Goal: Information Seeking & Learning: Check status

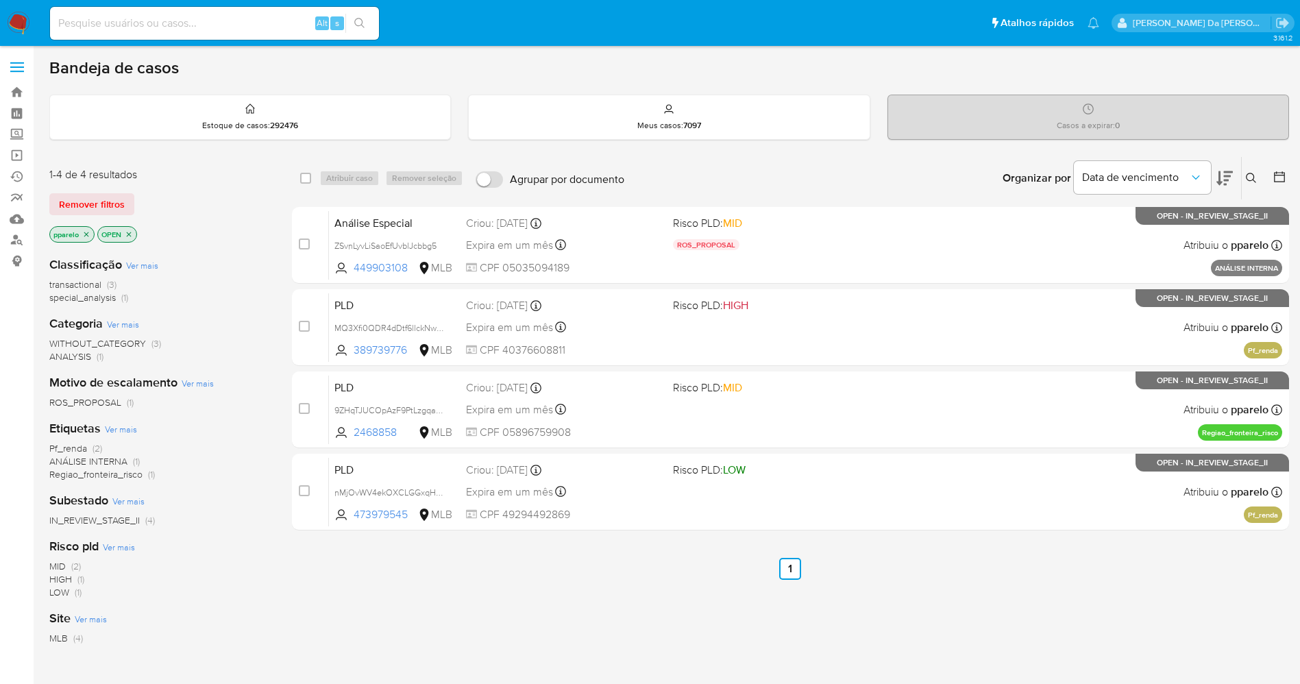
click at [251, 25] on input at bounding box center [214, 23] width 329 height 18
paste input "i3ILJAZK7xb5lFn1XEySfNf3"
type input "i3ILJAZK7xb5lFn1XEySfNf3"
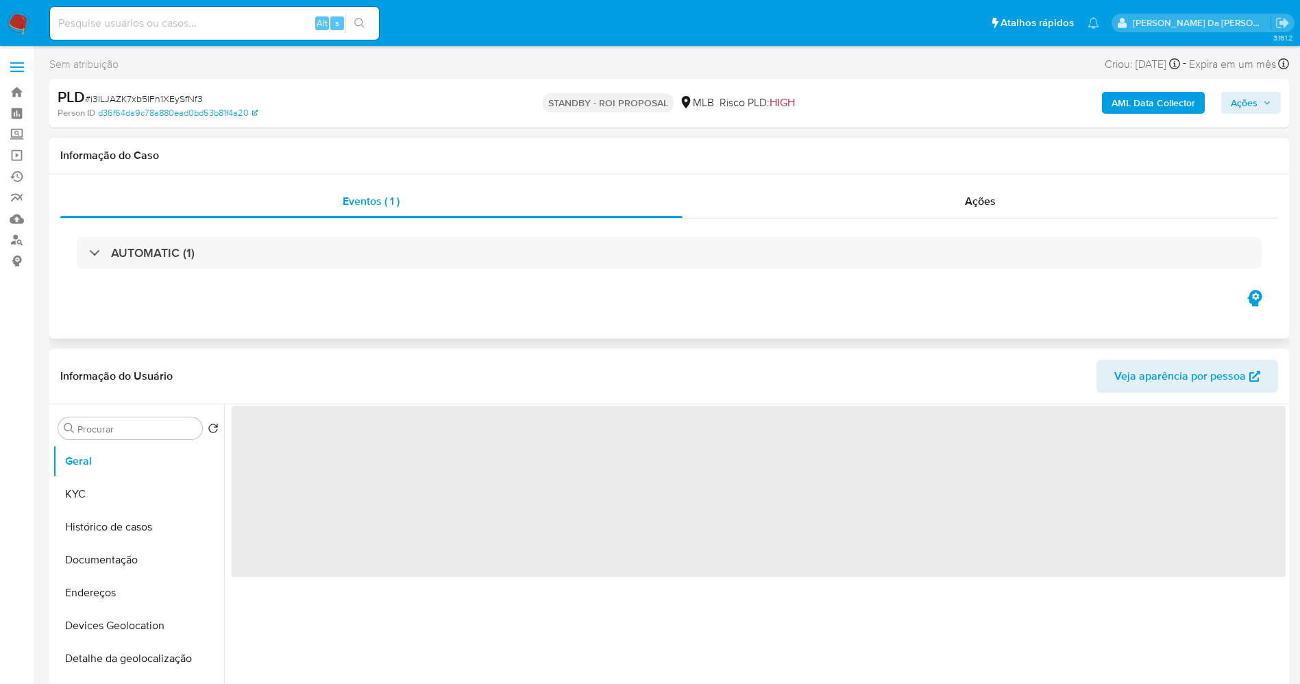
drag, startPoint x: 18, startPoint y: 19, endPoint x: 297, endPoint y: 166, distance: 315.1
click at [18, 19] on img at bounding box center [18, 23] width 23 height 23
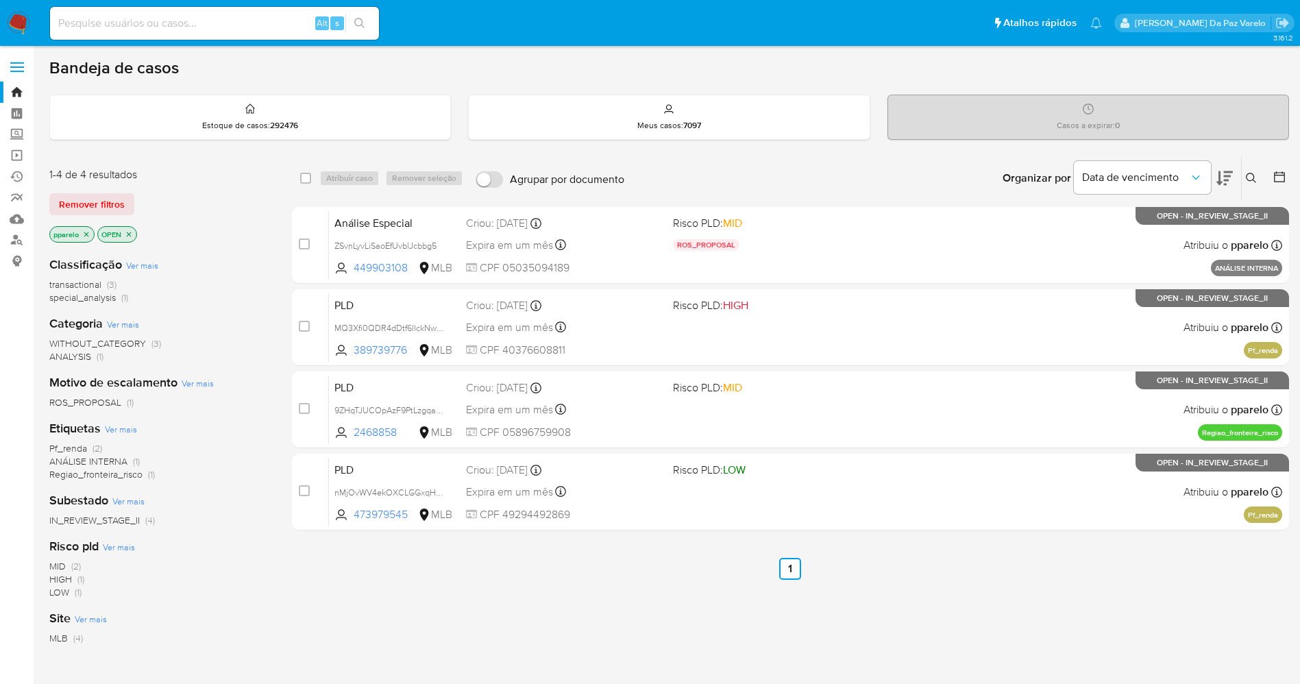
click at [21, 21] on img at bounding box center [18, 23] width 23 height 23
click at [1244, 177] on button at bounding box center [1253, 178] width 23 height 16
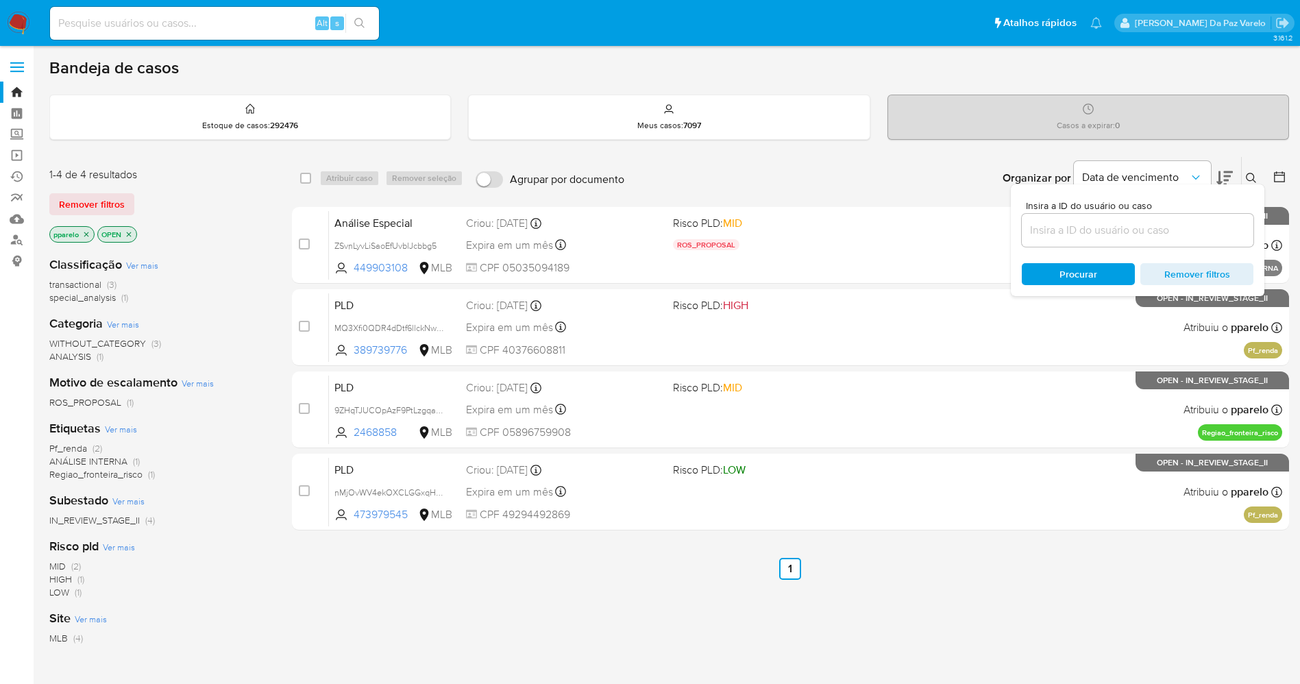
click at [1189, 243] on div at bounding box center [1138, 230] width 232 height 33
click at [1190, 243] on div at bounding box center [1138, 230] width 232 height 33
click at [1191, 225] on input at bounding box center [1138, 230] width 232 height 18
paste input "i3ILJAZK7xb5lFn1XEySfNf3"
type input "i3ILJAZK7xb5lFn1XEySfNf3"
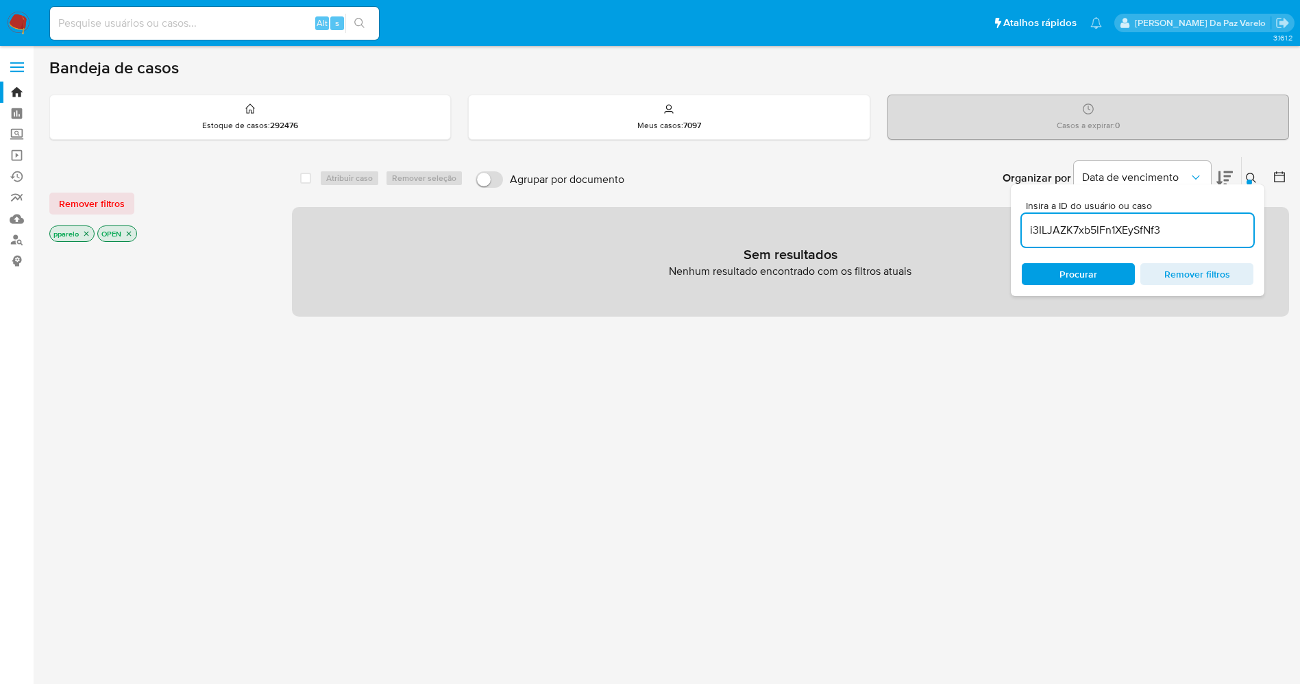
click at [84, 228] on p "pparelo" at bounding box center [72, 233] width 44 height 15
click at [85, 235] on icon "close-filter" at bounding box center [86, 234] width 5 height 5
click at [79, 234] on icon "close-filter" at bounding box center [81, 234] width 8 height 8
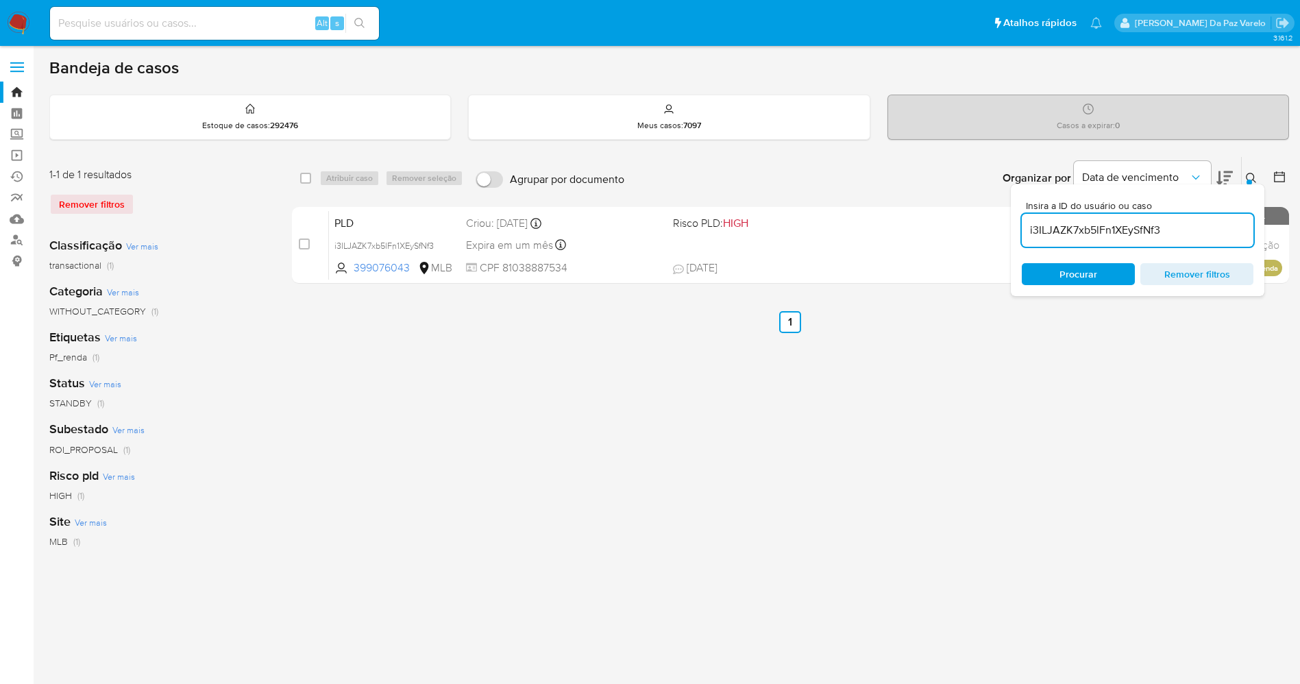
click at [1249, 181] on div at bounding box center [1249, 182] width 5 height 5
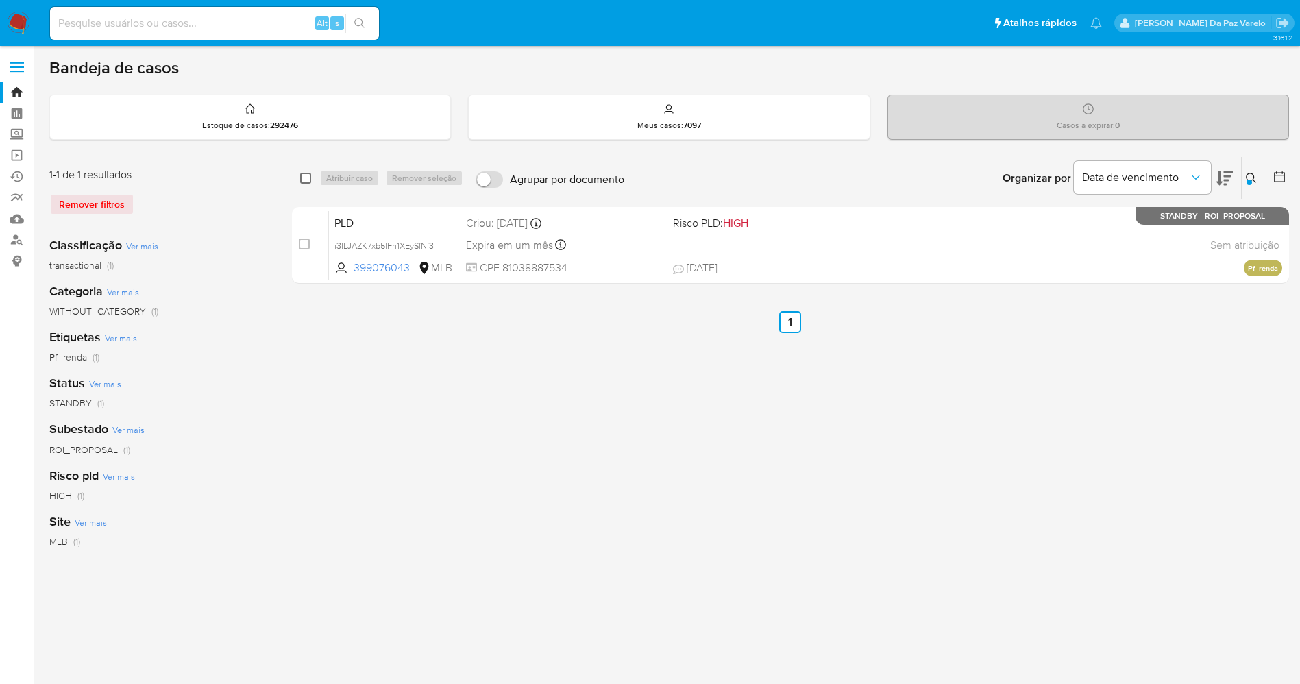
click at [306, 177] on input "checkbox" at bounding box center [305, 178] width 11 height 11
checkbox input "true"
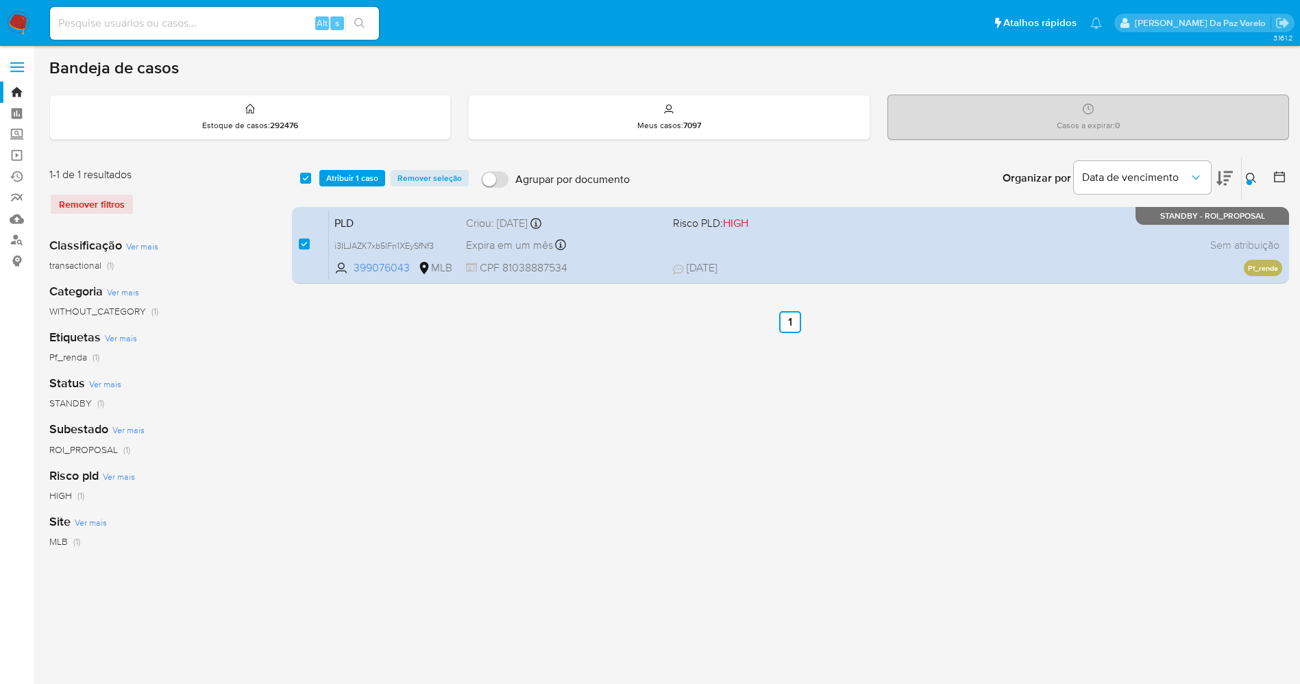
click at [360, 169] on div "select-all-cases-checkbox Atribuir 1 caso Remover seleção Agrupar por documento…" at bounding box center [790, 178] width 997 height 42
click at [348, 174] on span "Atribuir 1 caso" at bounding box center [352, 178] width 52 height 14
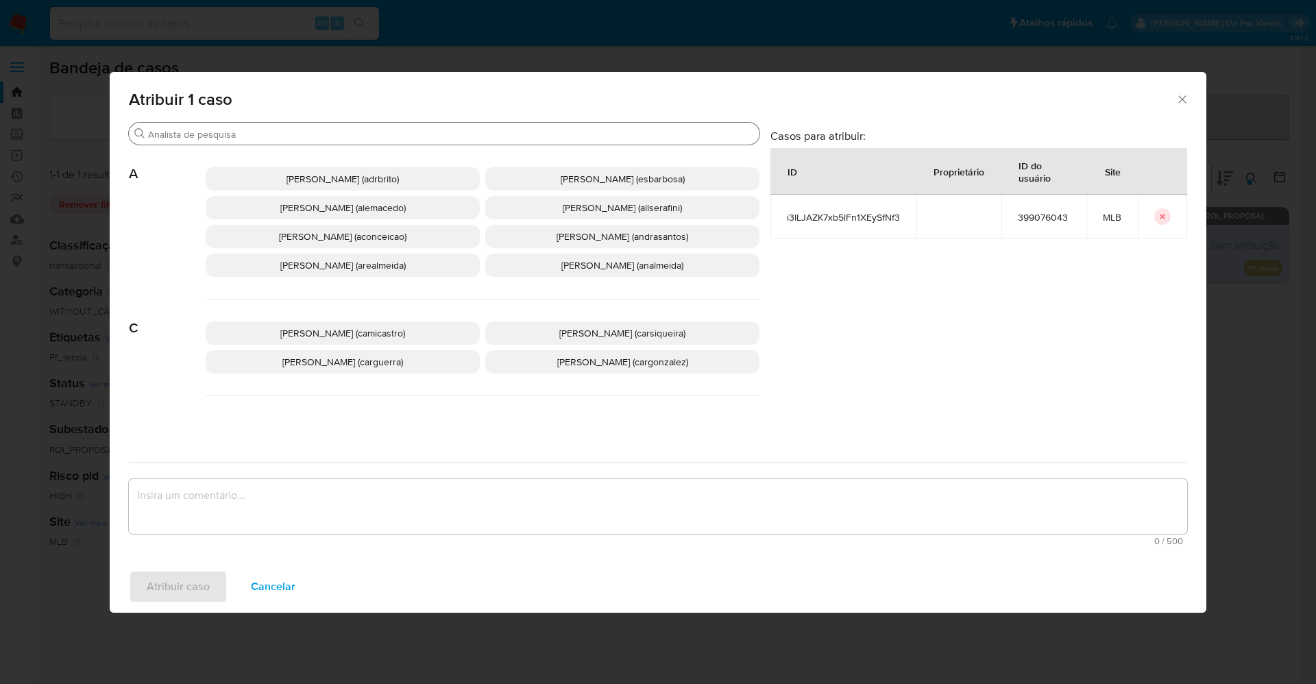
click at [343, 138] on input "Buscar" at bounding box center [451, 134] width 606 height 12
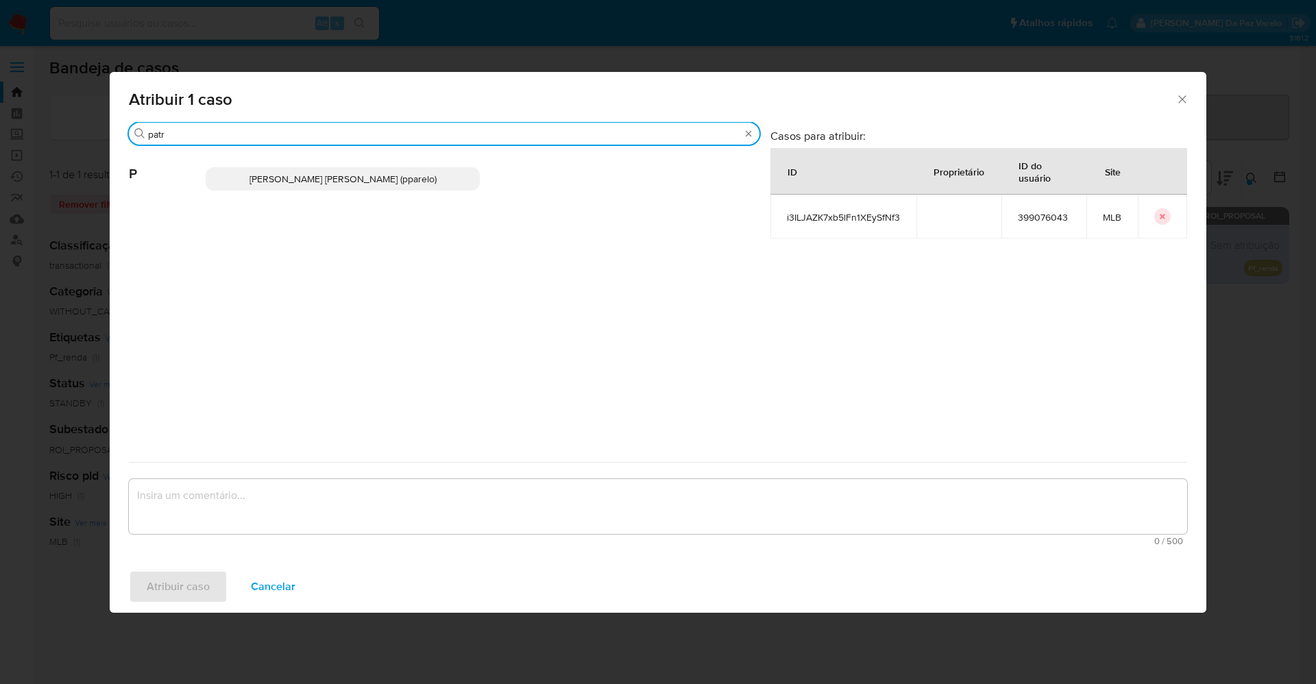
type input "patr"
click at [341, 172] on span "Patricia Aparecida Da Paz Varelo (pparelo)" at bounding box center [342, 179] width 187 height 14
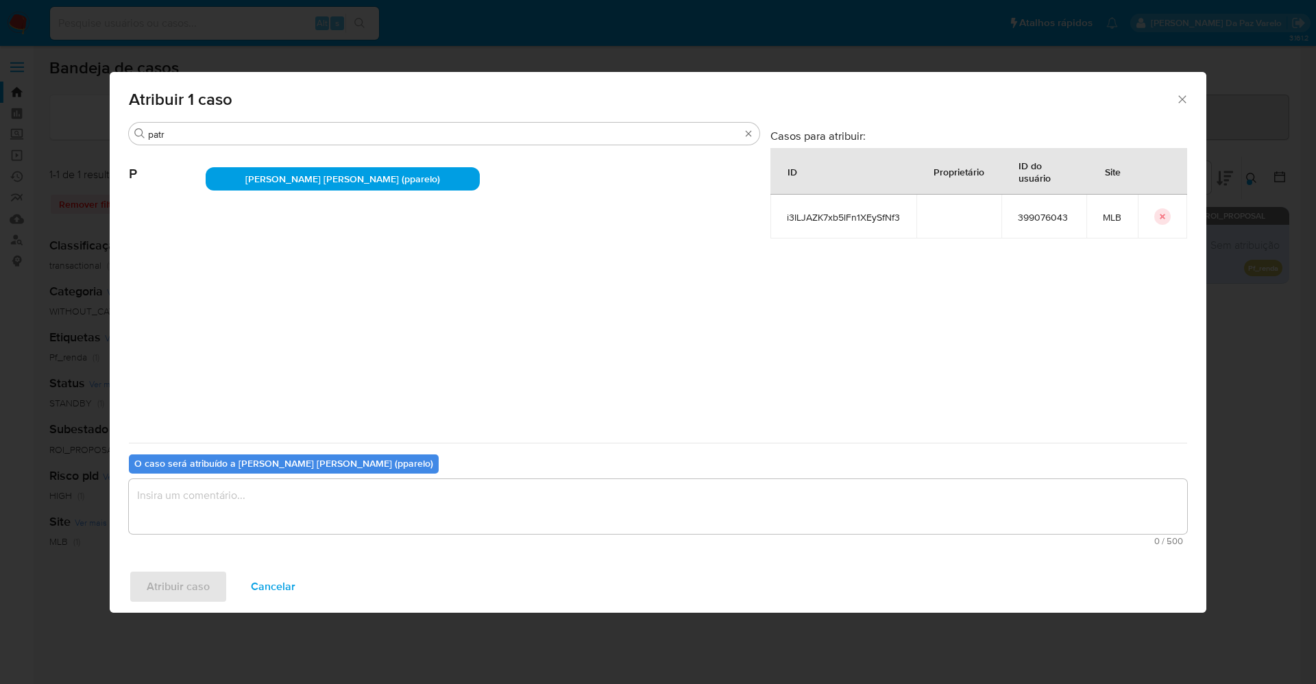
click at [367, 513] on textarea "assign-modal" at bounding box center [658, 506] width 1058 height 55
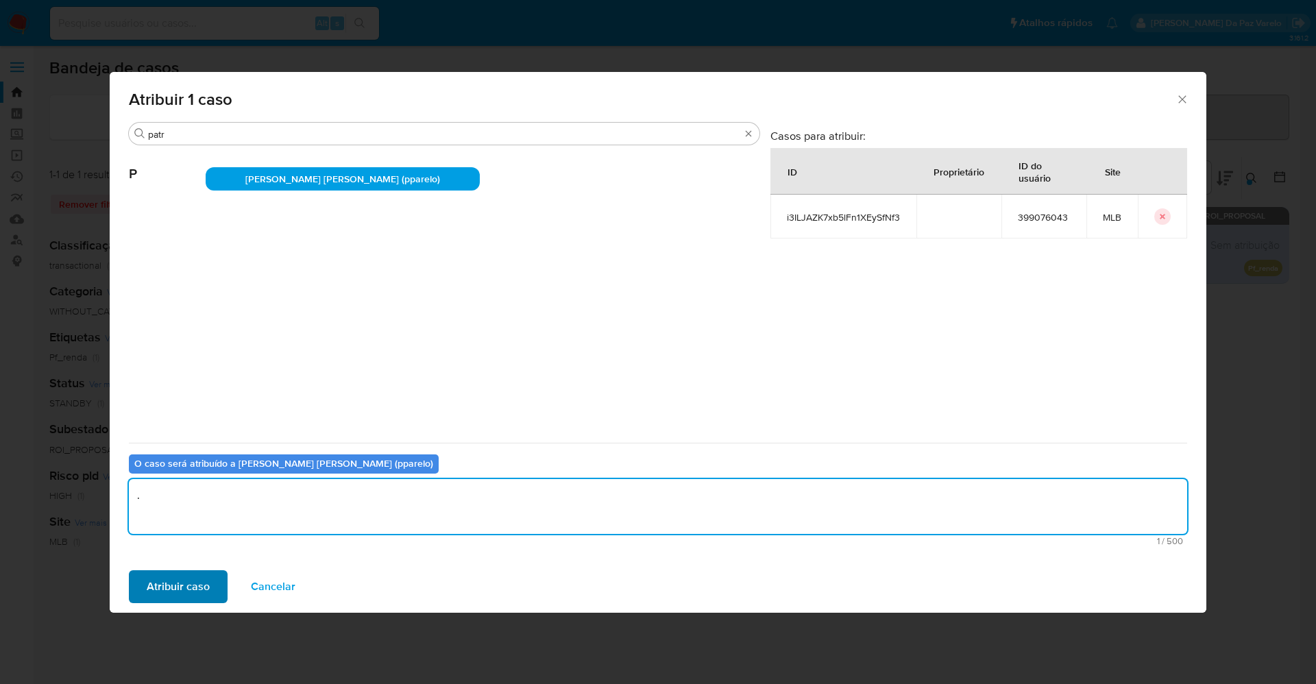
type textarea "."
click at [180, 585] on span "Atribuir caso" at bounding box center [178, 587] width 63 height 30
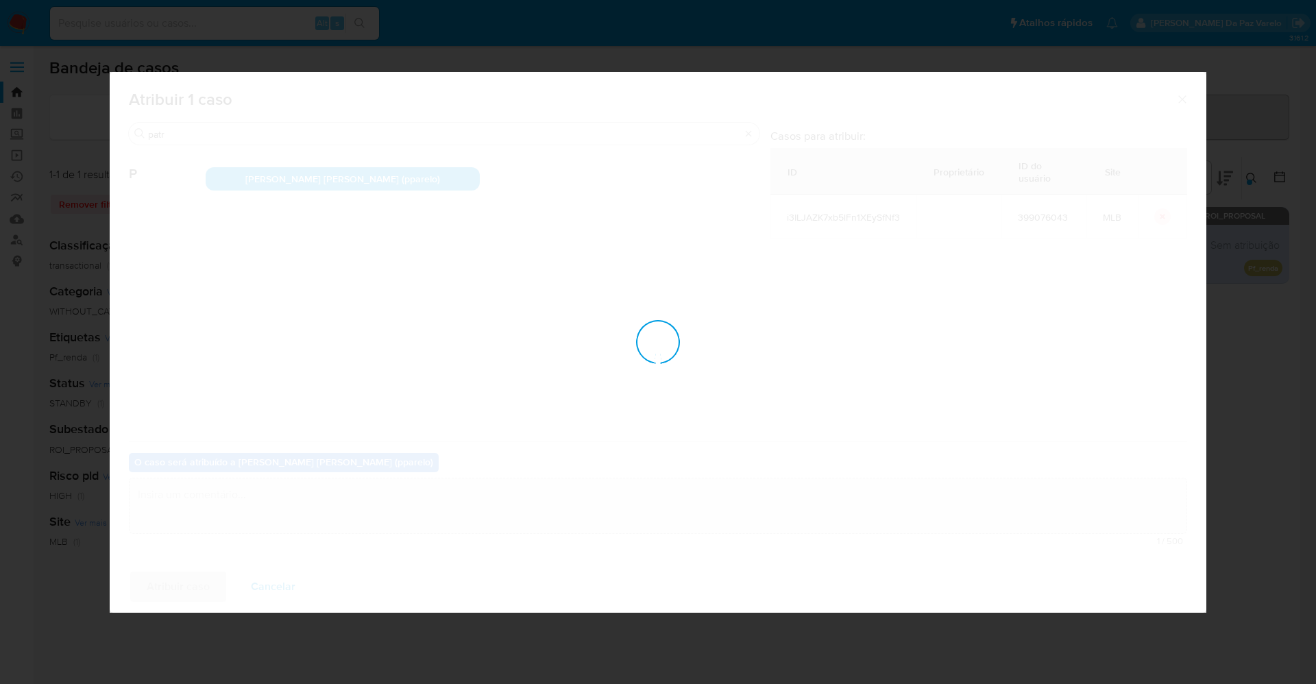
checkbox input "false"
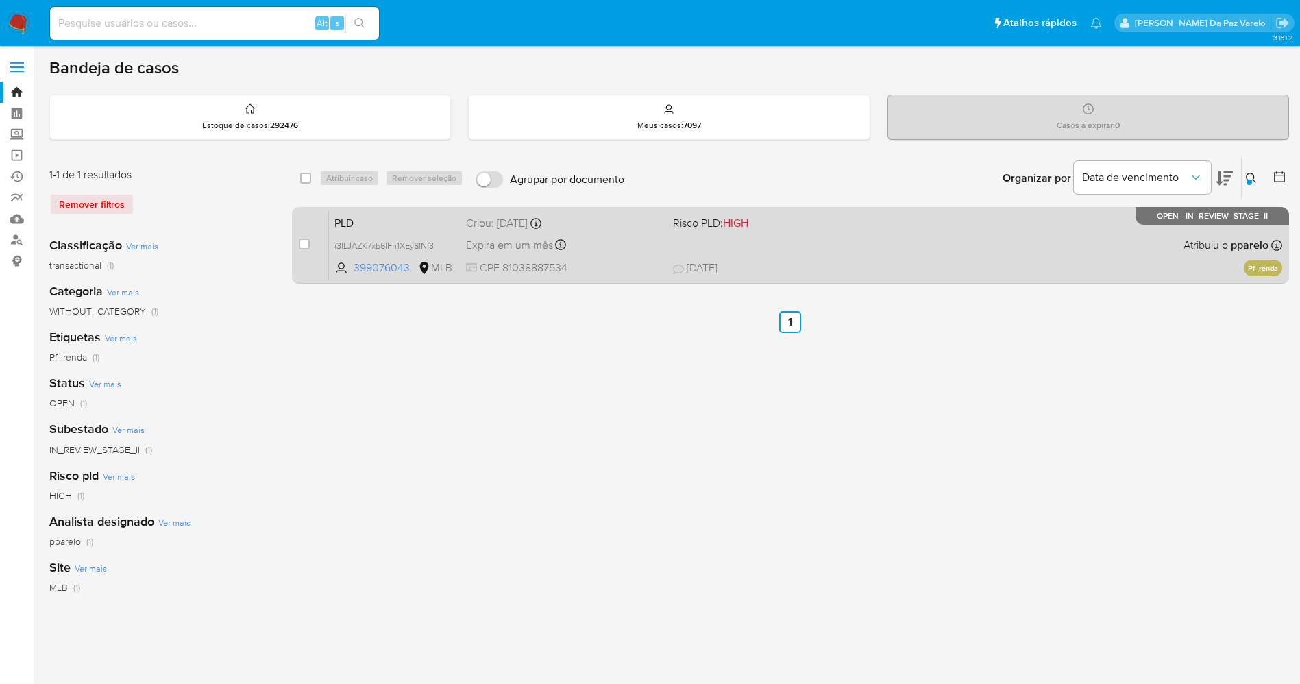
click at [903, 258] on div "PLD i3ILJAZK7xb5lFn1XEySfNf3 399076043 MLB Risco PLD: HIGH Criou: 12/09/2025 Cr…" at bounding box center [805, 244] width 953 height 69
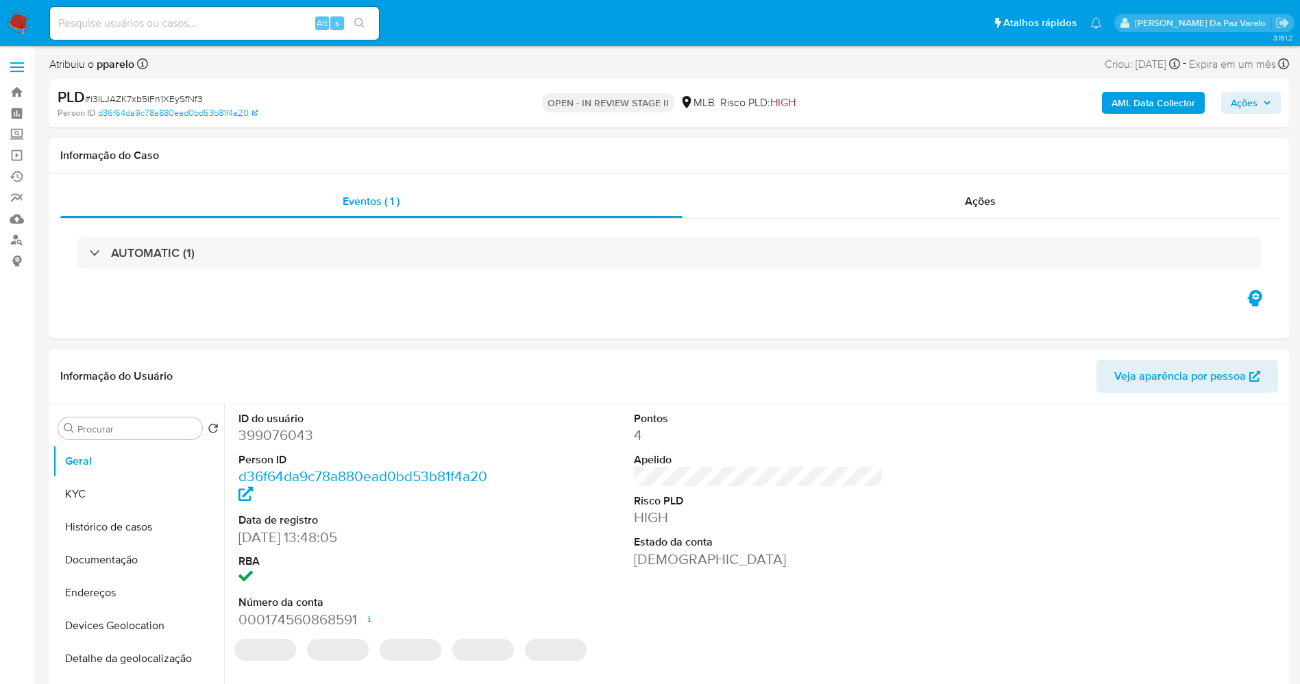
select select "10"
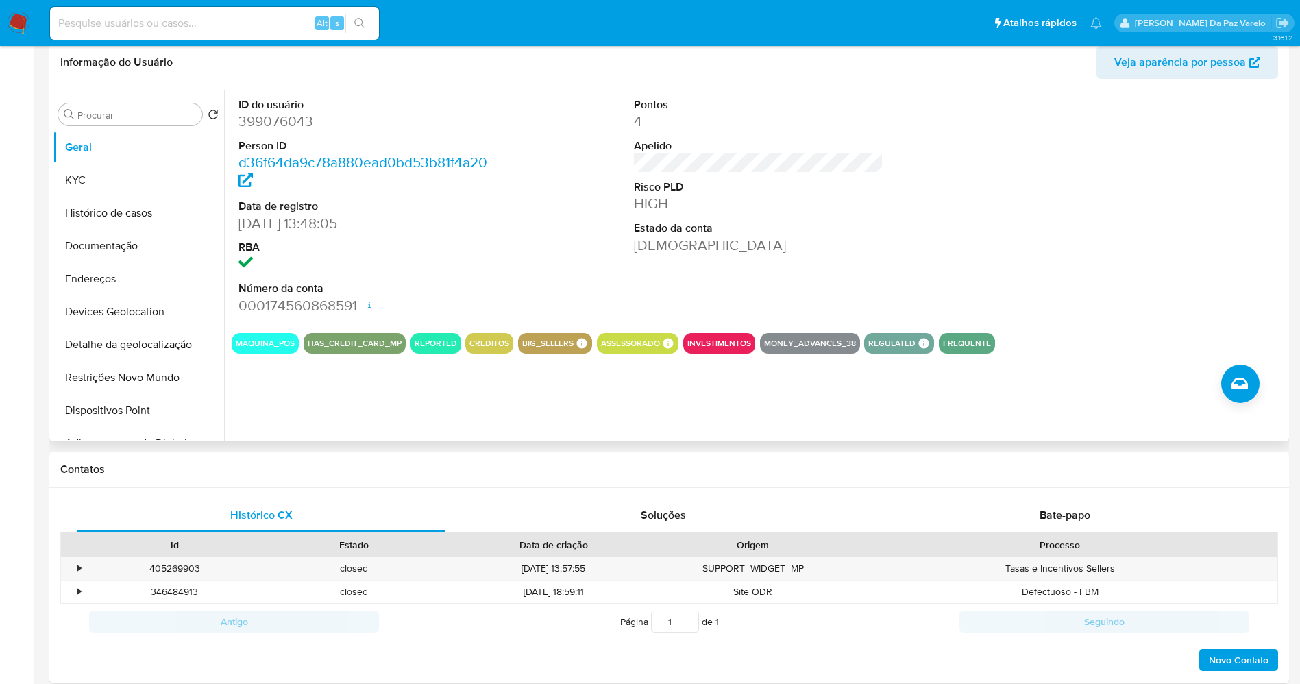
scroll to position [514, 0]
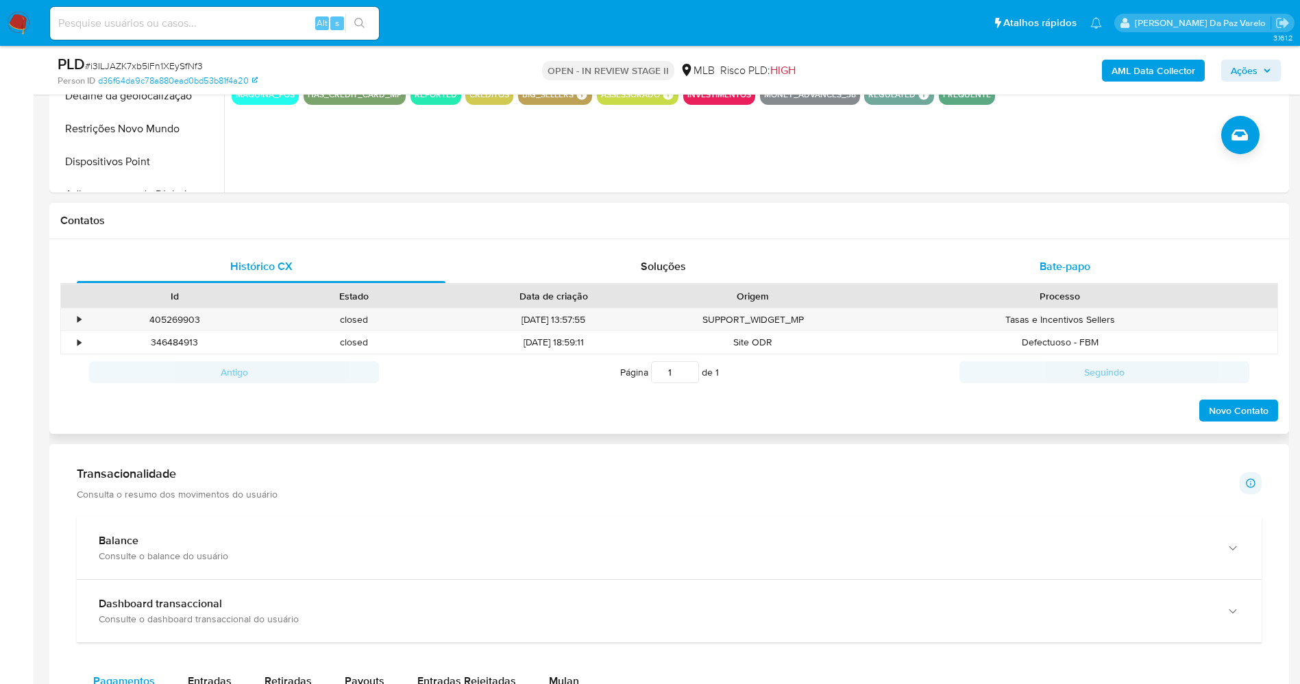
click at [1089, 274] on div "Bate-papo" at bounding box center [1065, 266] width 369 height 33
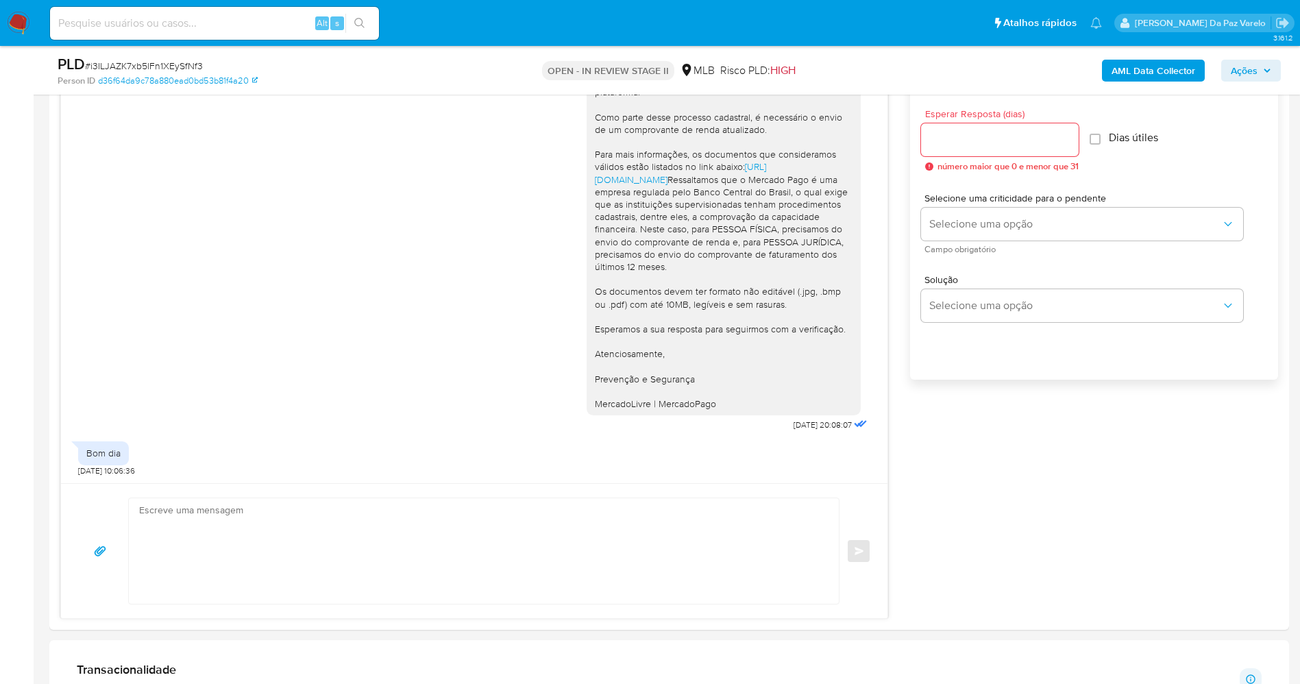
scroll to position [822, 0]
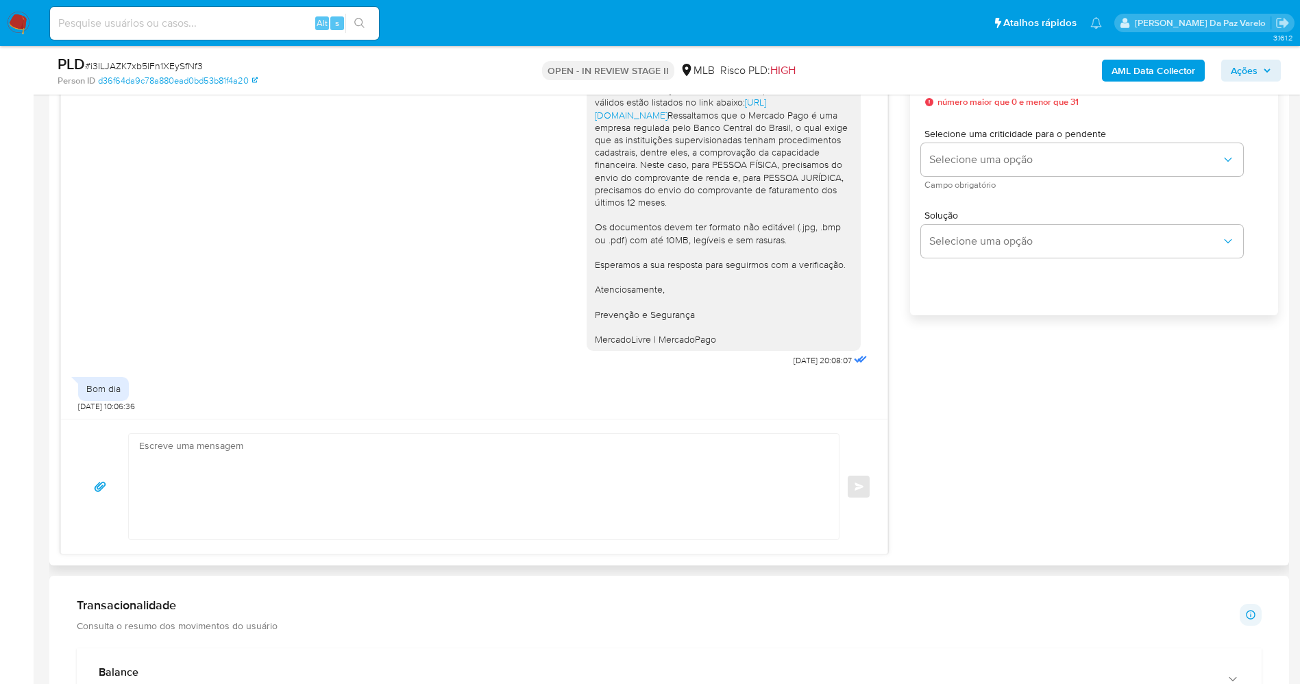
drag, startPoint x: 755, startPoint y: 364, endPoint x: 831, endPoint y: 365, distance: 76.1
click at [831, 365] on div "Olá! Estamos realizando uma verificação adicional de segurança em contas de usu…" at bounding box center [729, 164] width 284 height 414
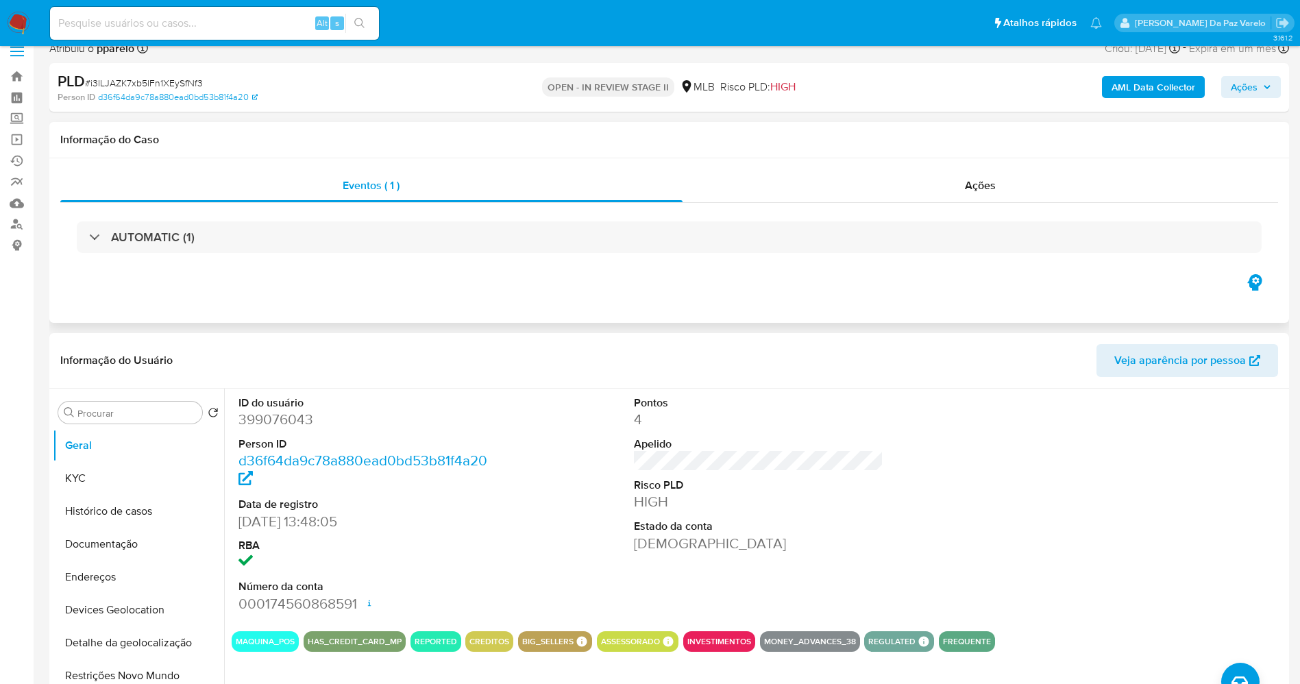
scroll to position [7, 0]
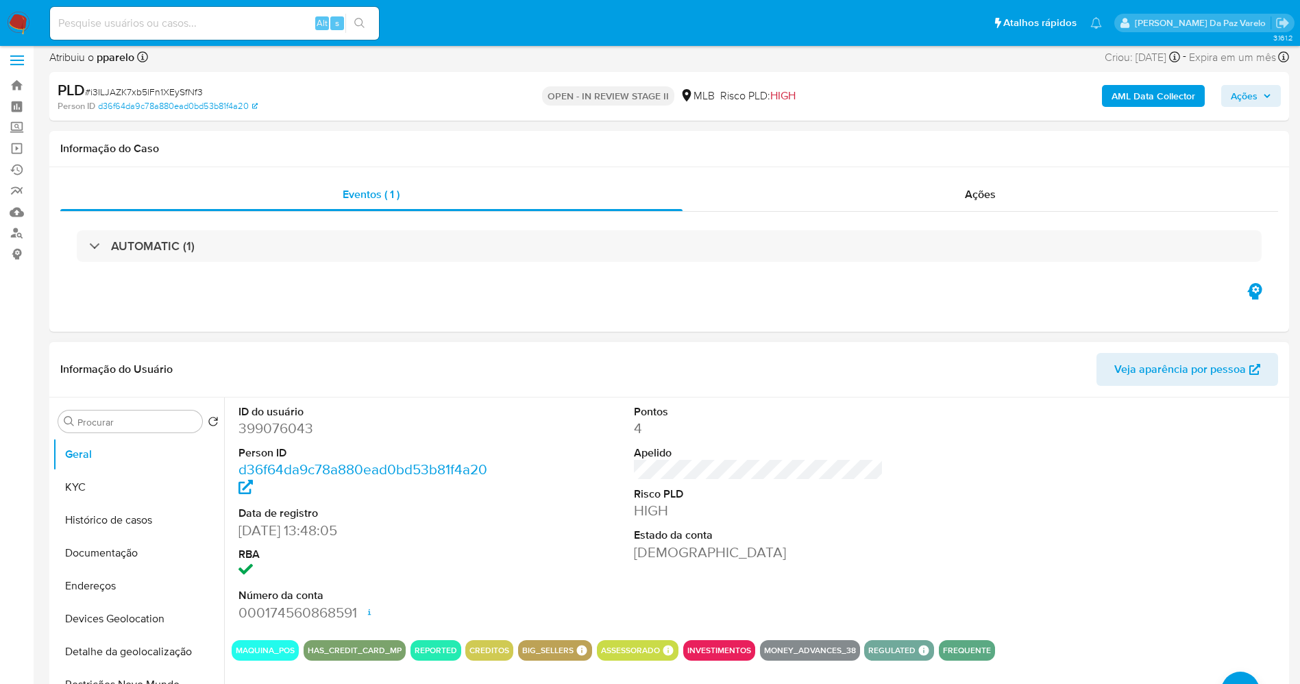
drag, startPoint x: 114, startPoint y: 550, endPoint x: 232, endPoint y: 537, distance: 119.2
click at [114, 550] on button "Documentação" at bounding box center [138, 553] width 171 height 33
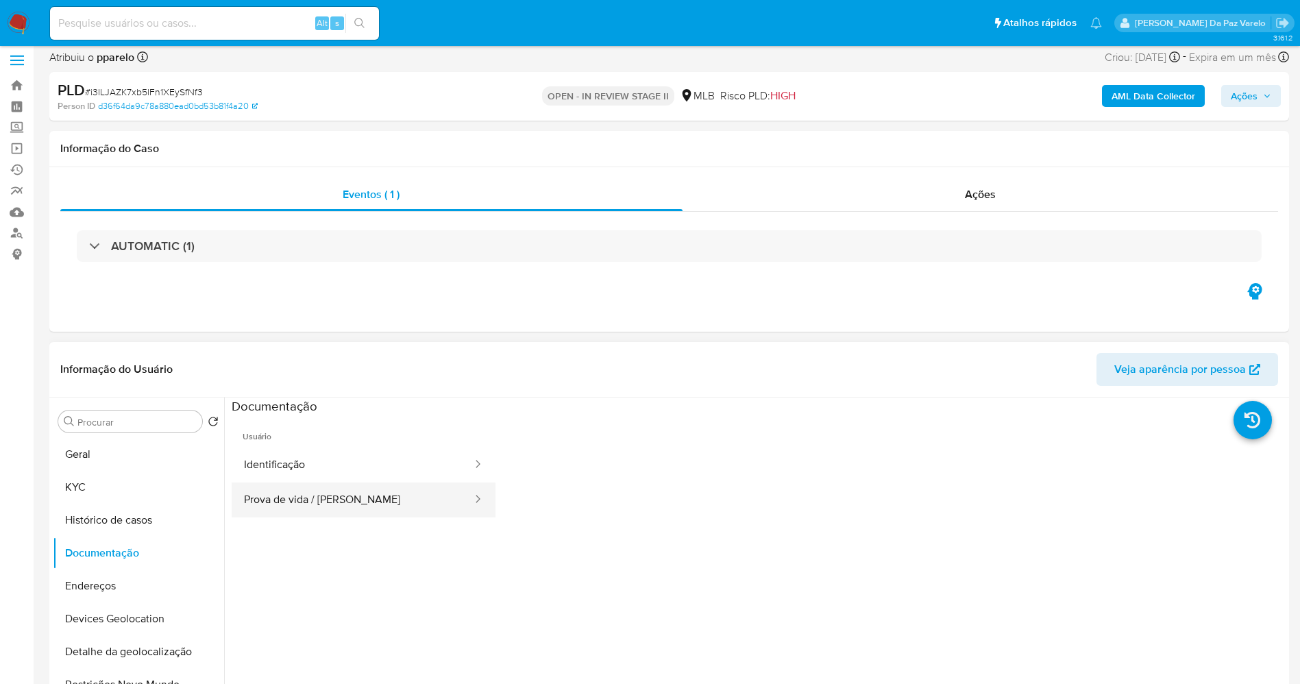
click at [344, 503] on button "Prova de vida / Selfie" at bounding box center [353, 499] width 242 height 35
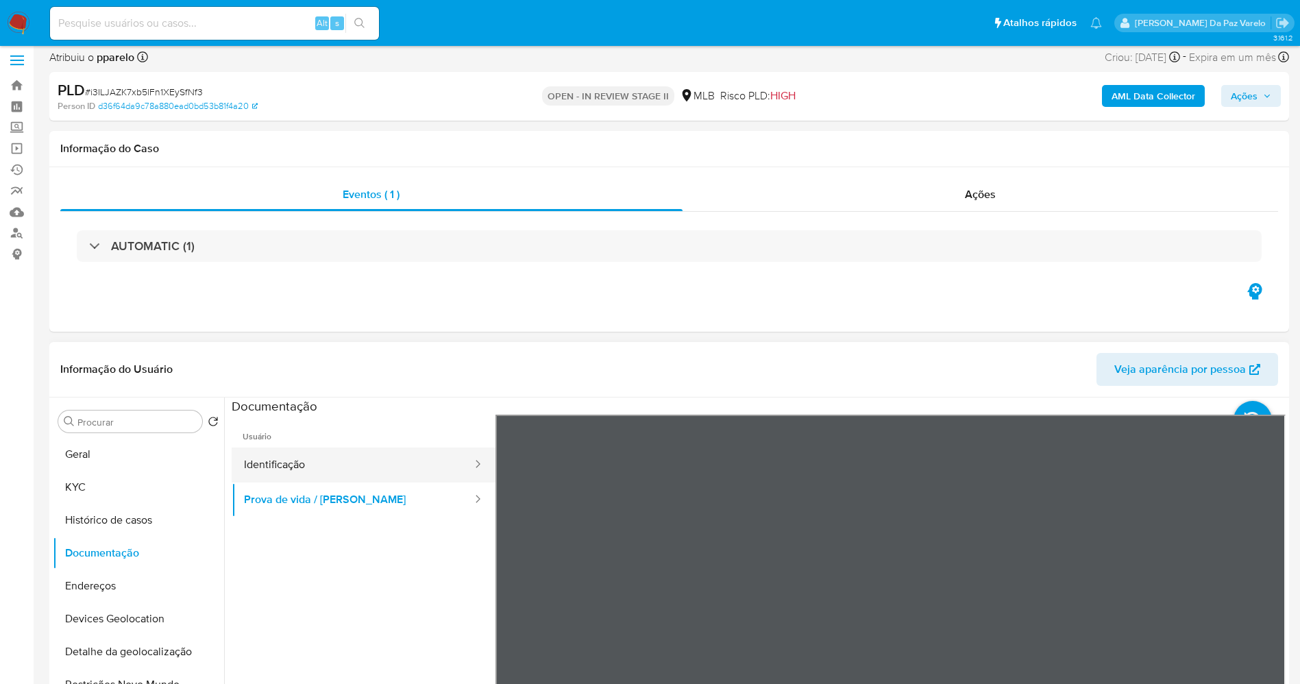
click at [364, 469] on button "Identificação" at bounding box center [353, 464] width 242 height 35
click at [280, 18] on input at bounding box center [214, 23] width 329 height 18
paste input "8qvJMX73etgTYpcFcjcZZuXo"
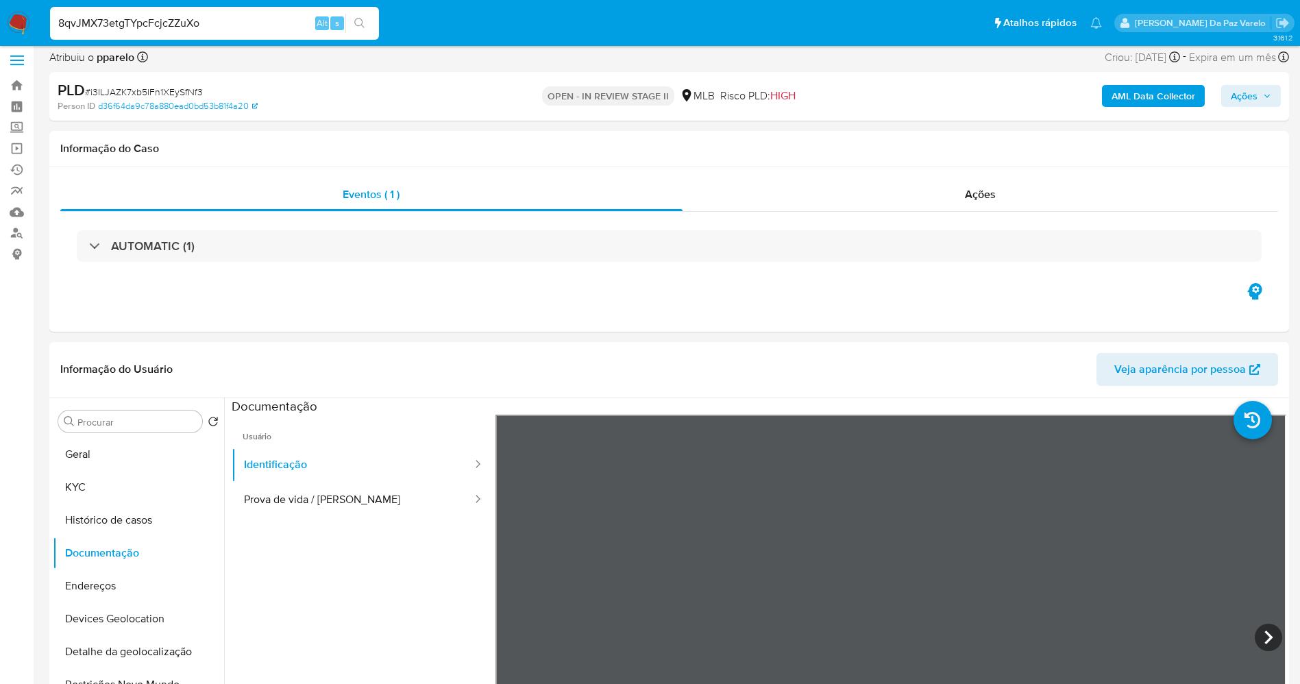
type input "8qvJMX73etgTYpcFcjcZZuXo"
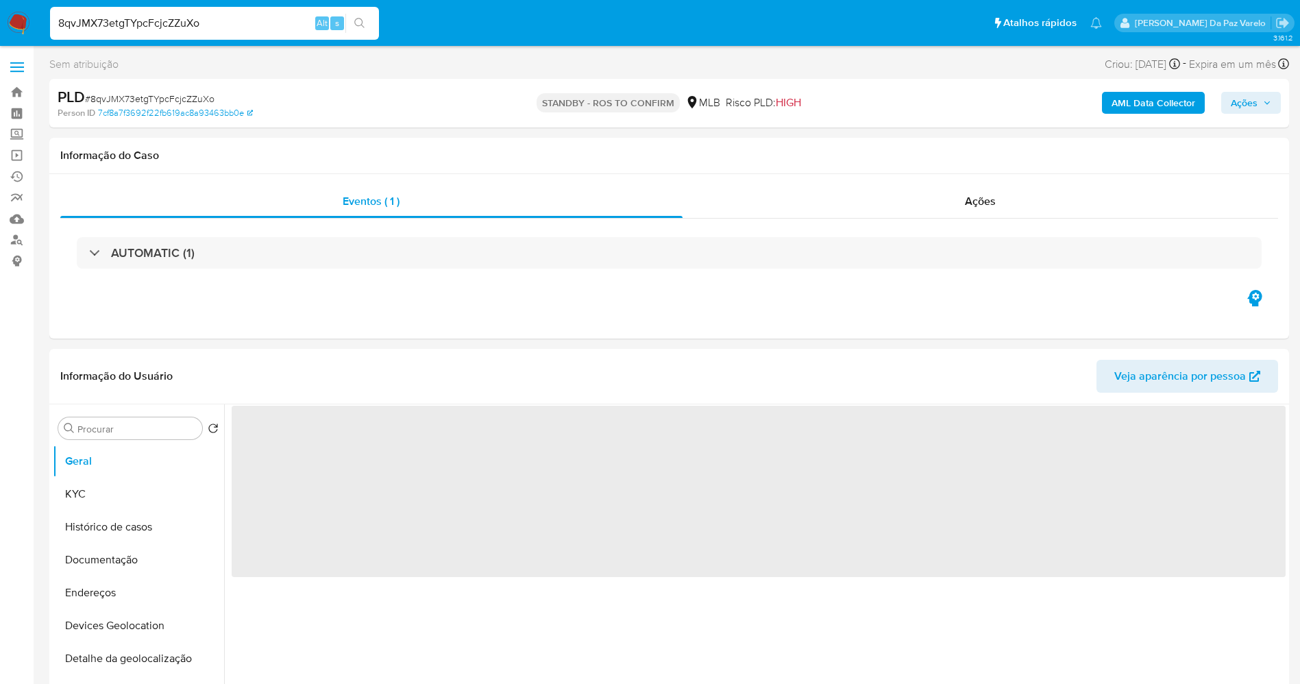
select select "10"
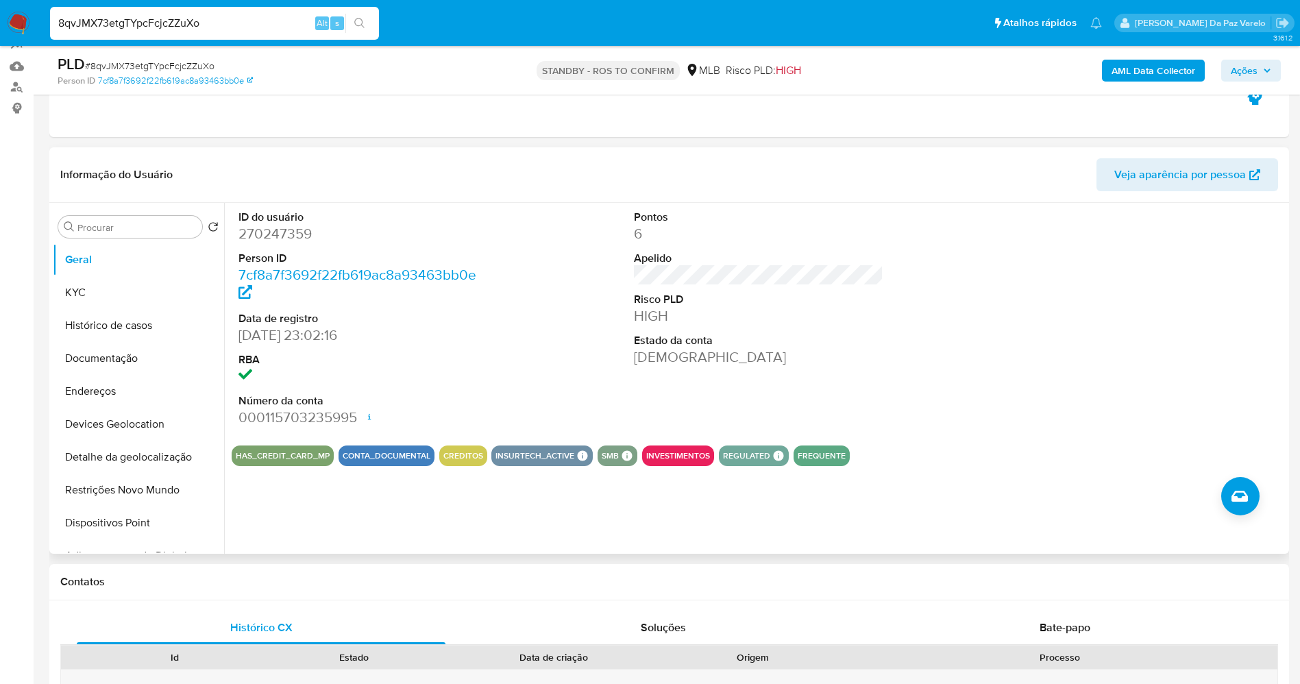
scroll to position [206, 0]
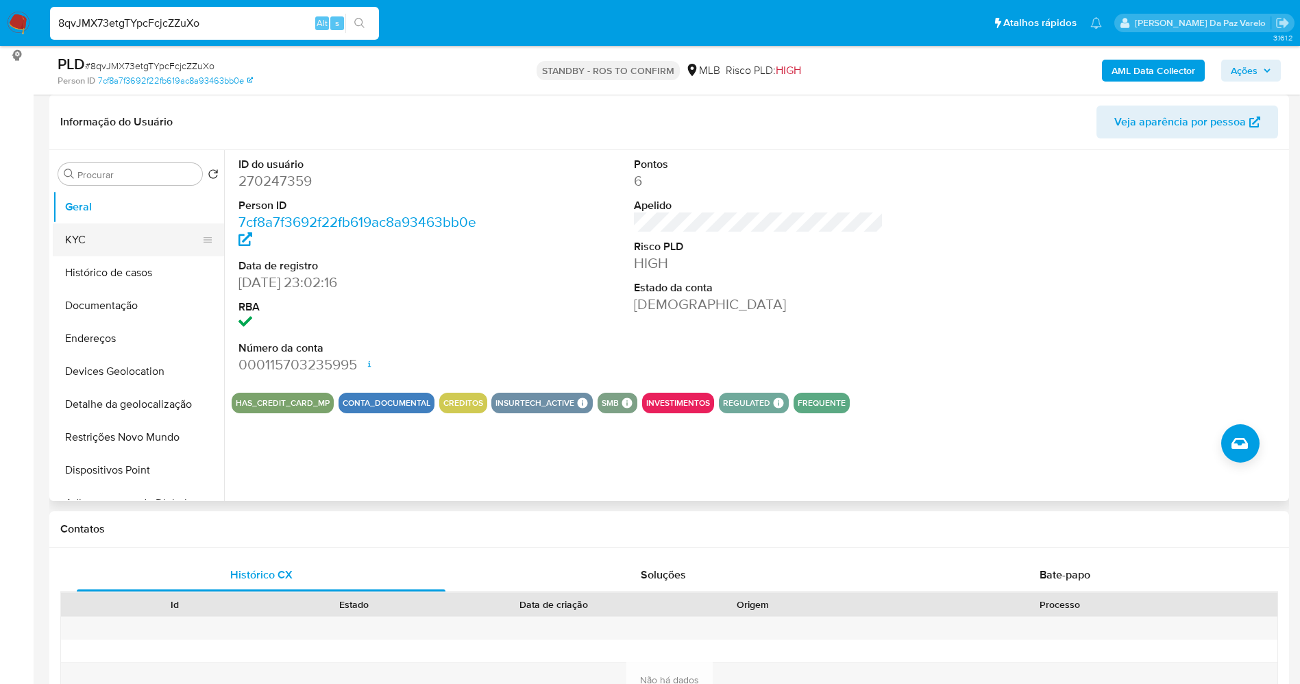
click at [108, 245] on button "KYC" at bounding box center [133, 239] width 160 height 33
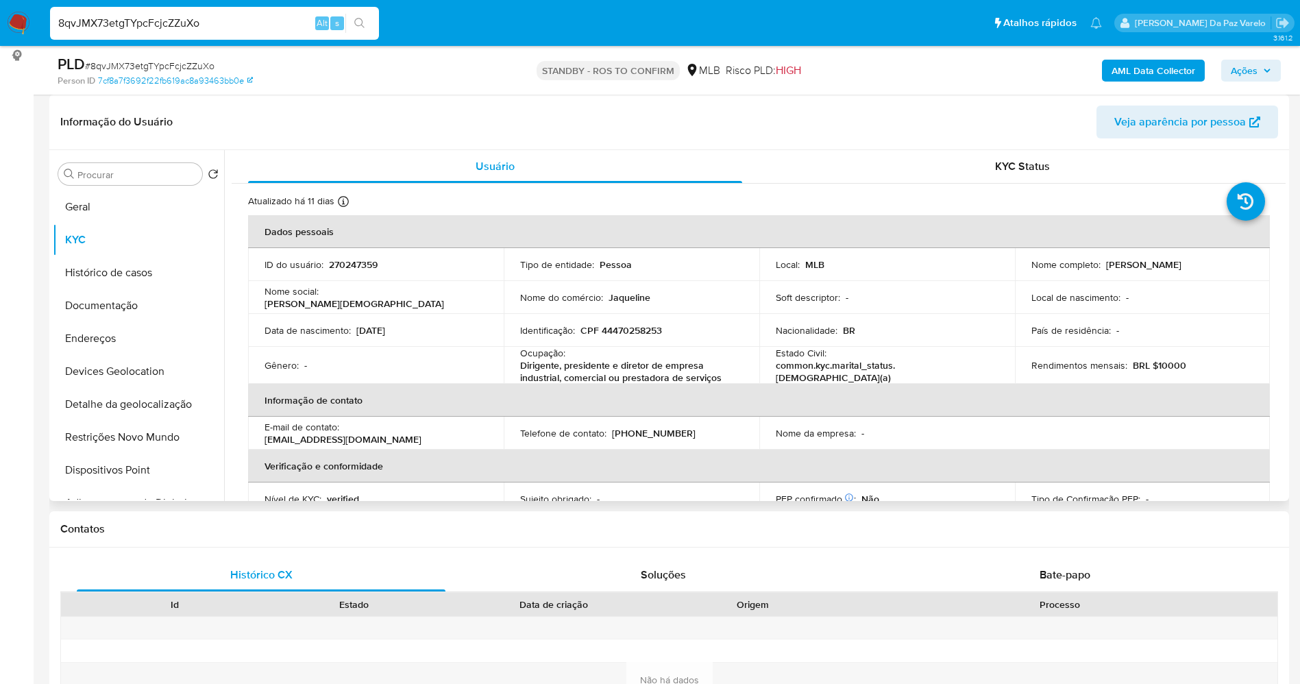
scroll to position [103, 0]
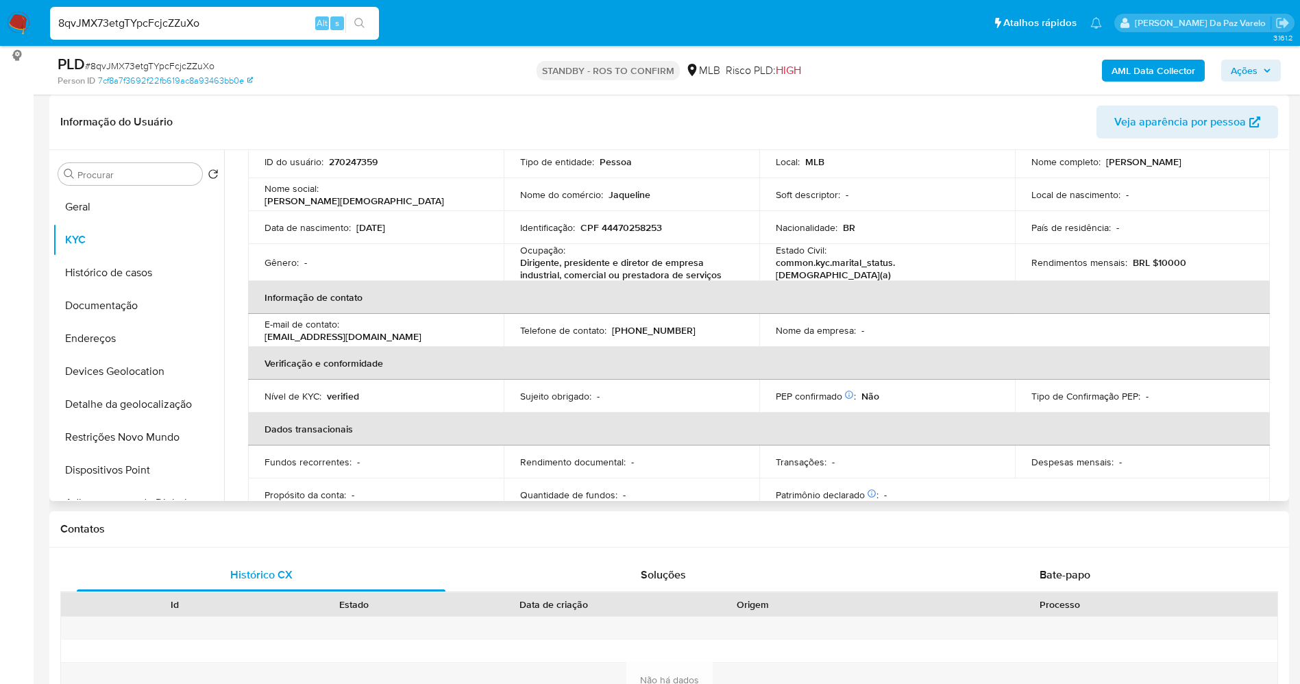
click at [605, 273] on p "Dirigente, presidente e diretor de empresa industrial, comercial ou prestadora …" at bounding box center [628, 268] width 217 height 25
click at [535, 271] on p "Dirigente, presidente e diretor de empresa industrial, comercial ou prestadora …" at bounding box center [628, 268] width 217 height 25
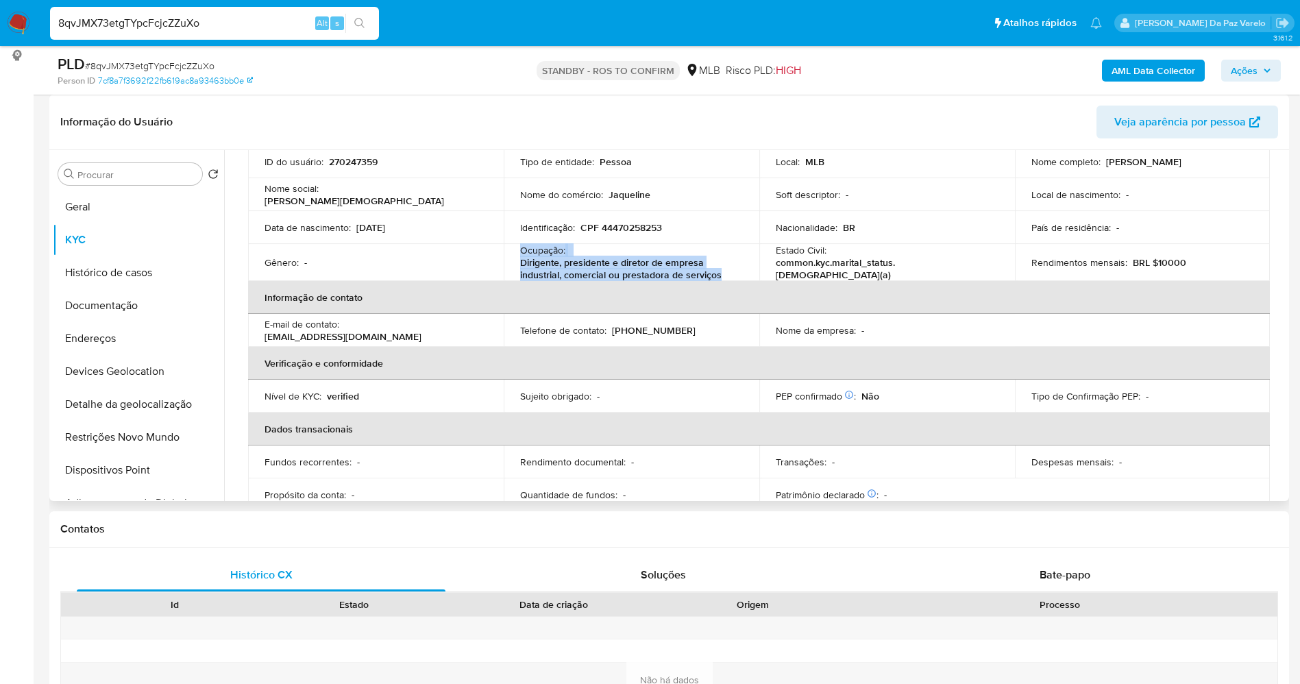
click at [535, 271] on p "Dirigente, presidente e diretor de empresa industrial, comercial ou prestadora …" at bounding box center [628, 268] width 217 height 25
click at [626, 197] on p "Jaqueline" at bounding box center [630, 194] width 42 height 12
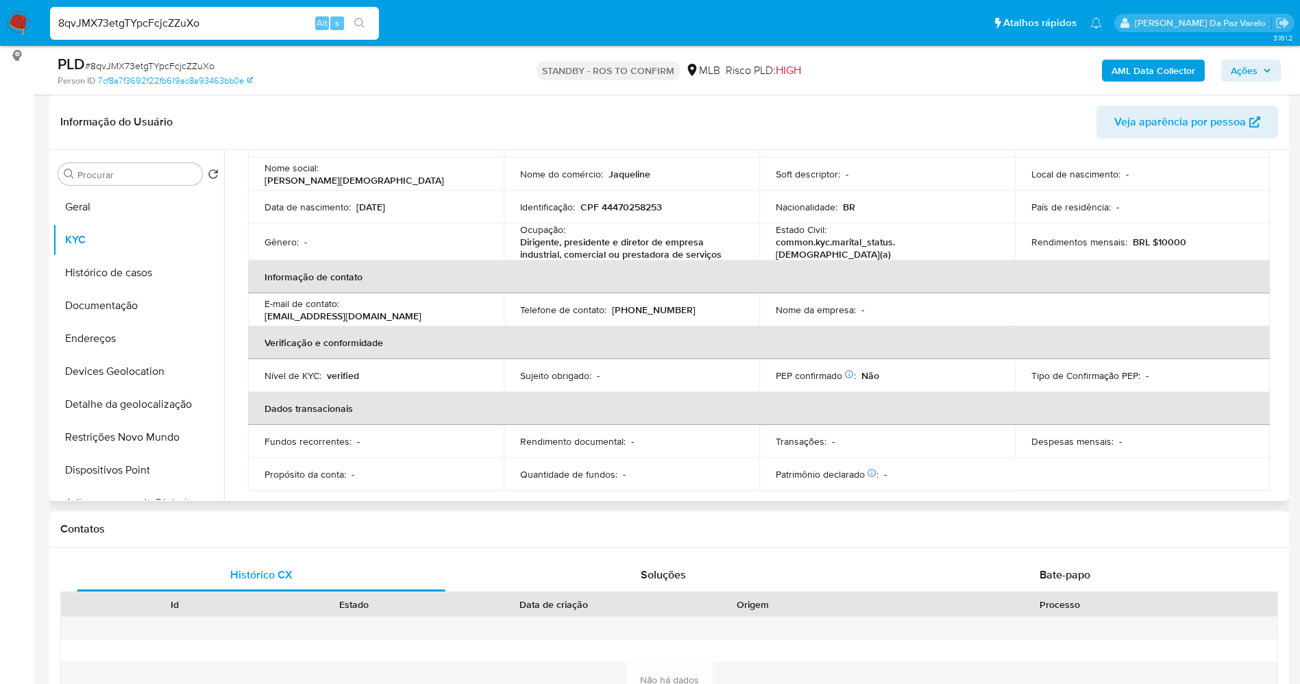
scroll to position [0, 0]
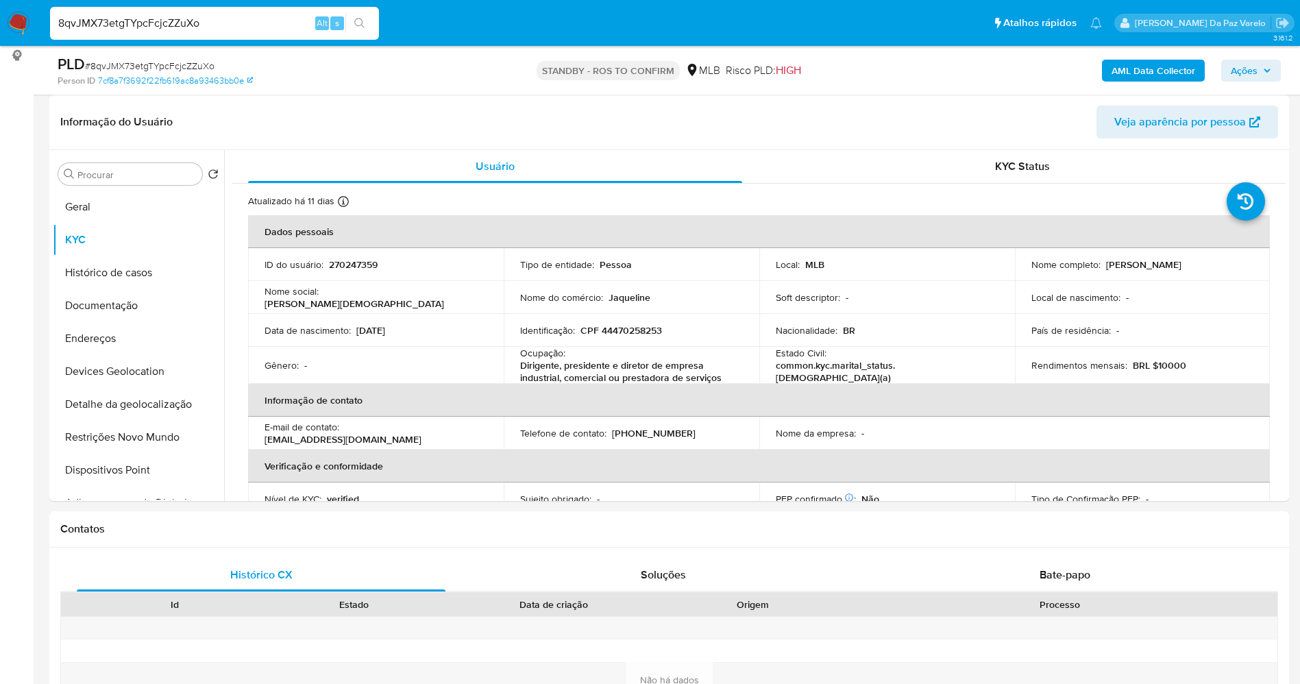
click at [211, 36] on div "8qvJMX73etgTYpcFcjcZZuXo Alt s" at bounding box center [214, 23] width 329 height 33
click at [220, 22] on input "8qvJMX73etgTYpcFcjcZZuXo" at bounding box center [214, 23] width 329 height 18
paste input "kccTqhbRcygu548kdKUJLxq"
type input "8kccTqhbRcygu548kdKUJLxq"
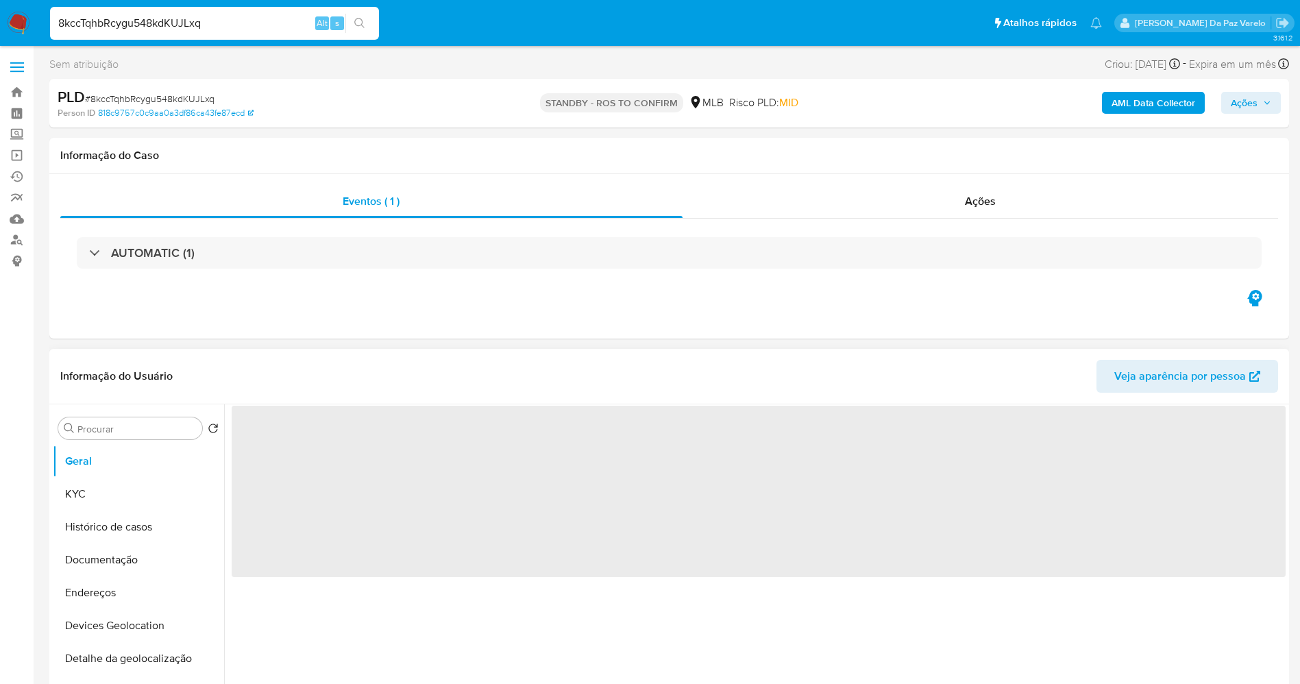
select select "10"
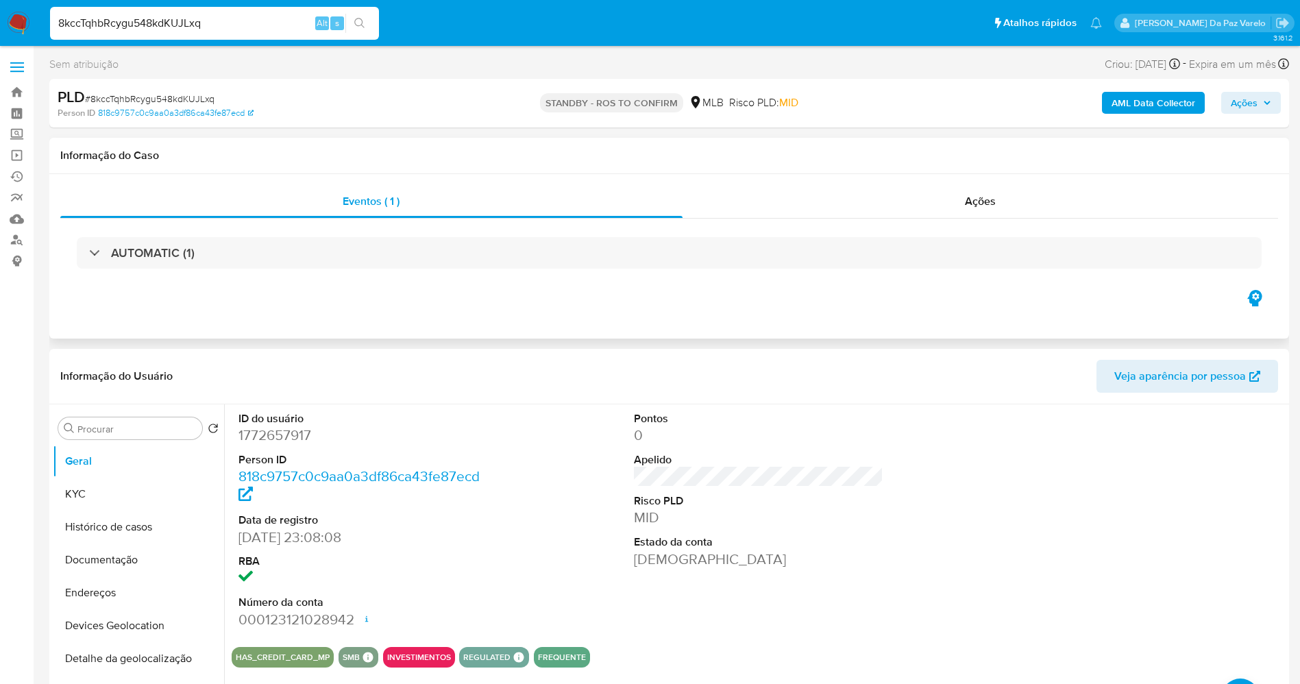
click at [55, 297] on div "Eventos ( 1 ) Ações AUTOMATIC (1)" at bounding box center [669, 256] width 1240 height 164
click at [63, 302] on div "Eventos ( 1 ) Ações AUTOMATIC (1)" at bounding box center [669, 256] width 1240 height 164
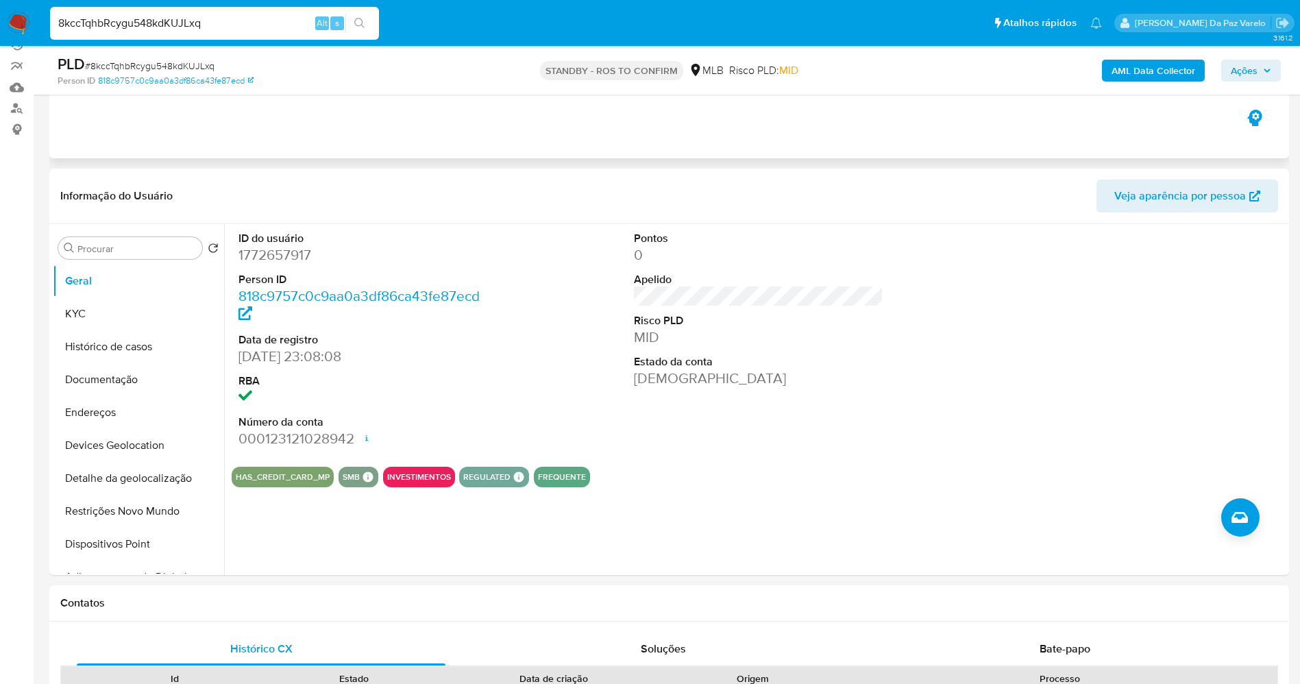
scroll to position [206, 0]
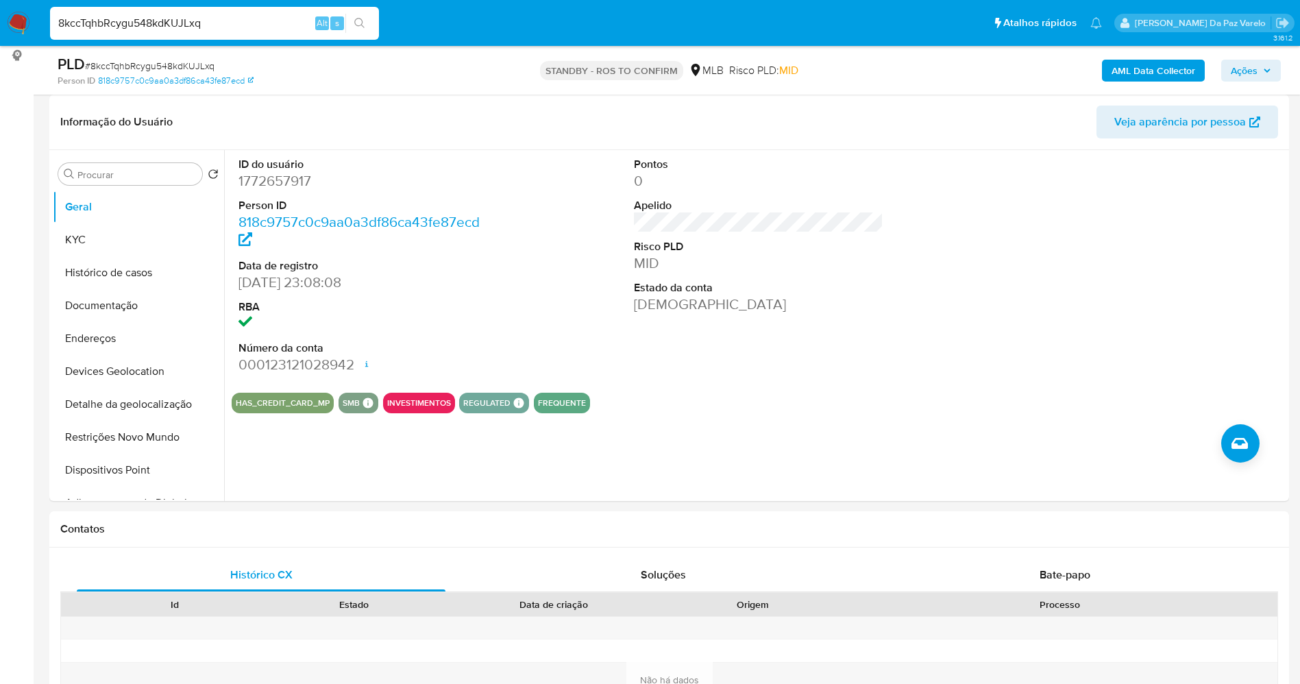
click at [246, 21] on input "8kccTqhbRcygu548kdKUJLxq" at bounding box center [214, 23] width 329 height 18
paste input "rpxaLRSr3fK2m7uYYa3mZqYx"
type input "rpxaLRSr3fK2m7uYYa3mZqYx"
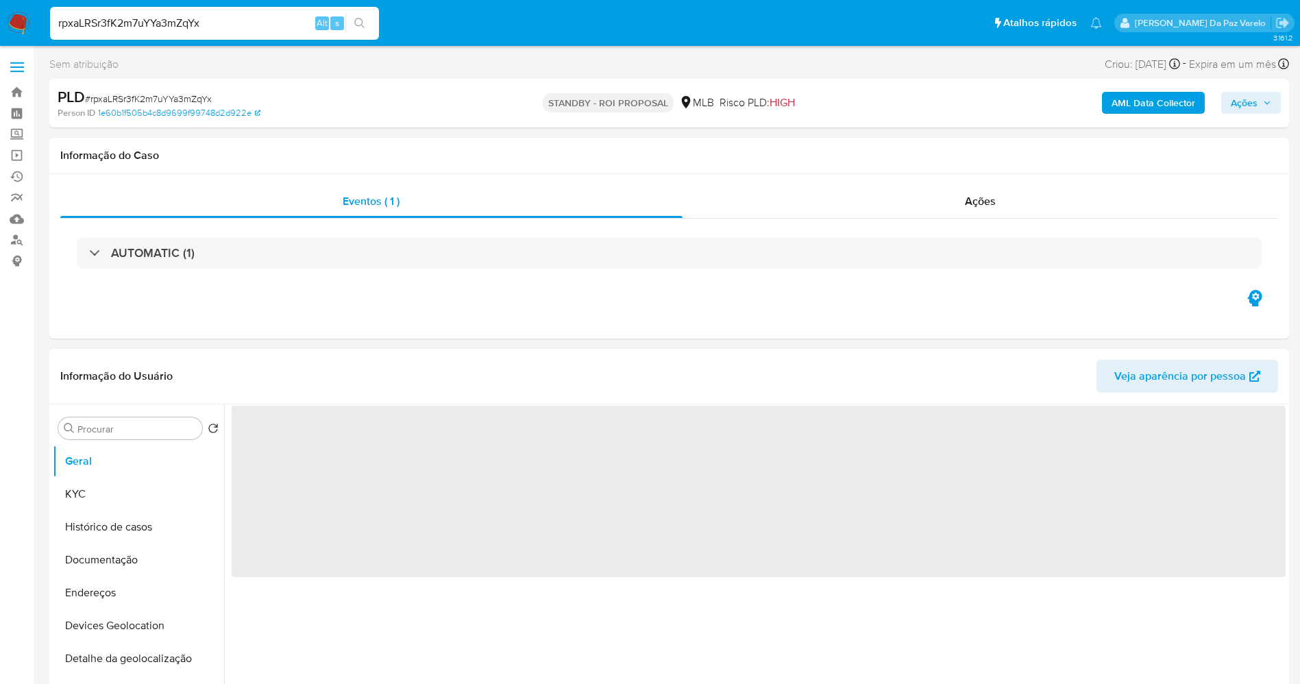
select select "10"
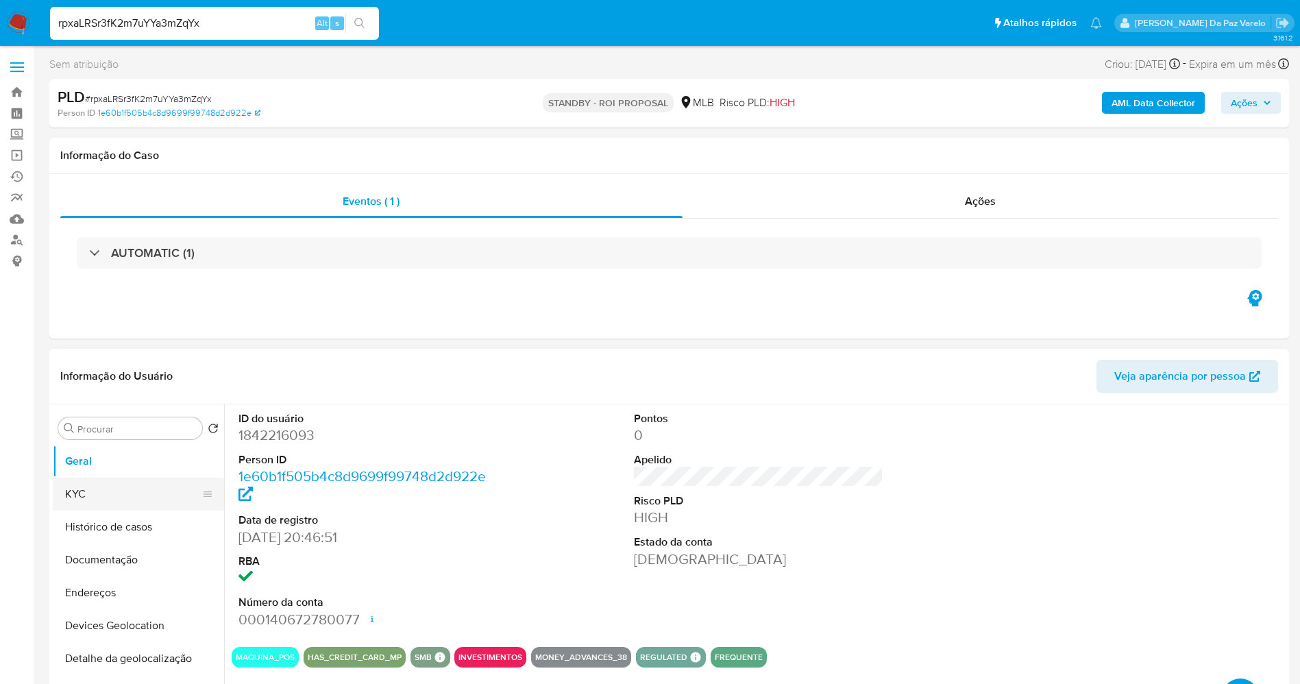
click at [152, 500] on button "KYC" at bounding box center [133, 494] width 160 height 33
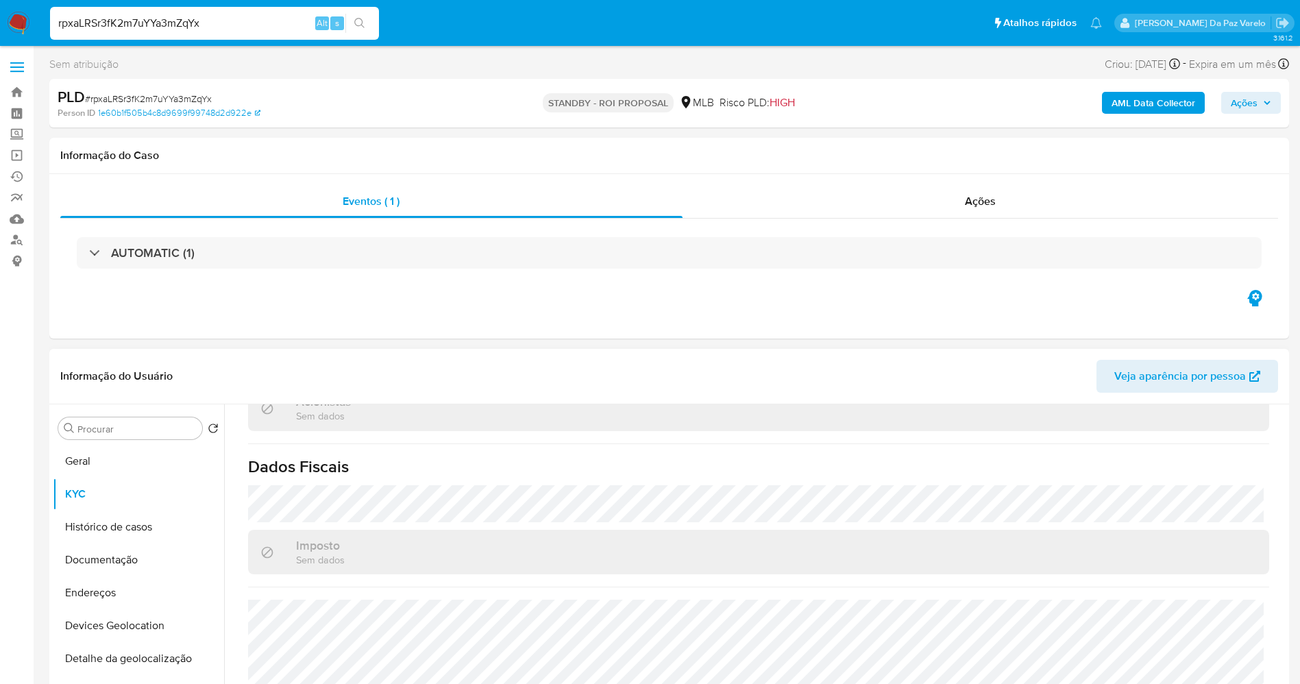
scroll to position [103, 0]
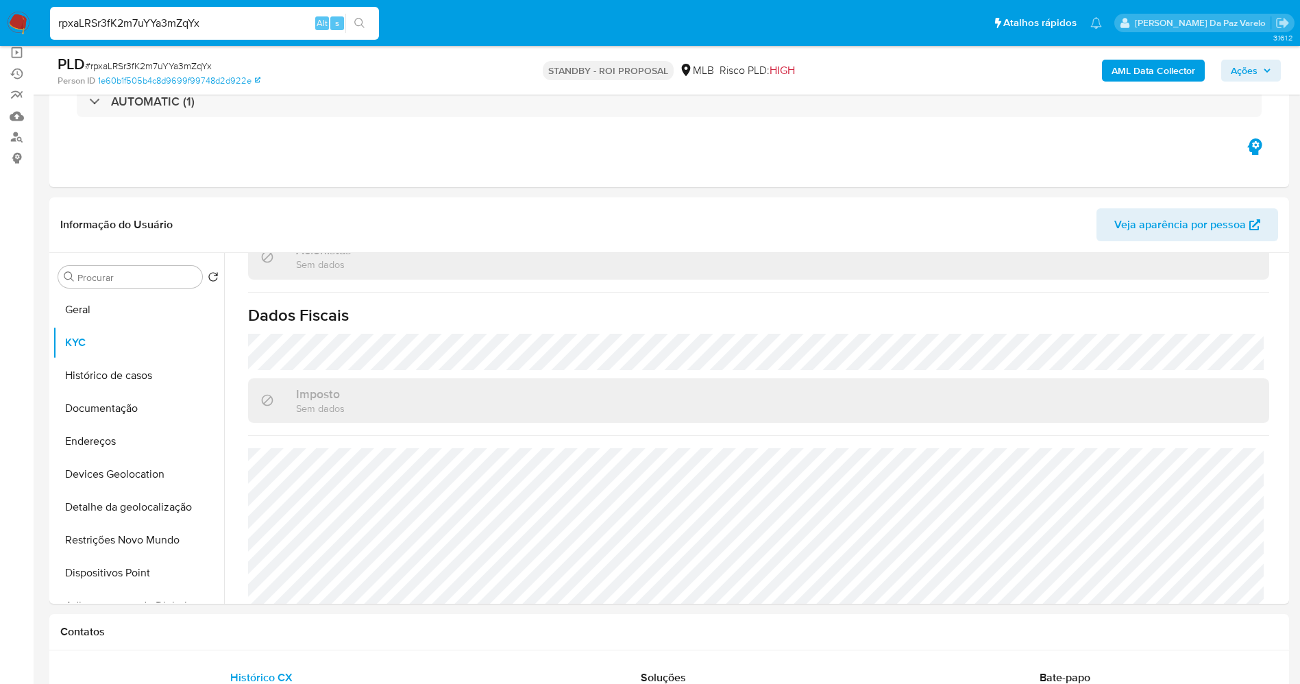
click at [240, 27] on input "rpxaLRSr3fK2m7uYYa3mZqYx" at bounding box center [214, 23] width 329 height 18
paste input "l3JeHmQj7vY8m6vtdMf6KMkT"
type input "l3JeHmQj7vY8m6vtdMf6KMkT"
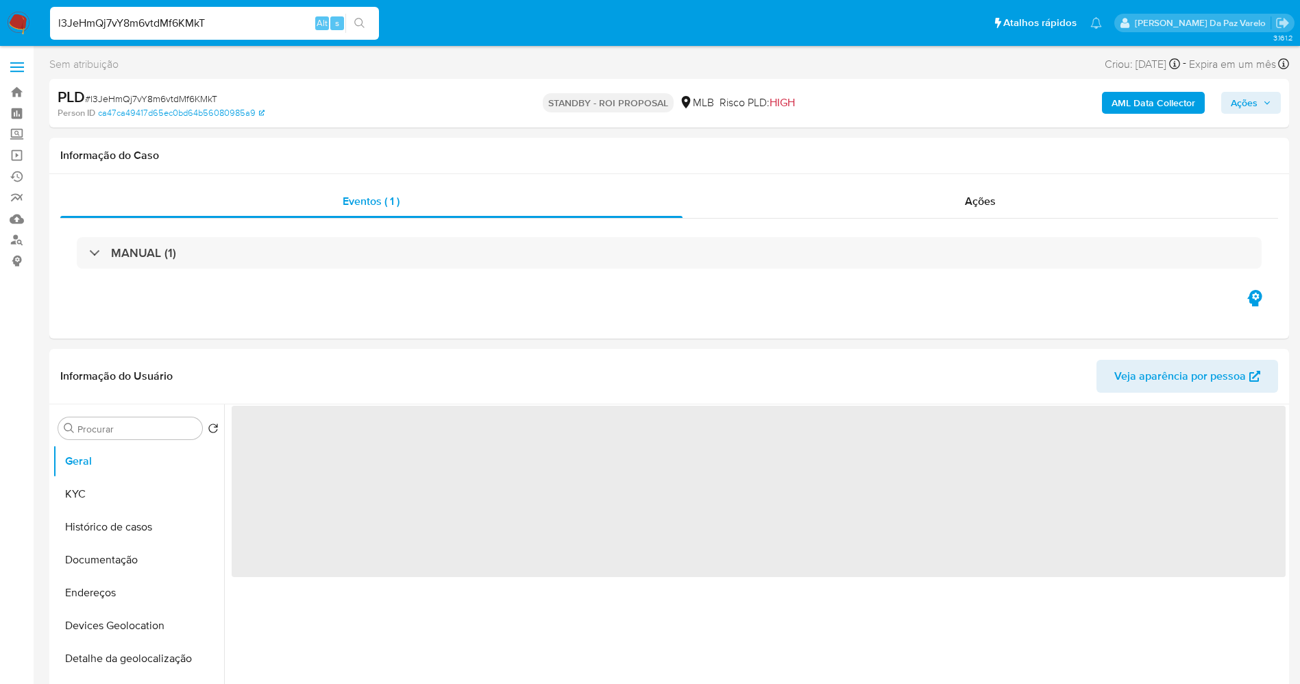
select select "10"
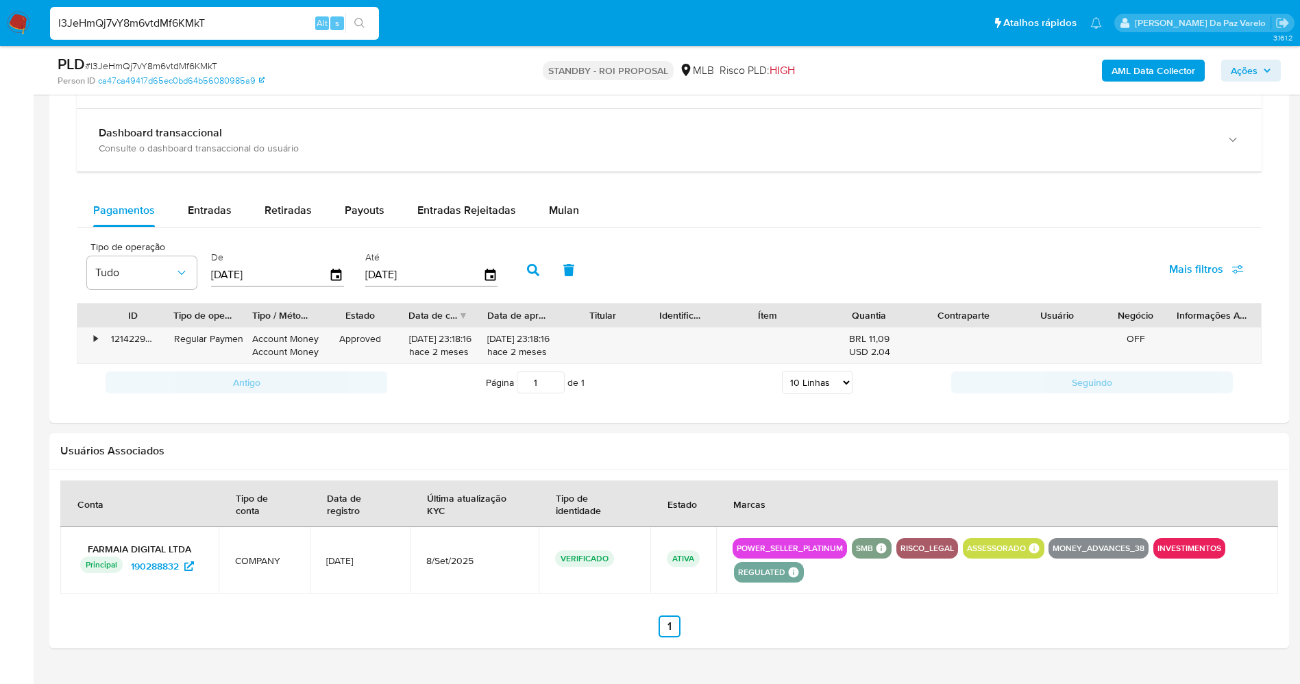
scroll to position [1054, 0]
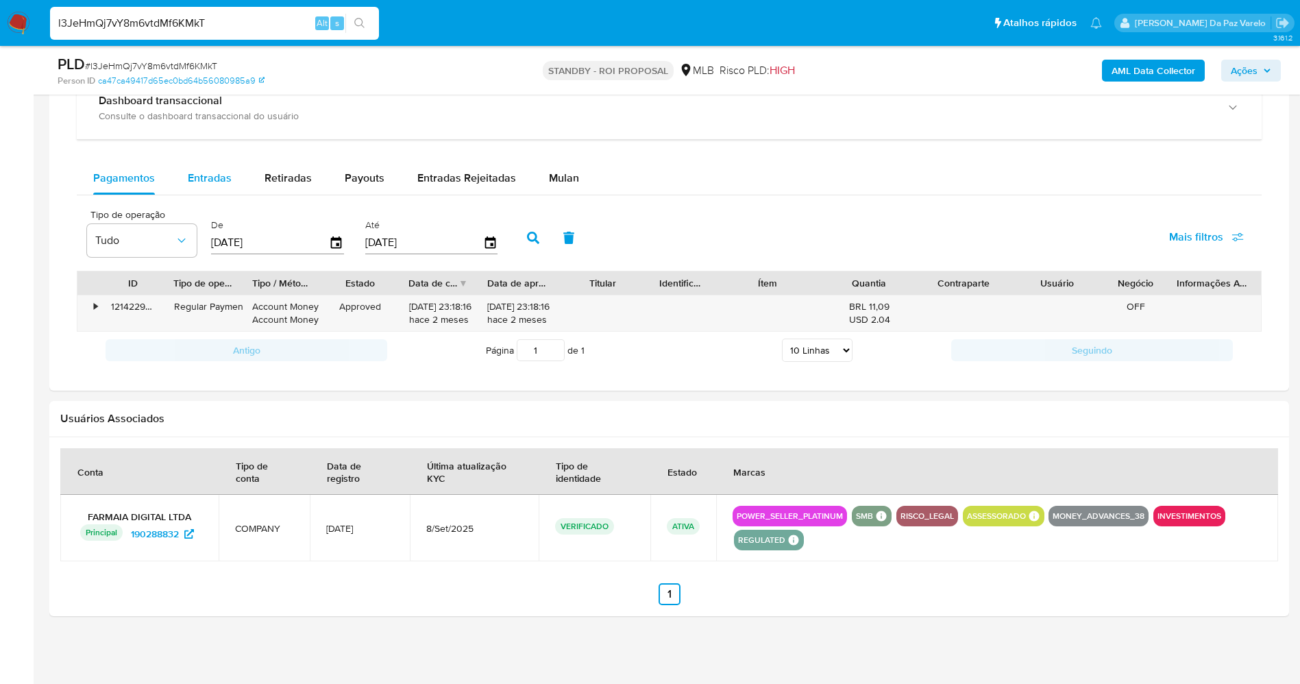
click at [195, 176] on span "Entradas" at bounding box center [210, 178] width 44 height 16
select select "10"
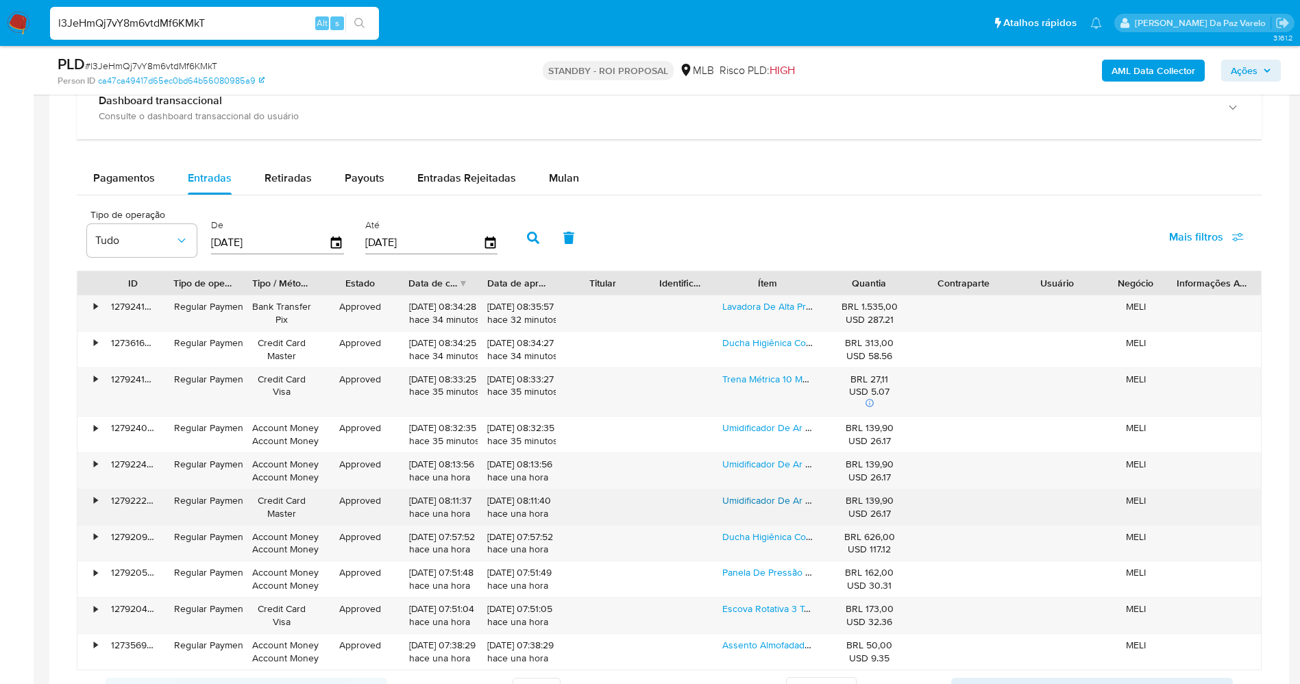
click at [792, 502] on link "Umidificador De Ar Wap Air Flow U2 Aromatizador Com Luminária Led 2,3 Litros" at bounding box center [890, 500] width 337 height 14
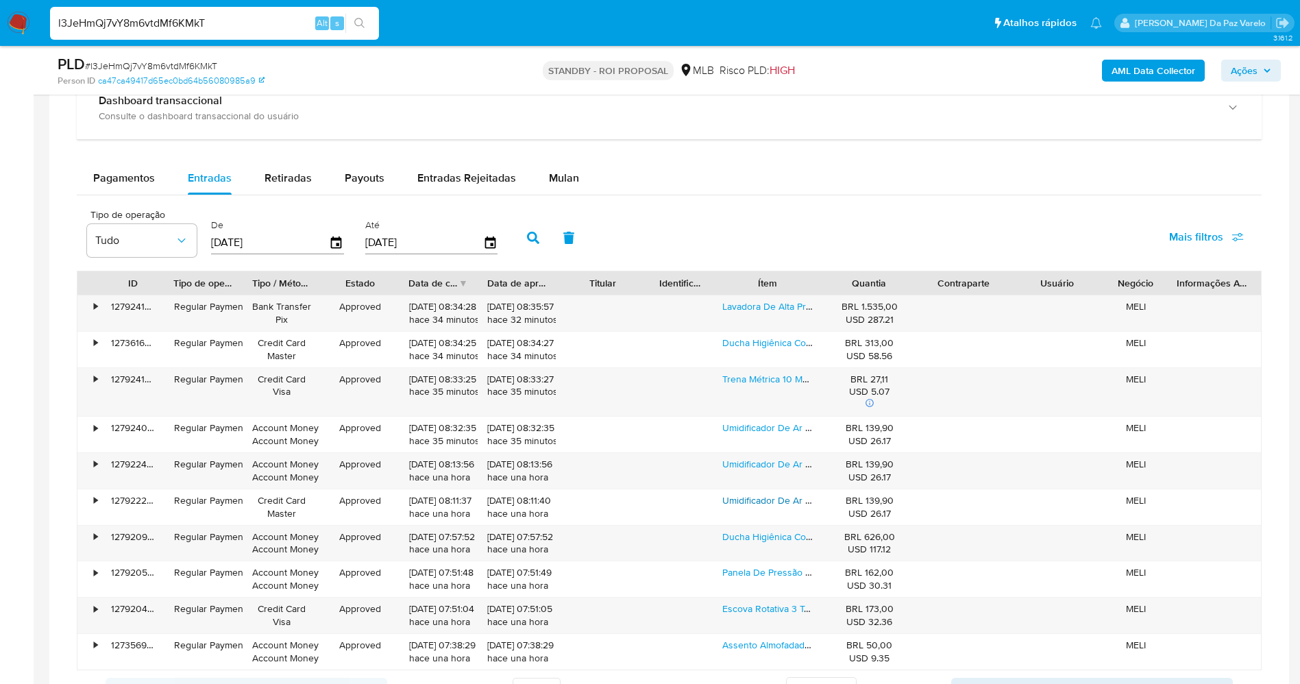
scroll to position [1157, 0]
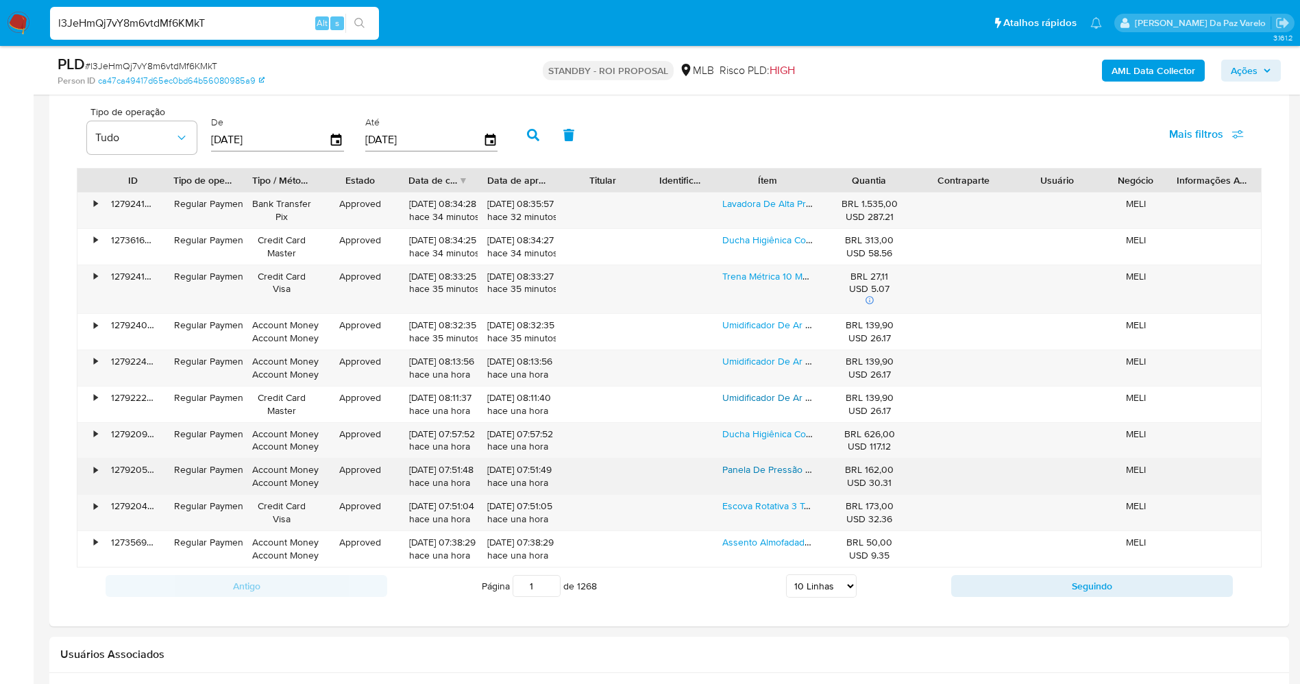
click at [762, 471] on link "Panela De Pressão Cerâmic Life Vapt 20cm 4,5l Vanilla Brinox" at bounding box center [852, 470] width 260 height 14
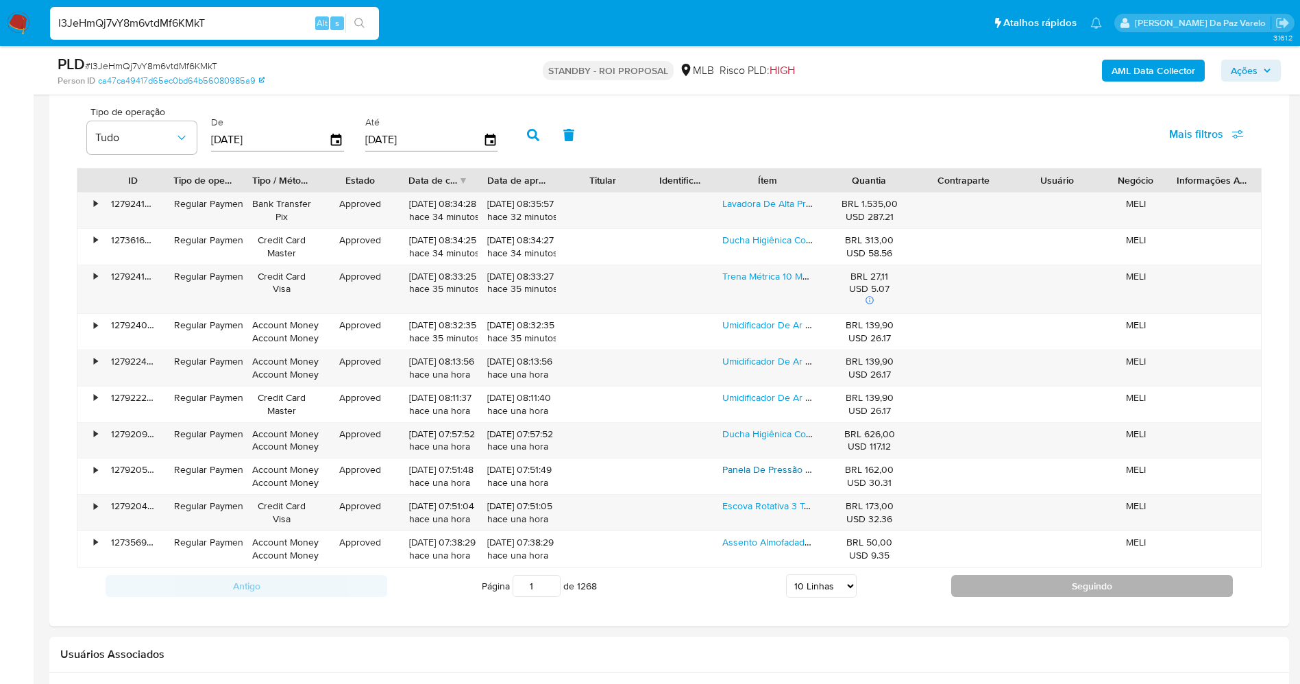
click at [1016, 591] on button "Seguindo" at bounding box center [1092, 586] width 282 height 22
type input "2"
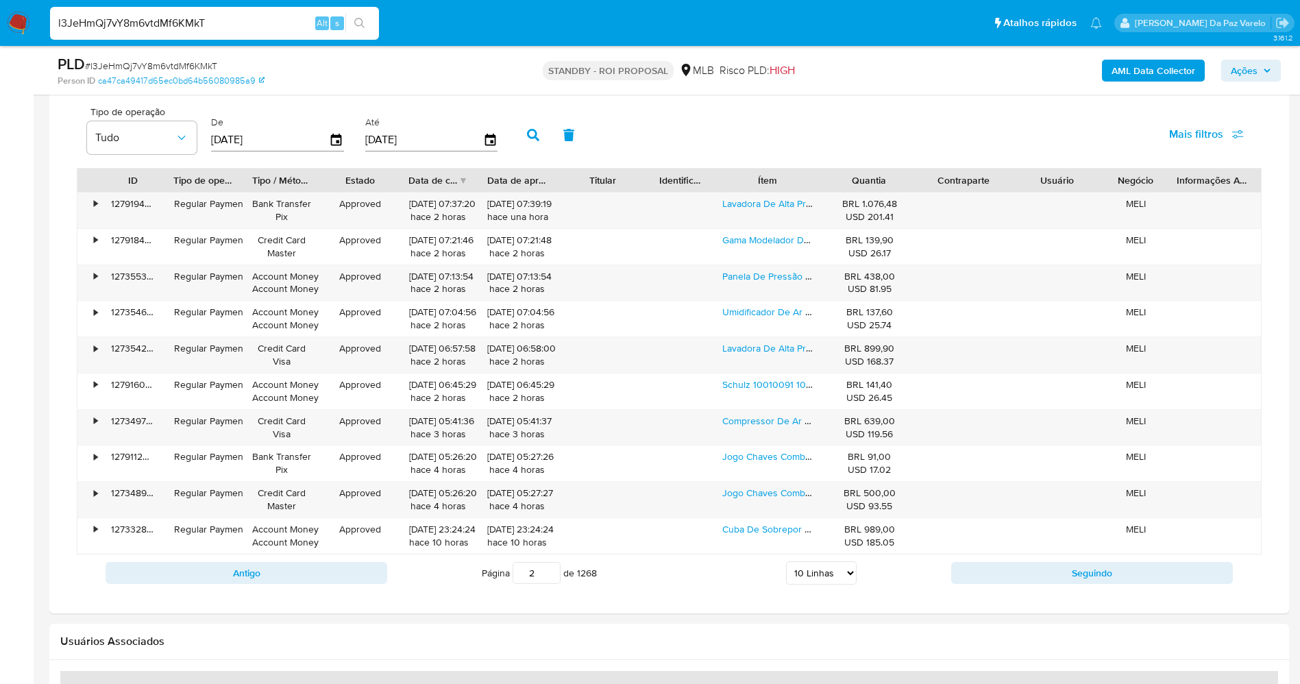
click at [814, 574] on select "5 Linhas 10 Linhas 20 Linhas 25 Linhas 50 Linhas 100 Linhas" at bounding box center [821, 572] width 71 height 23
select select "100"
click at [786, 561] on select "5 Linhas 10 Linhas 20 Linhas 25 Linhas 50 Linhas 100 Linhas" at bounding box center [821, 572] width 71 height 23
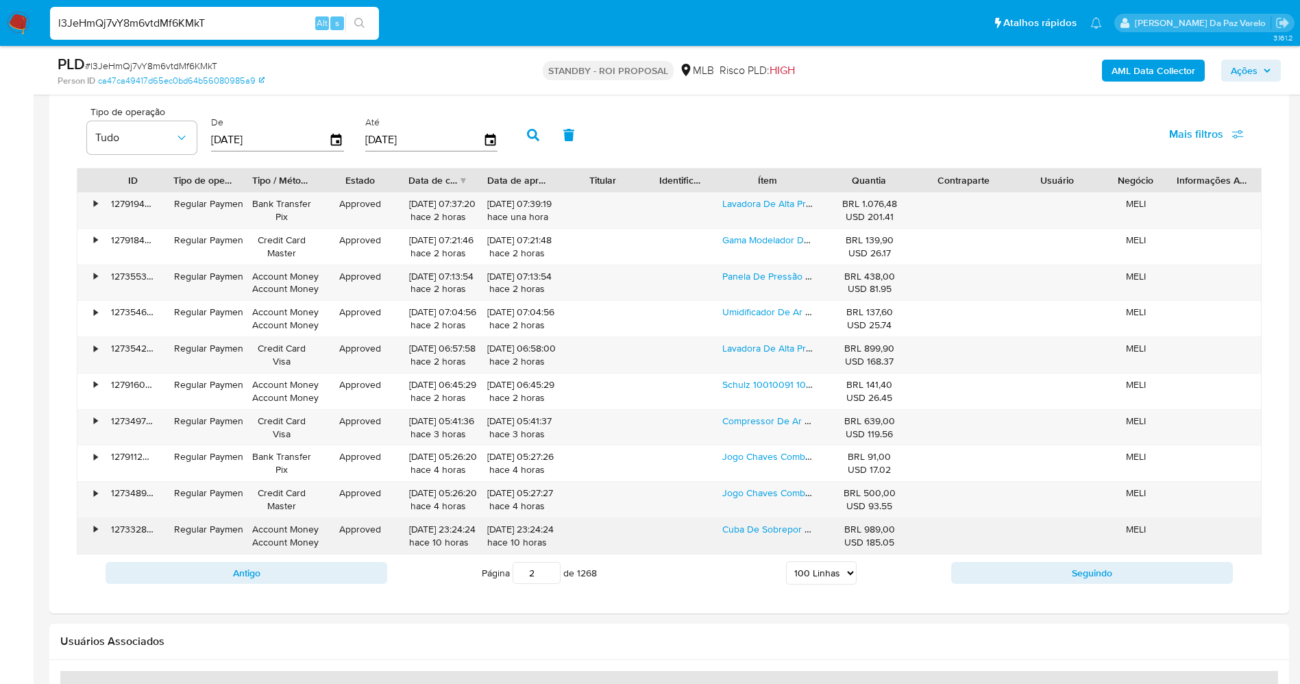
type input "1"
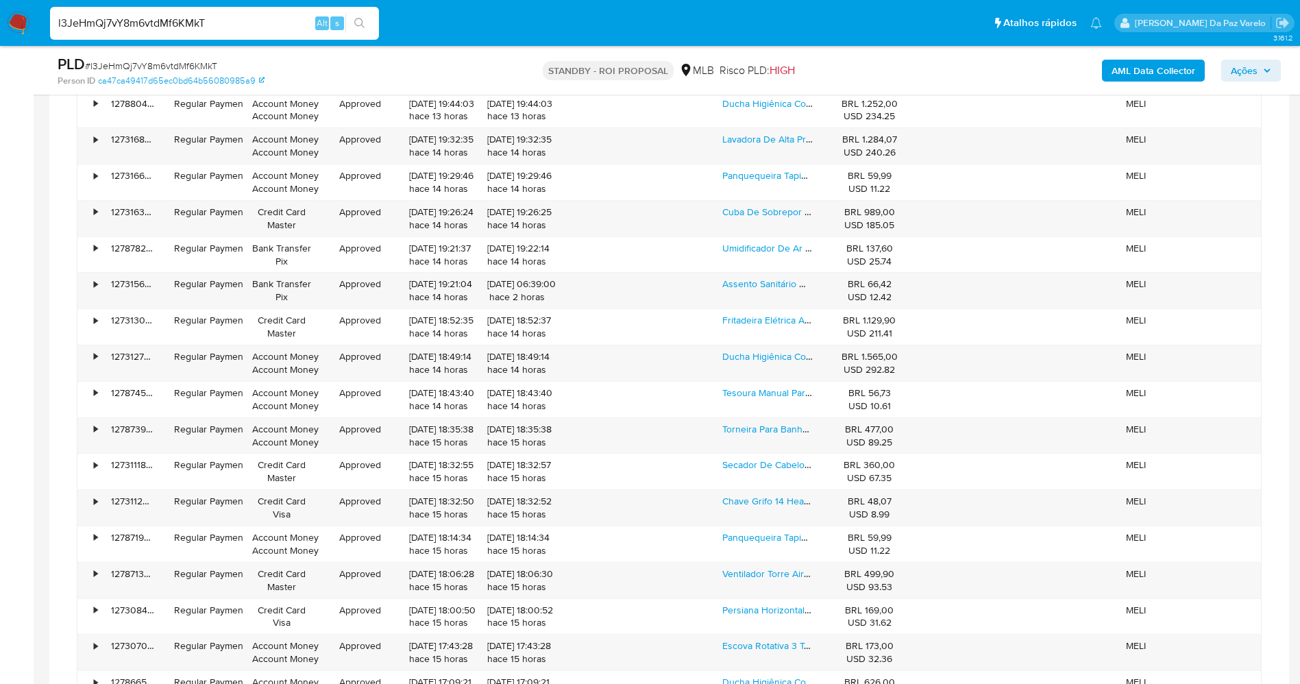
scroll to position [2801, 0]
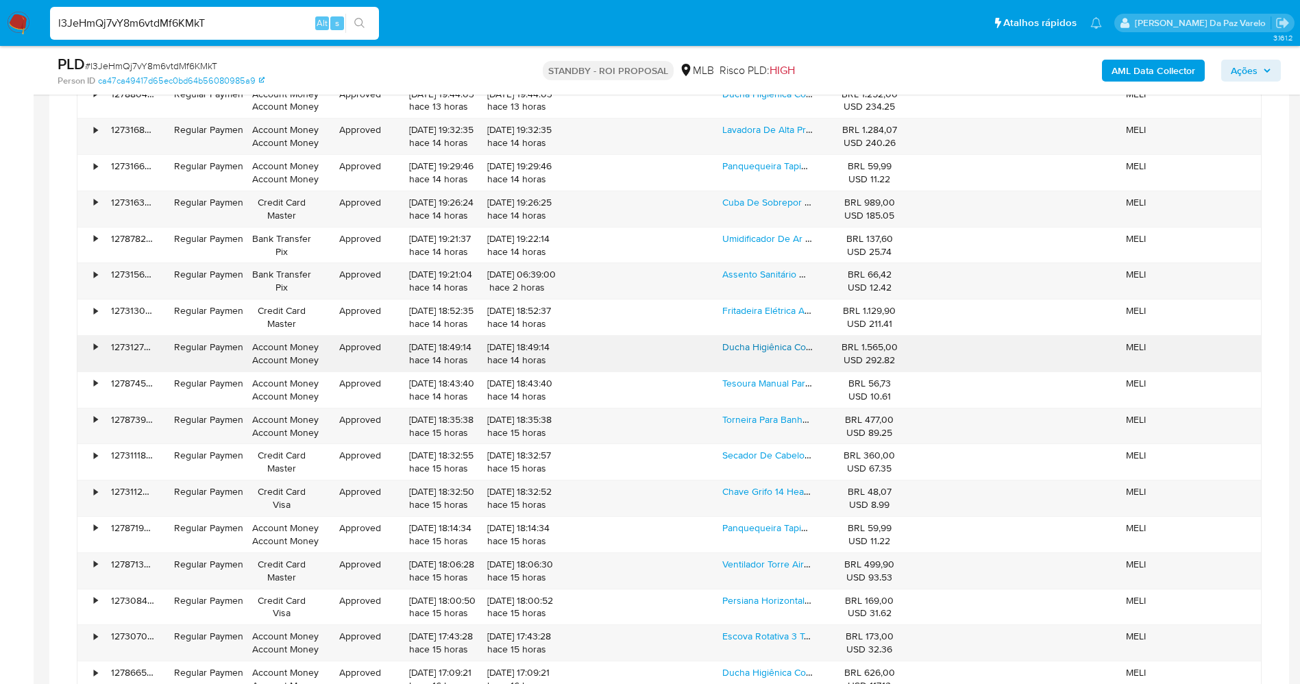
click at [785, 351] on link "Ducha Higiênica Com Registro E Derivação Docol Lóggica Cor Cromado 01137906" at bounding box center [896, 347] width 348 height 14
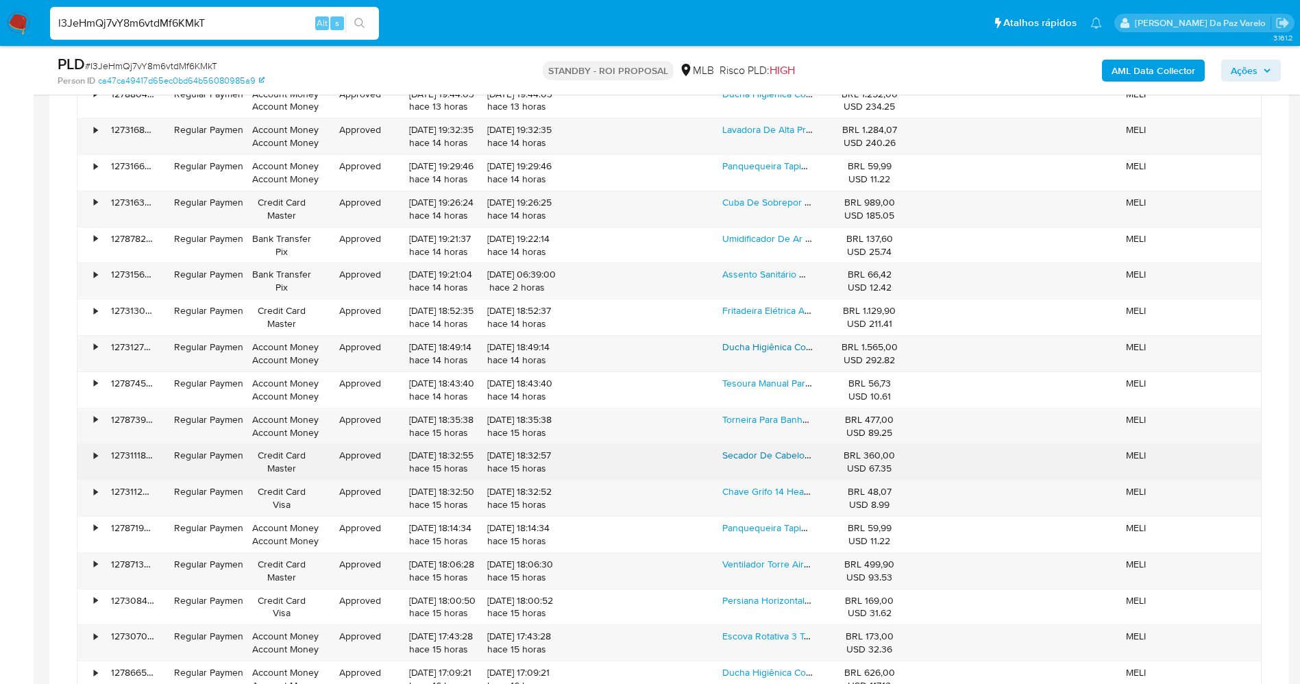
click at [776, 461] on link "Secador De Cabelo Gama Italy Keration 4d 2500w -" at bounding box center [868, 455] width 293 height 14
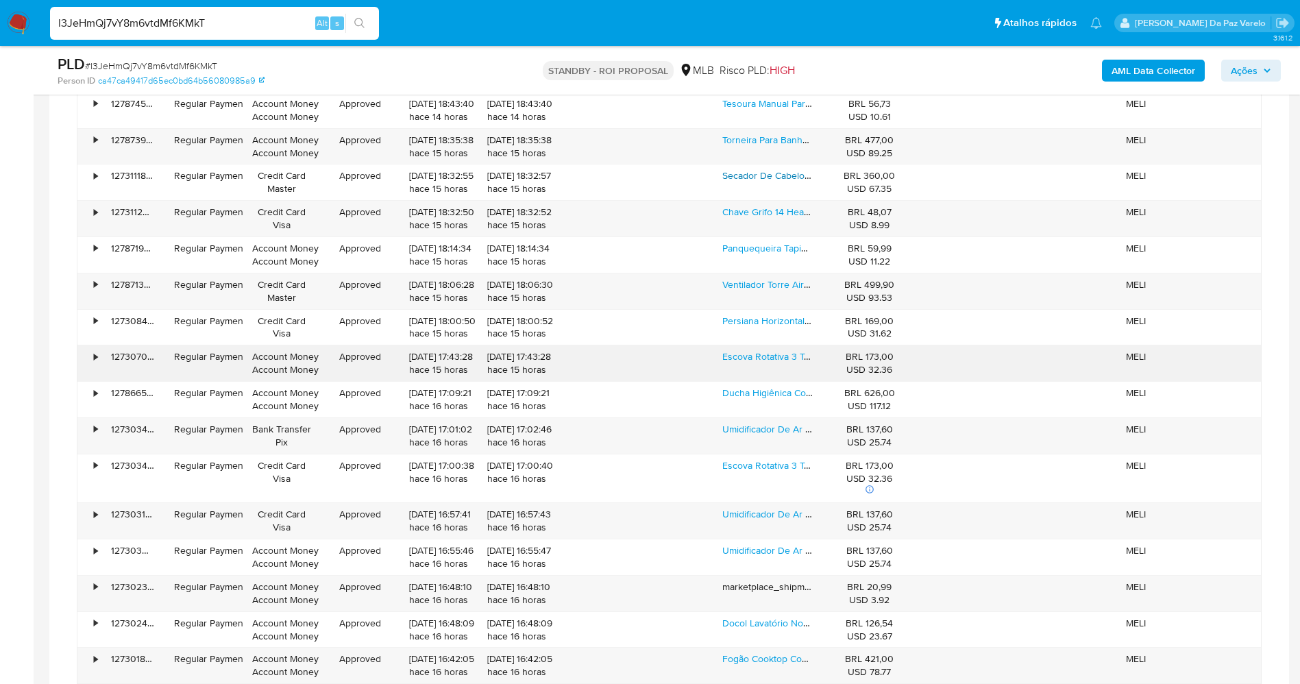
scroll to position [3110, 0]
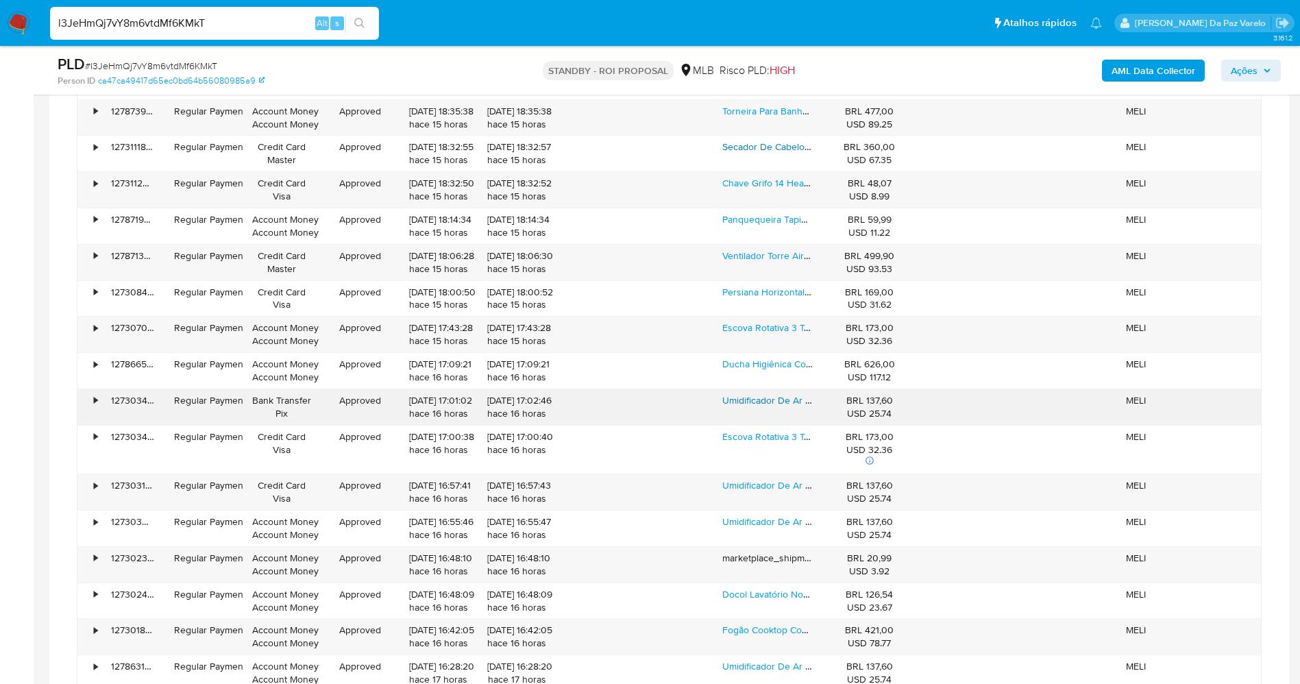
click at [789, 401] on link "Umidificador De Ar Wap Air Flow U2 Aromatizador Com Luminária Led 2,3 Litros" at bounding box center [890, 400] width 337 height 14
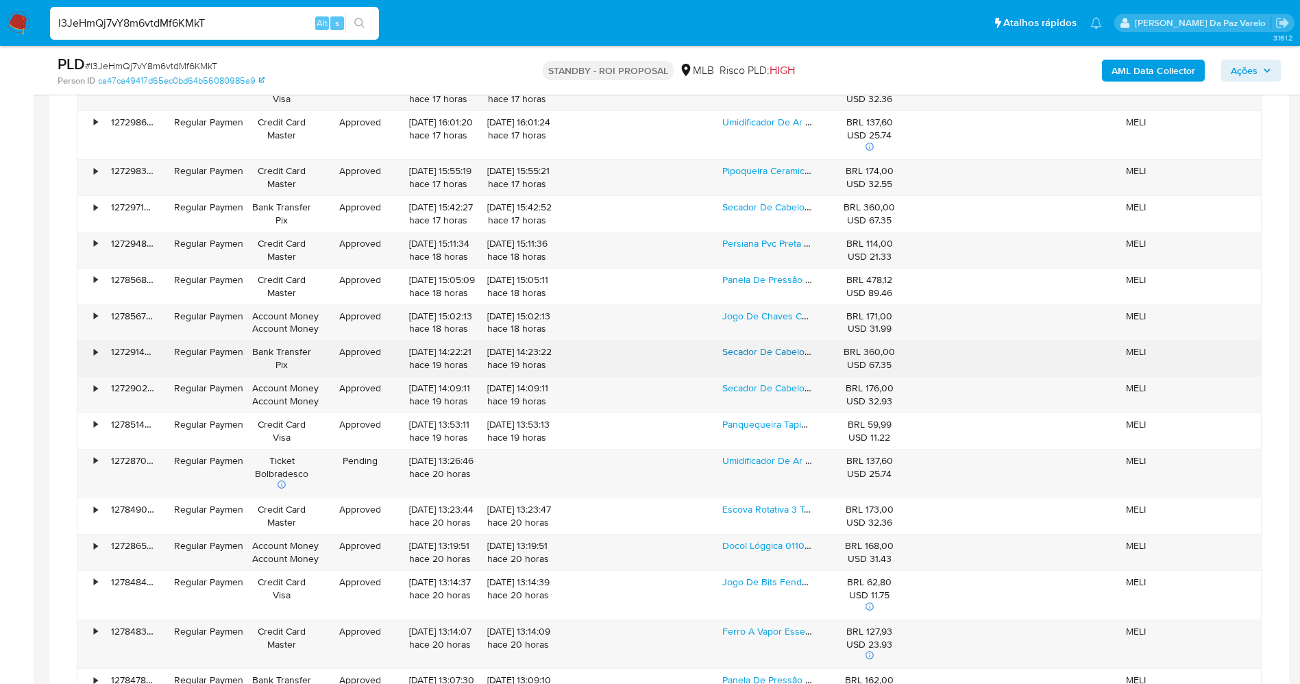
scroll to position [3829, 0]
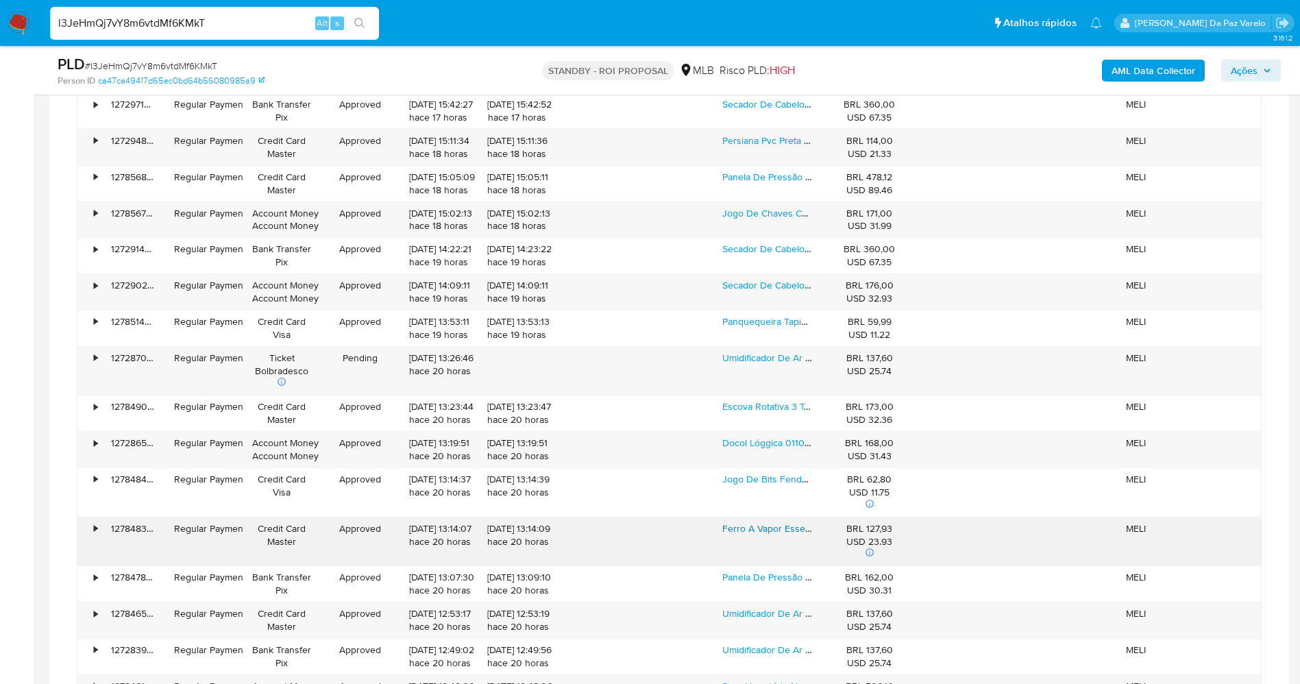
click at [787, 530] on link "Ferro A Vapor Essentialgliss Base Antiaderente Fmq 127v Arno Bordô" at bounding box center [881, 529] width 319 height 14
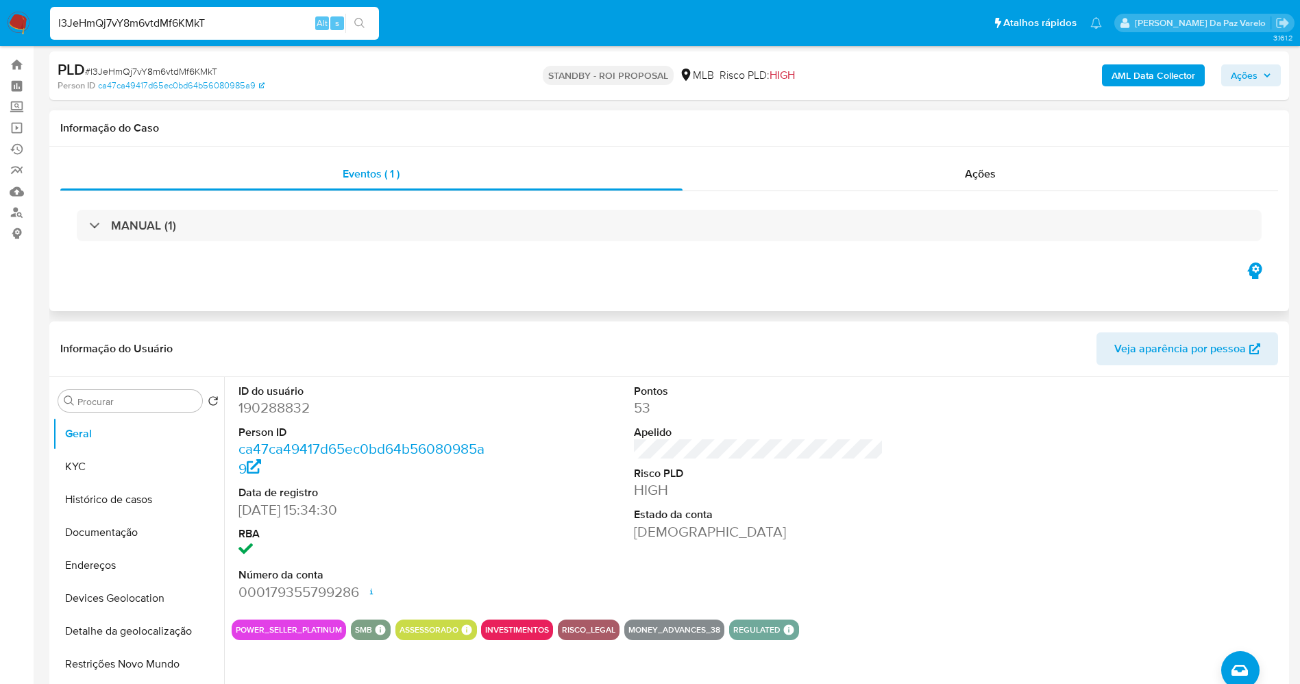
scroll to position [26, 0]
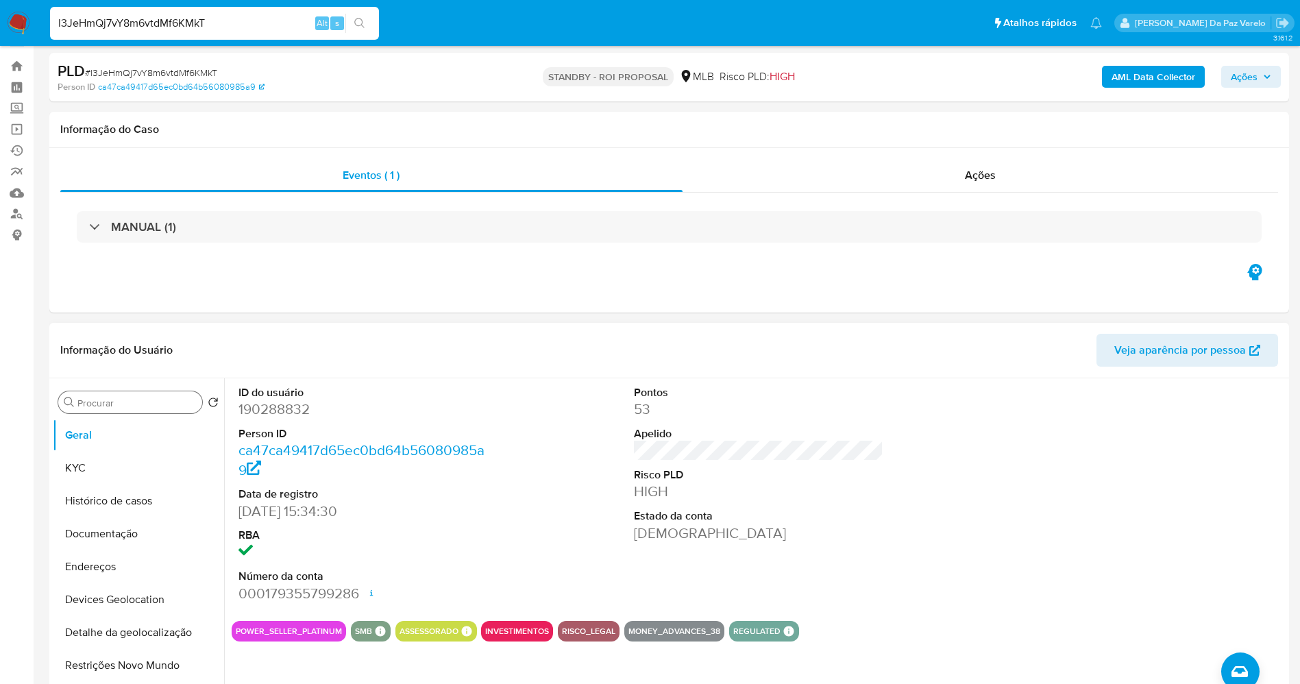
click at [140, 412] on div "Procurar" at bounding box center [130, 402] width 144 height 22
click at [145, 399] on input "Procurar" at bounding box center [136, 403] width 119 height 12
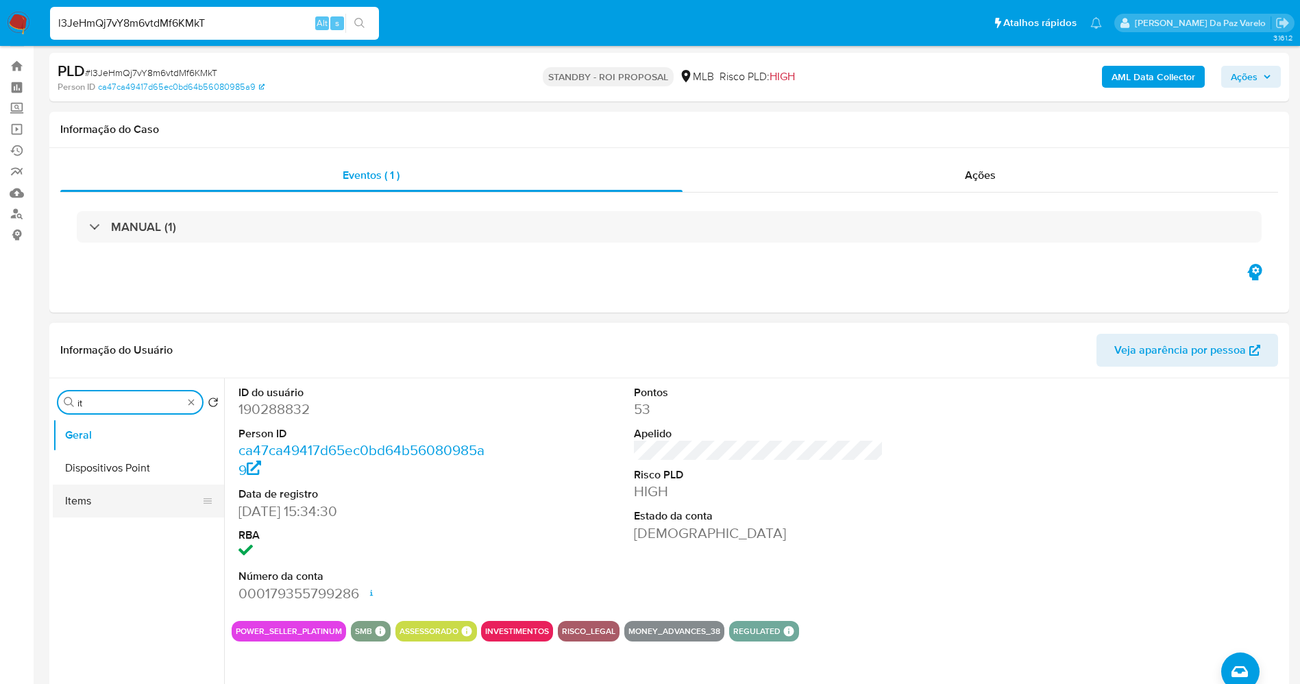
type input "it"
click at [120, 500] on button "Items" at bounding box center [133, 500] width 160 height 33
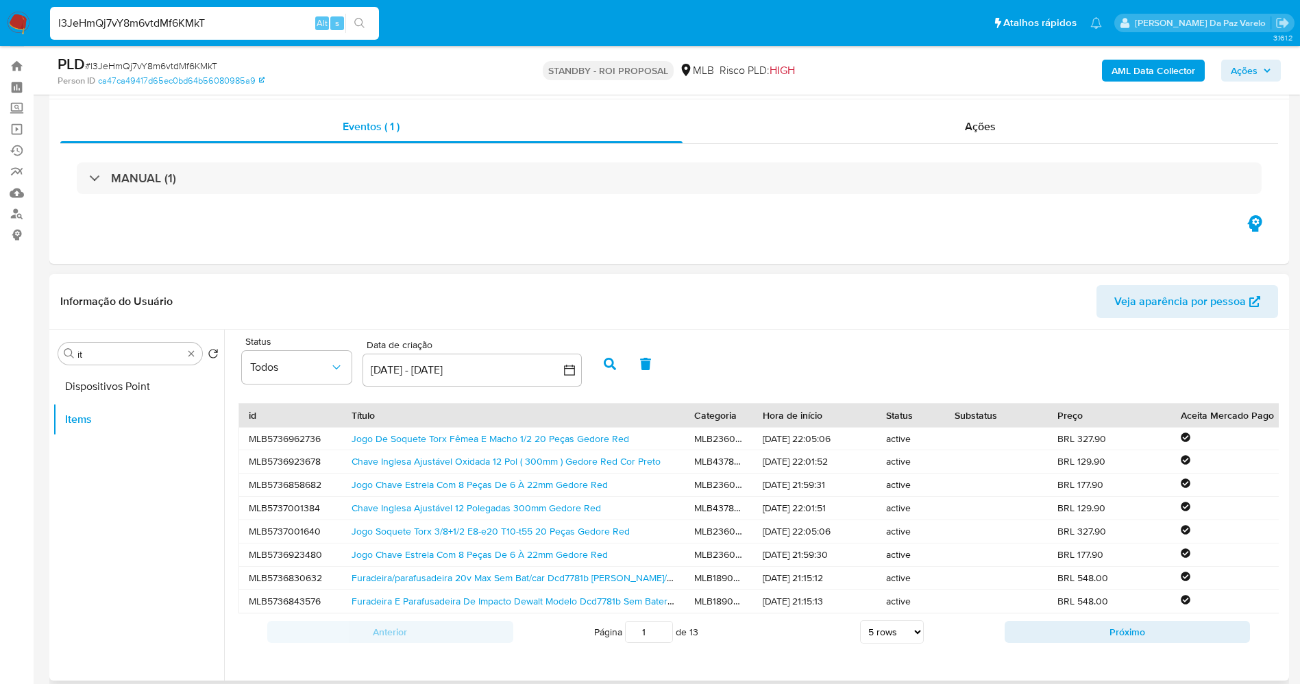
scroll to position [129, 0]
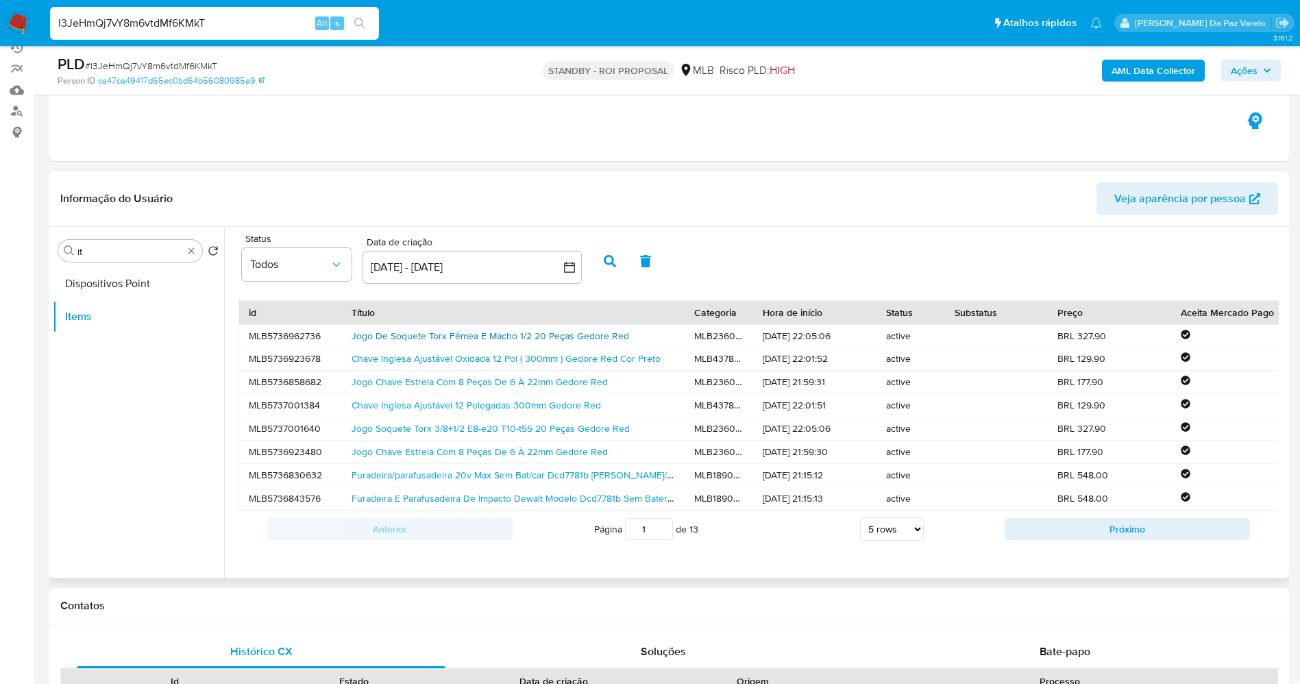
click at [481, 340] on link "Jogo De Soquete Torx Fêmea E Macho 1/2 20 Peças Gedore Red" at bounding box center [491, 336] width 278 height 14
click at [406, 357] on link "Chave Inglesa Ajustável Oxidada 12 Pol ( 300mm ) Gedore Red Cor Preto" at bounding box center [506, 359] width 309 height 14
click at [430, 487] on div "Furadeira E Parafusadeira De Impacto Dewalt Modelo Dcd7781b Sem Bateria E Carre…" at bounding box center [513, 498] width 343 height 23
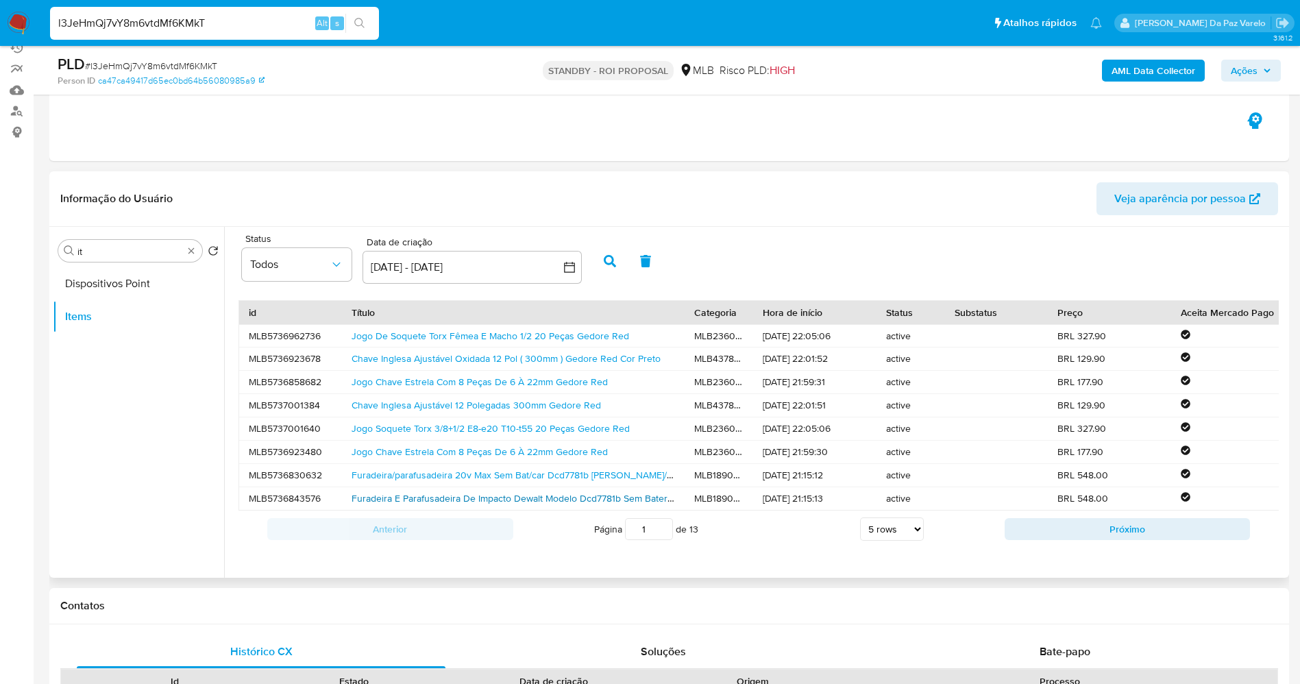
click at [430, 494] on link "Furadeira E Parafusadeira De Impacto Dewalt Modelo Dcd7781b Sem Bateria E Carre…" at bounding box center [552, 498] width 401 height 14
click at [1058, 540] on button "Próximo" at bounding box center [1128, 529] width 246 height 22
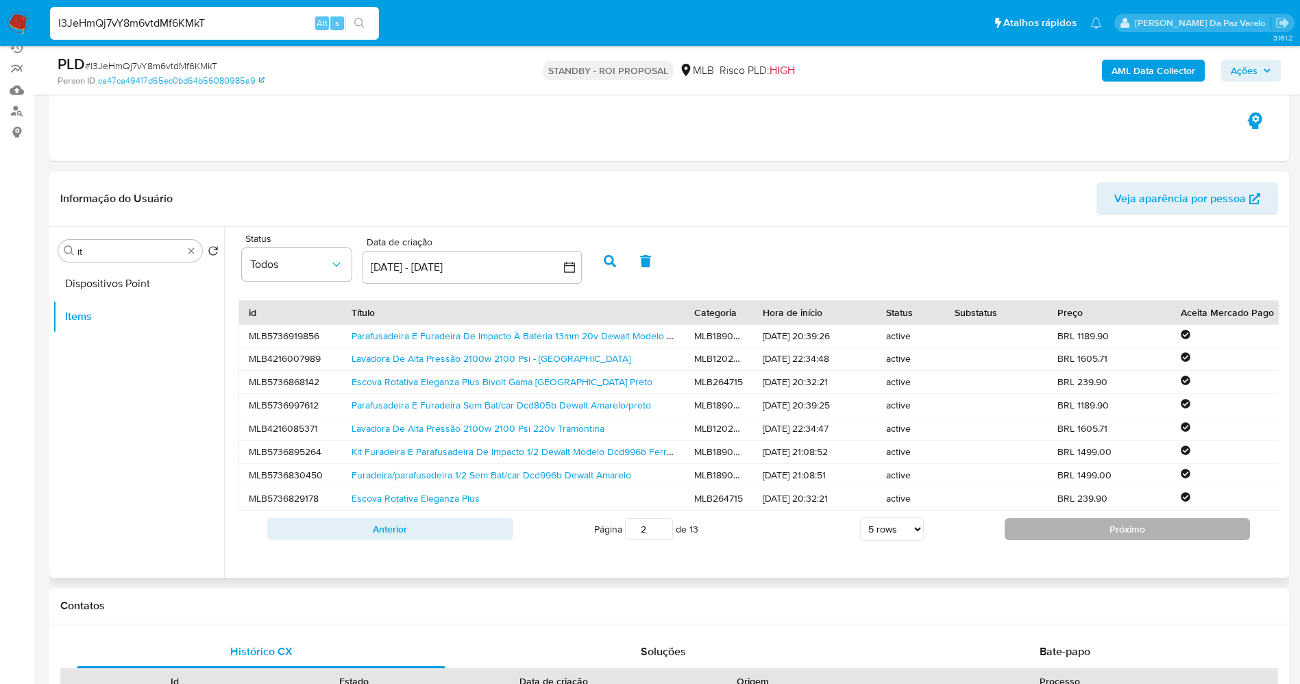
click at [1057, 540] on button "Próximo" at bounding box center [1128, 529] width 246 height 22
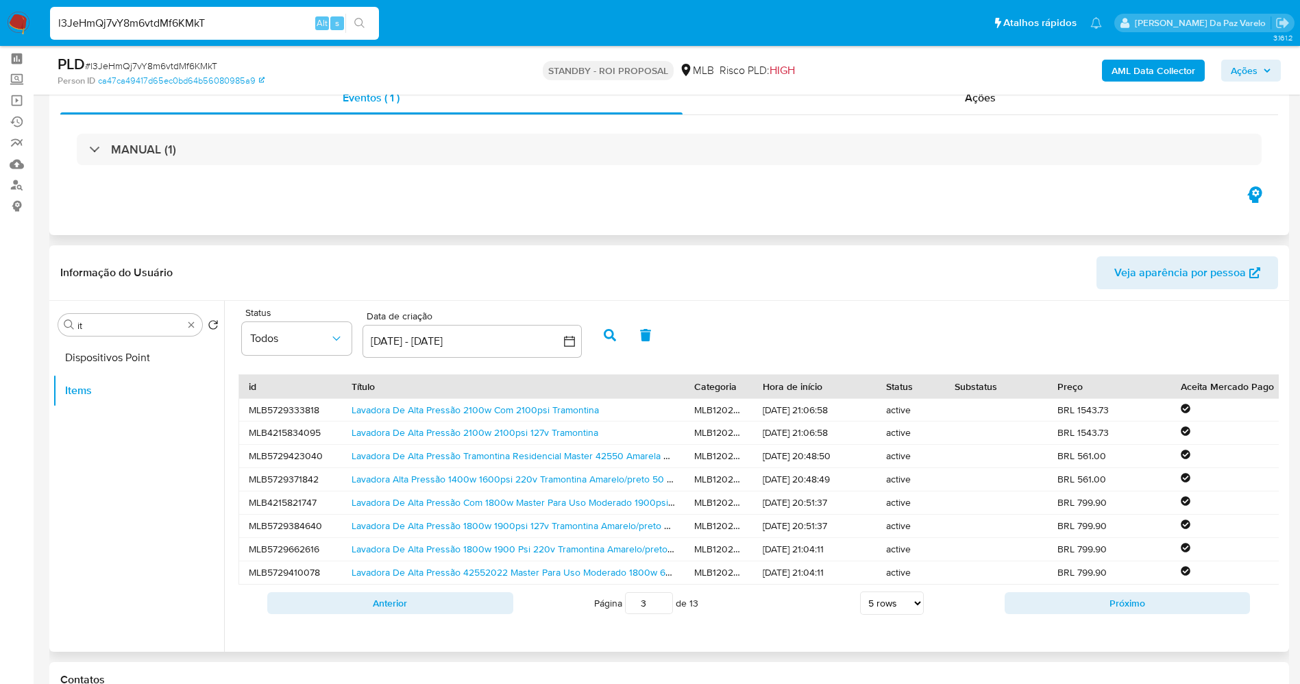
scroll to position [26, 0]
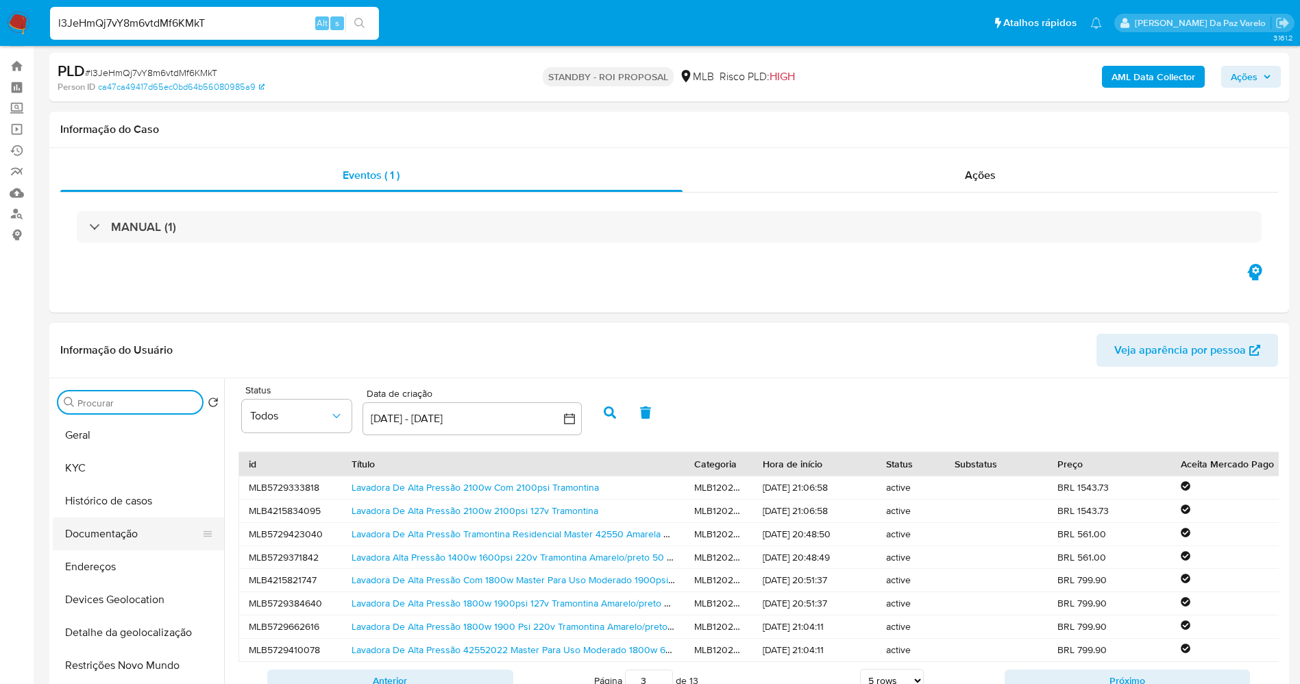
click at [103, 532] on button "Documentação" at bounding box center [133, 533] width 160 height 33
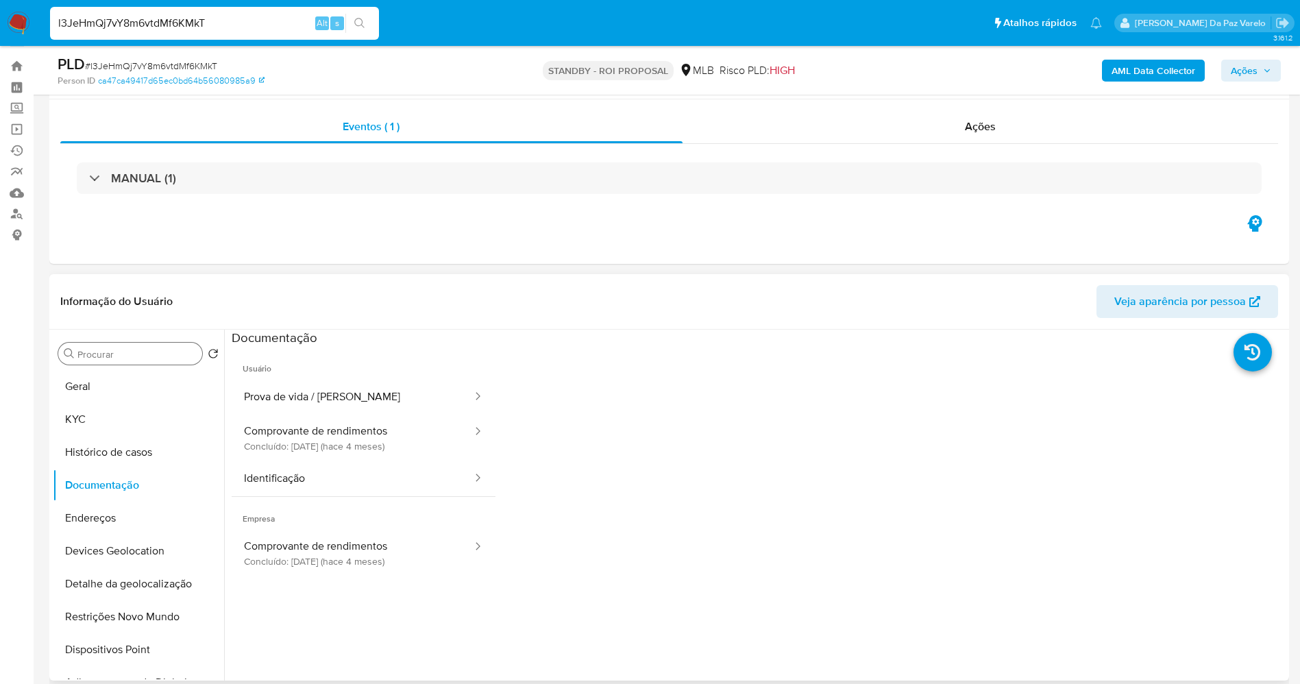
scroll to position [129, 0]
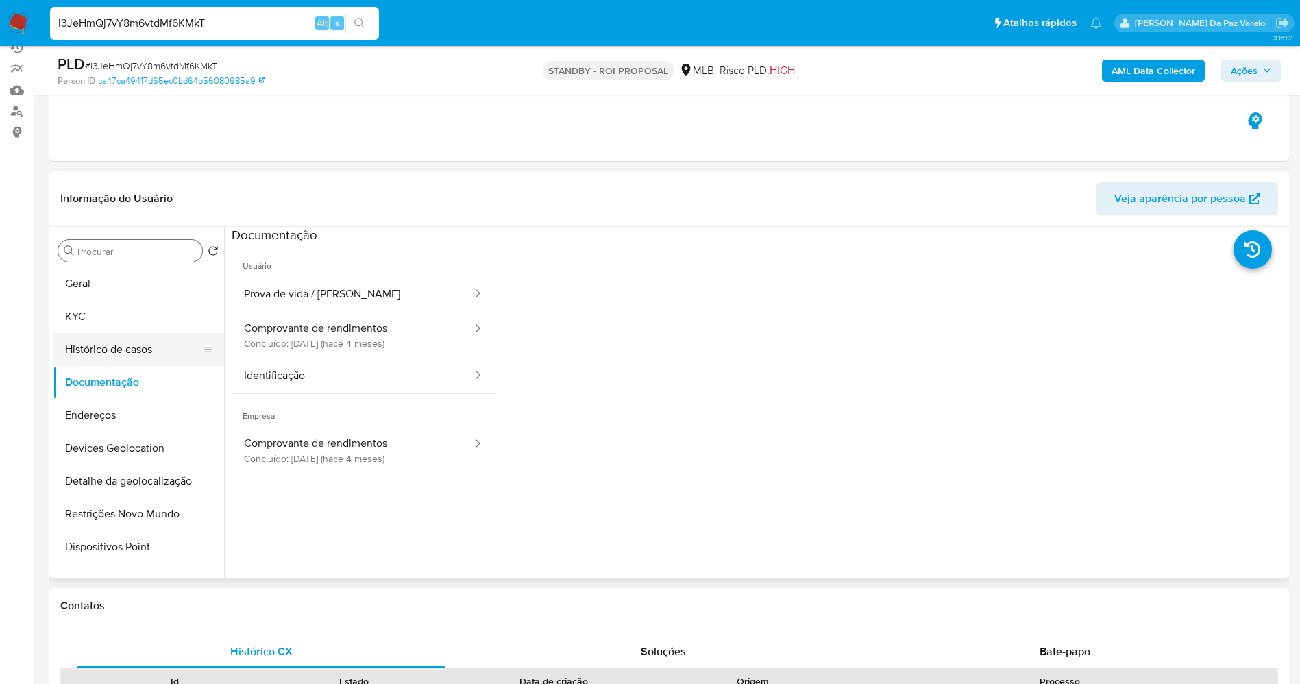
click at [123, 347] on button "Histórico de casos" at bounding box center [133, 349] width 160 height 33
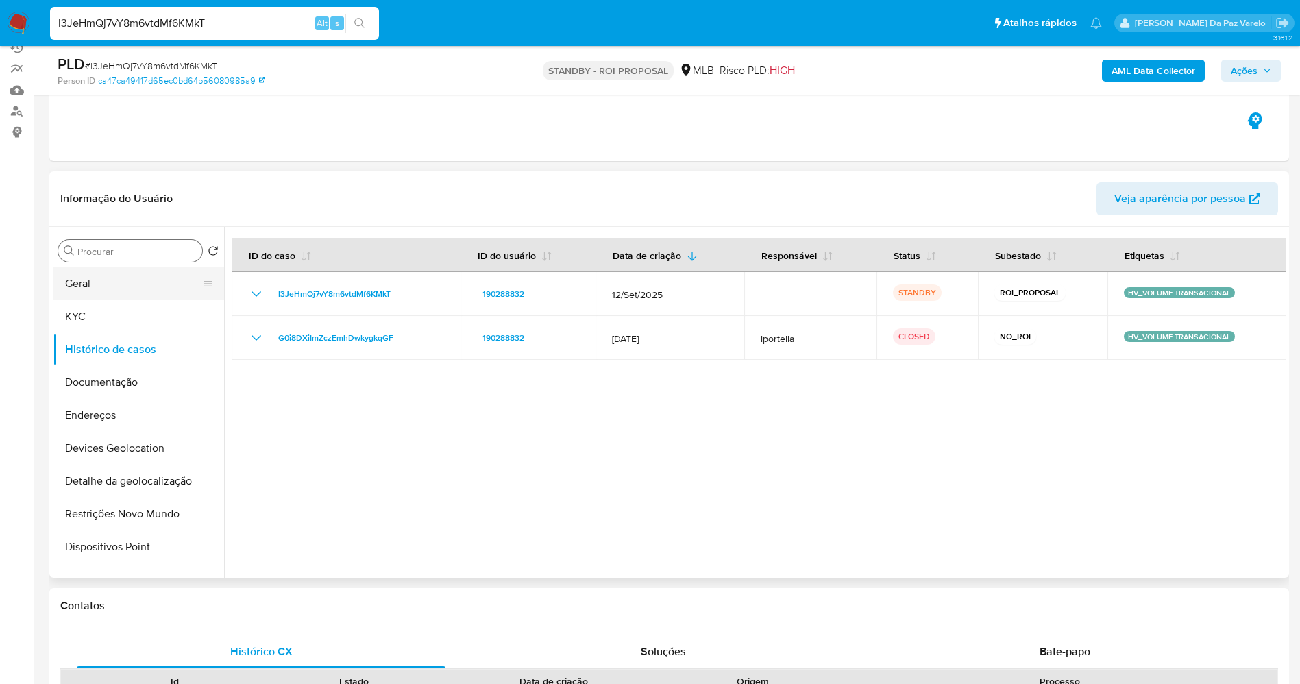
click at [118, 285] on button "Geral" at bounding box center [133, 283] width 160 height 33
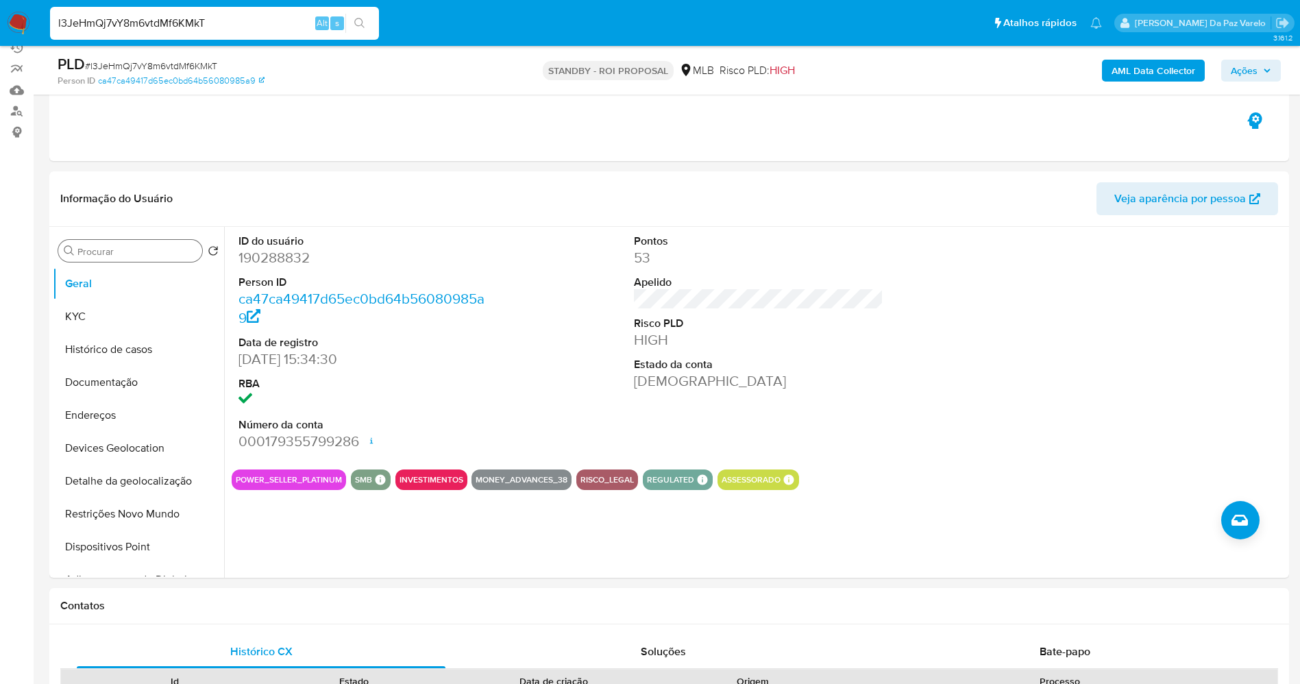
click at [251, 477] on button "POWER_SELLER_PLATINUM" at bounding box center [289, 479] width 106 height 5
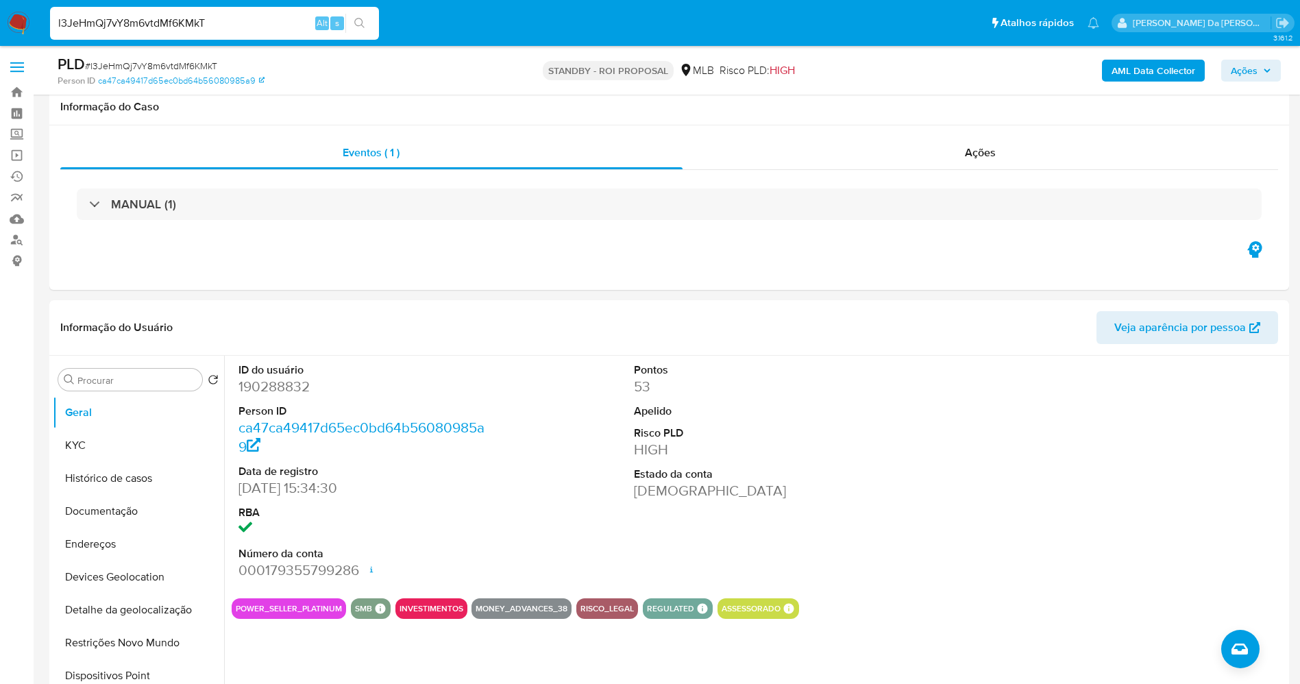
select select "100"
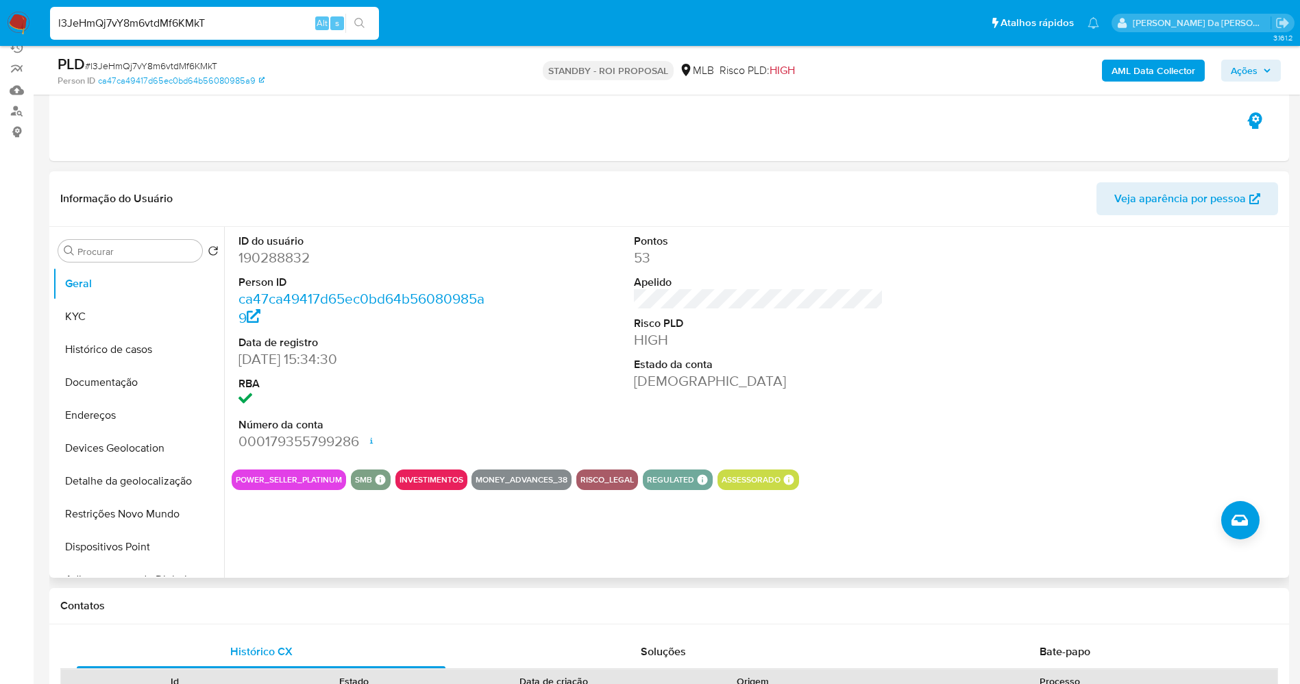
click at [331, 478] on button "POWER_SELLER_PLATINUM" at bounding box center [289, 479] width 106 height 5
drag, startPoint x: 236, startPoint y: 478, endPoint x: 332, endPoint y: 482, distance: 96.7
click at [345, 482] on div "POWER_SELLER_PLATINUM" at bounding box center [289, 479] width 114 height 21
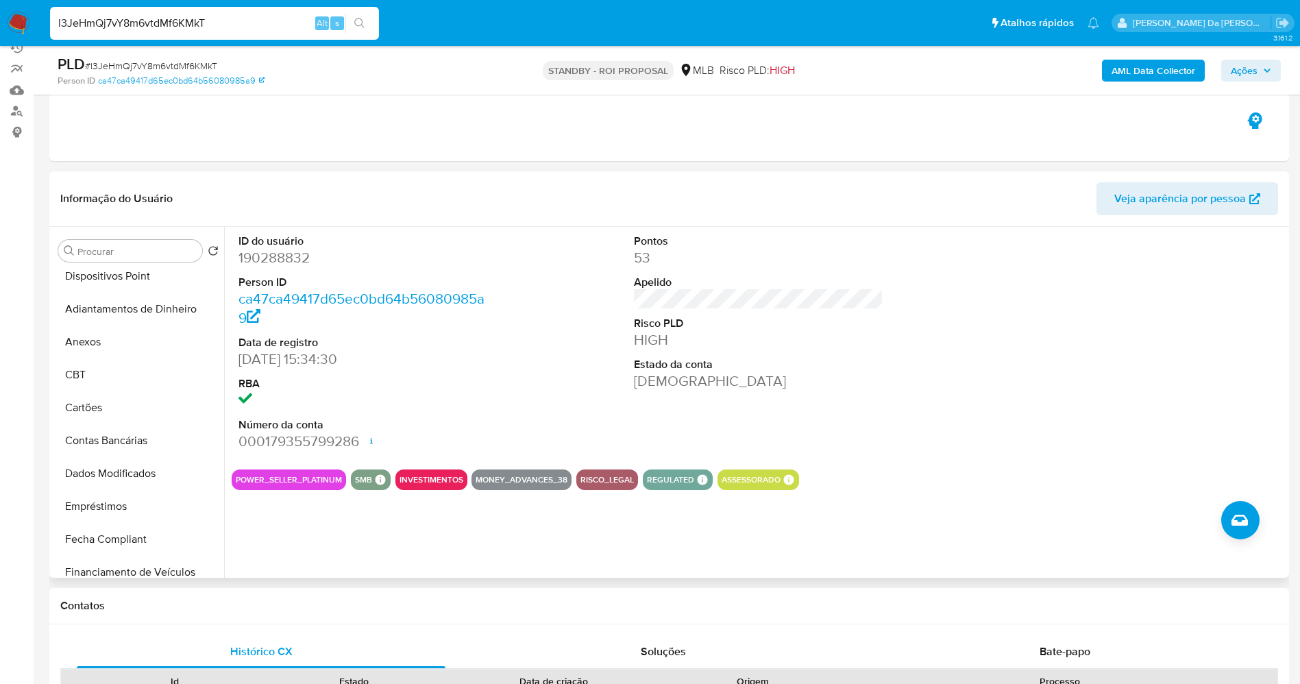
drag, startPoint x: 798, startPoint y: 480, endPoint x: 251, endPoint y: 476, distance: 546.9
click at [223, 479] on div "Procurar Retornar ao pedido padrão Geral KYC Histórico de casos Documentação En…" at bounding box center [669, 402] width 1233 height 351
click at [252, 479] on button "POWER_SELLER_PLATINUM" at bounding box center [289, 479] width 106 height 5
click at [252, 480] on button "POWER_SELLER_PLATINUM" at bounding box center [289, 479] width 106 height 5
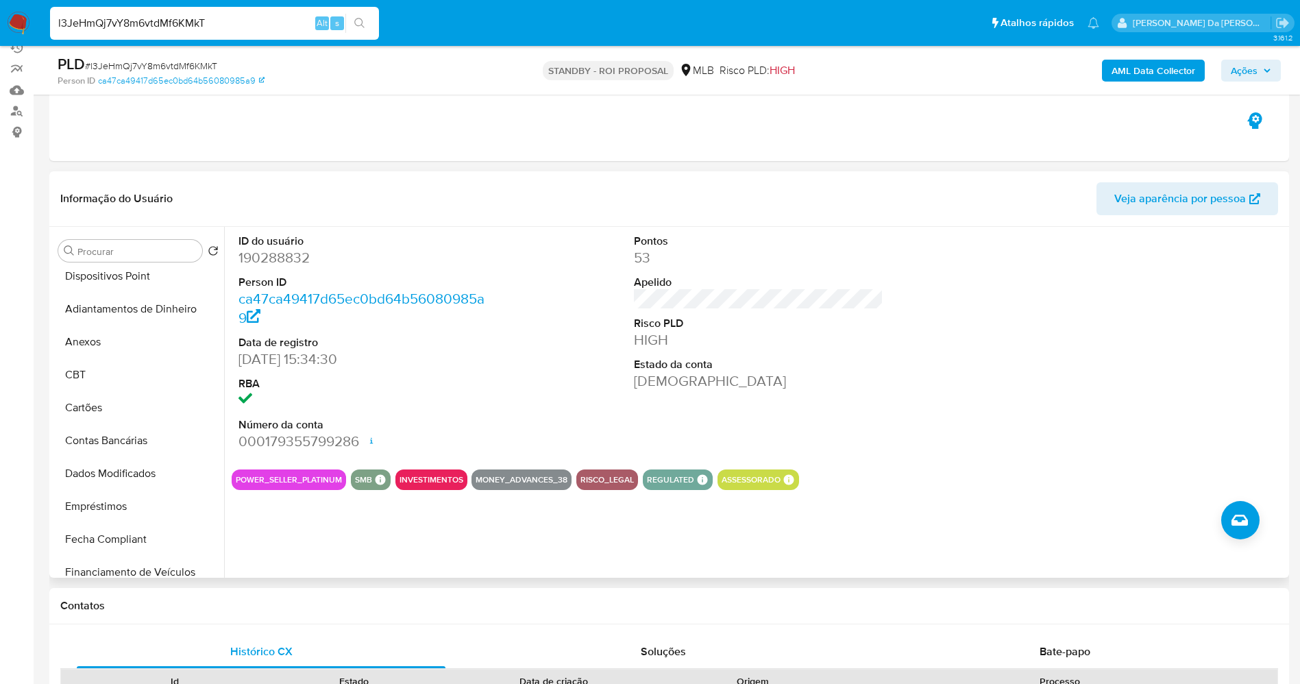
click at [252, 480] on button "POWER_SELLER_PLATINUM" at bounding box center [289, 479] width 106 height 5
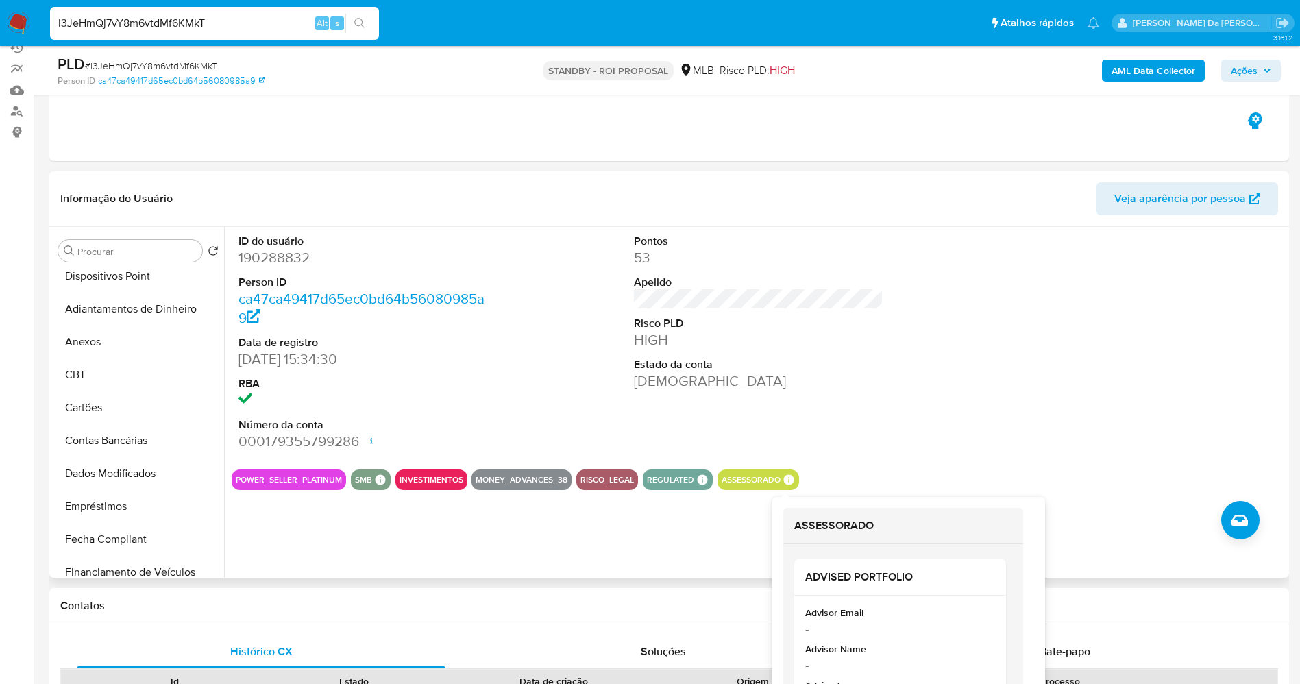
click at [784, 478] on icon at bounding box center [788, 479] width 10 height 10
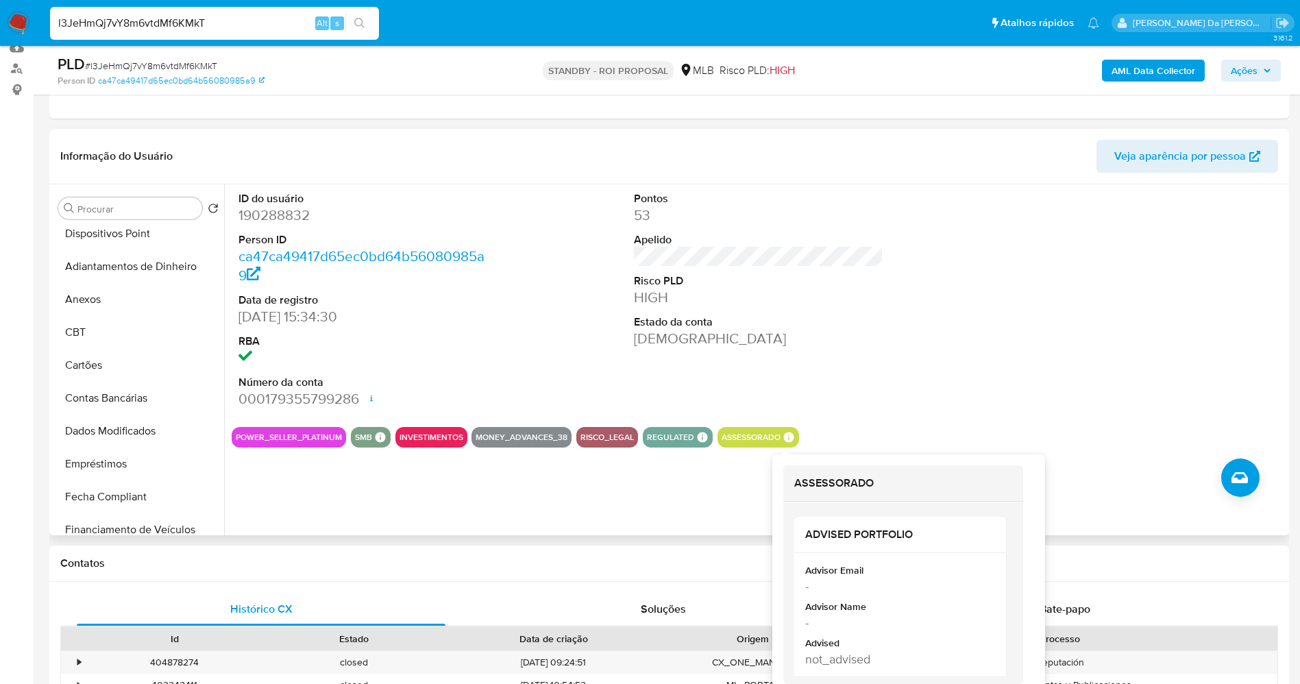
scroll to position [232, 0]
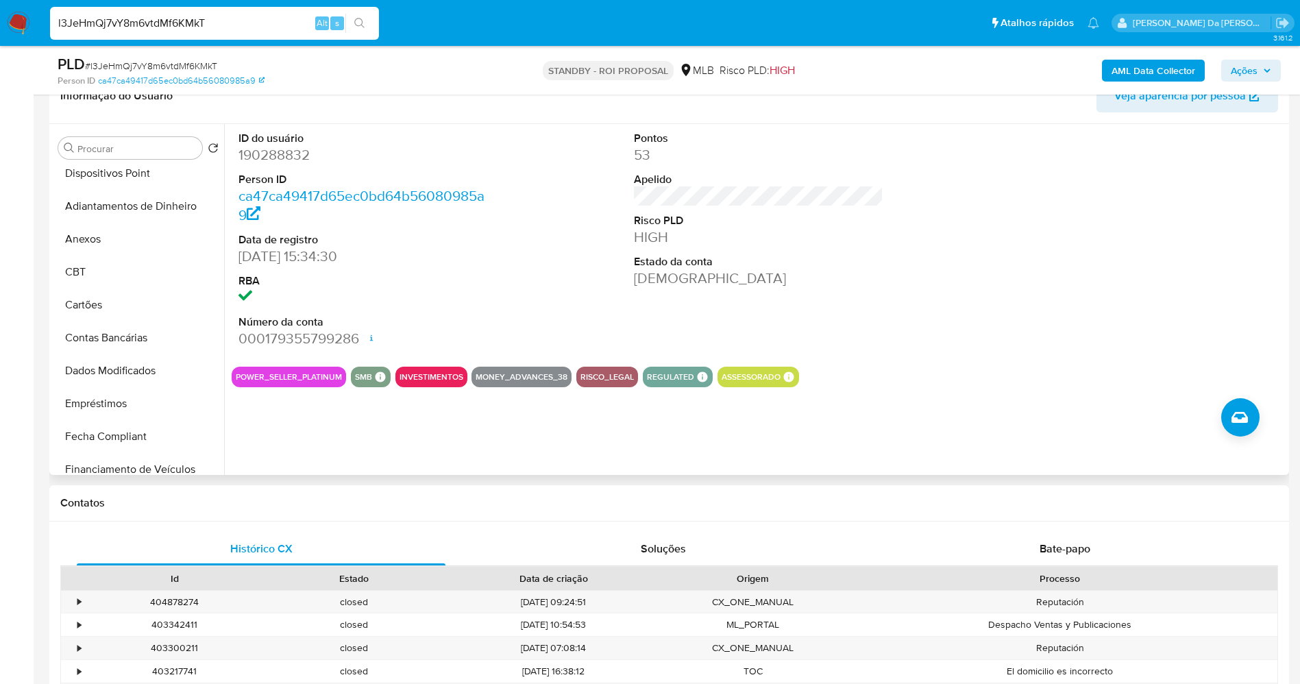
click at [784, 377] on icon at bounding box center [788, 376] width 10 height 10
click at [269, 28] on input "l3JeHmQj7vY8m6vtdMf6KMkT" at bounding box center [214, 23] width 329 height 18
paste input "0BHxGrKT540GGPB0mH0sdYv"
type input "0BHxGrKT540GGPB0mH0sdYvT"
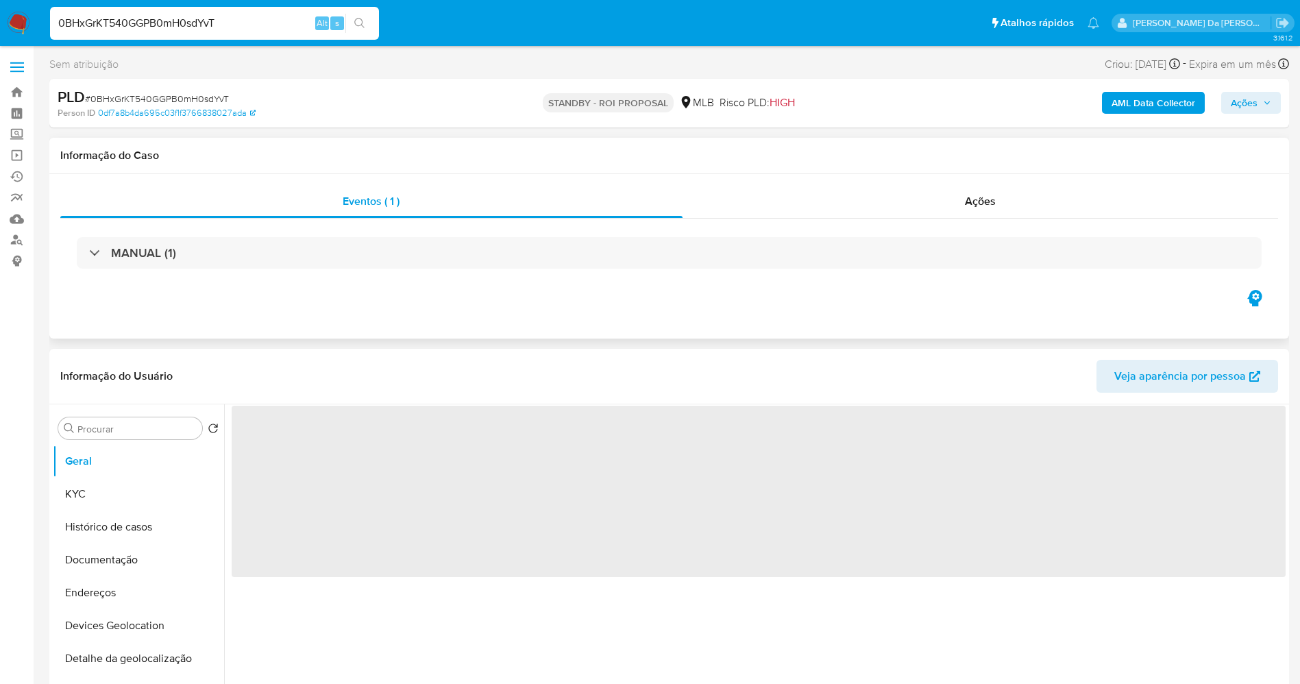
select select "10"
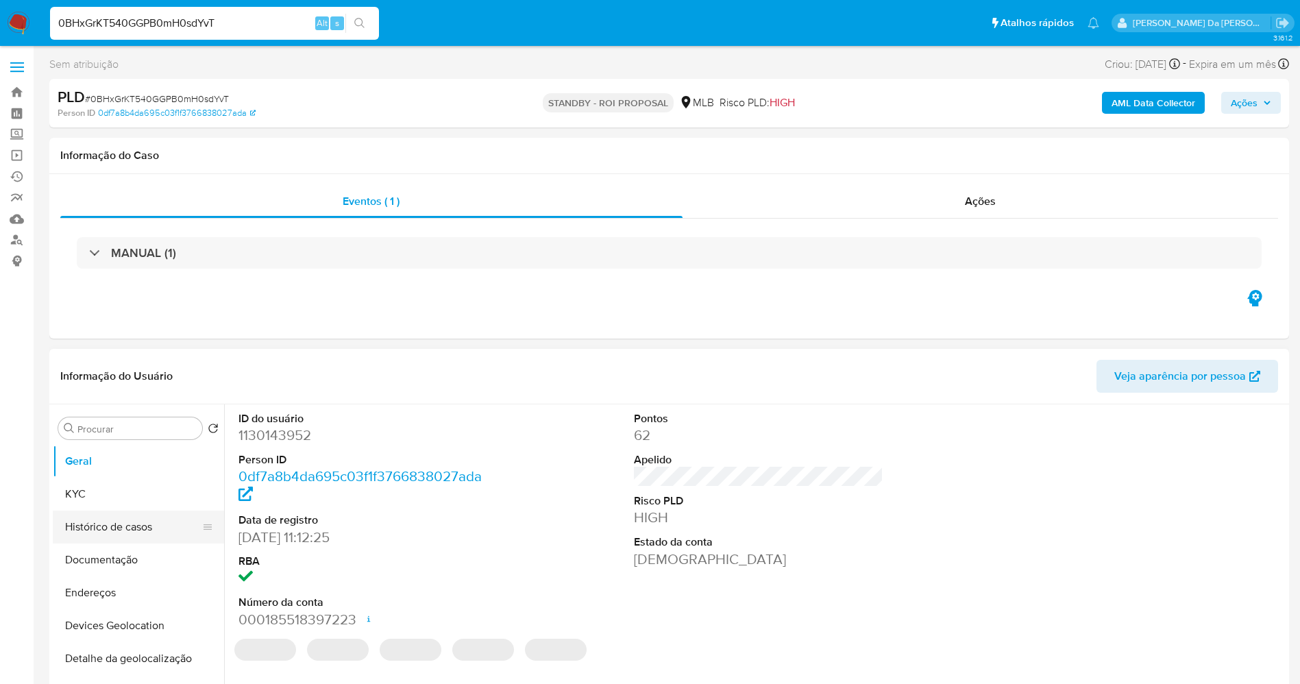
click at [109, 524] on button "Histórico de casos" at bounding box center [133, 527] width 160 height 33
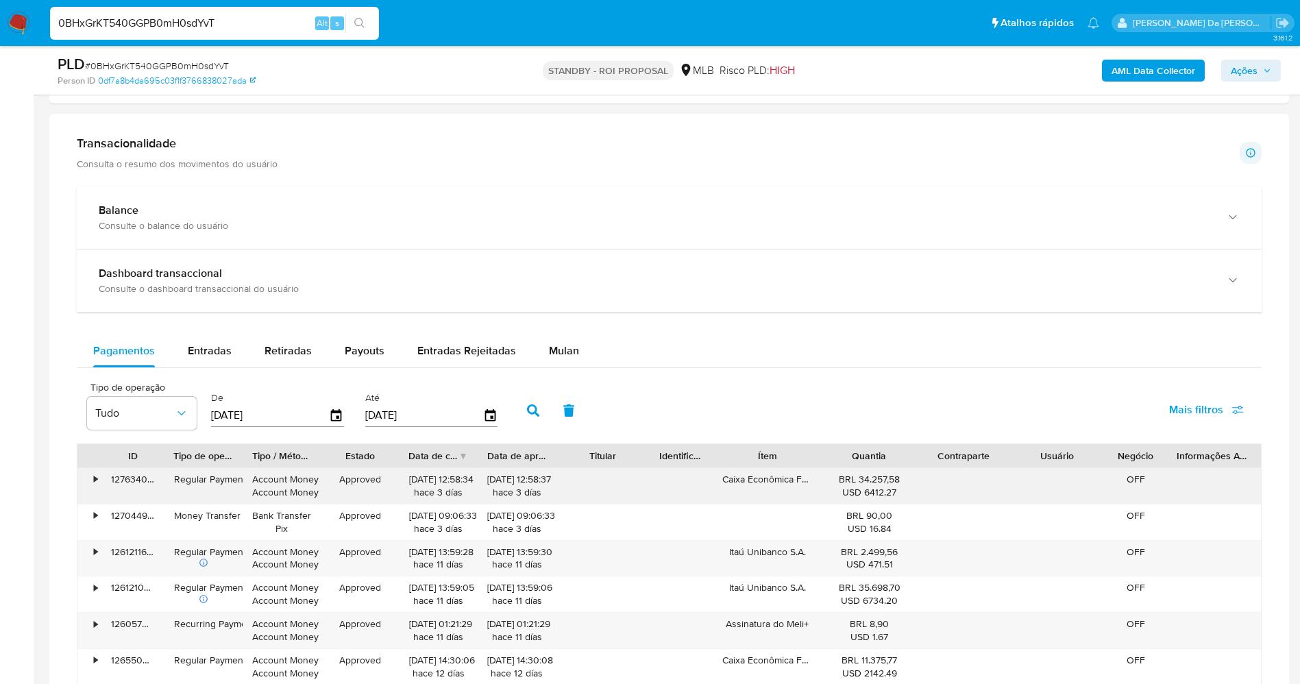
scroll to position [925, 0]
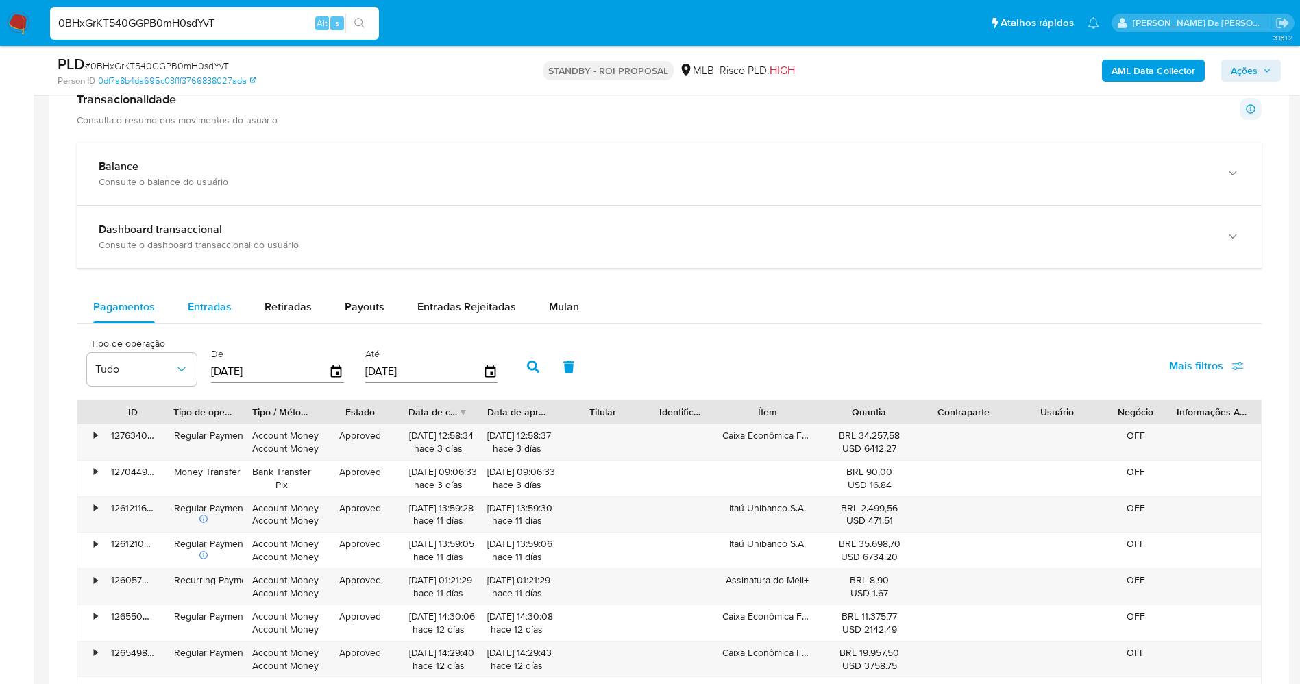
click at [217, 299] on span "Entradas" at bounding box center [210, 307] width 44 height 16
select select "10"
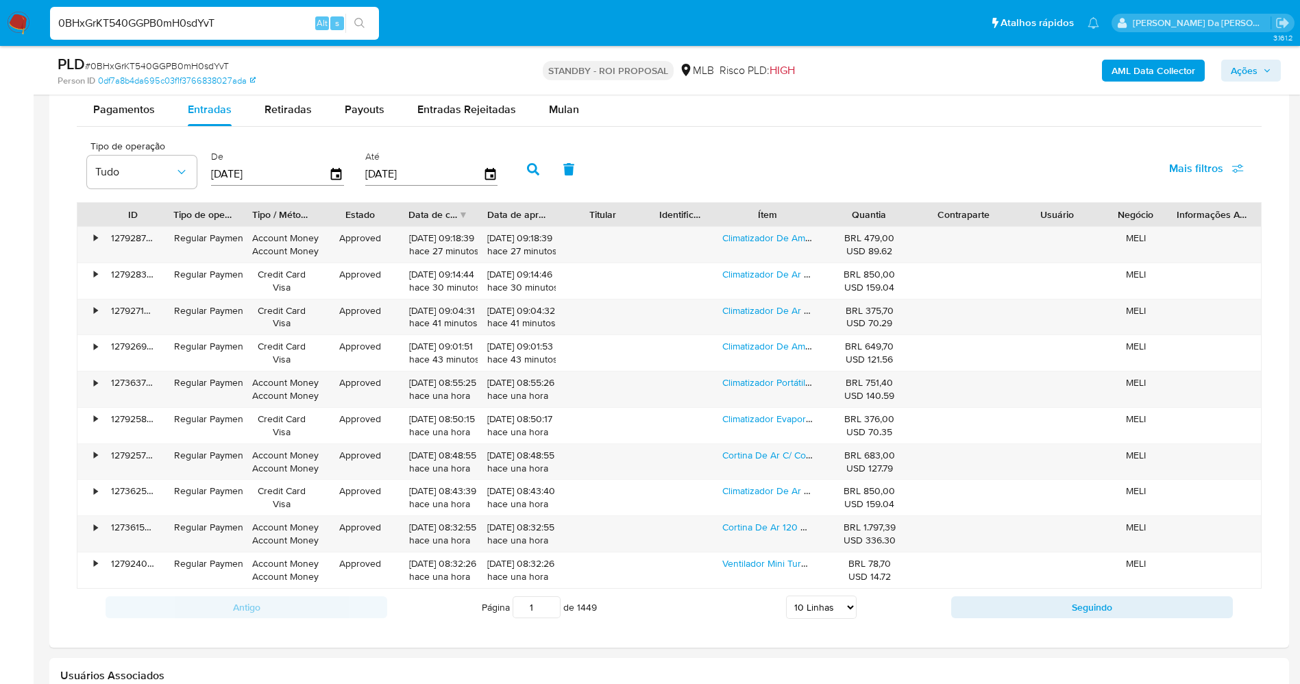
scroll to position [1131, 0]
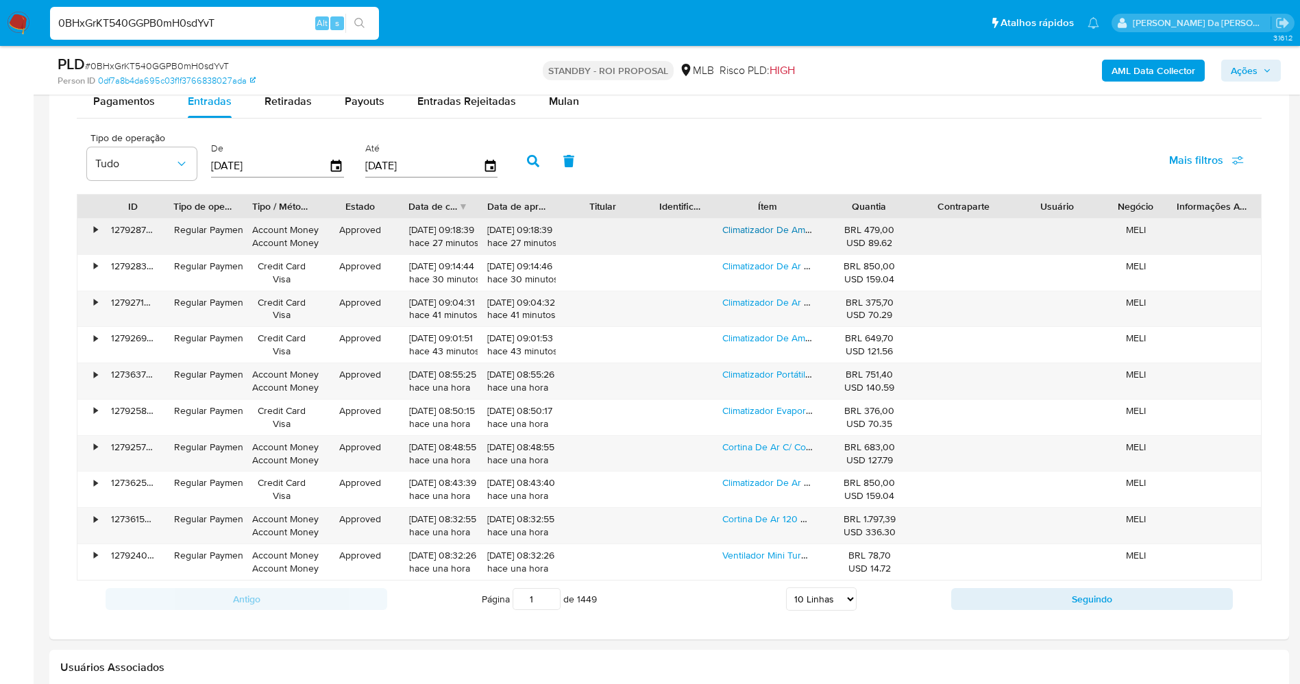
click at [774, 230] on link "Climatizador De Ambiente Ponente 20l Portátil 80w" at bounding box center [830, 230] width 217 height 14
click at [782, 519] on link "Cortina De Ar 120 Cm 190 Watts - Car12 Agratto" at bounding box center [847, 519] width 250 height 14
click at [828, 604] on select "5 Linhas 10 Linhas 20 Linhas 25 Linhas 50 Linhas 100 Linhas" at bounding box center [821, 598] width 71 height 23
click at [822, 593] on select "5 Linhas 10 Linhas 20 Linhas 25 Linhas 50 Linhas 100 Linhas" at bounding box center [821, 598] width 71 height 23
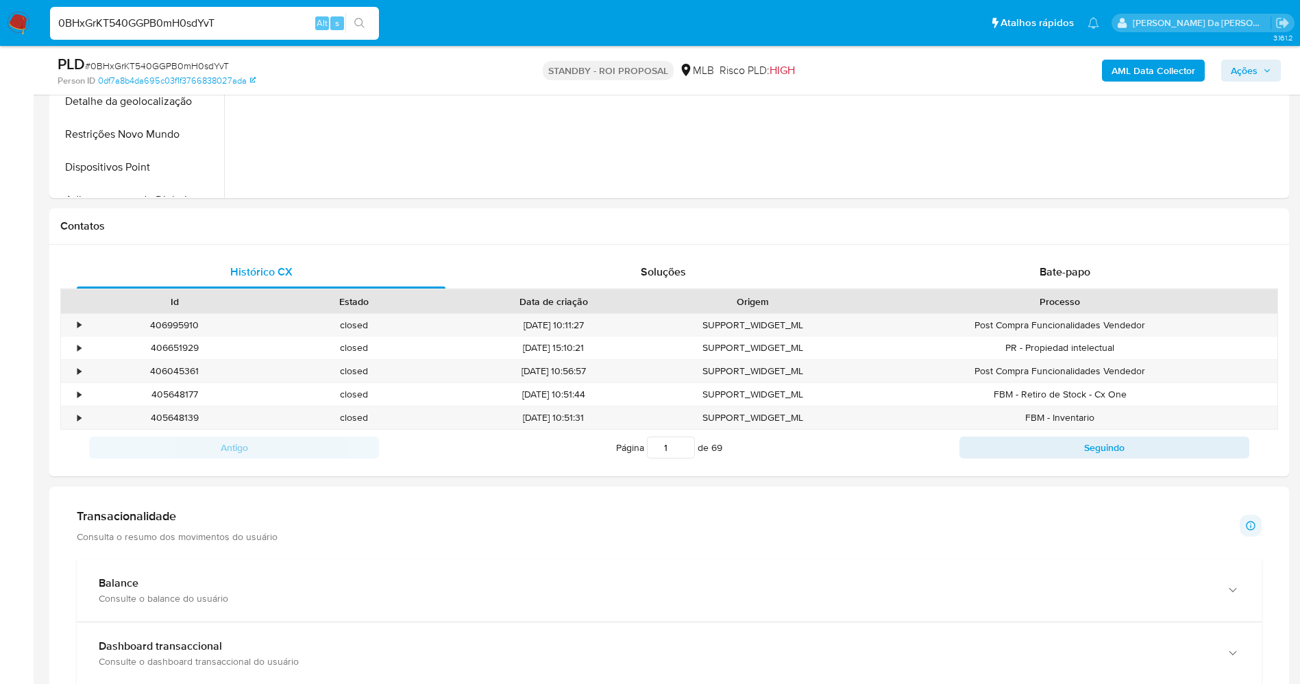
scroll to position [308, 0]
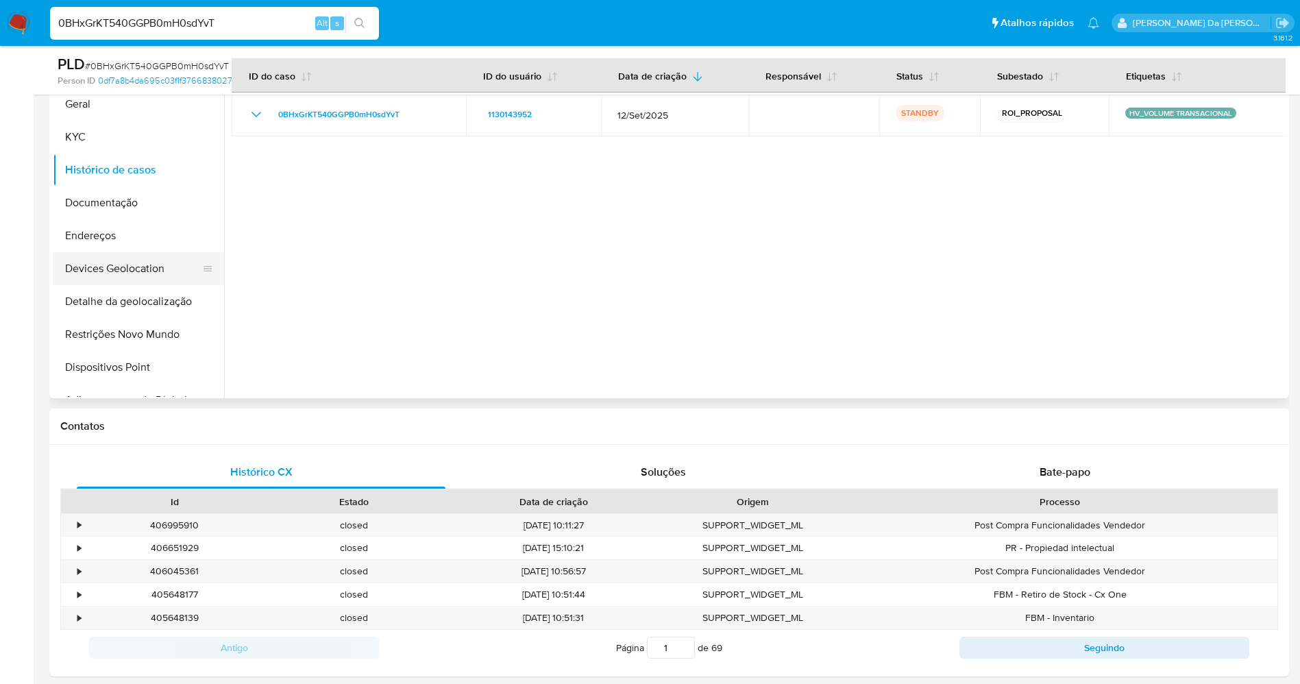
click at [123, 280] on button "Devices Geolocation" at bounding box center [133, 268] width 160 height 33
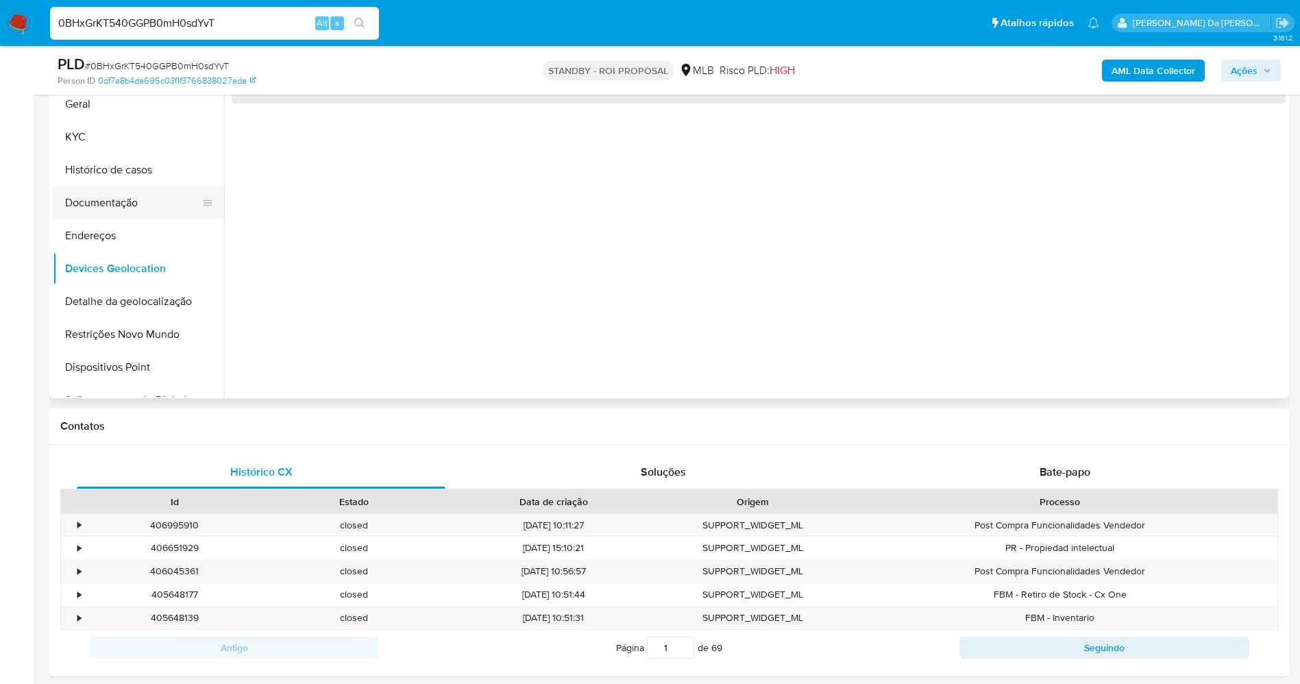
click at [119, 199] on button "Documentação" at bounding box center [133, 202] width 160 height 33
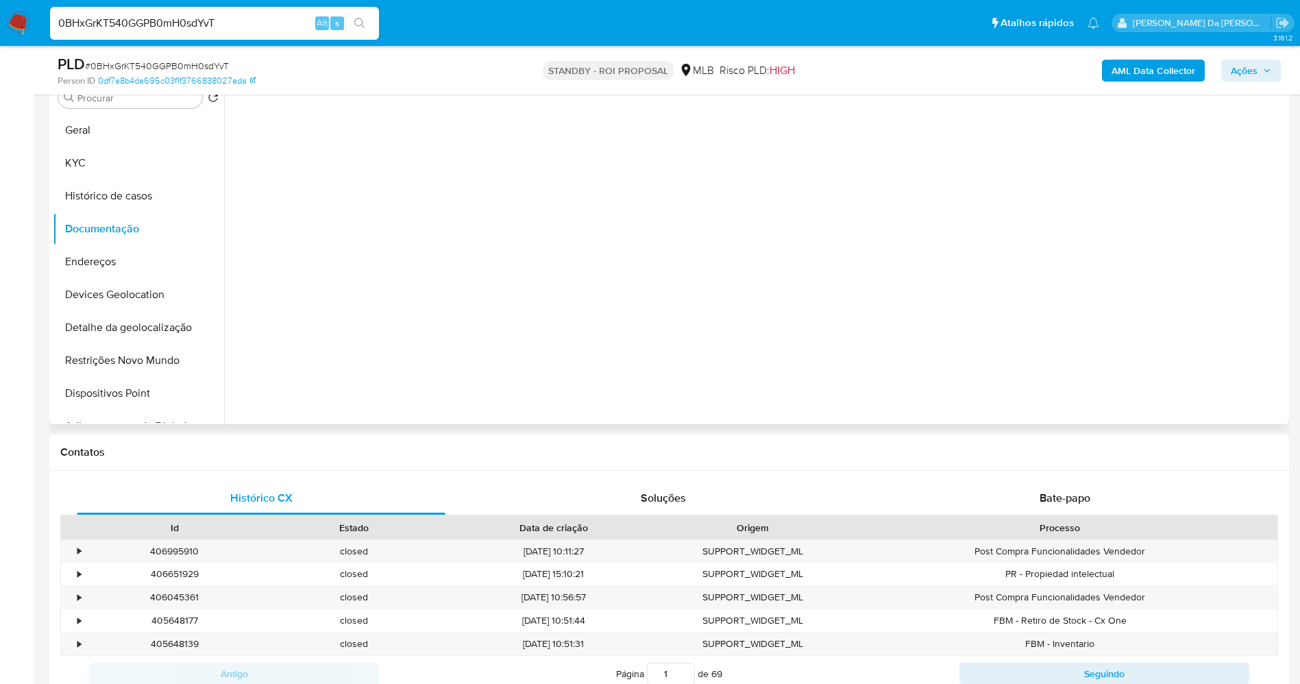
scroll to position [206, 0]
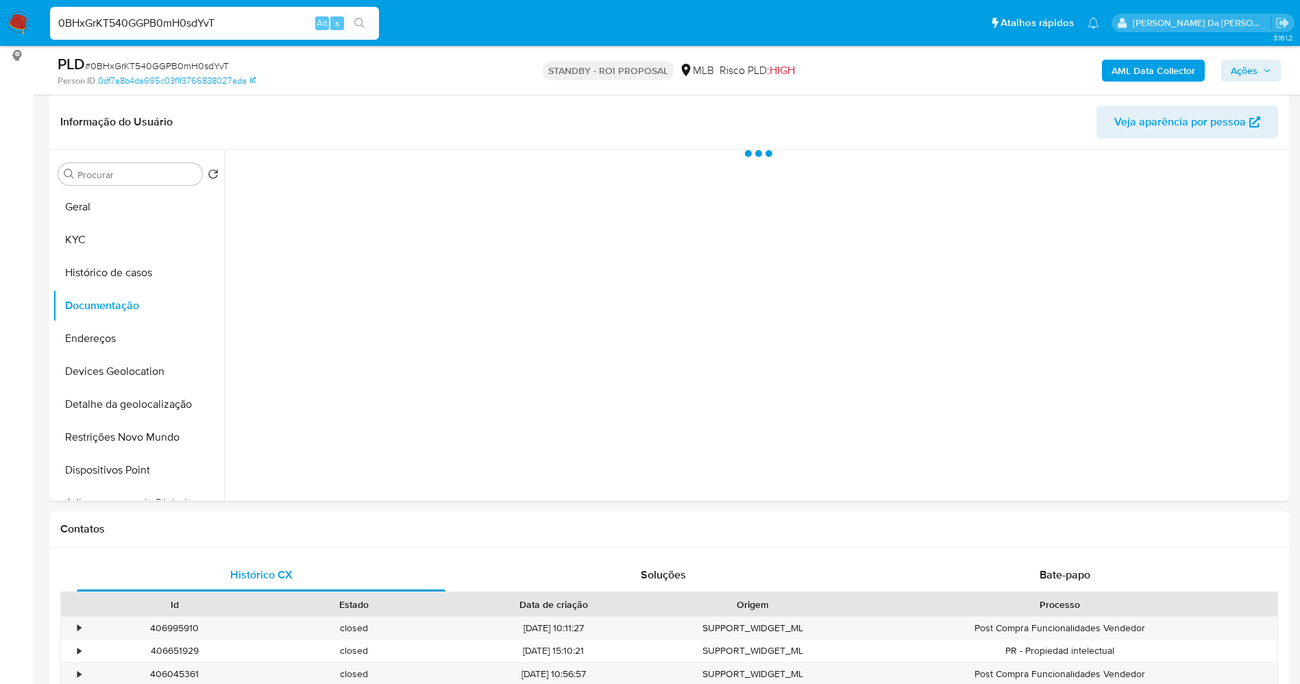
click at [185, 10] on div "0BHxGrKT540GGPB0mH0sdYvT Alt s" at bounding box center [214, 23] width 329 height 33
click at [177, 19] on input "0BHxGrKT540GGPB0mH0sdYvT" at bounding box center [214, 23] width 329 height 18
paste input "lpOkSvIxMV7PmbVC21y7gQd3"
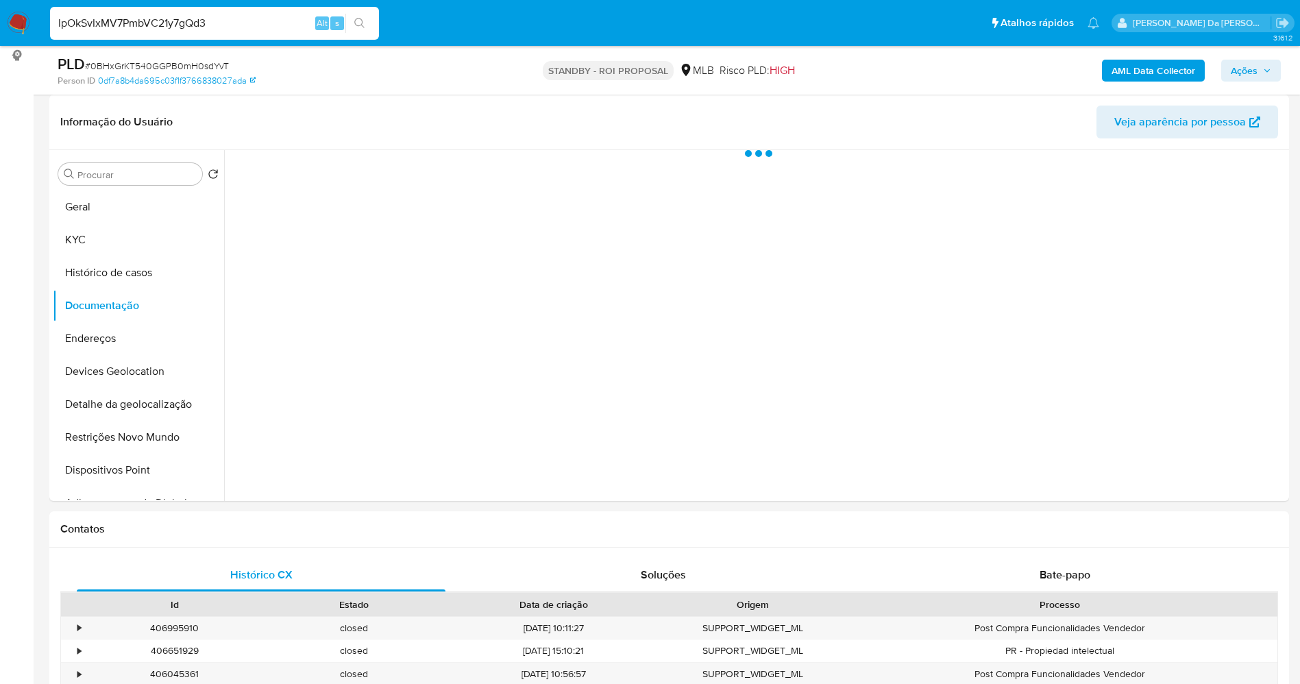
type input "lpOkSvIxMV7PmbVC21y7gQd3"
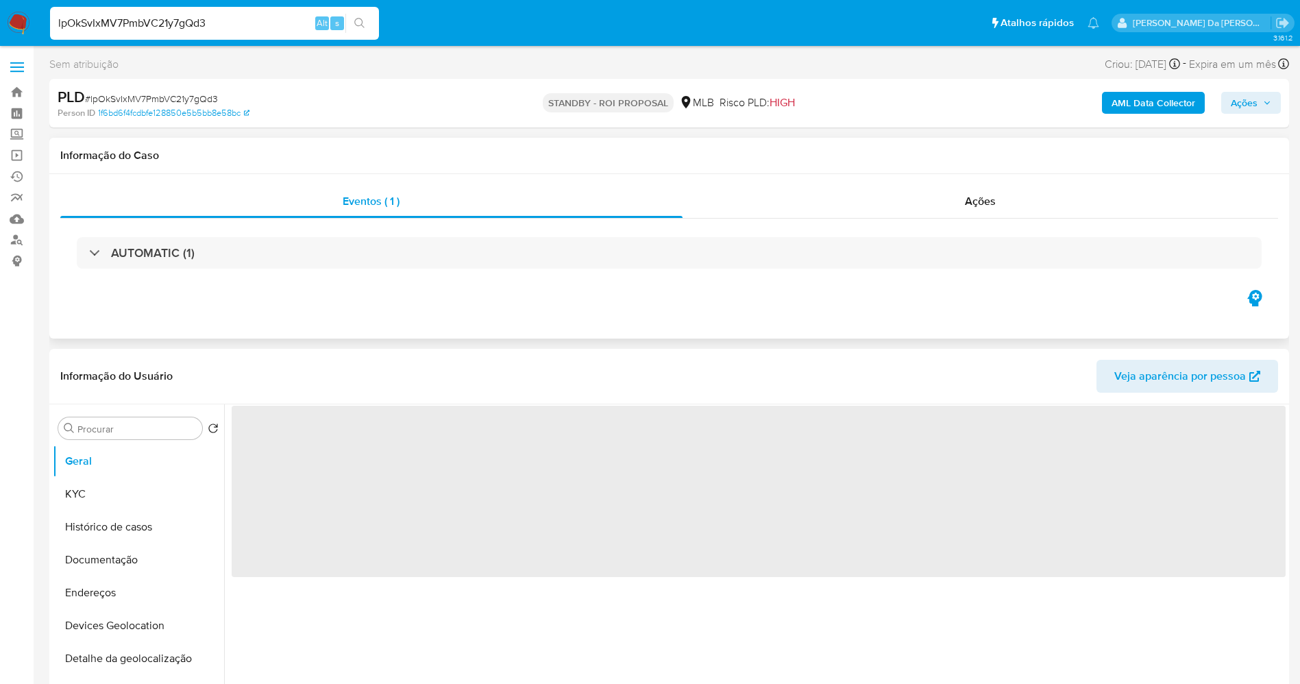
select select "10"
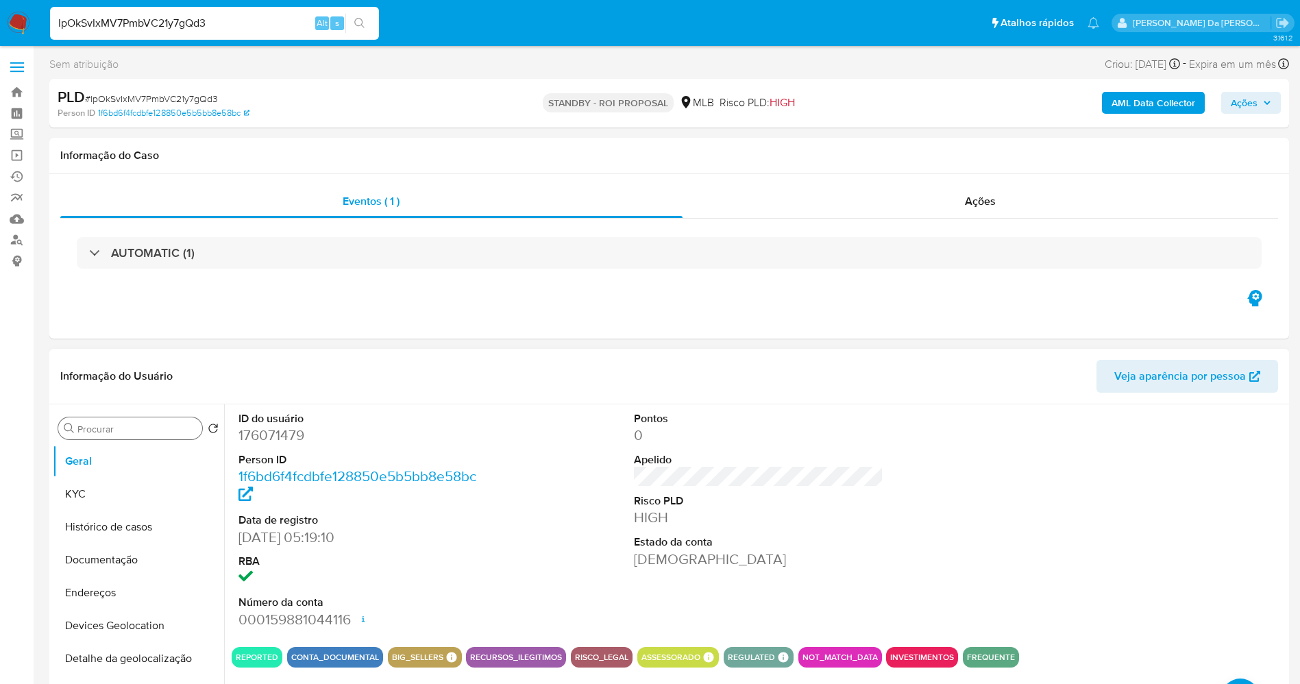
click at [133, 430] on input "Procurar" at bounding box center [136, 429] width 119 height 12
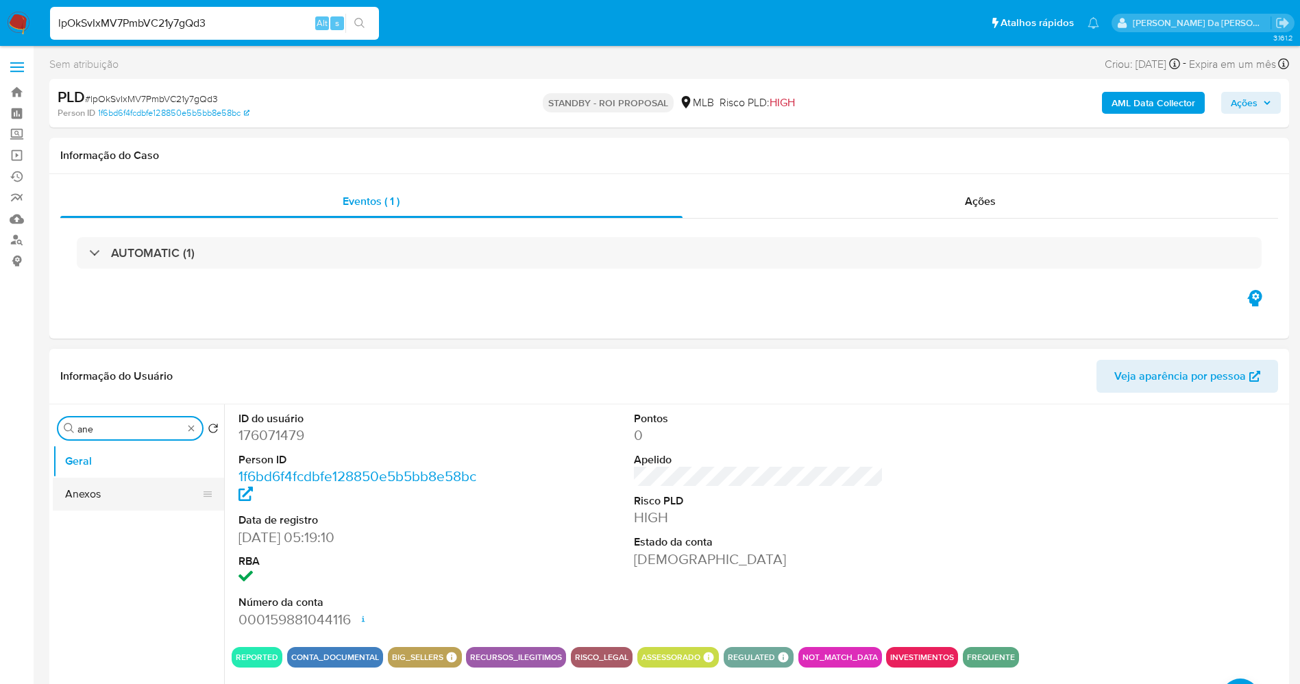
type input "ane"
click at [149, 494] on button "Anexos" at bounding box center [133, 494] width 160 height 33
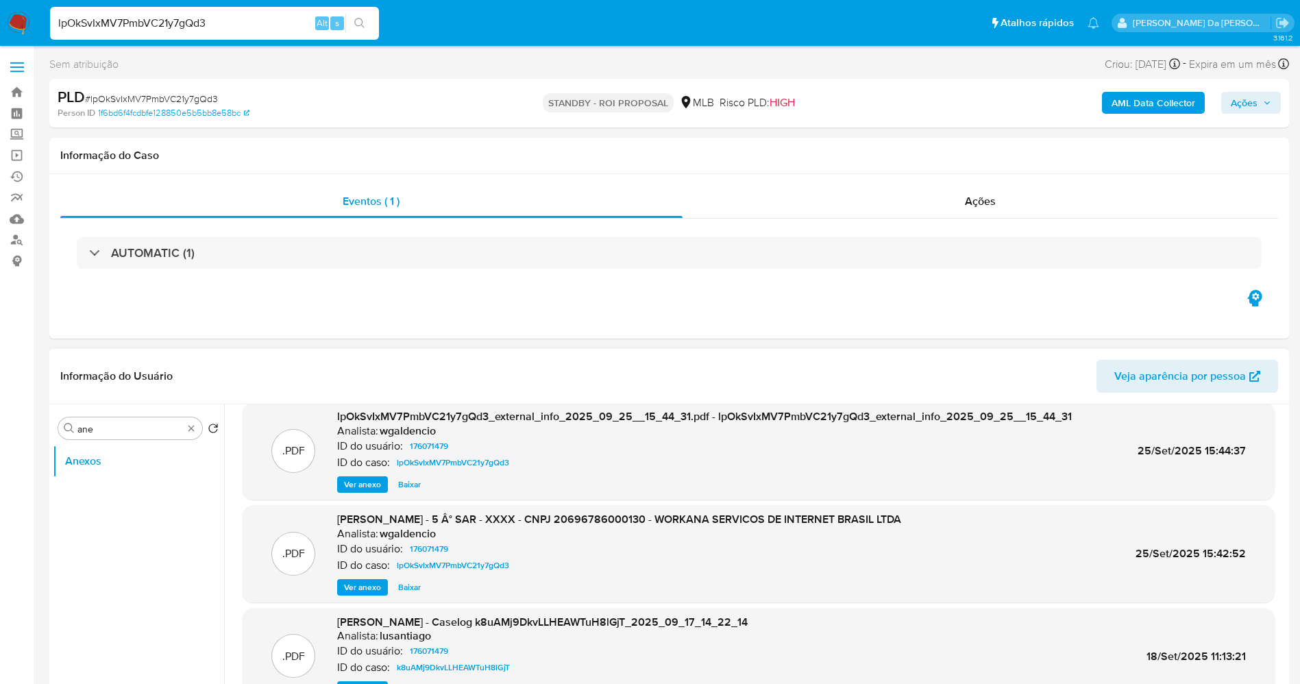
scroll to position [103, 0]
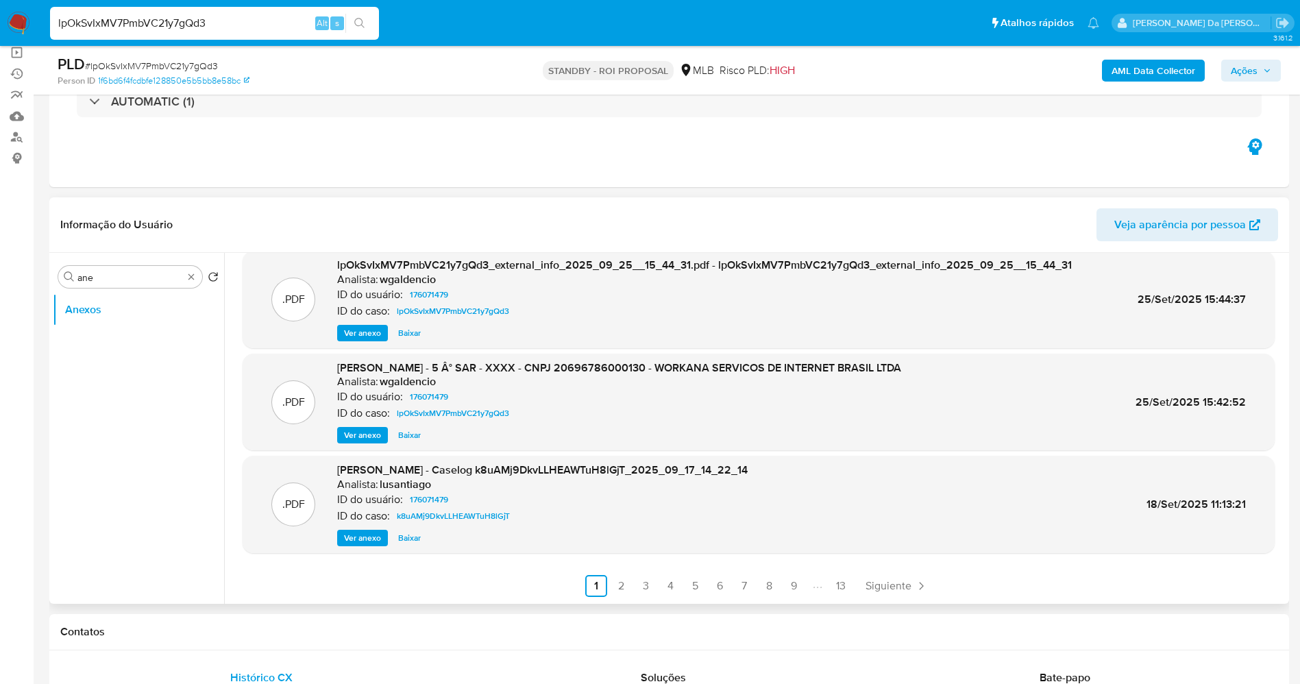
click at [372, 541] on span "Ver anexo" at bounding box center [362, 538] width 37 height 14
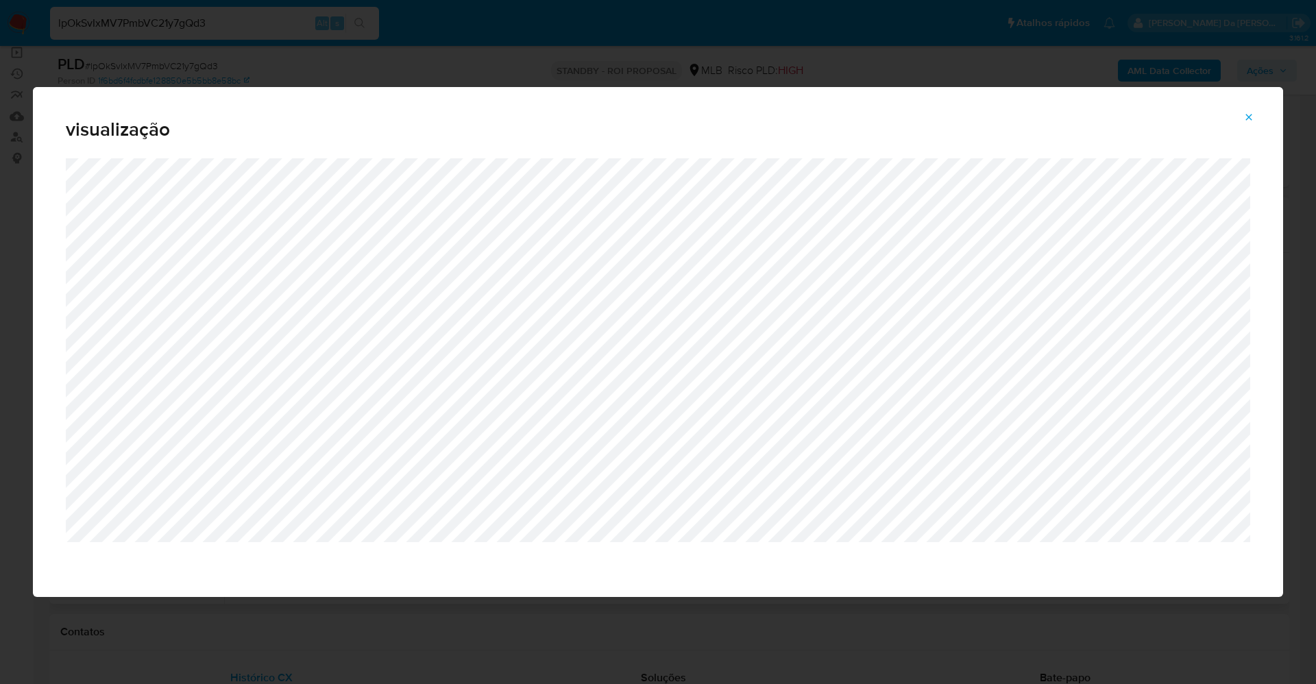
click at [1258, 114] on button "Attachment preview" at bounding box center [1249, 117] width 30 height 22
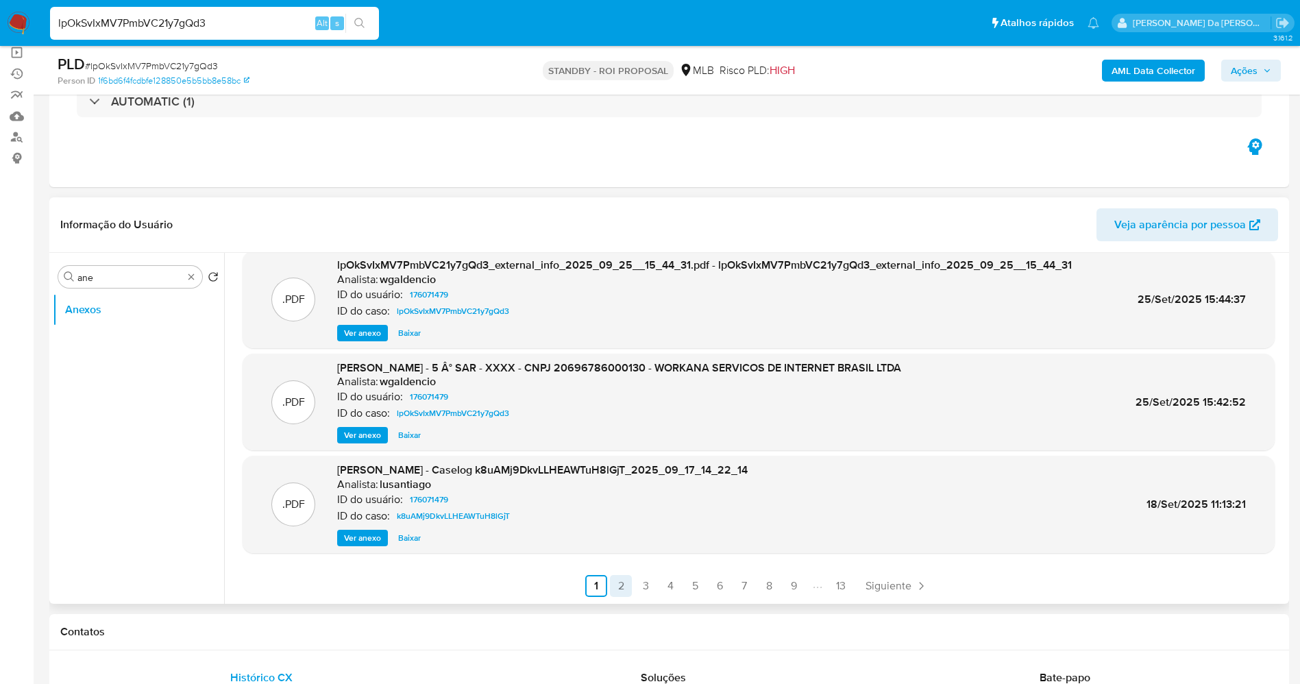
click at [622, 581] on link "2" at bounding box center [621, 586] width 22 height 22
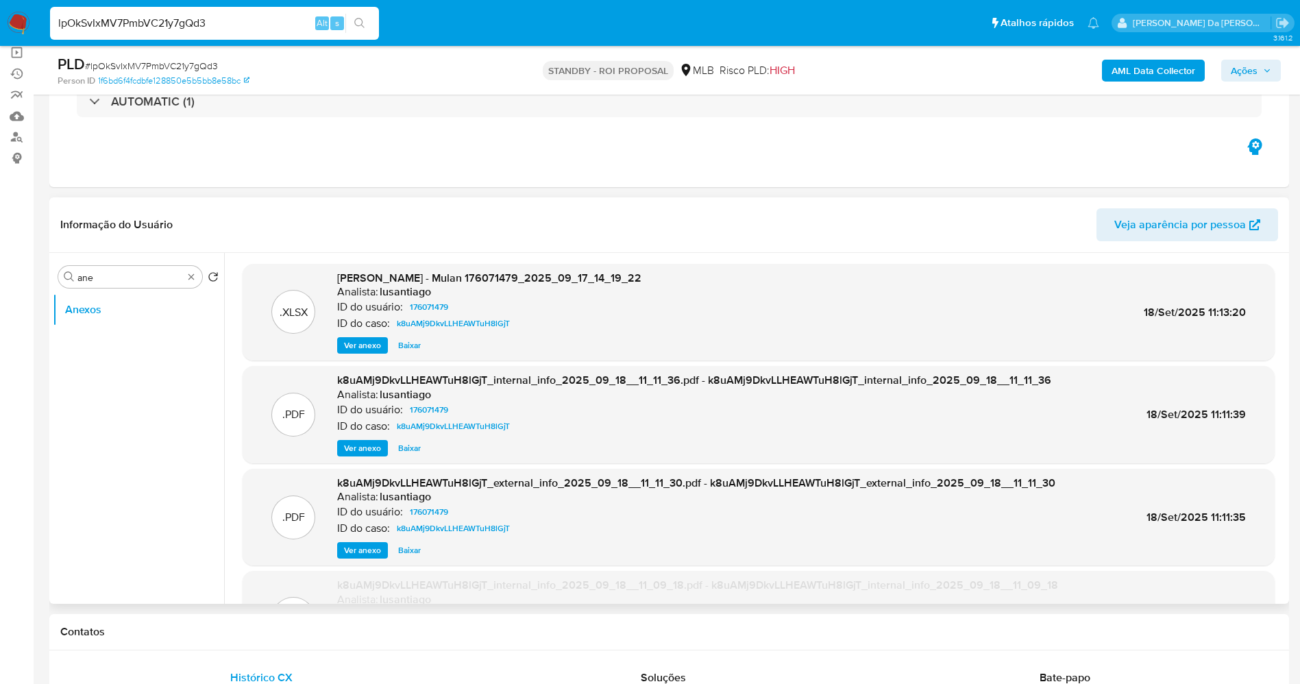
click at [440, 436] on div "k8uAMj9DkvLLHEAWTuH8lGjT_internal_info_2025_09_18__11_11_36.pdf - k8uAMj9DkvLLH…" at bounding box center [694, 415] width 714 height 84
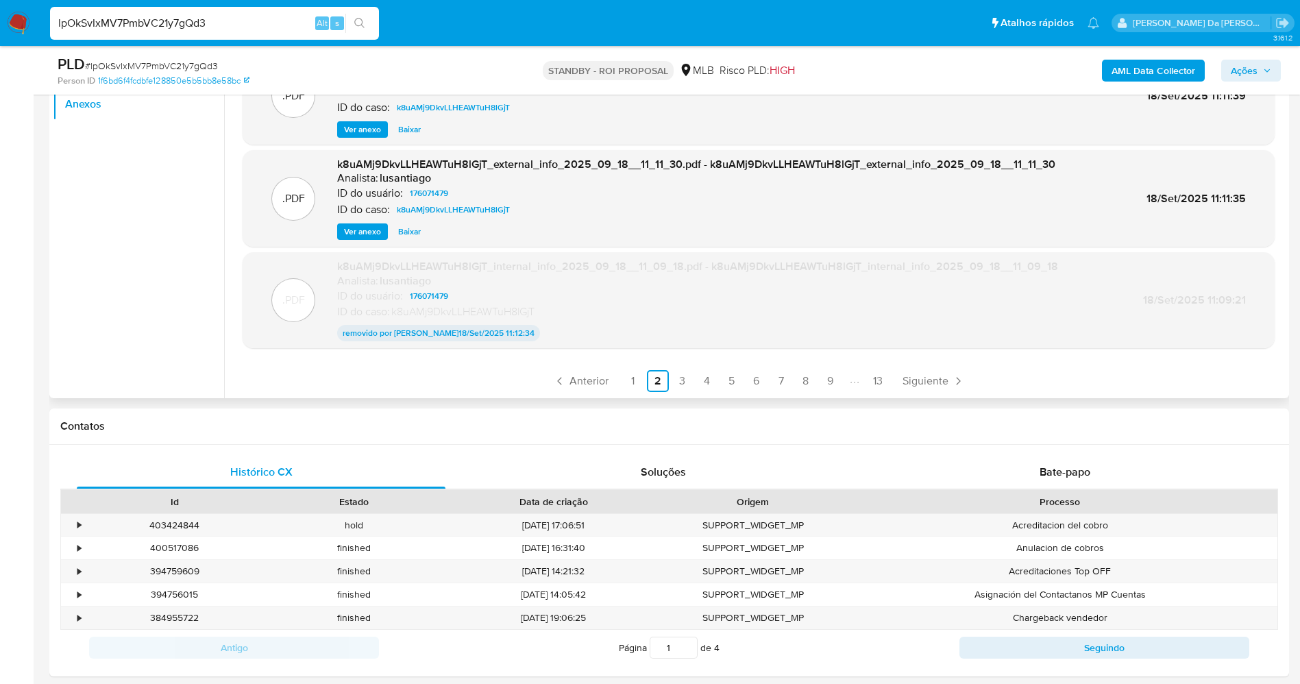
scroll to position [114, 0]
click at [679, 378] on link "3" at bounding box center [683, 380] width 22 height 22
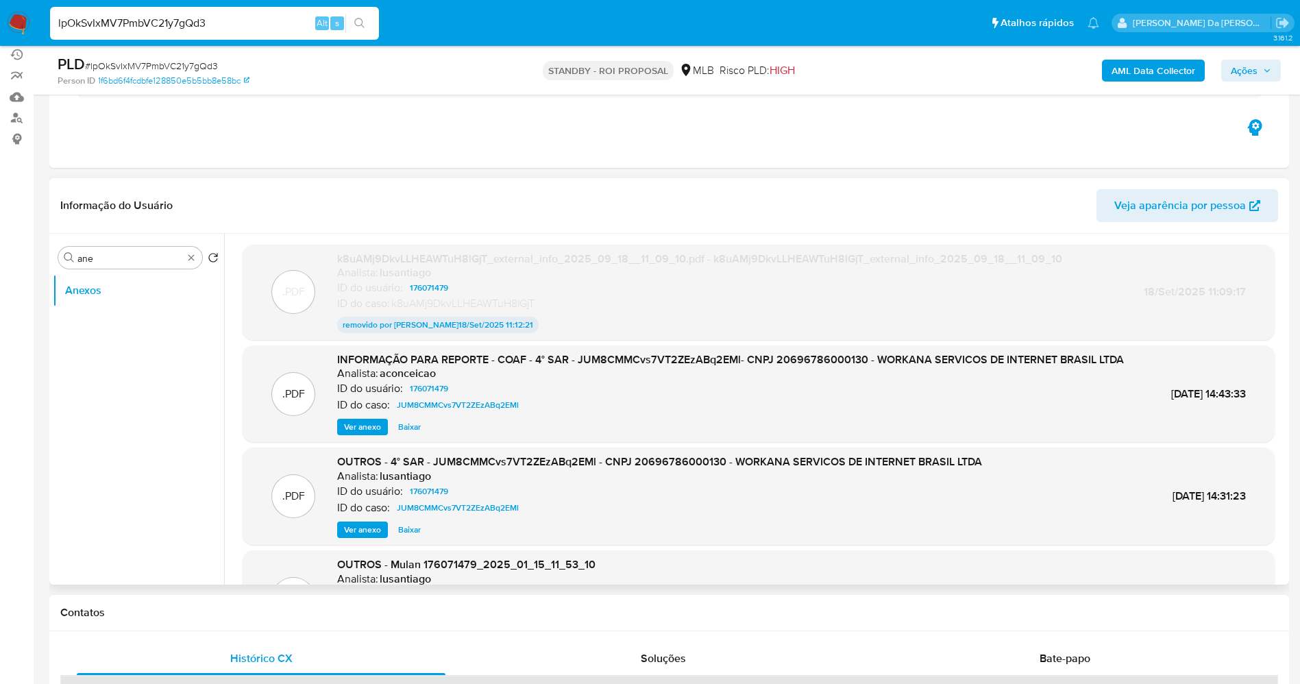
scroll to position [103, 0]
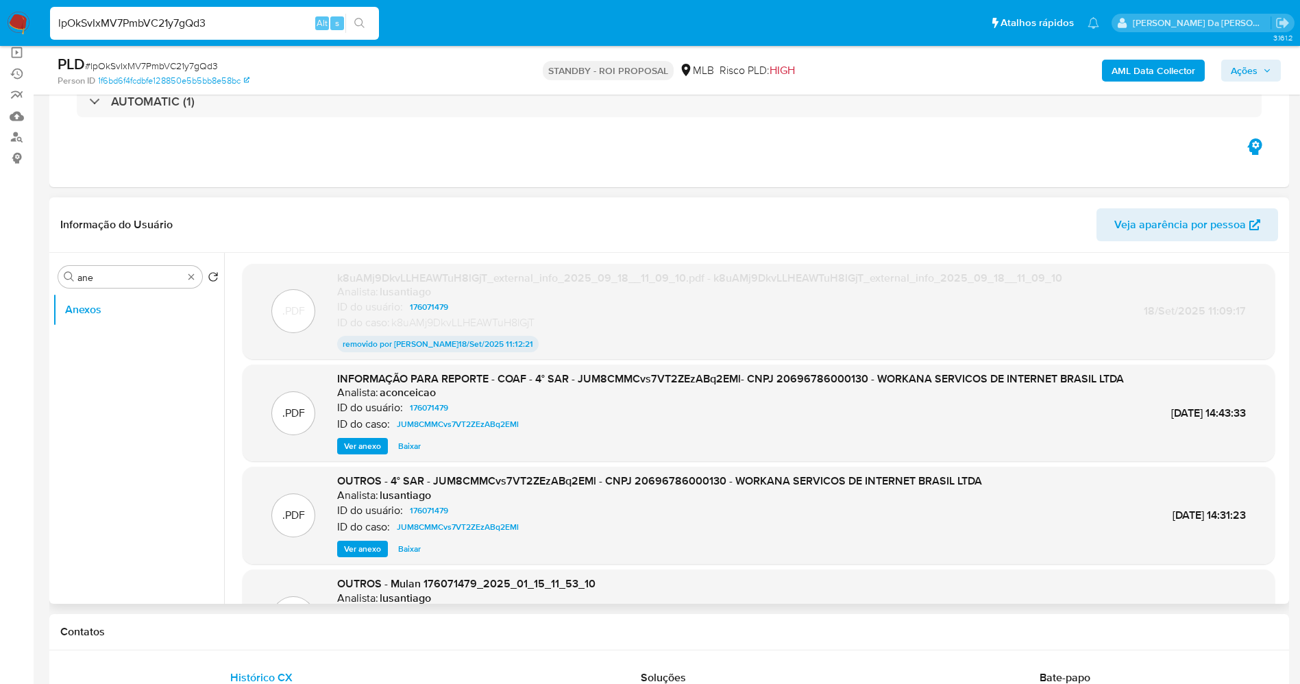
click at [380, 454] on button "Ver anexo" at bounding box center [362, 446] width 51 height 16
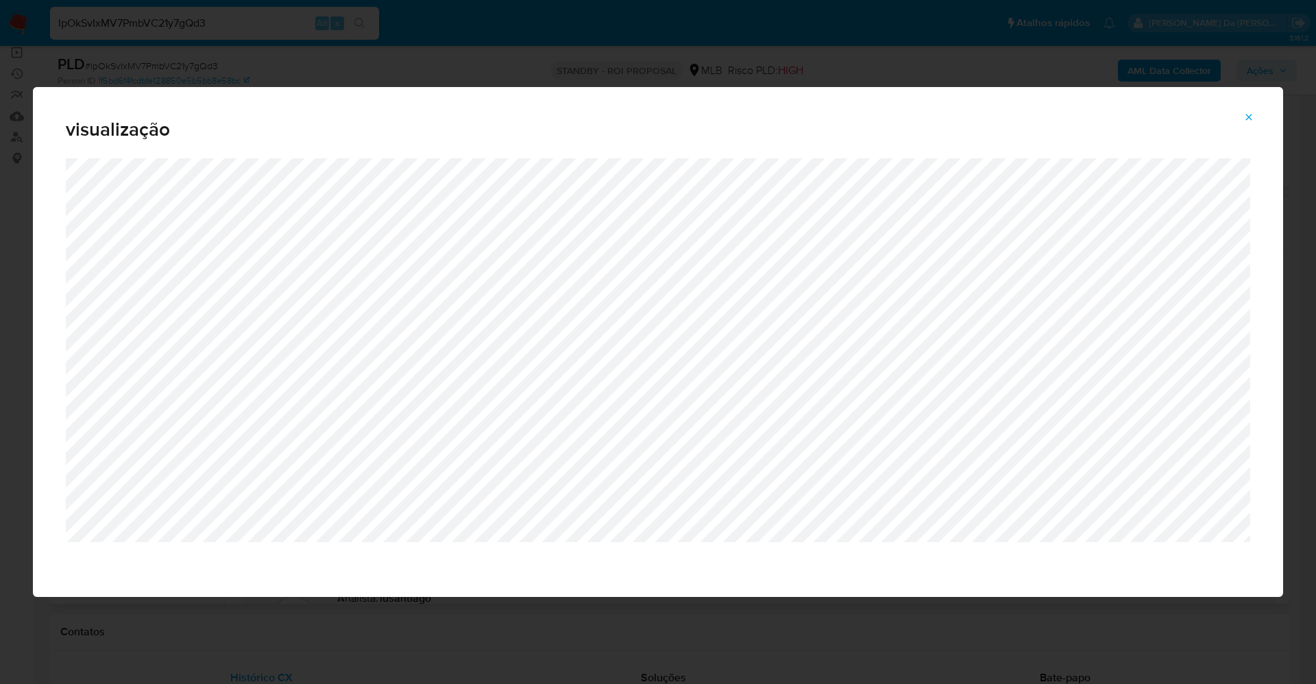
click at [1242, 112] on button "Attachment preview" at bounding box center [1249, 117] width 30 height 22
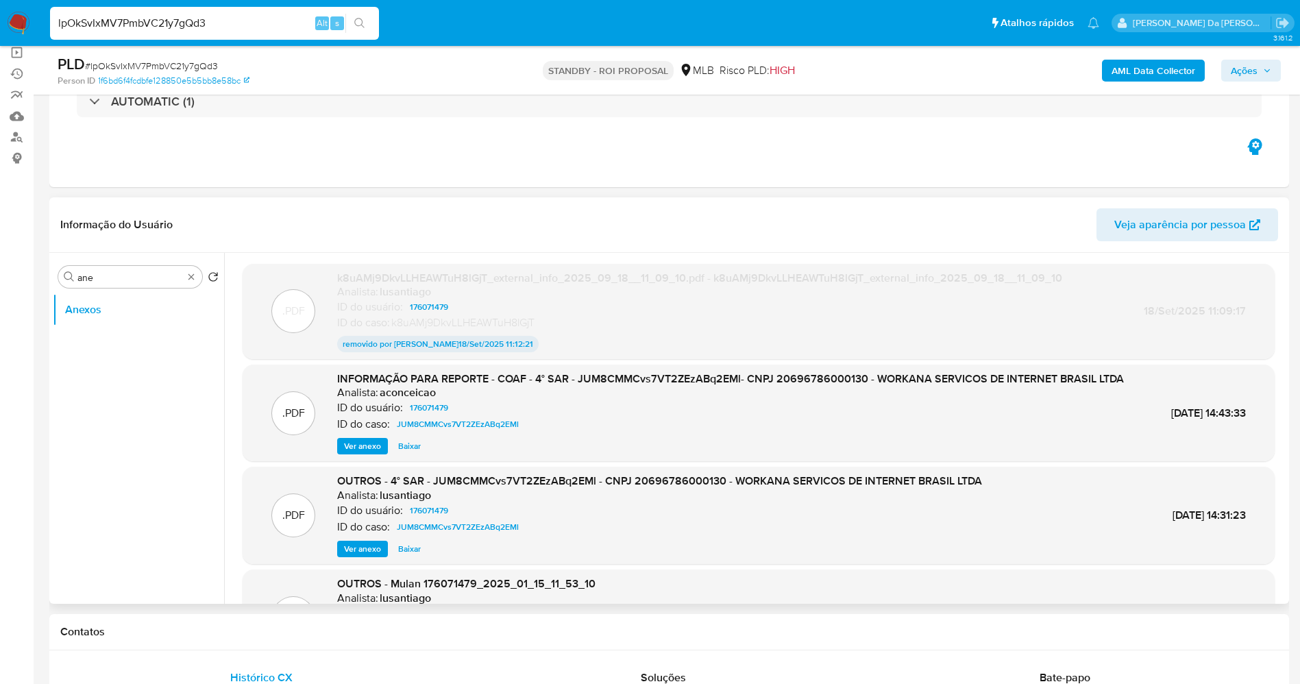
click at [1246, 113] on div "AUTOMATIC (1)" at bounding box center [669, 102] width 1185 height 32
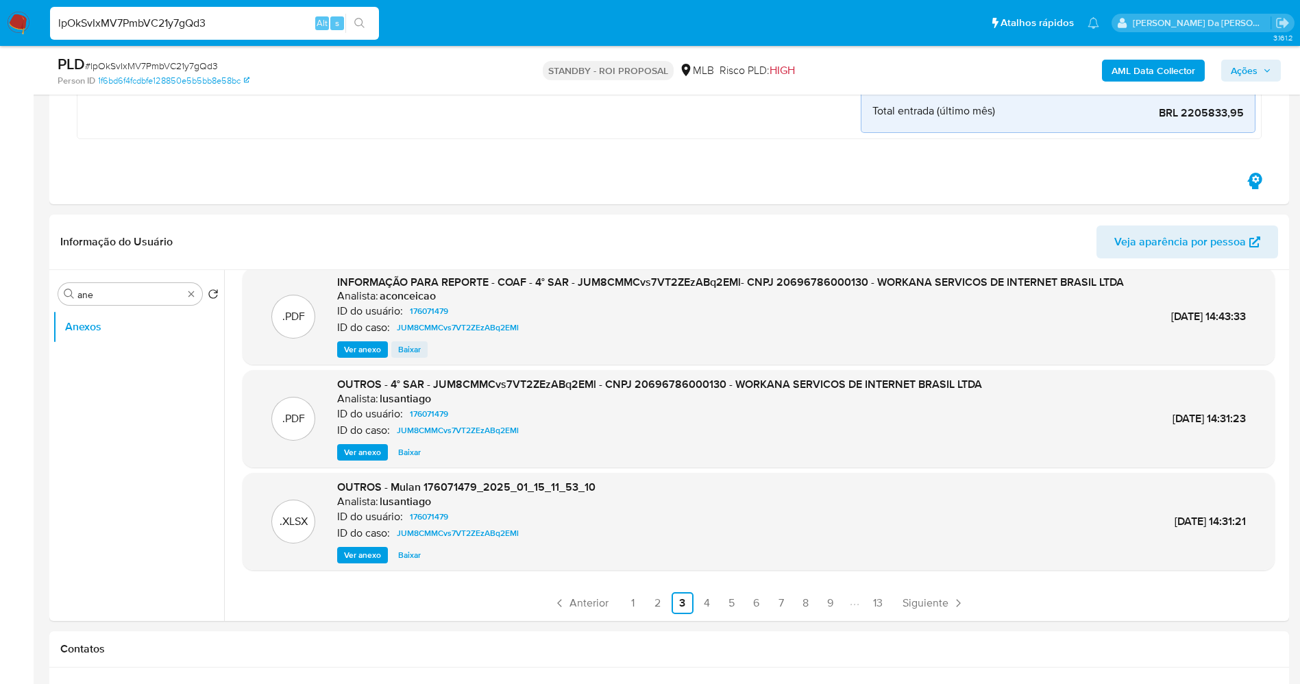
scroll to position [128, 0]
click at [706, 596] on link "4" at bounding box center [707, 603] width 22 height 22
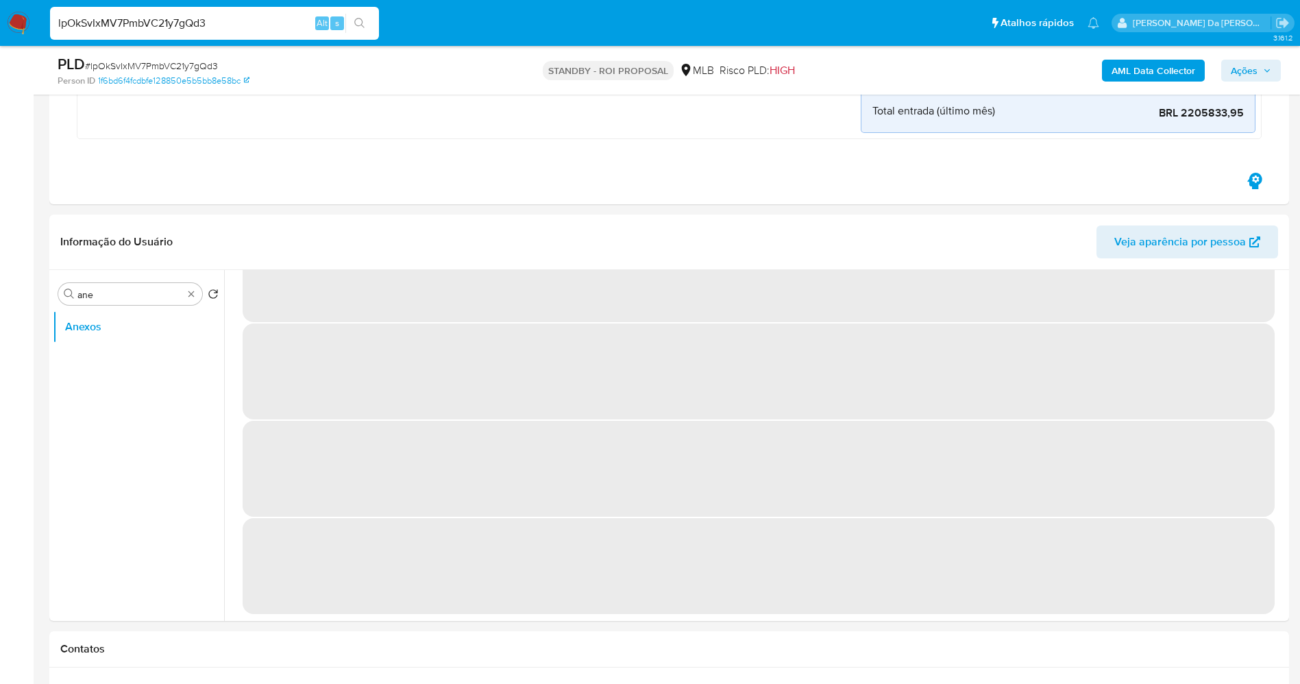
scroll to position [0, 0]
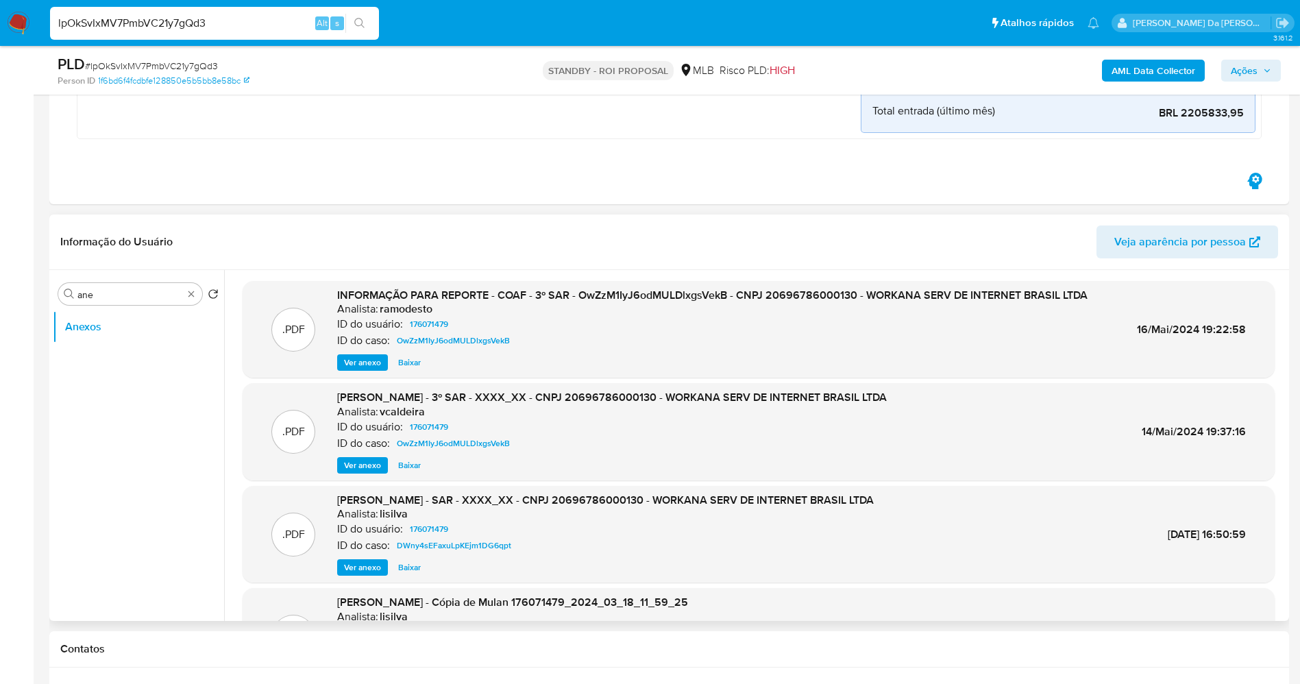
click at [371, 358] on span "Ver anexo" at bounding box center [362, 363] width 37 height 14
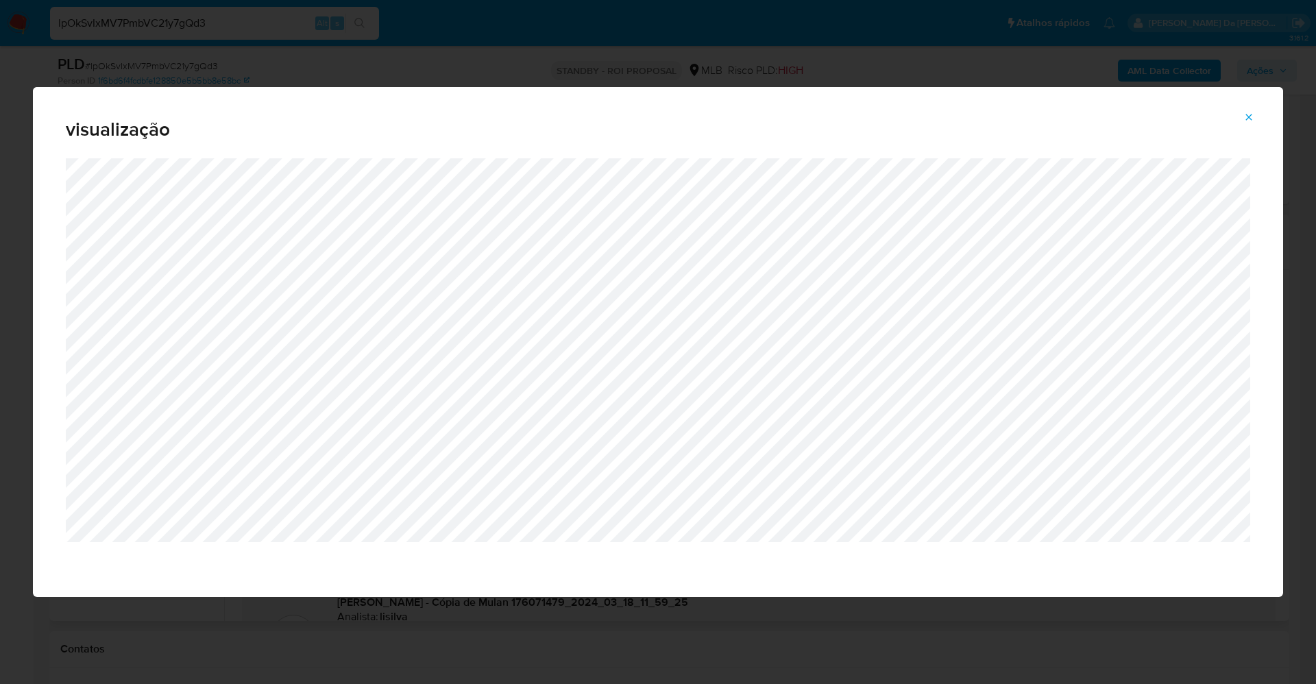
click at [1249, 115] on icon "Attachment preview" at bounding box center [1248, 117] width 11 height 11
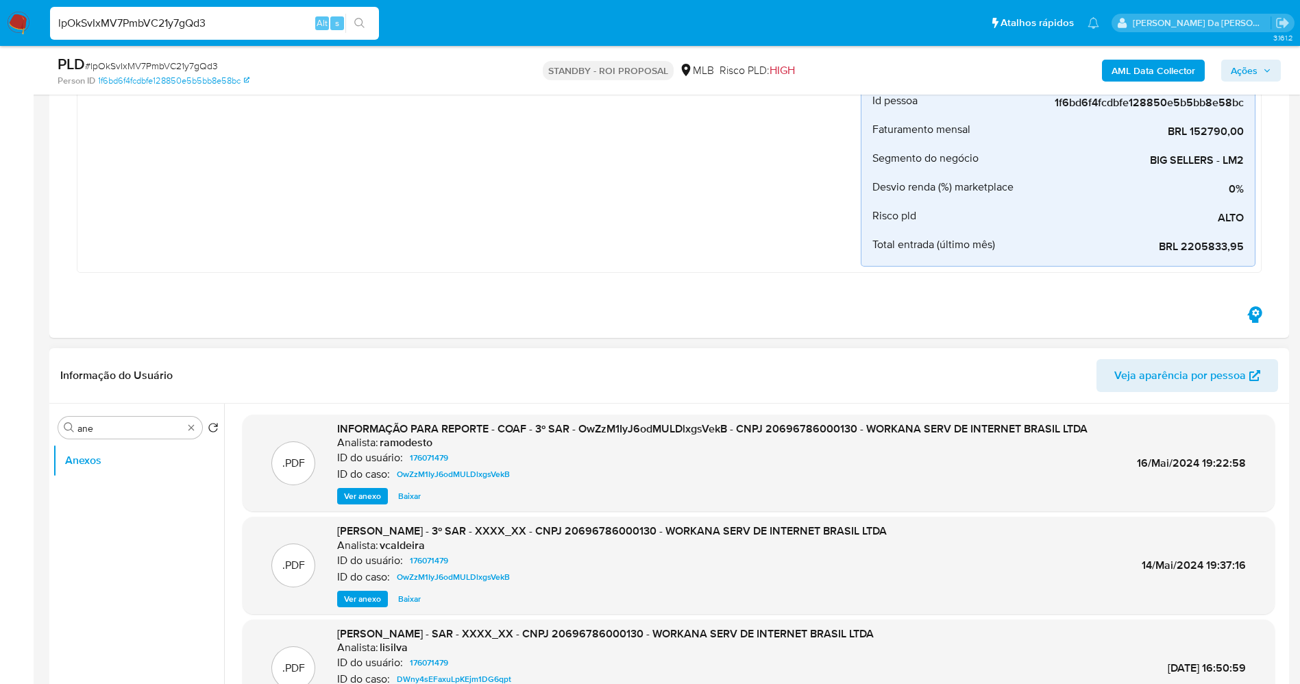
scroll to position [308, 0]
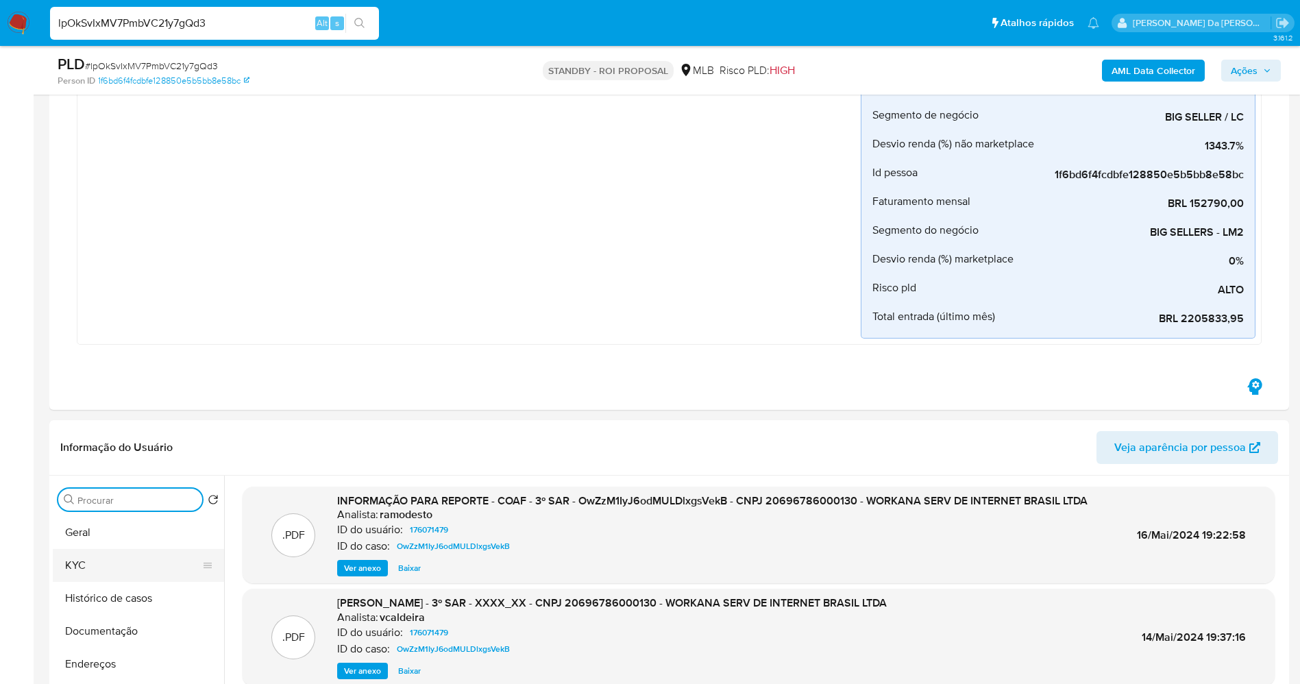
click at [124, 559] on button "KYC" at bounding box center [133, 565] width 160 height 33
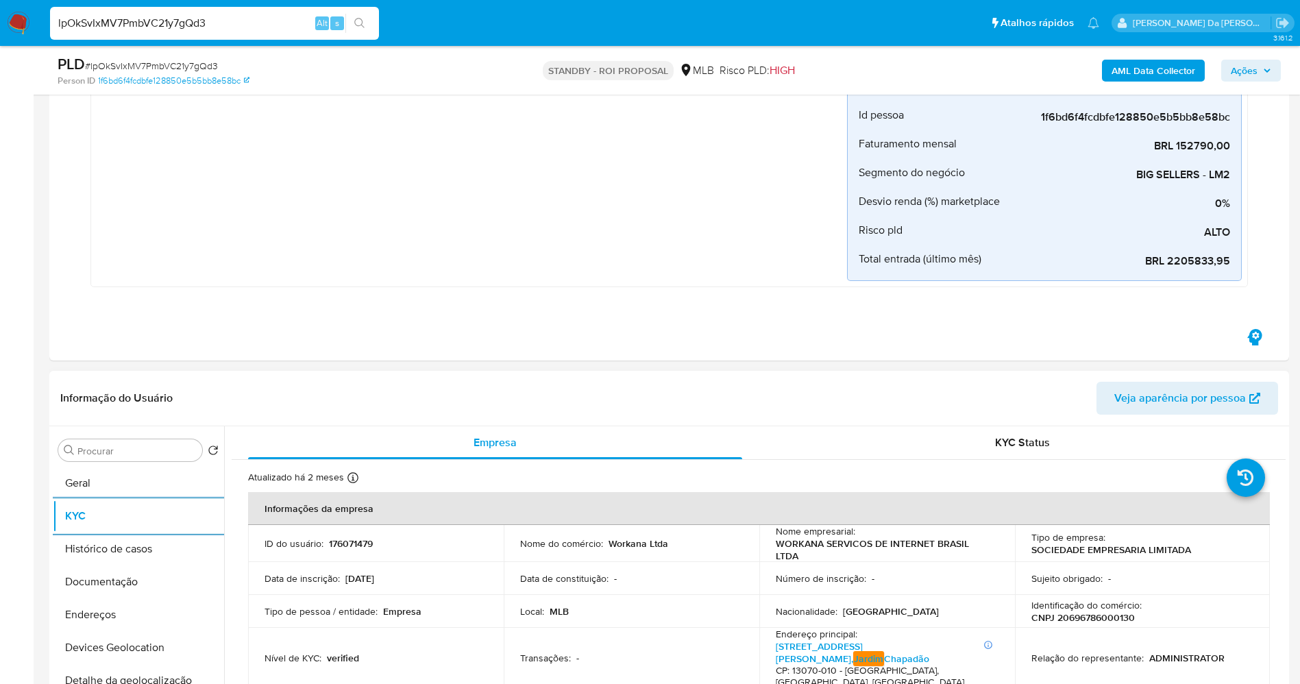
scroll to position [514, 0]
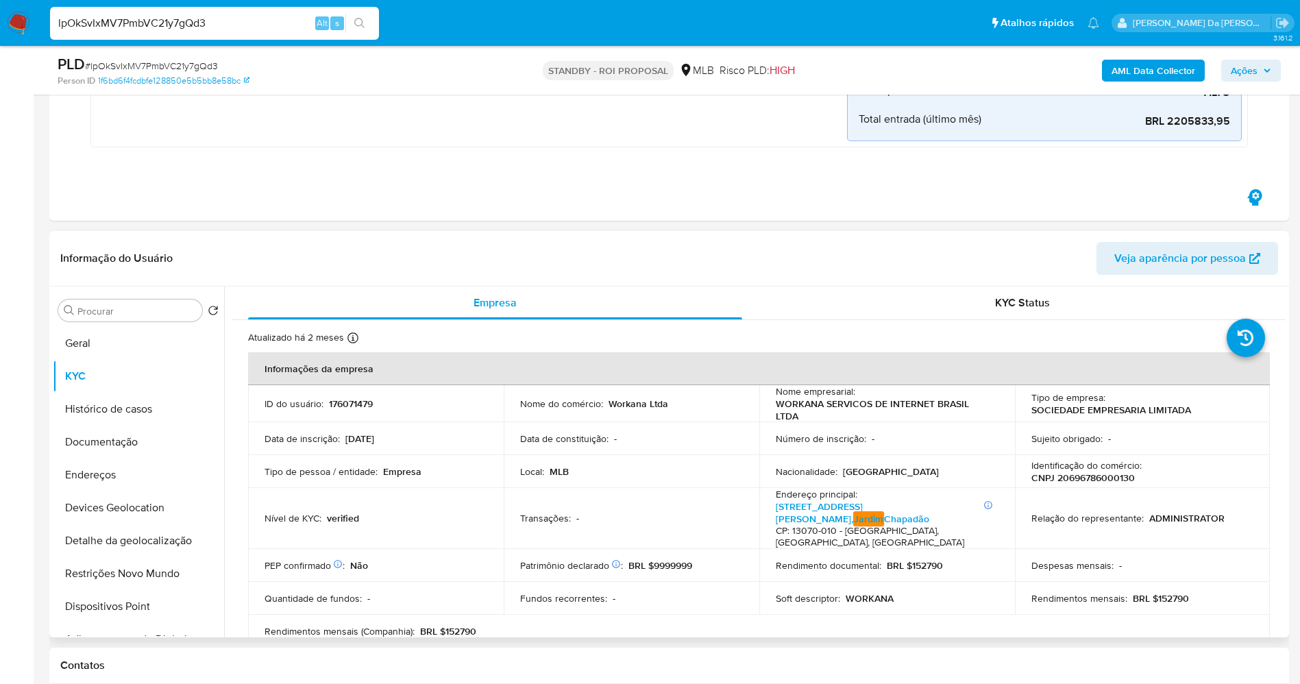
click at [808, 402] on p "WORKANA SERVICOS DE INTERNET BRASIL LTDA" at bounding box center [884, 409] width 217 height 25
click at [807, 402] on p "WORKANA SERVICOS DE INTERNET BRASIL LTDA" at bounding box center [884, 409] width 217 height 25
copy p "WORKANA"
click at [128, 413] on button "Histórico de casos" at bounding box center [133, 409] width 160 height 33
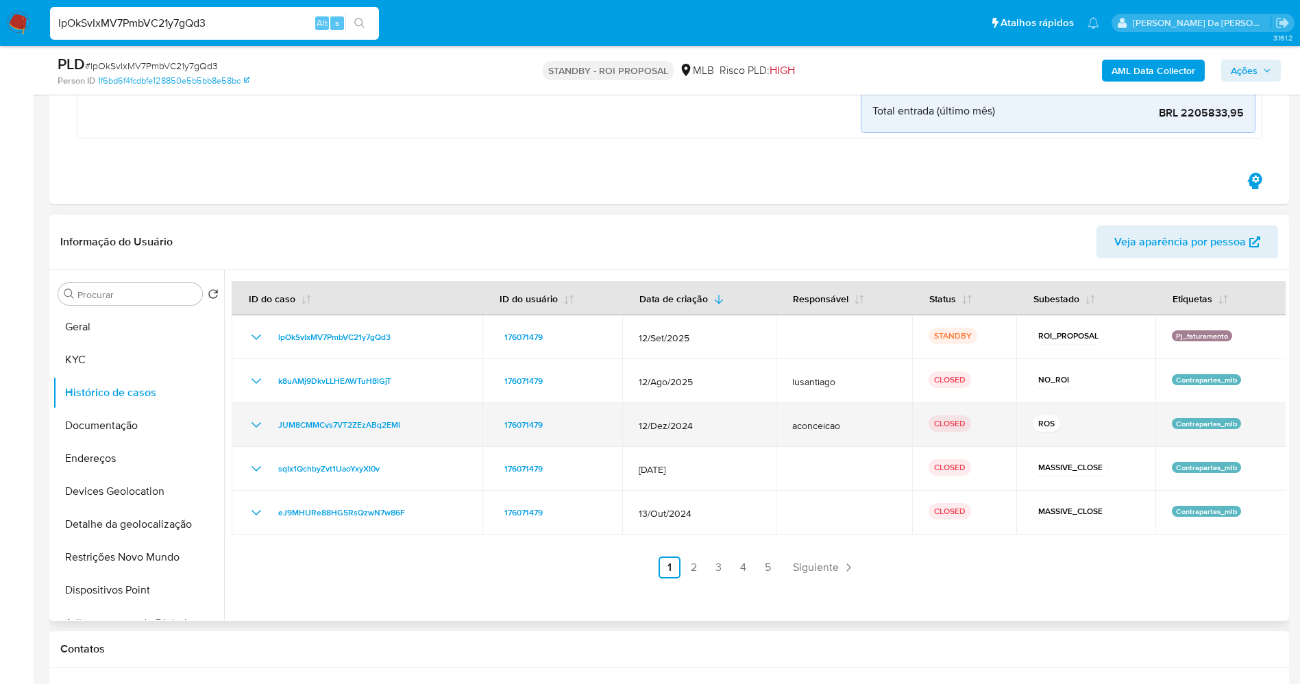
click at [260, 426] on icon "Mostrar/Ocultar" at bounding box center [256, 425] width 16 height 16
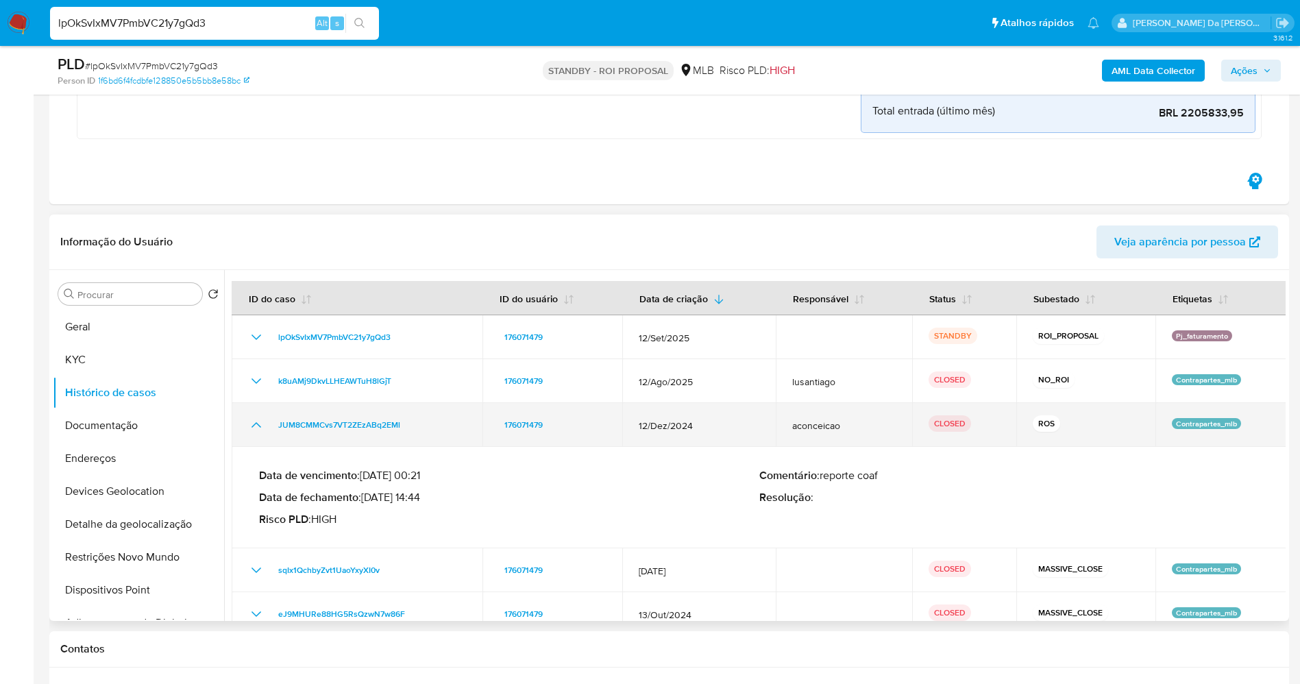
click at [261, 425] on icon "Mostrar/Ocultar" at bounding box center [256, 425] width 16 height 16
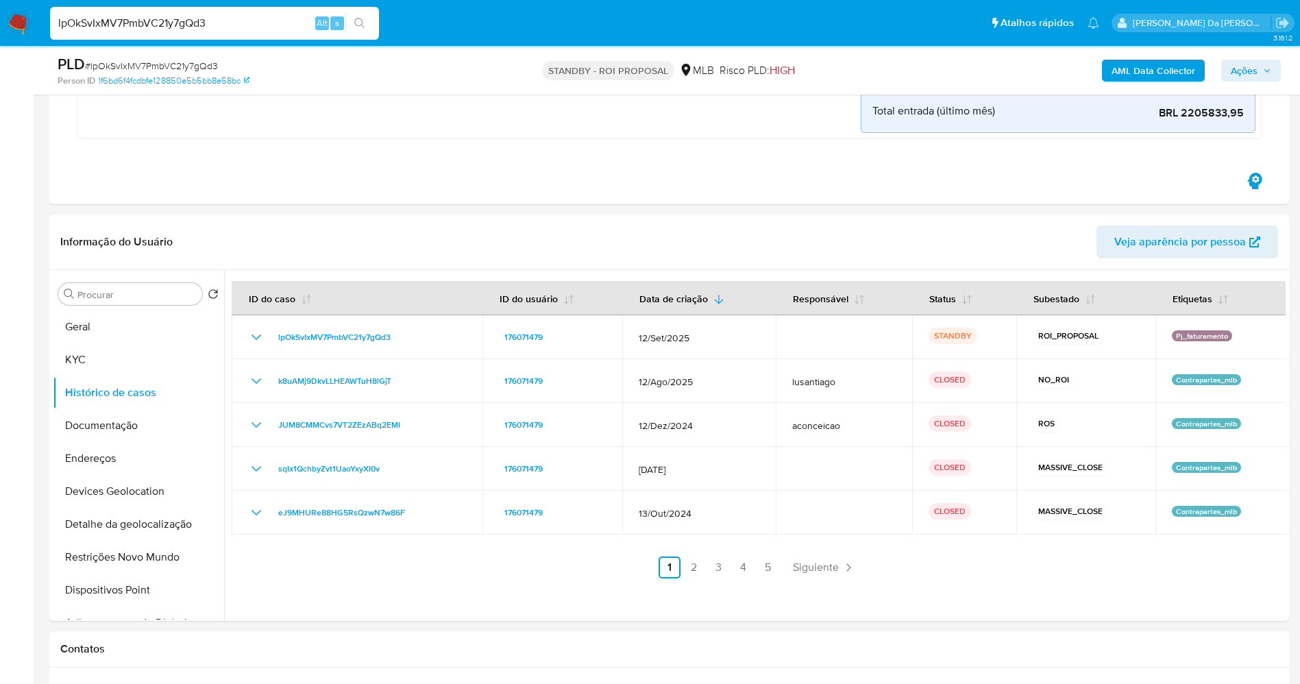
click at [181, 21] on input "lpOkSvIxMV7PmbVC21y7gQd3" at bounding box center [214, 23] width 329 height 18
paste input "PGI7ml3TFBWUfsC3LJLuQqSg"
type input "PGI7ml3TFBWUfsC3LJLuQqSg"
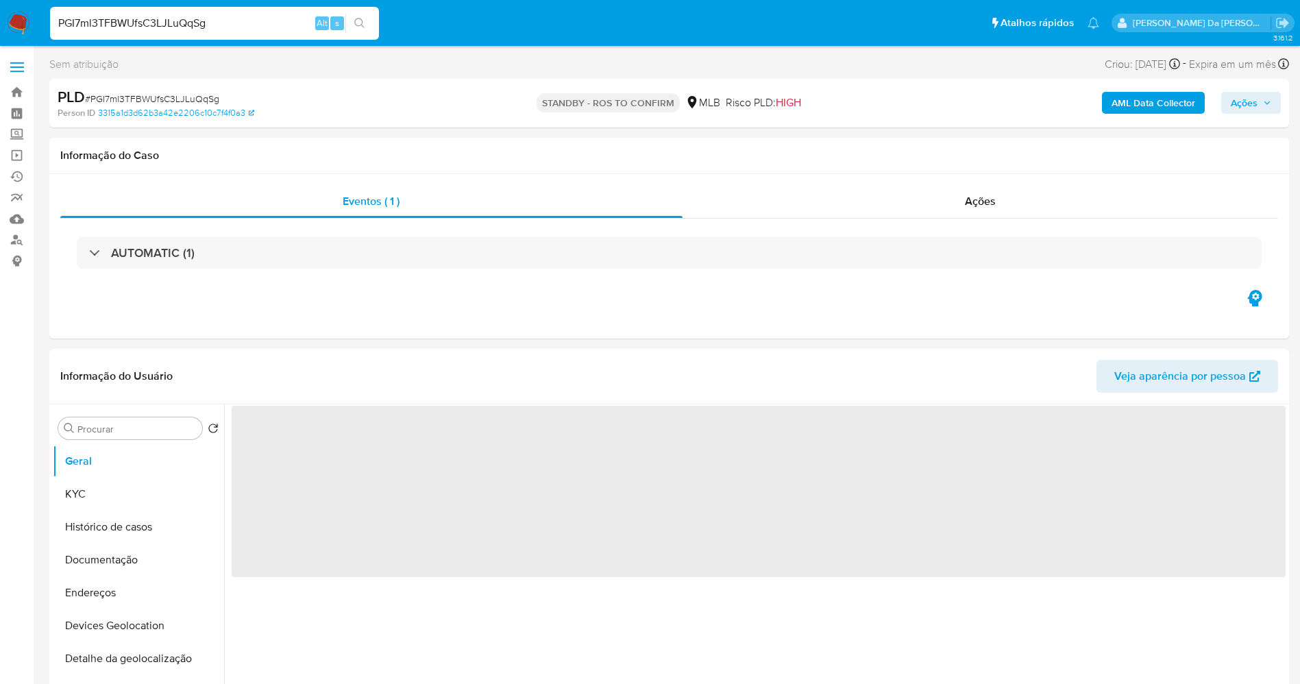
select select "10"
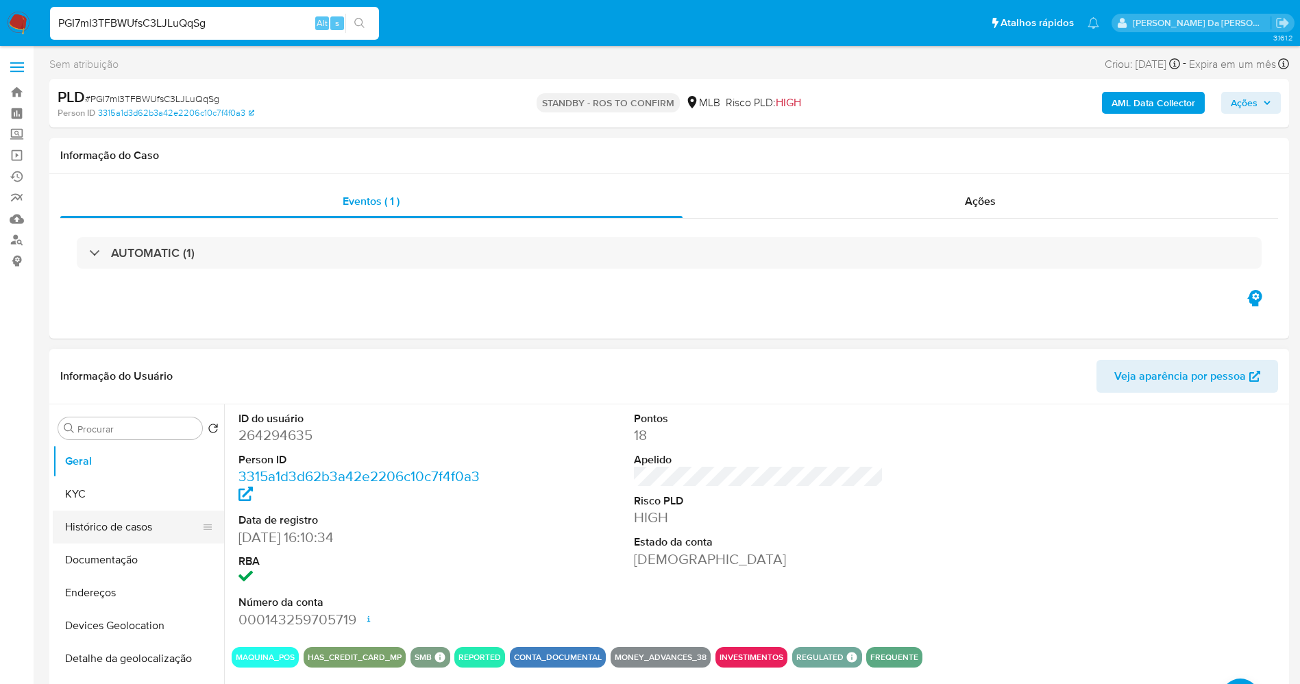
click at [145, 522] on button "Histórico de casos" at bounding box center [133, 527] width 160 height 33
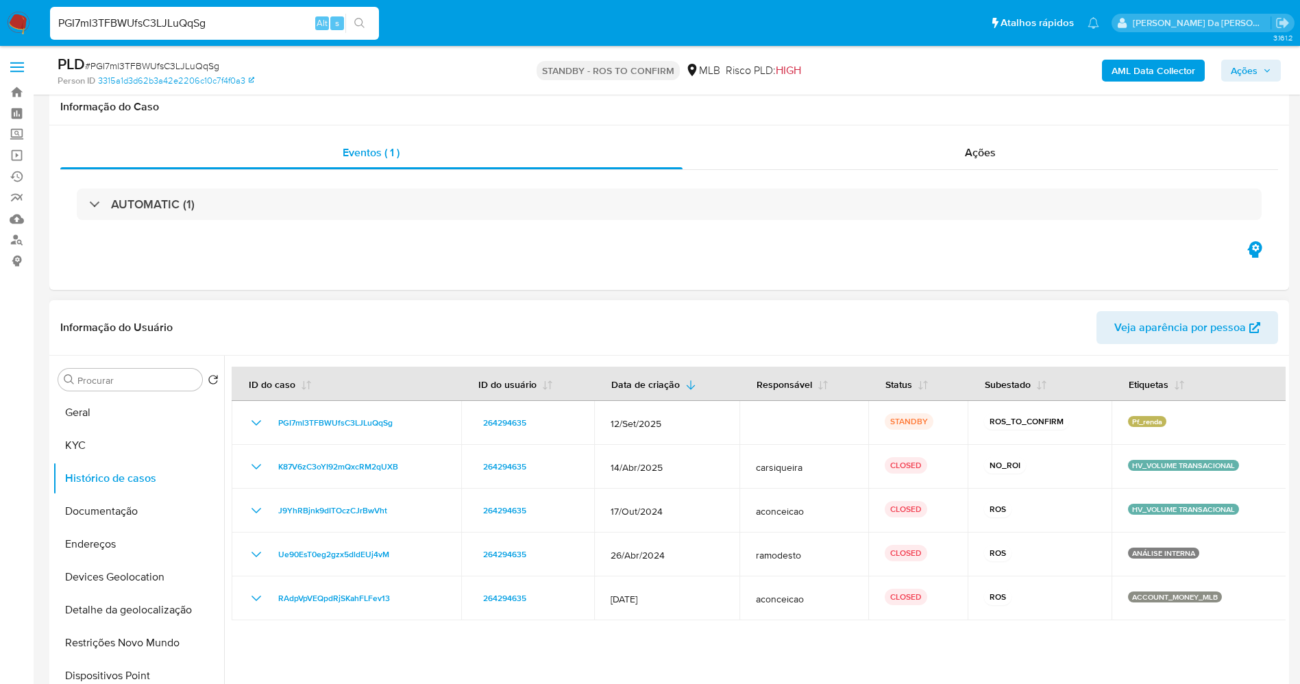
scroll to position [103, 0]
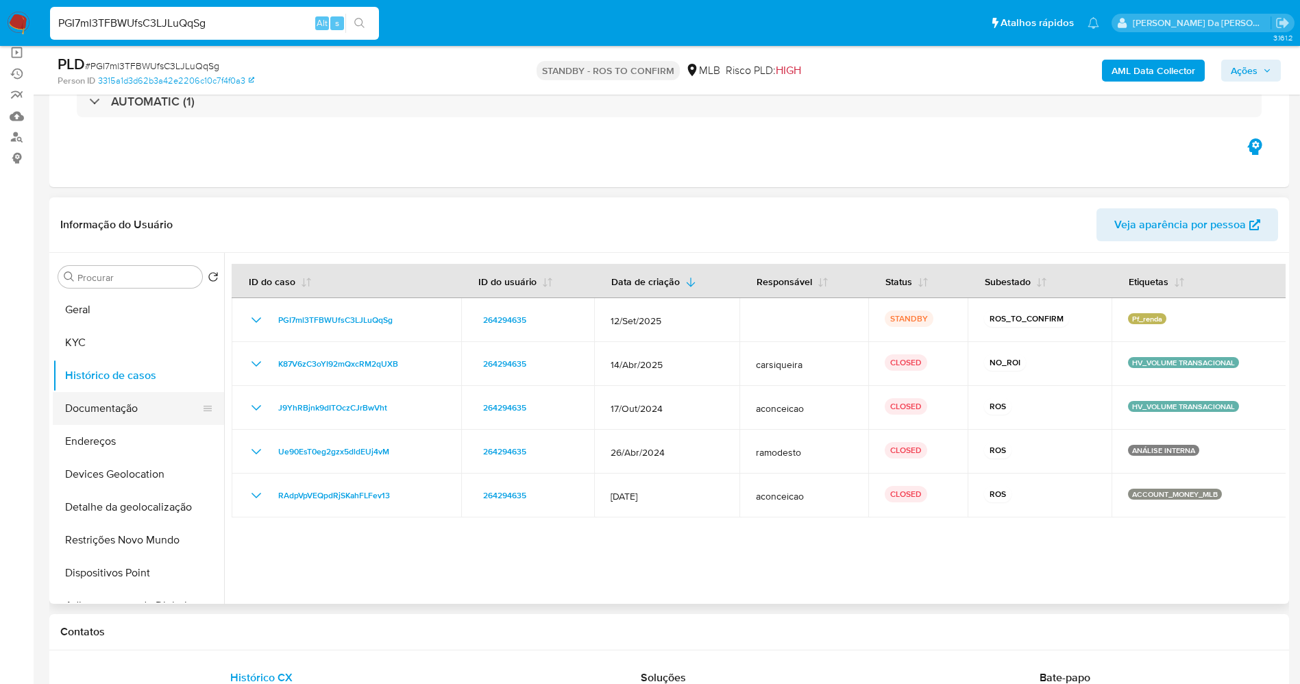
click at [133, 407] on button "Documentação" at bounding box center [133, 408] width 160 height 33
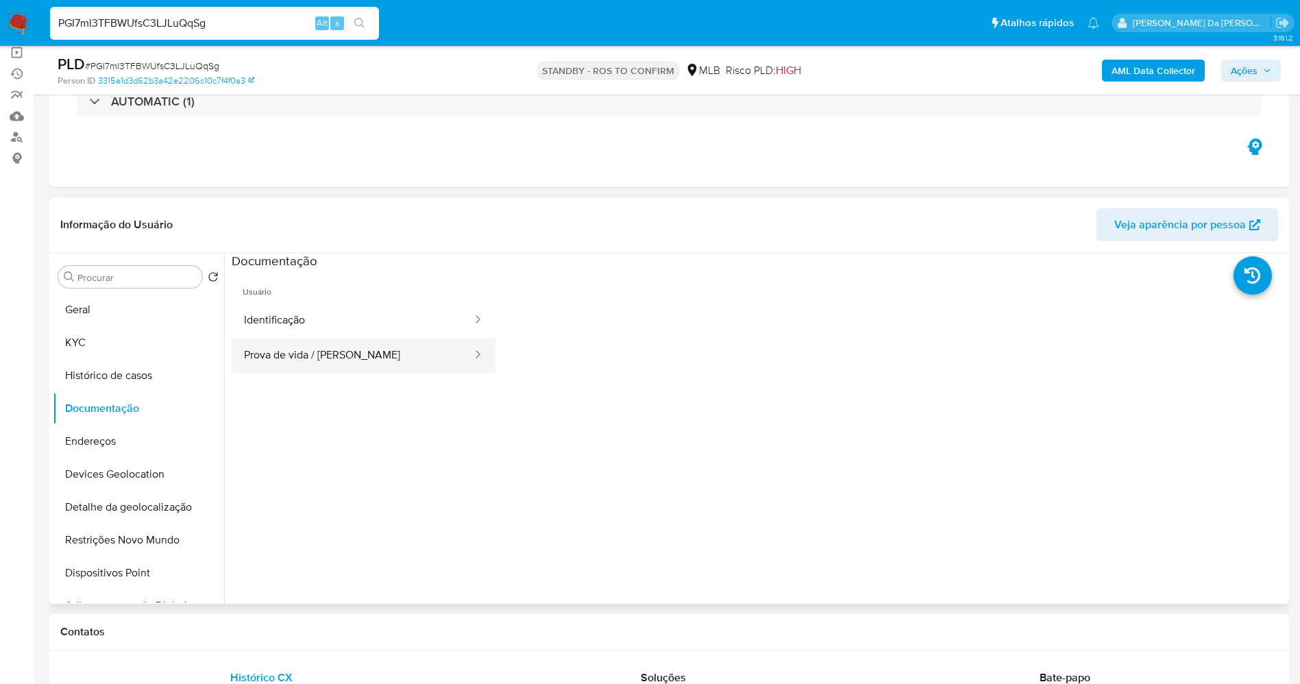
click at [354, 362] on button "Prova de vida / [PERSON_NAME]" at bounding box center [353, 355] width 242 height 35
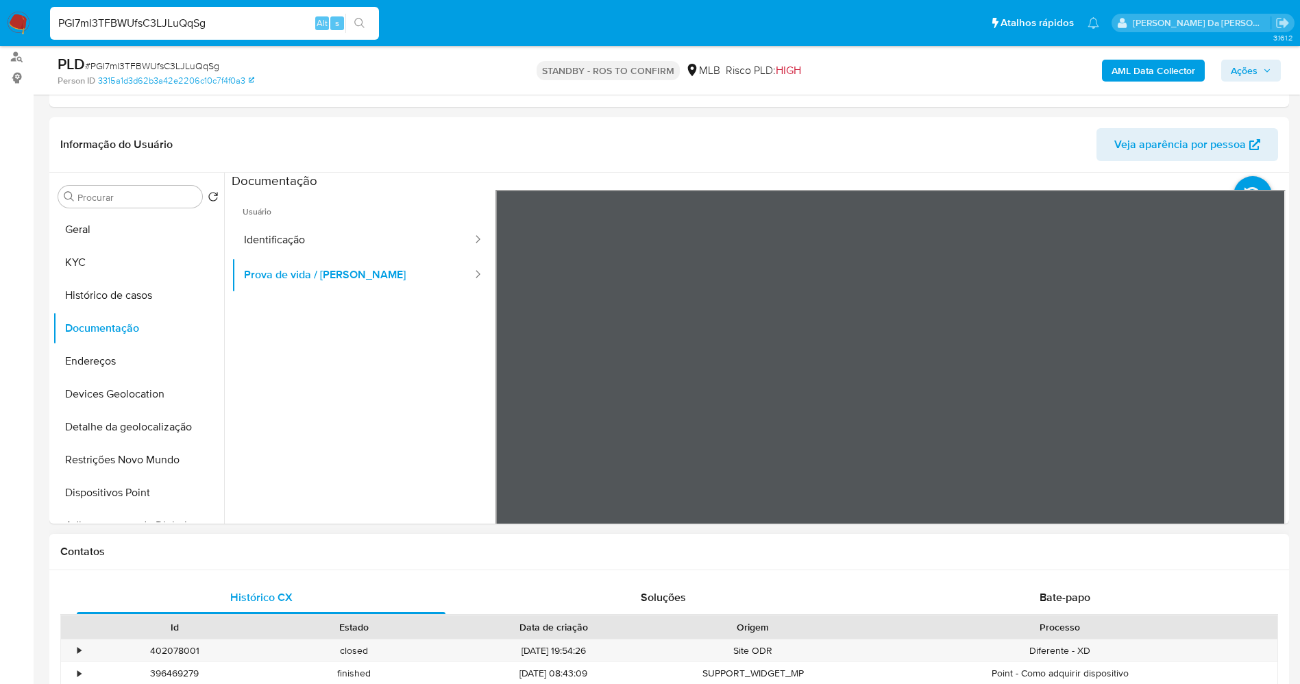
scroll to position [308, 0]
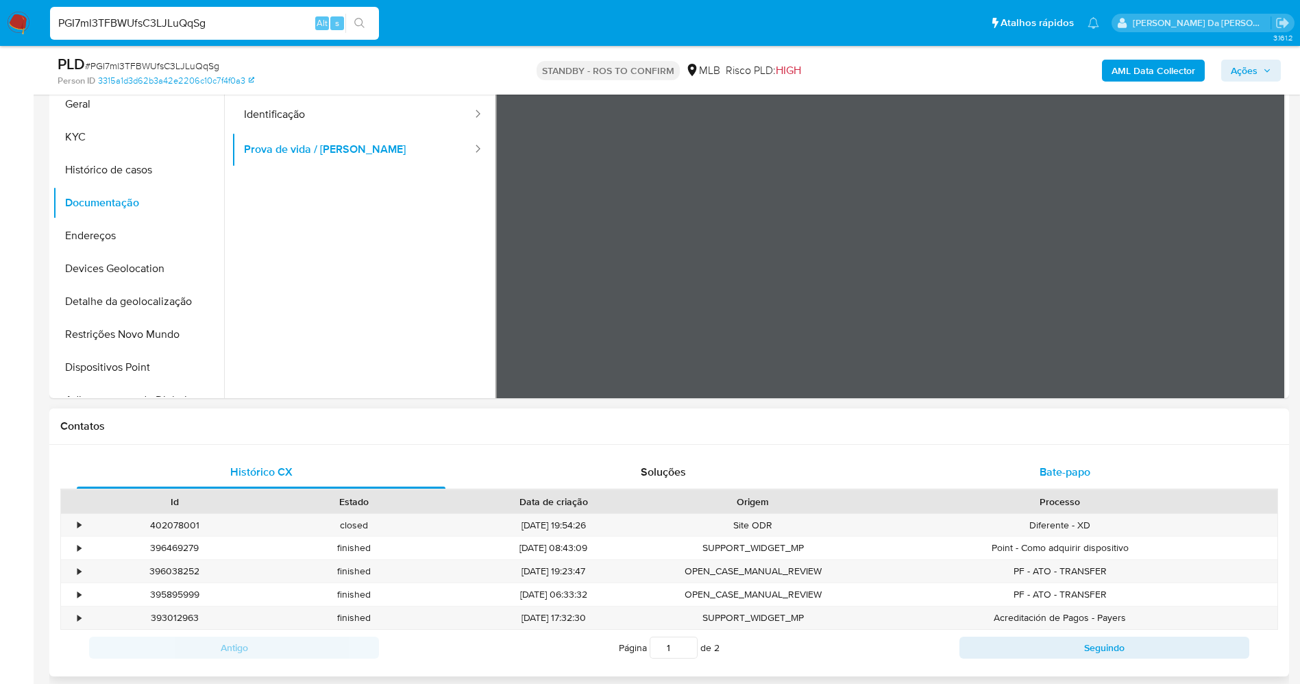
click at [1059, 466] on span "Bate-papo" at bounding box center [1065, 472] width 51 height 16
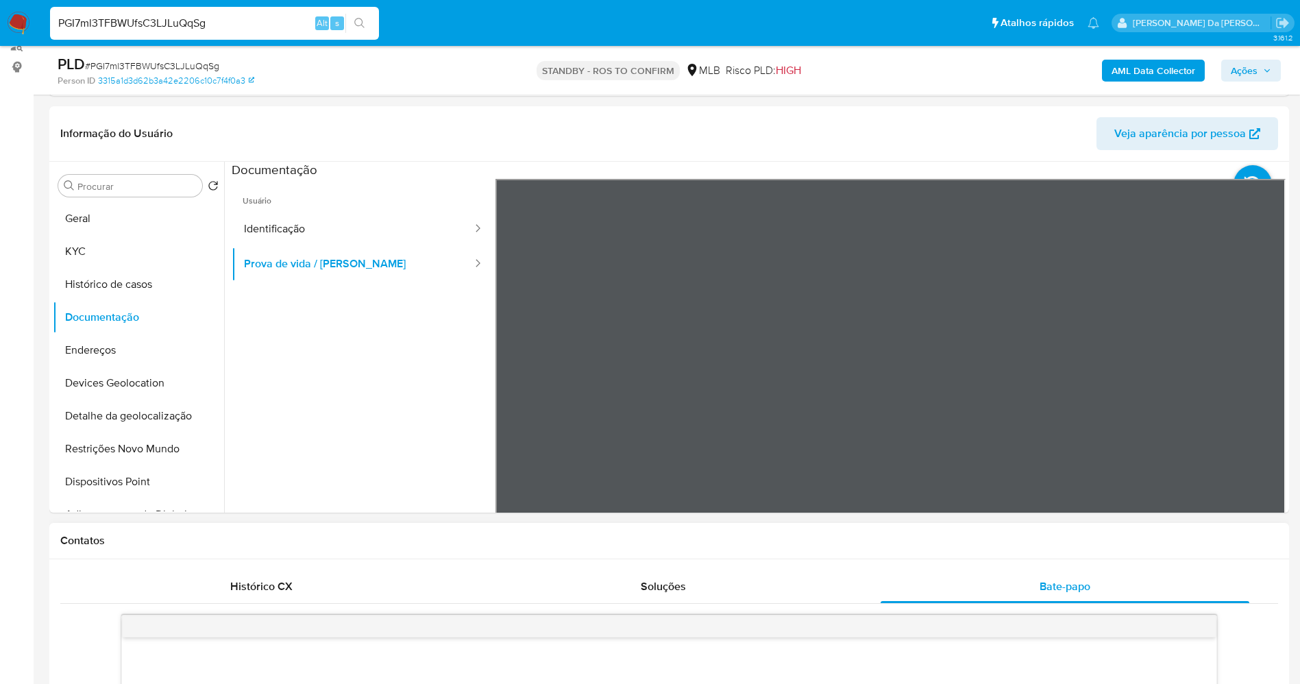
scroll to position [103, 0]
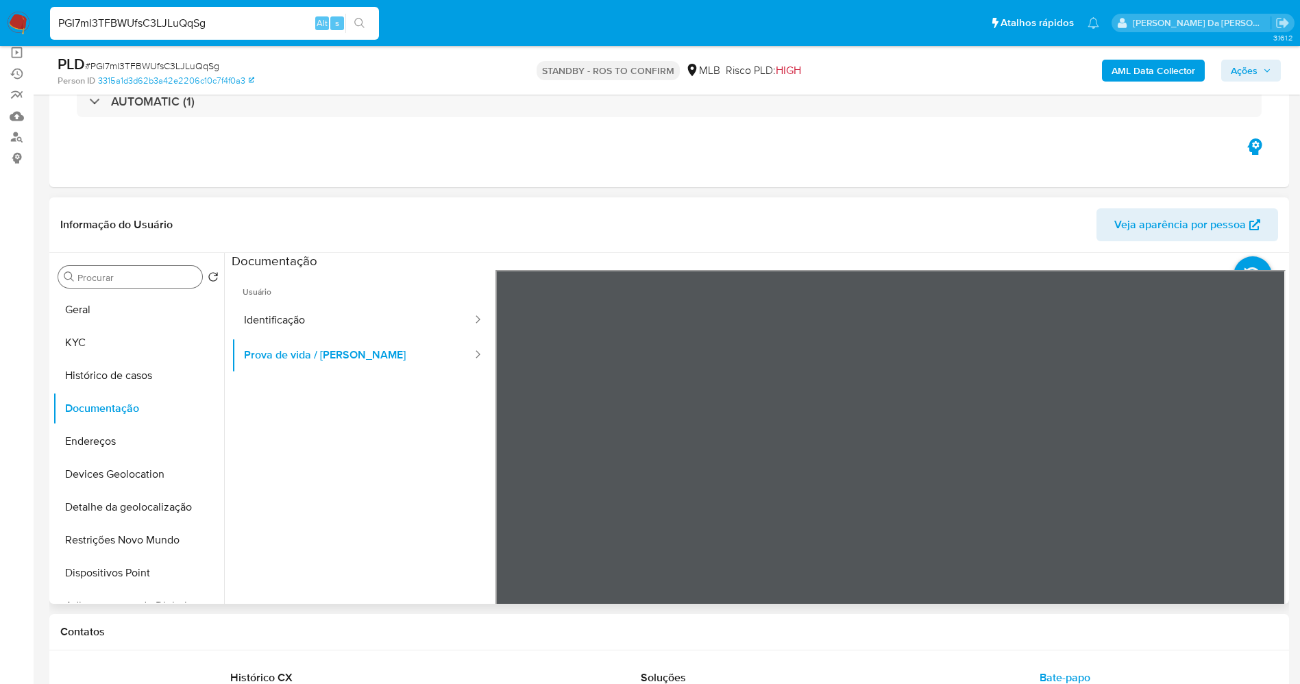
click at [145, 267] on div "Procurar" at bounding box center [130, 277] width 144 height 22
click at [144, 269] on div "Procurar" at bounding box center [130, 277] width 144 height 22
click at [143, 271] on input "Procurar" at bounding box center [136, 277] width 119 height 12
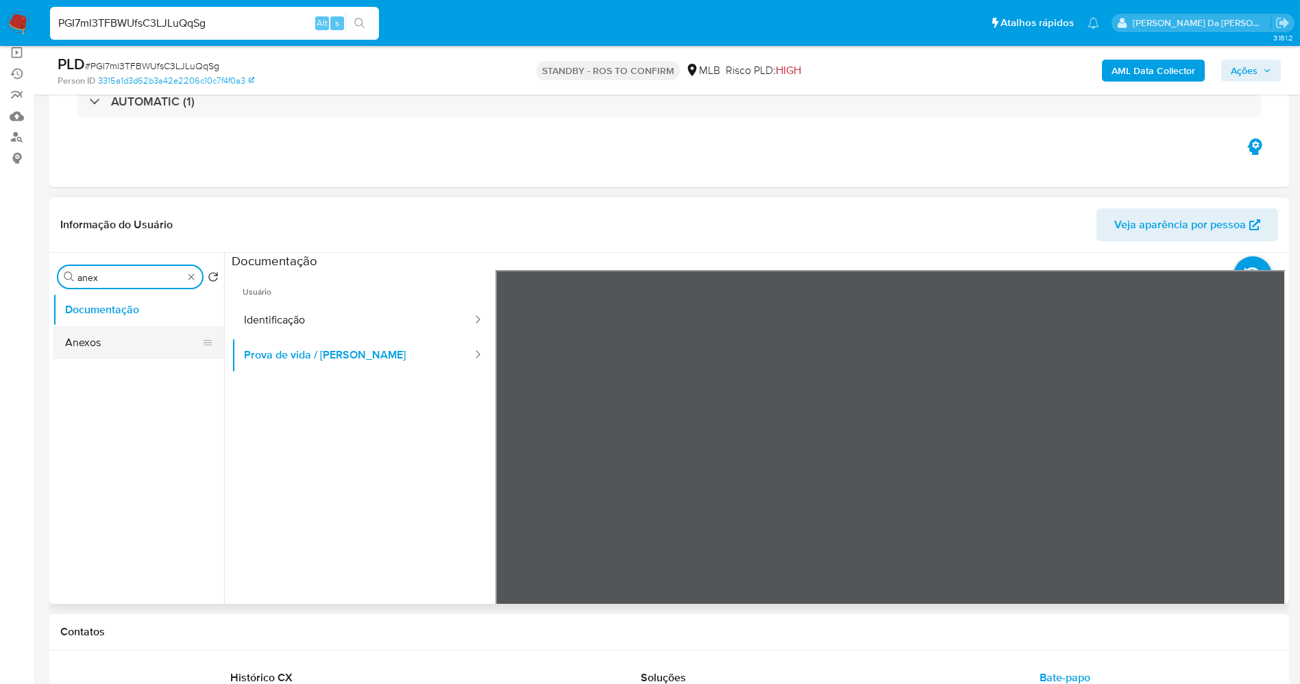
type input "anex"
click at [114, 345] on button "Anexos" at bounding box center [133, 342] width 160 height 33
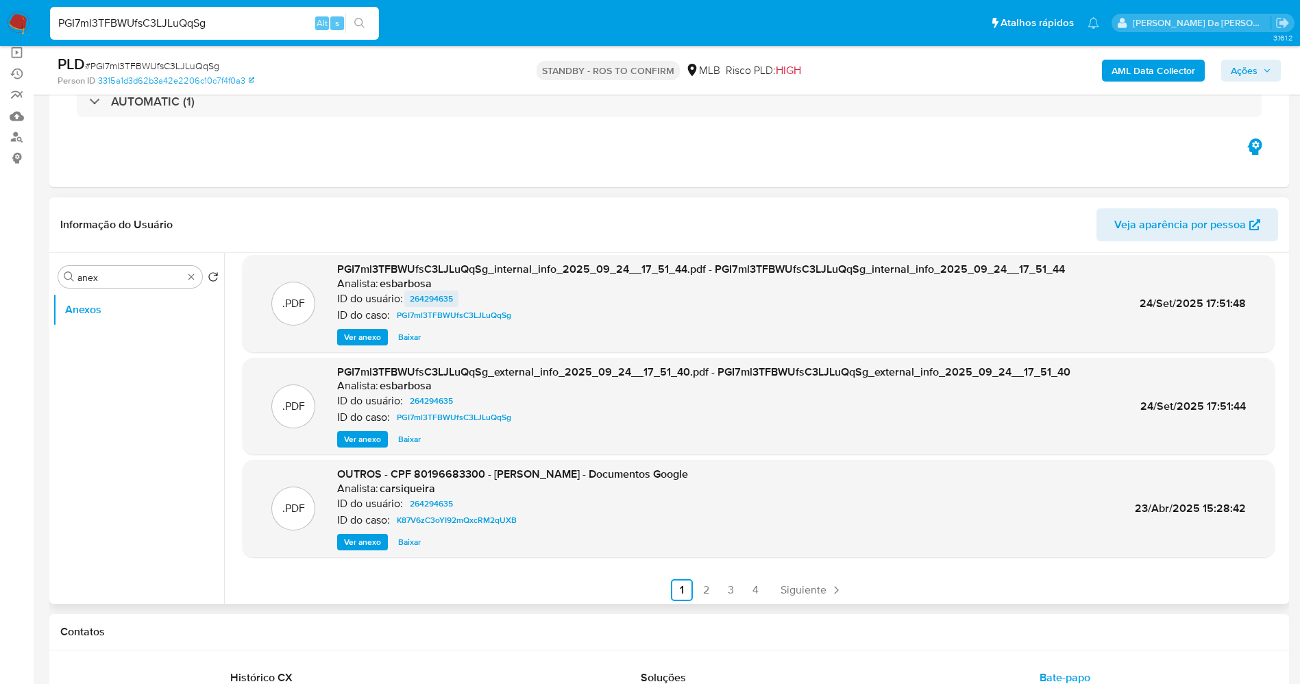
scroll to position [115, 0]
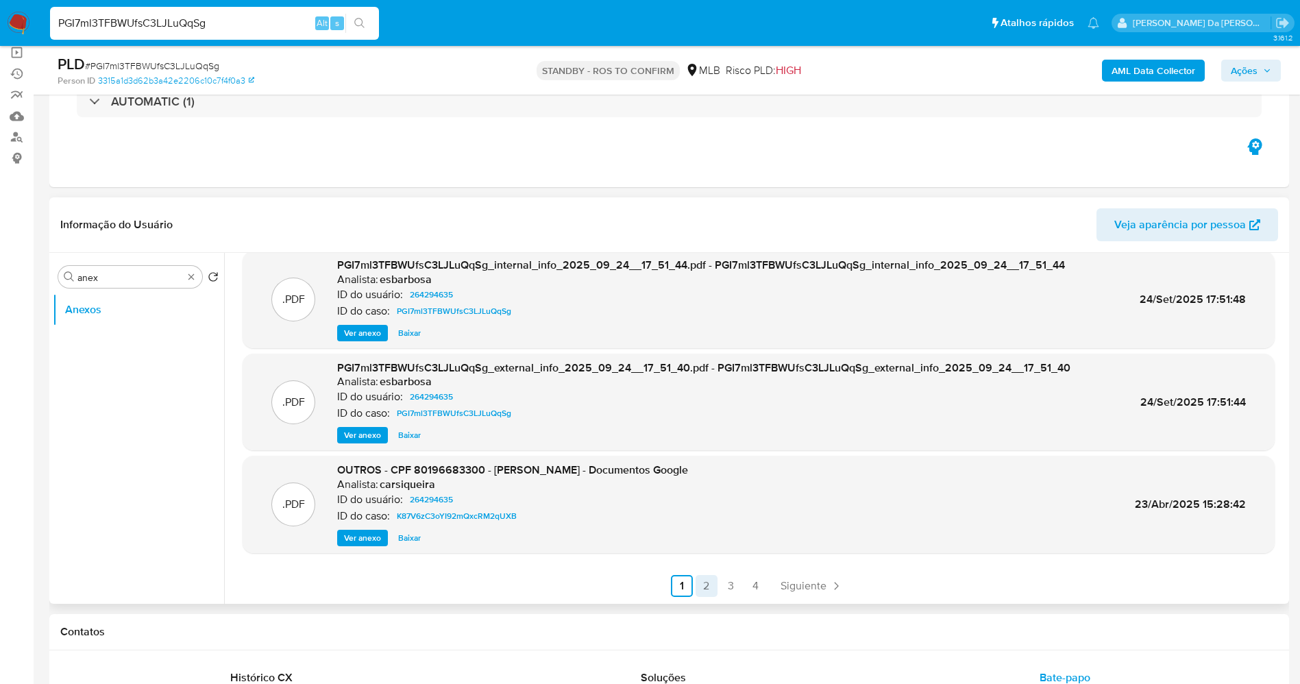
click at [698, 584] on link "2" at bounding box center [707, 586] width 22 height 22
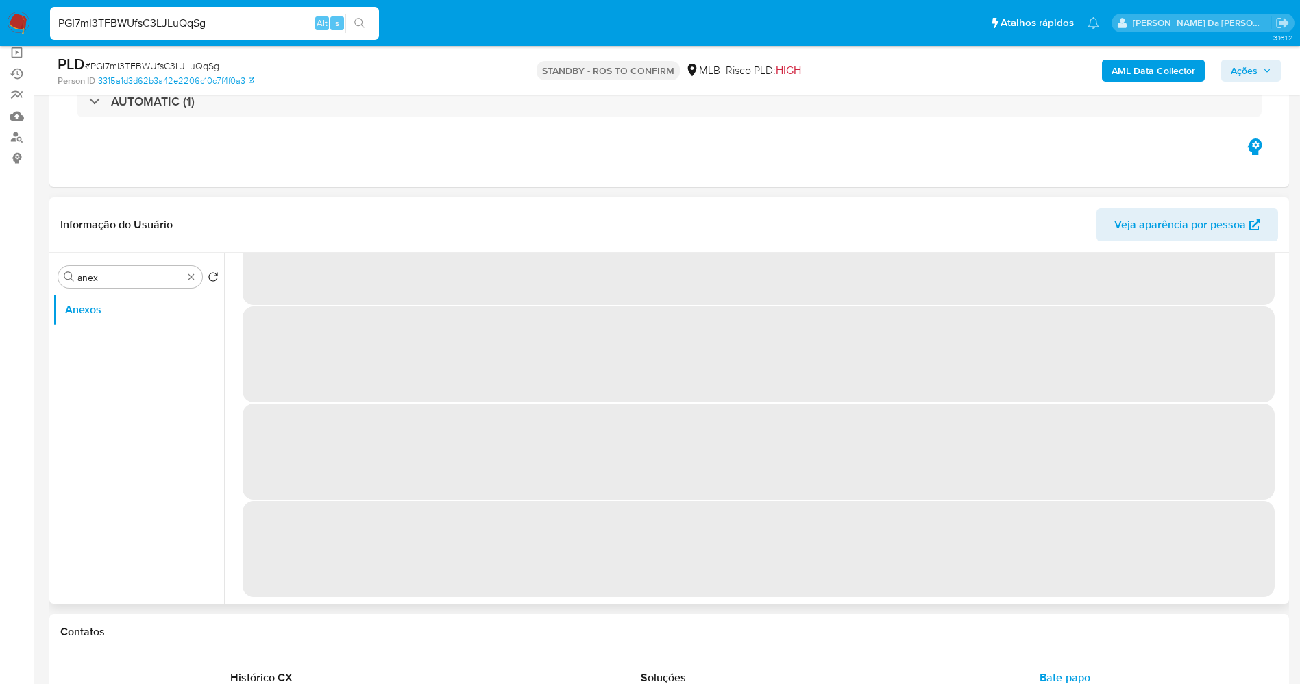
scroll to position [0, 0]
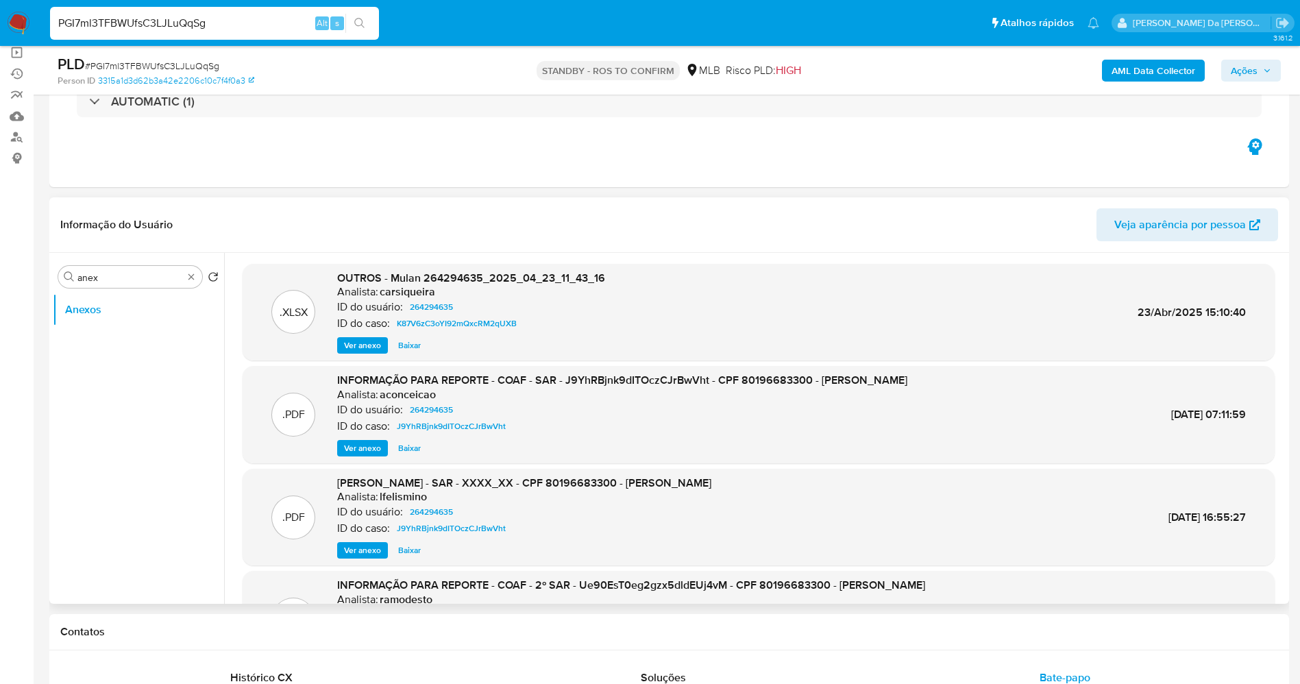
click at [371, 452] on span "Ver anexo" at bounding box center [362, 448] width 37 height 14
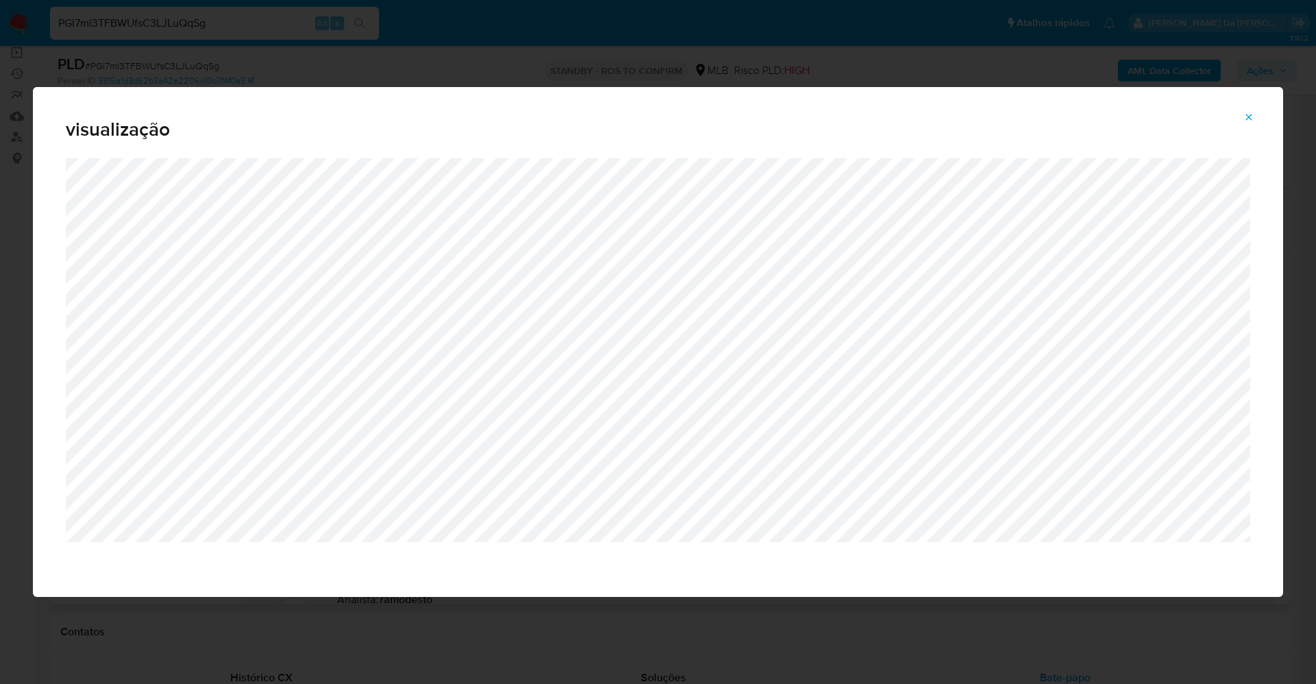
click at [1249, 110] on span "Attachment preview" at bounding box center [1248, 117] width 11 height 19
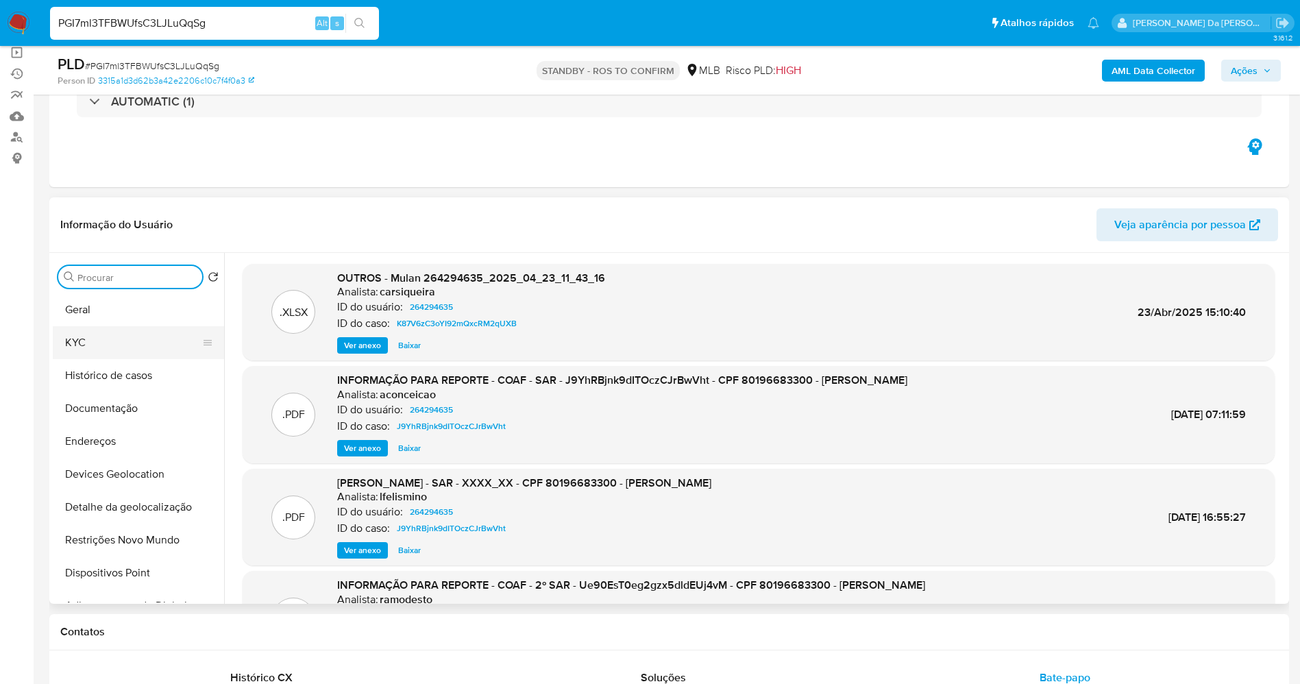
click at [106, 352] on button "KYC" at bounding box center [133, 342] width 160 height 33
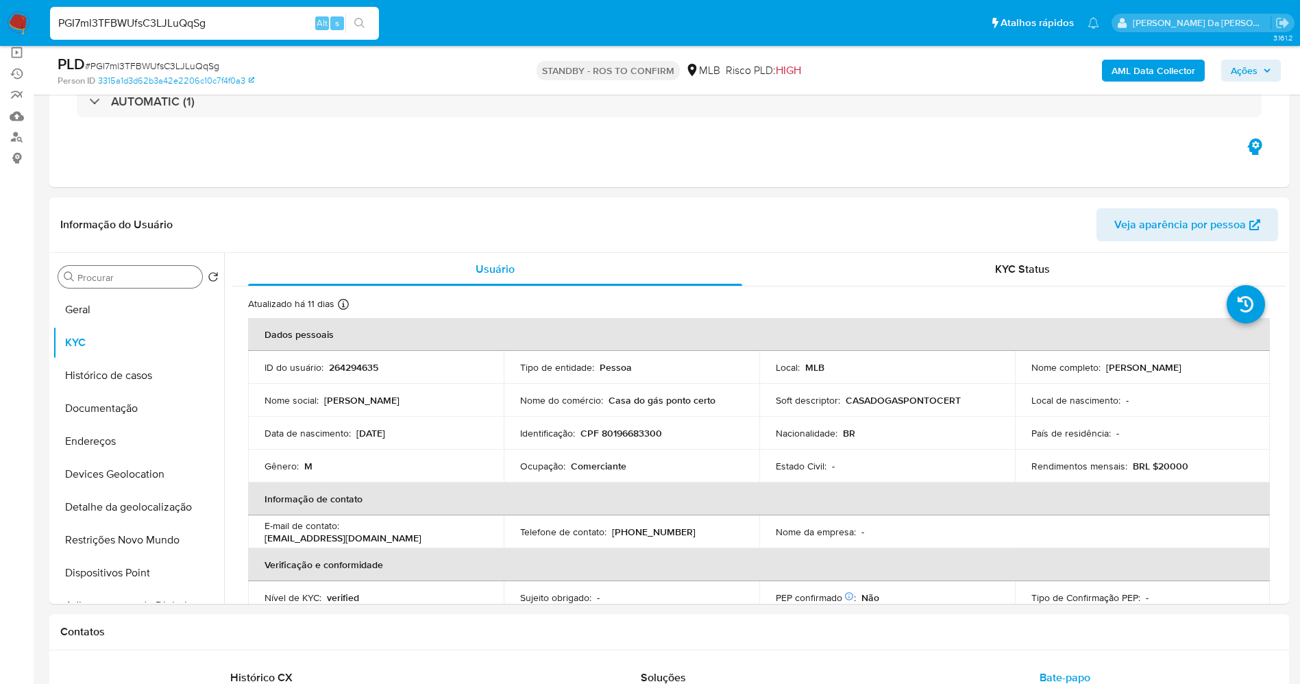
click at [176, 13] on div "PGI7ml3TFBWUfsC3LJLuQqSg Alt s" at bounding box center [214, 23] width 329 height 33
click at [175, 14] on div "PGI7ml3TFBWUfsC3LJLuQqSg Alt s" at bounding box center [214, 23] width 329 height 33
click at [175, 14] on input "PGI7ml3TFBWUfsC3LJLuQqSg" at bounding box center [214, 23] width 329 height 18
click at [173, 22] on input "PGI7ml3TFBWUfsC3LJLuQqSg" at bounding box center [214, 23] width 329 height 18
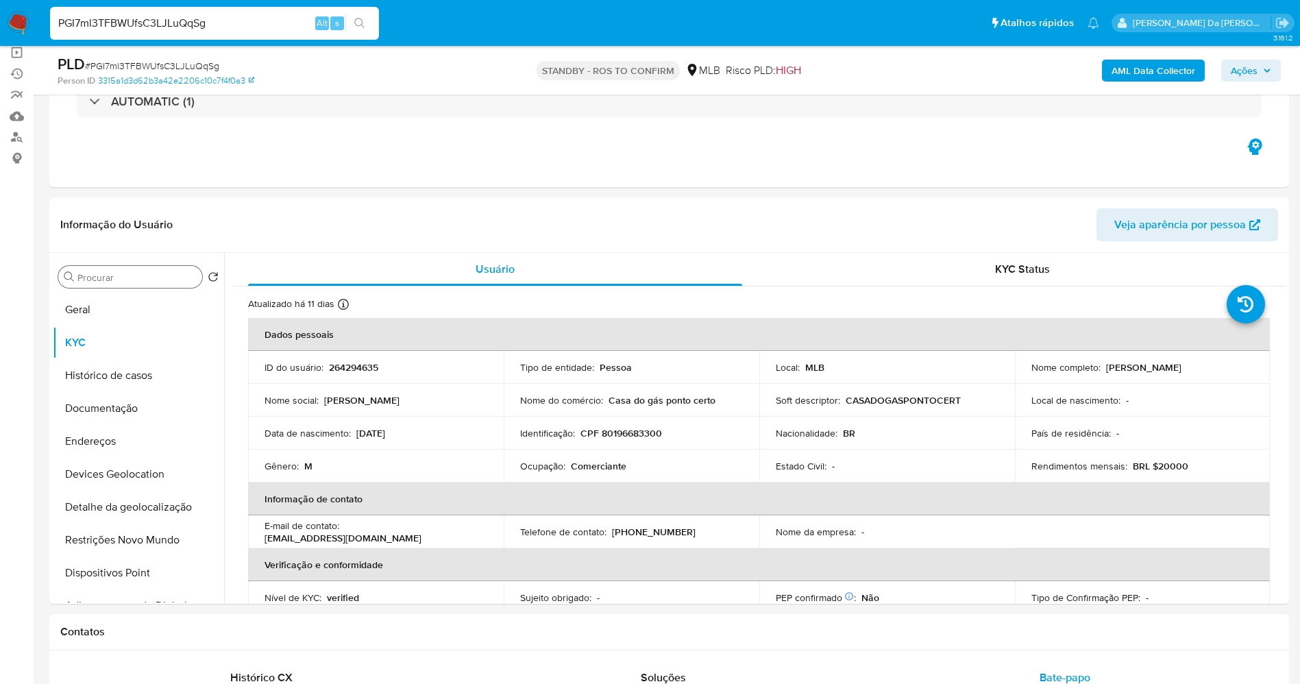
click at [173, 22] on input "PGI7ml3TFBWUfsC3LJLuQqSg" at bounding box center [214, 23] width 329 height 18
click at [22, 25] on img at bounding box center [18, 23] width 23 height 23
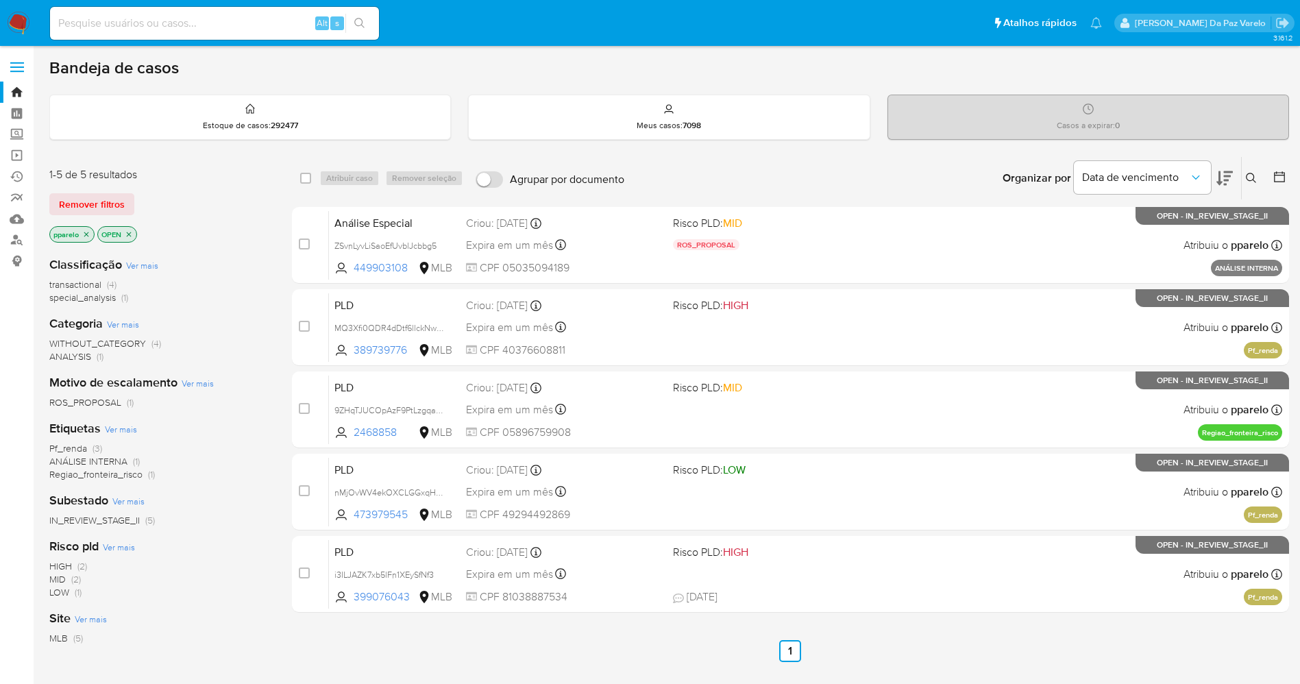
click at [1255, 182] on icon at bounding box center [1251, 178] width 10 height 10
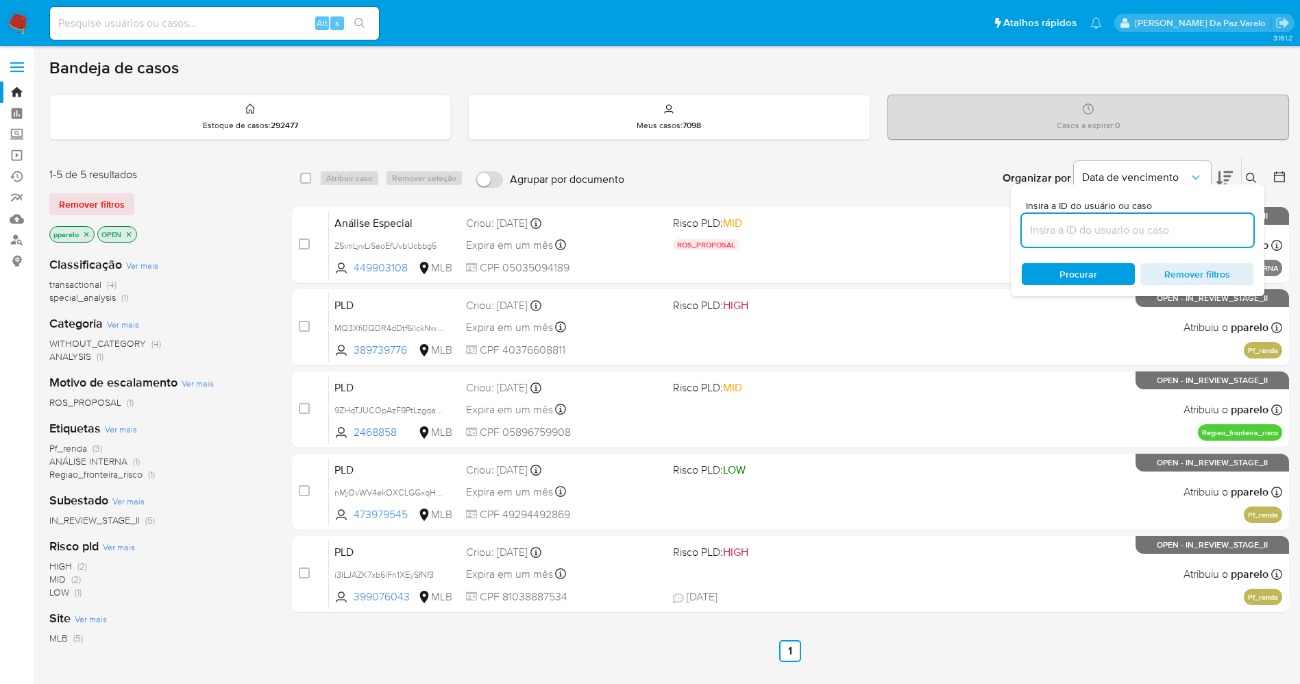
click at [1139, 236] on input at bounding box center [1138, 230] width 232 height 18
type input "PGI7ml3TFBWUfsC3LJLuQqSg"
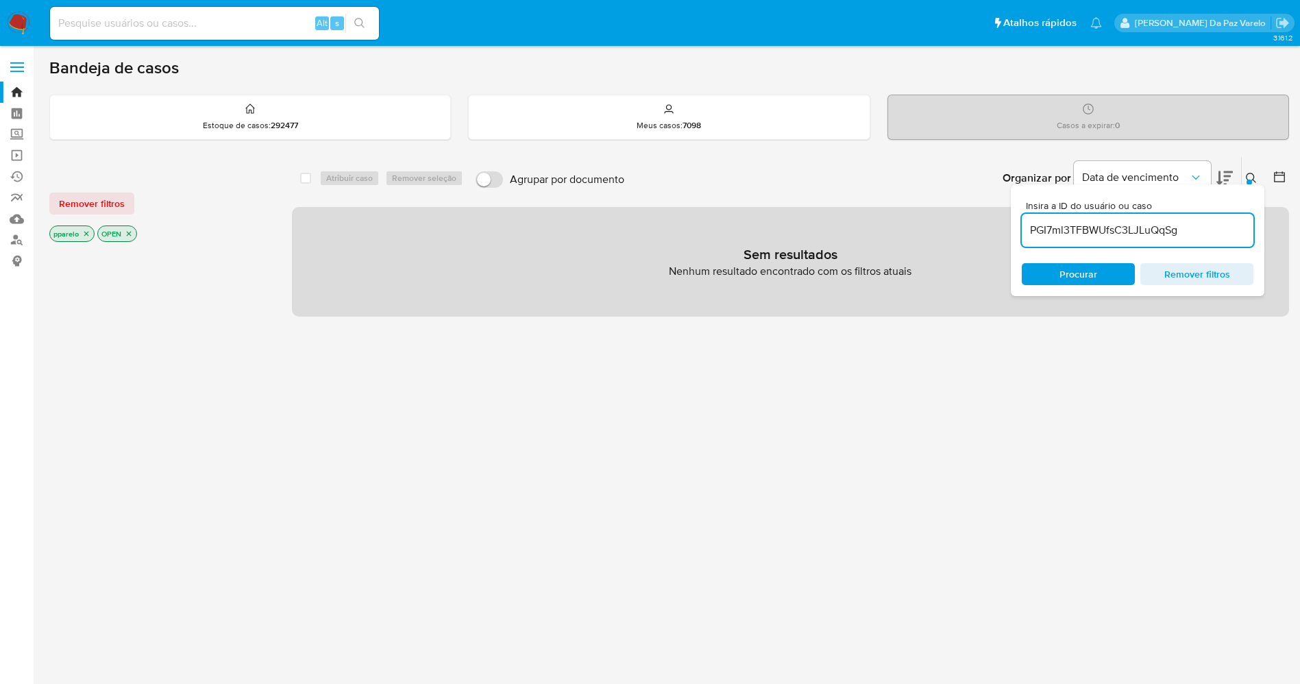
click at [87, 232] on icon "close-filter" at bounding box center [86, 234] width 8 height 8
click at [84, 230] on icon "close-filter" at bounding box center [81, 234] width 8 height 8
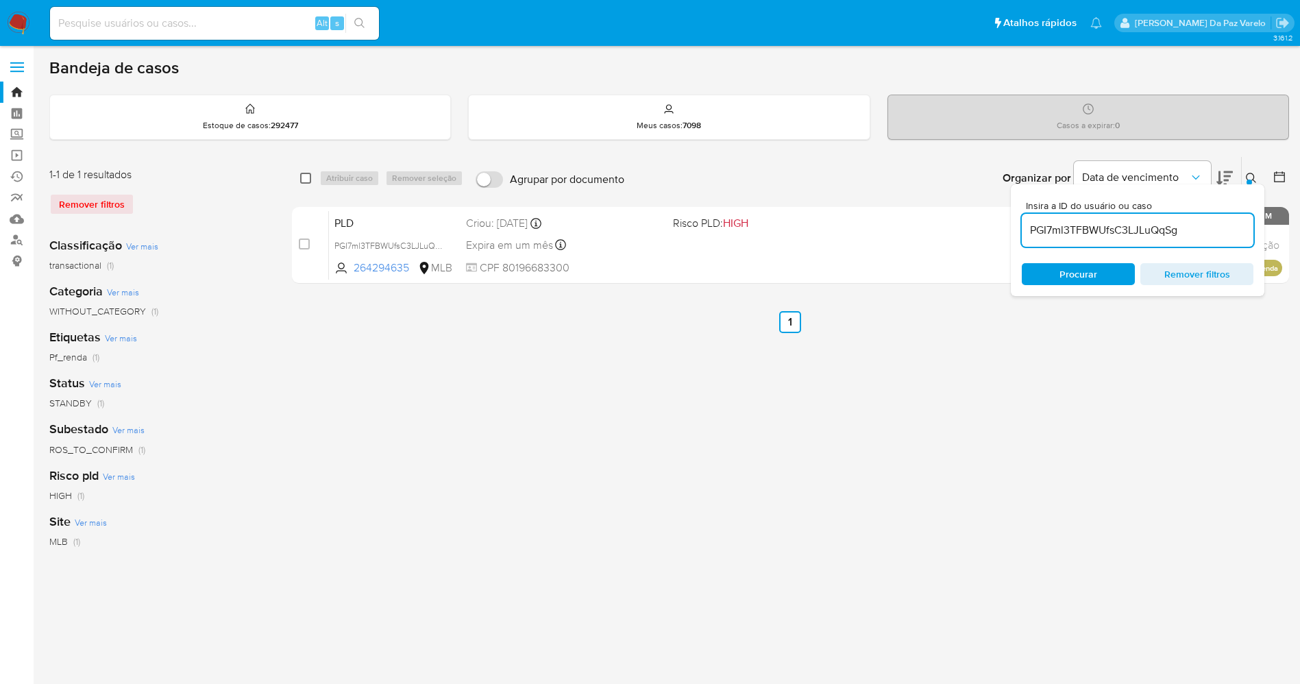
click at [304, 173] on input "checkbox" at bounding box center [305, 178] width 11 height 11
checkbox input "true"
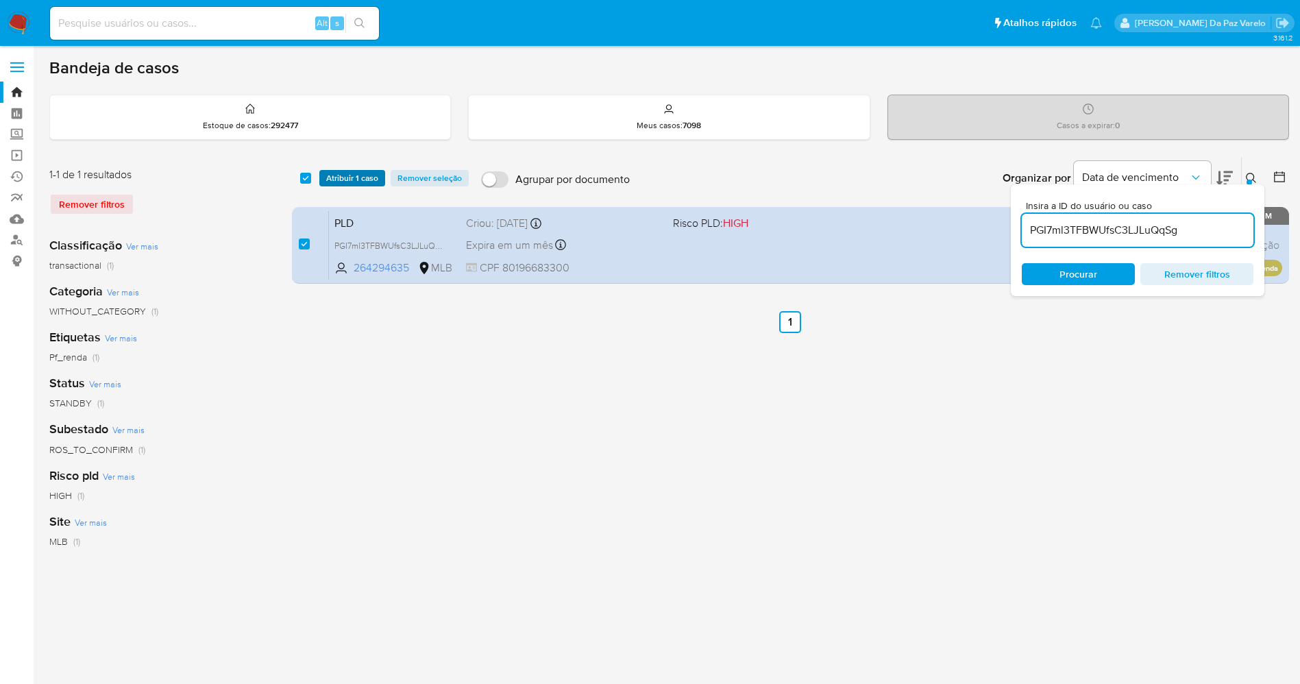
click at [326, 178] on span "Atribuir 1 caso" at bounding box center [352, 178] width 52 height 14
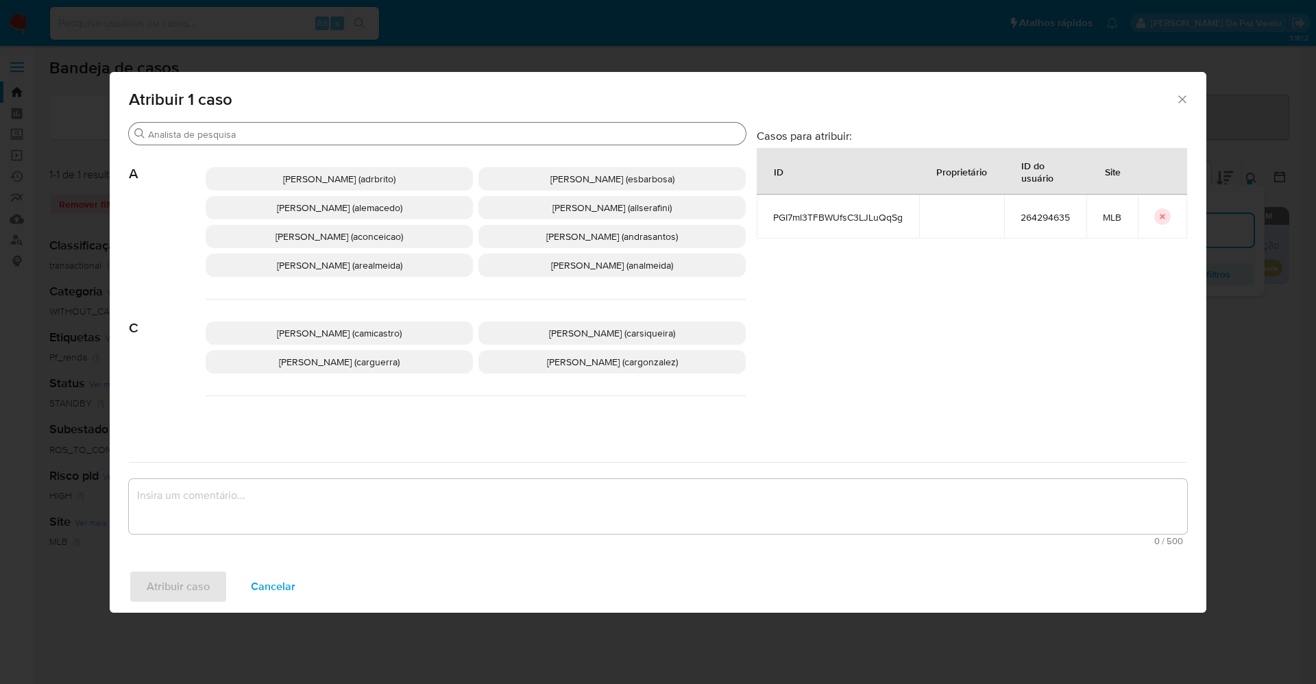
click at [395, 135] on input "Buscar" at bounding box center [444, 134] width 592 height 12
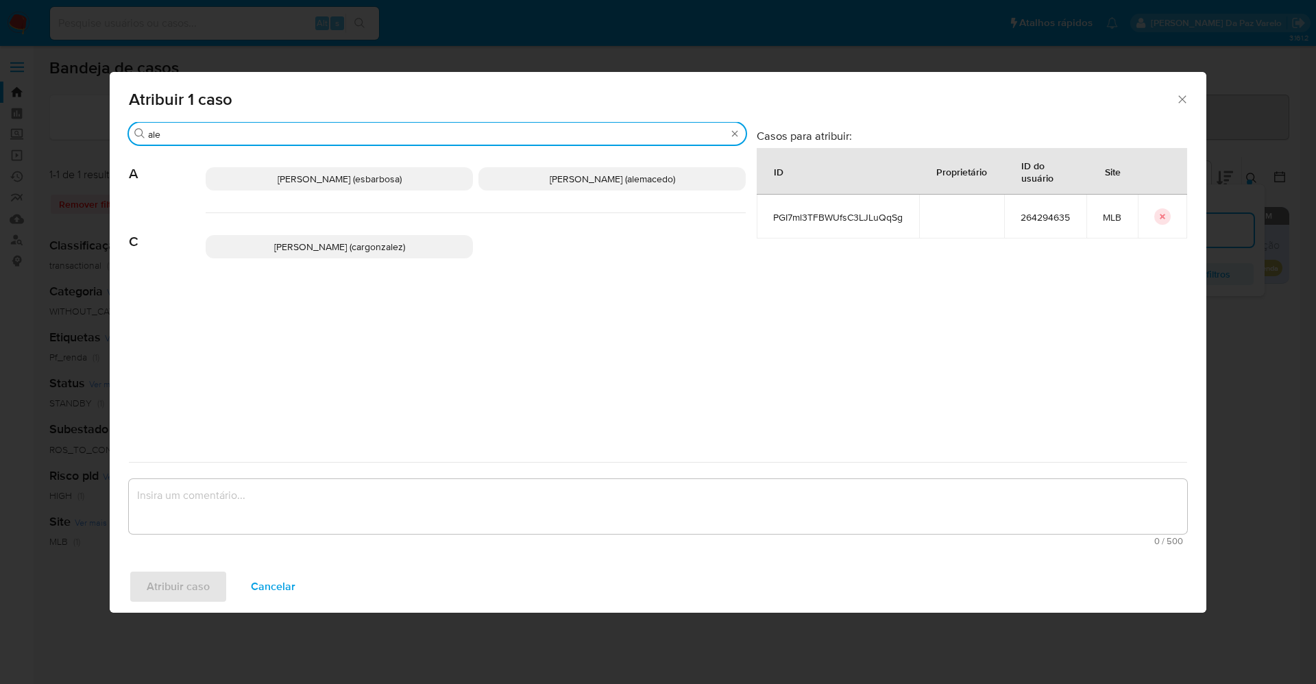
type input "ale"
click at [389, 184] on span "[PERSON_NAME] (esbarbosa)" at bounding box center [340, 179] width 124 height 14
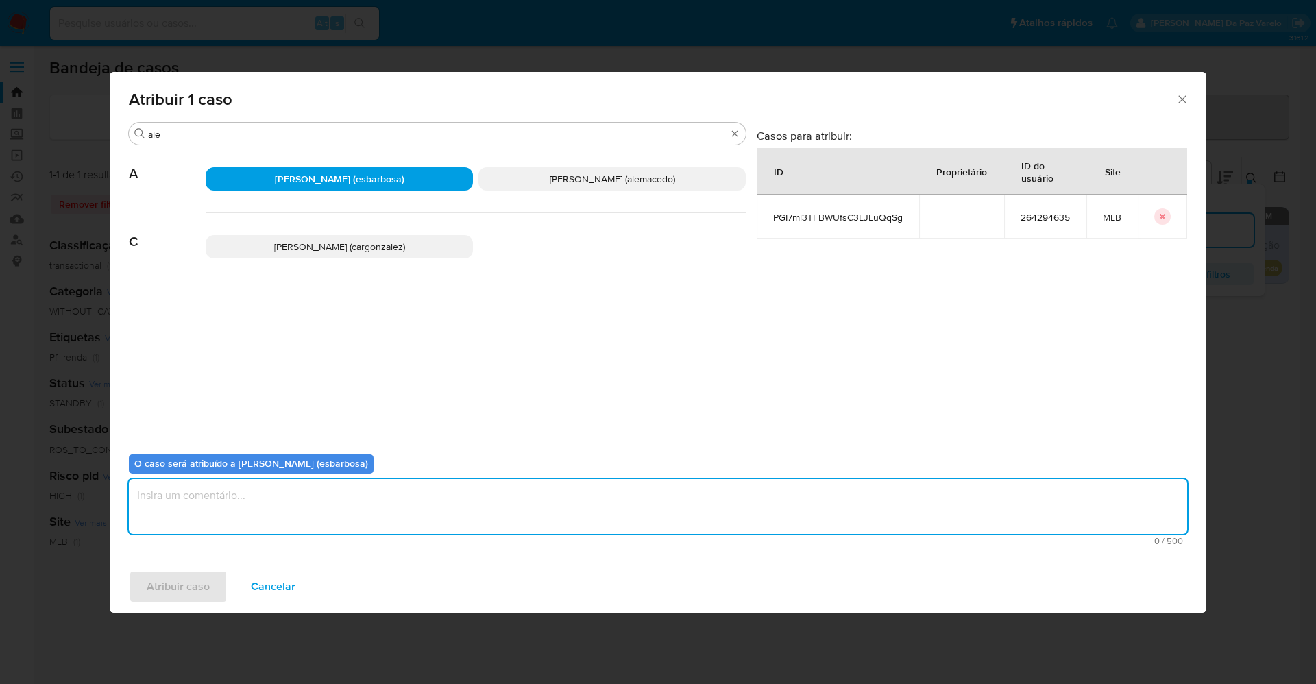
click at [389, 520] on textarea "assign-modal" at bounding box center [658, 506] width 1058 height 55
type textarea "."
click at [196, 574] on span "Atribuir caso" at bounding box center [178, 587] width 63 height 30
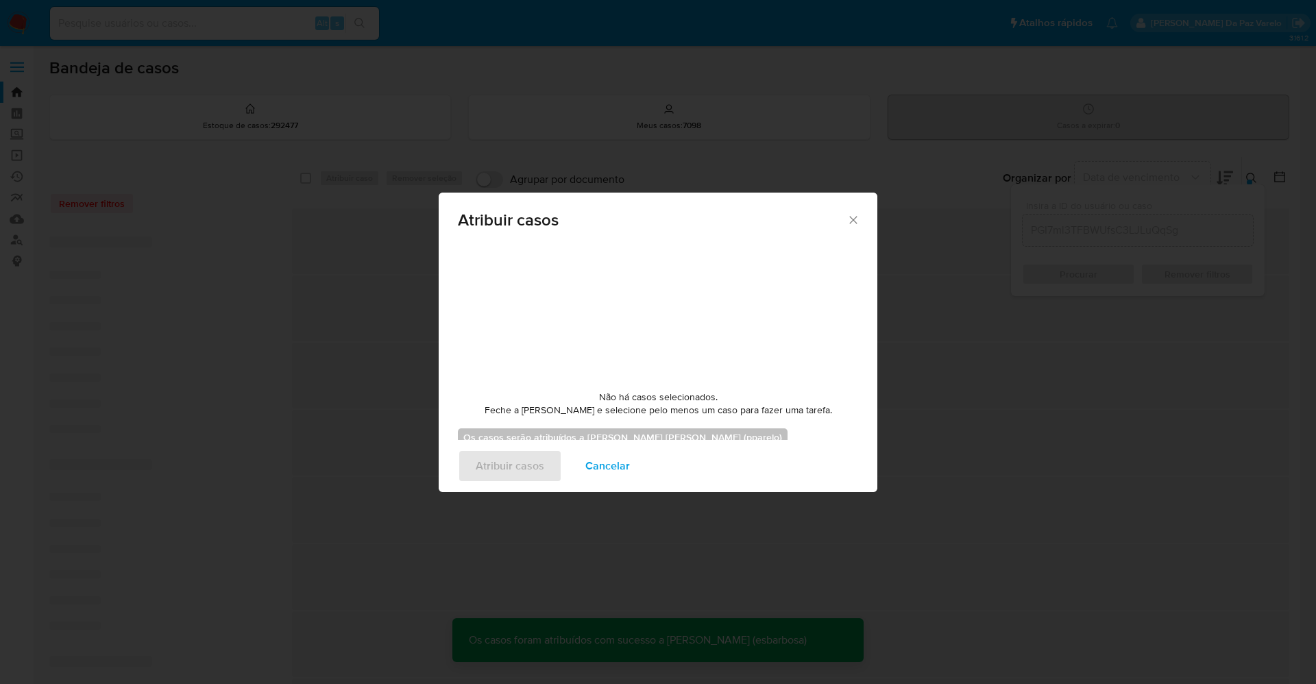
checkbox input "false"
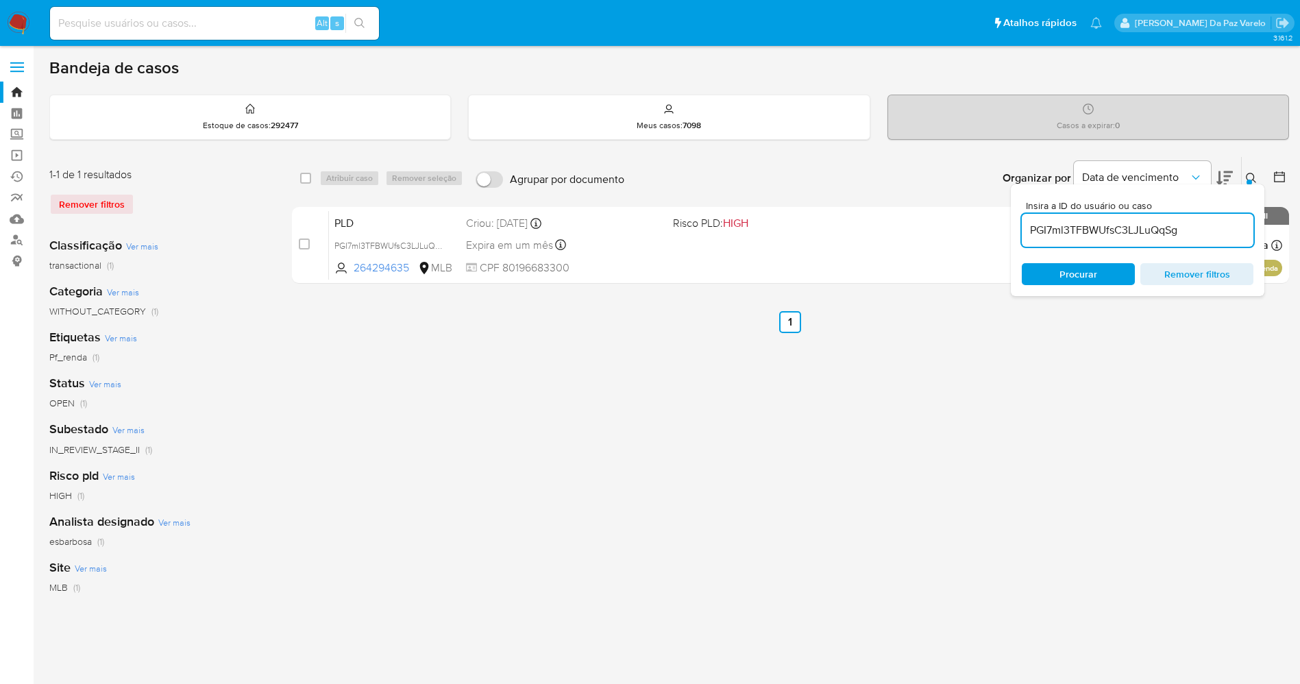
click at [1252, 178] on icon at bounding box center [1251, 178] width 11 height 11
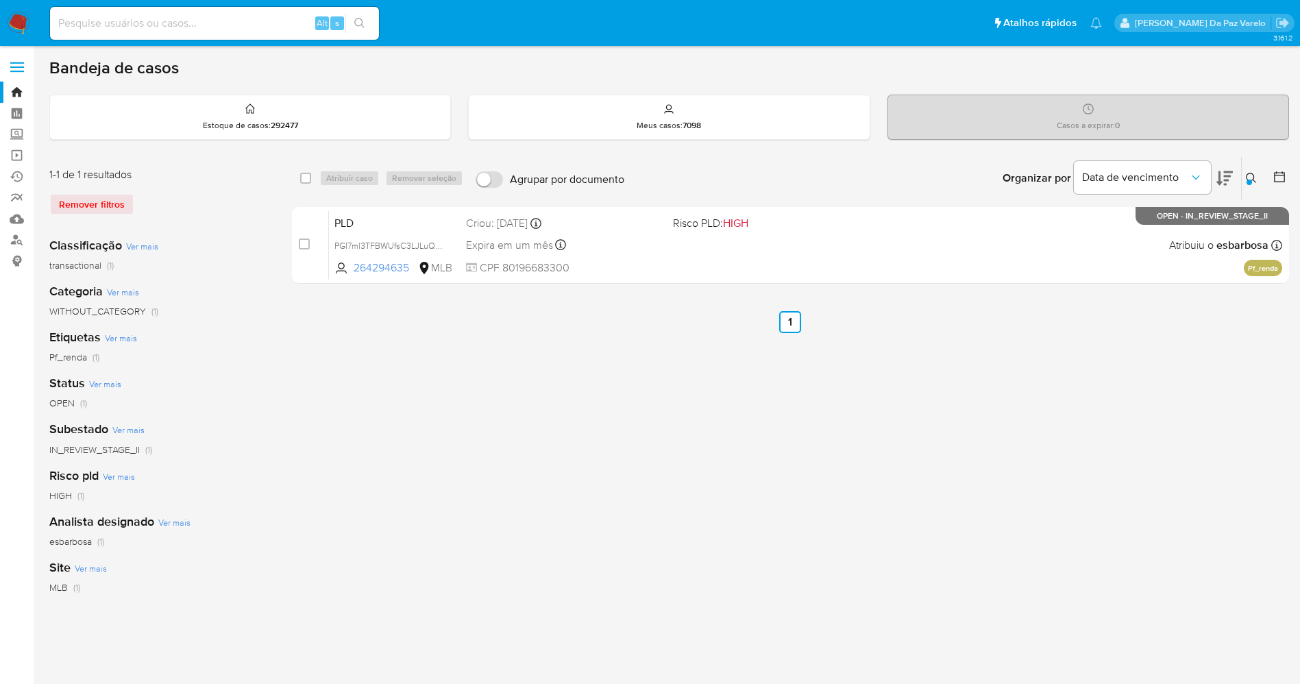
click at [721, 395] on div "select-all-cases-checkbox Atribuir caso Remover seleção Agrupar por documento O…" at bounding box center [790, 457] width 997 height 602
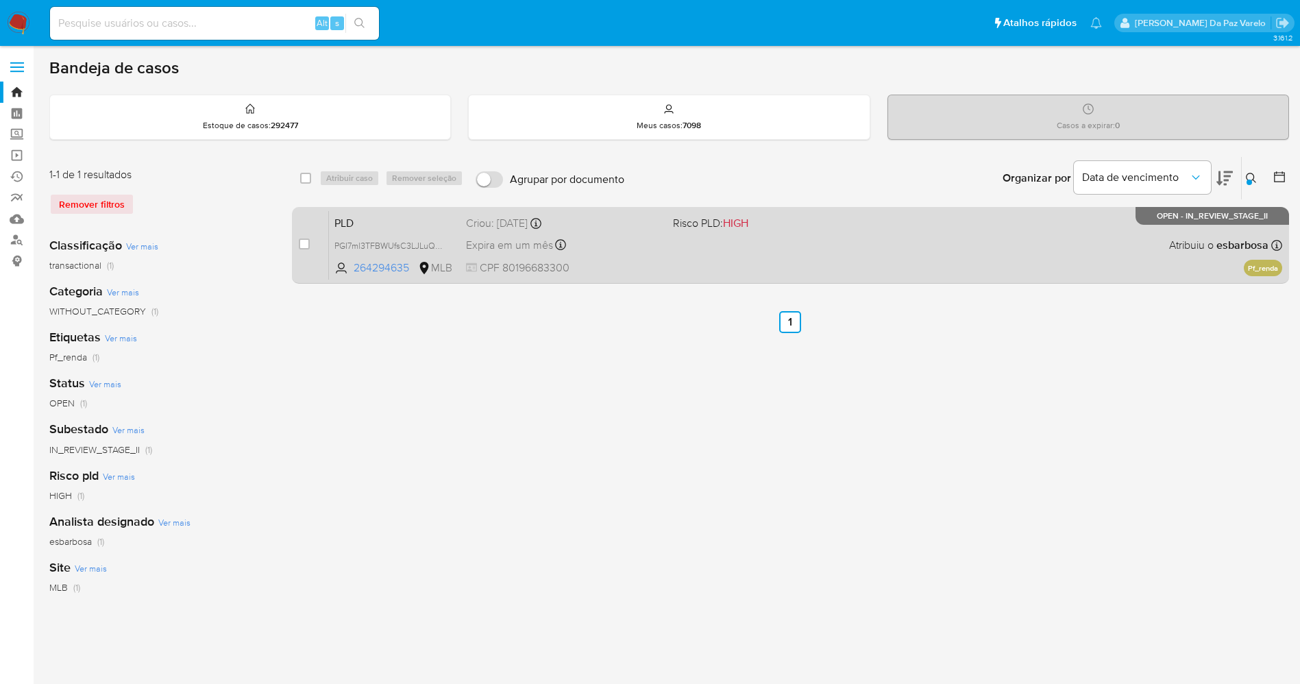
click at [645, 262] on span "CPF 80196683300" at bounding box center [564, 267] width 196 height 15
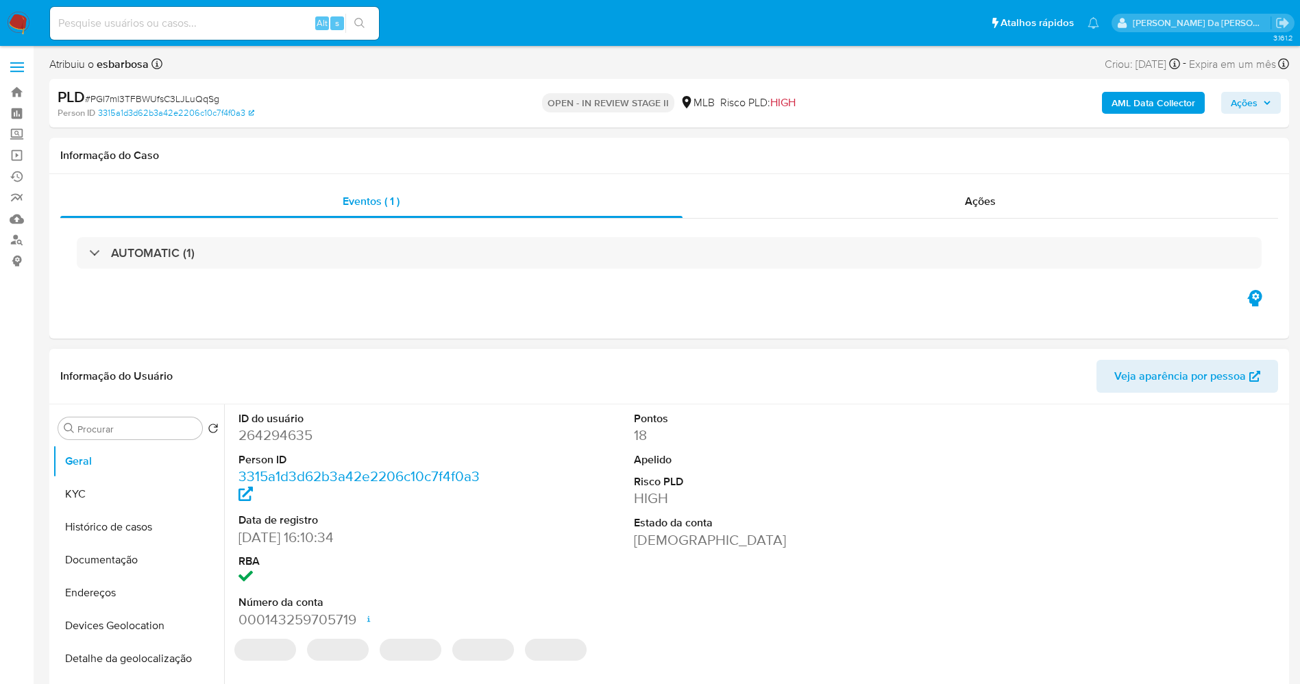
select select "10"
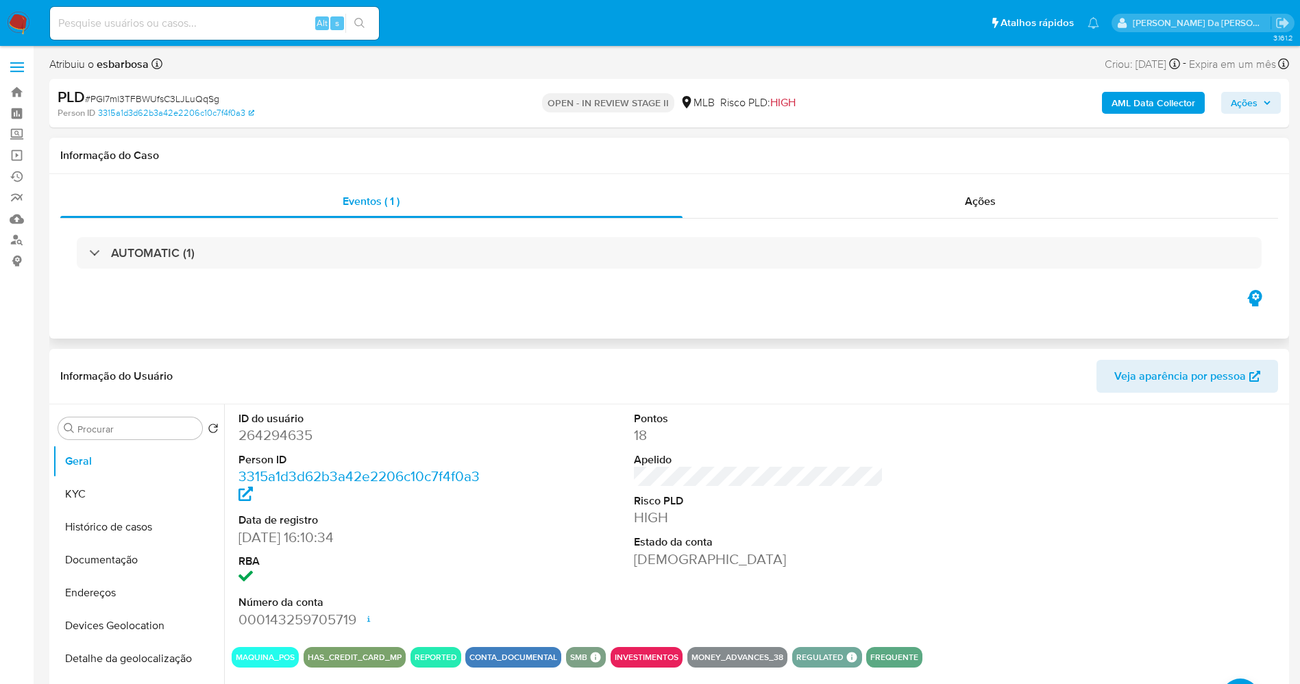
click at [103, 299] on div "Eventos ( 1 ) Ações AUTOMATIC (1)" at bounding box center [669, 256] width 1240 height 164
click at [267, 37] on div "Alt s" at bounding box center [214, 23] width 329 height 33
click at [278, 17] on input at bounding box center [214, 23] width 329 height 18
paste input "a4pDpiEtNpp91s0iyq1Wf7Yb"
type input "a4pDpiEtNpp91s0iyq1Wf7Yb"
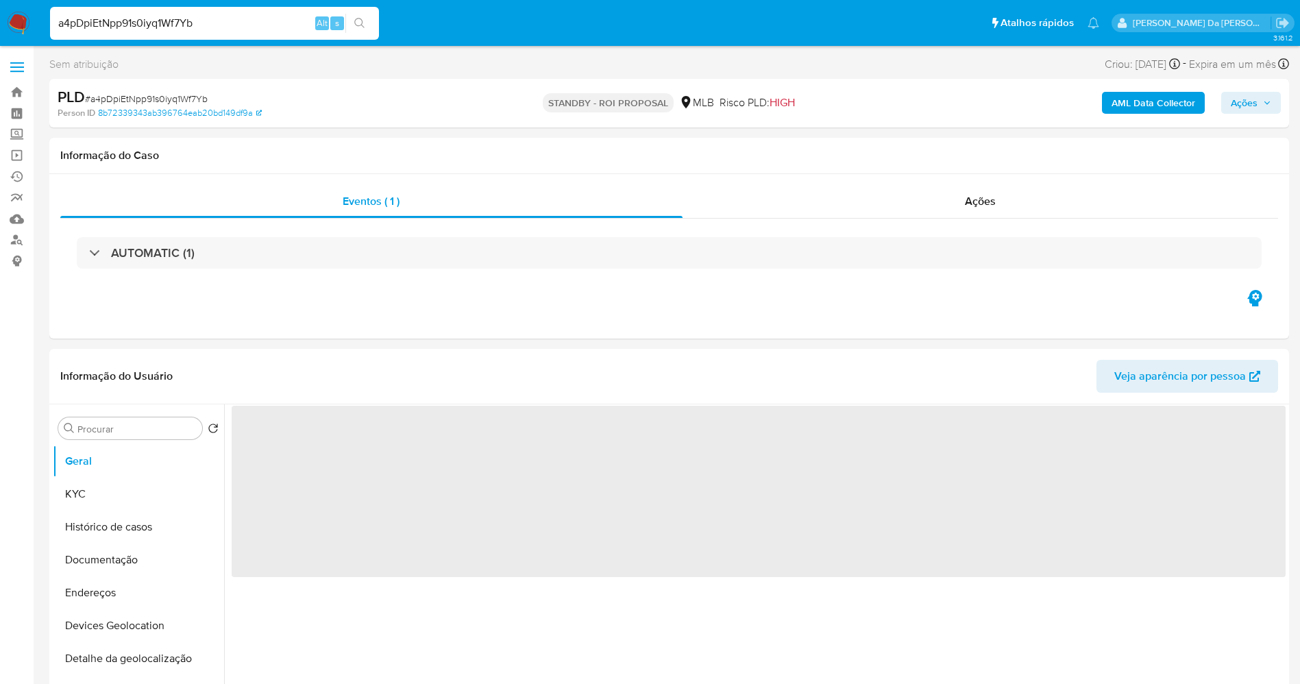
select select "10"
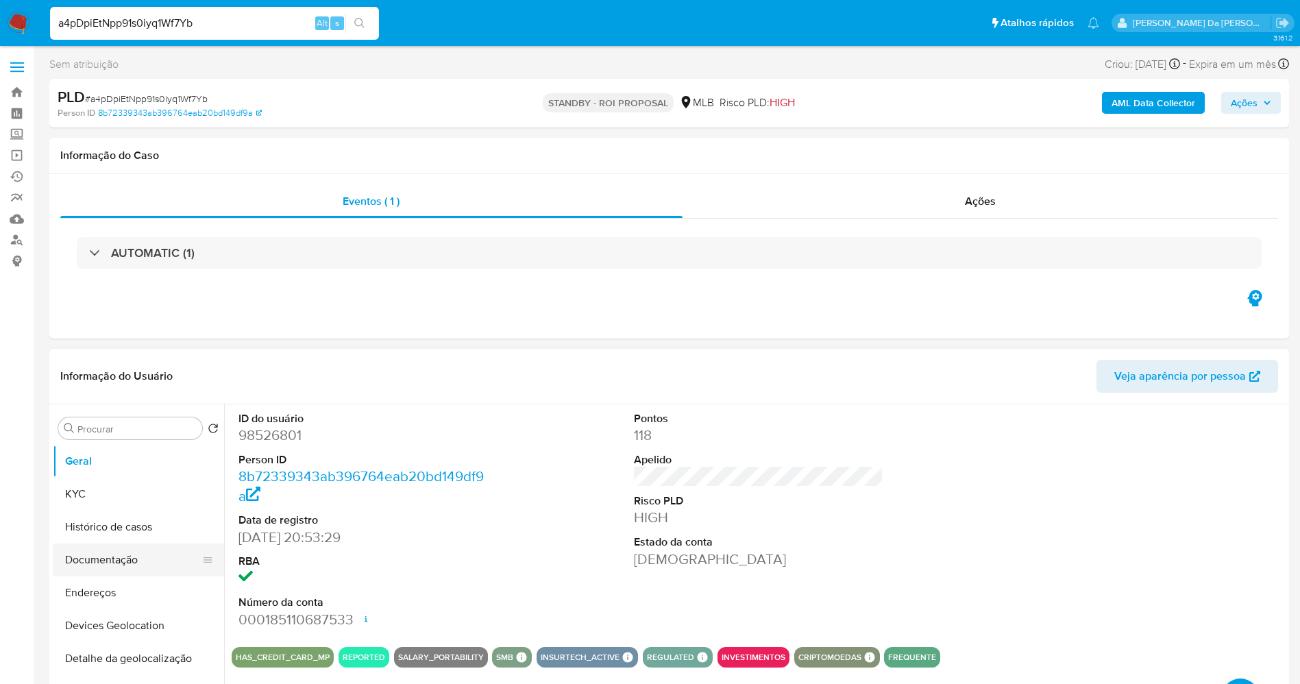
click at [131, 572] on button "Documentação" at bounding box center [133, 559] width 160 height 33
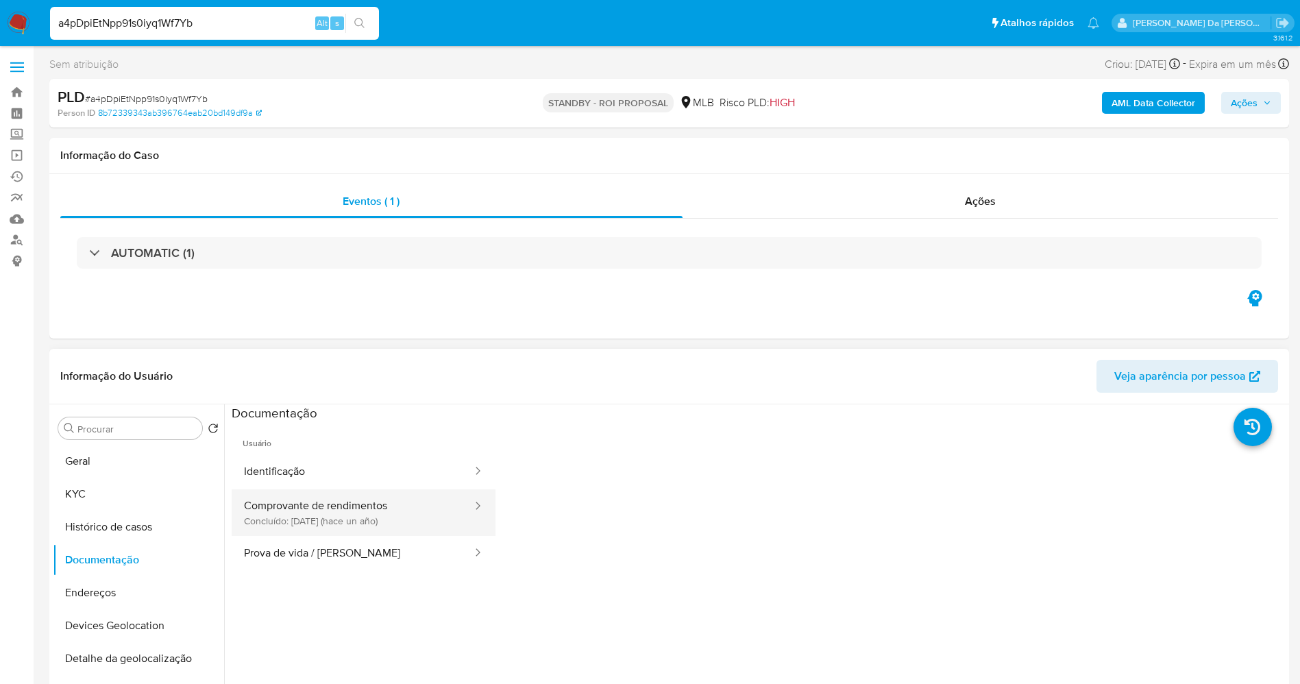
click at [321, 507] on button "Comprovante de rendimentos Concluído: [DATE] (hace un año)" at bounding box center [353, 512] width 242 height 47
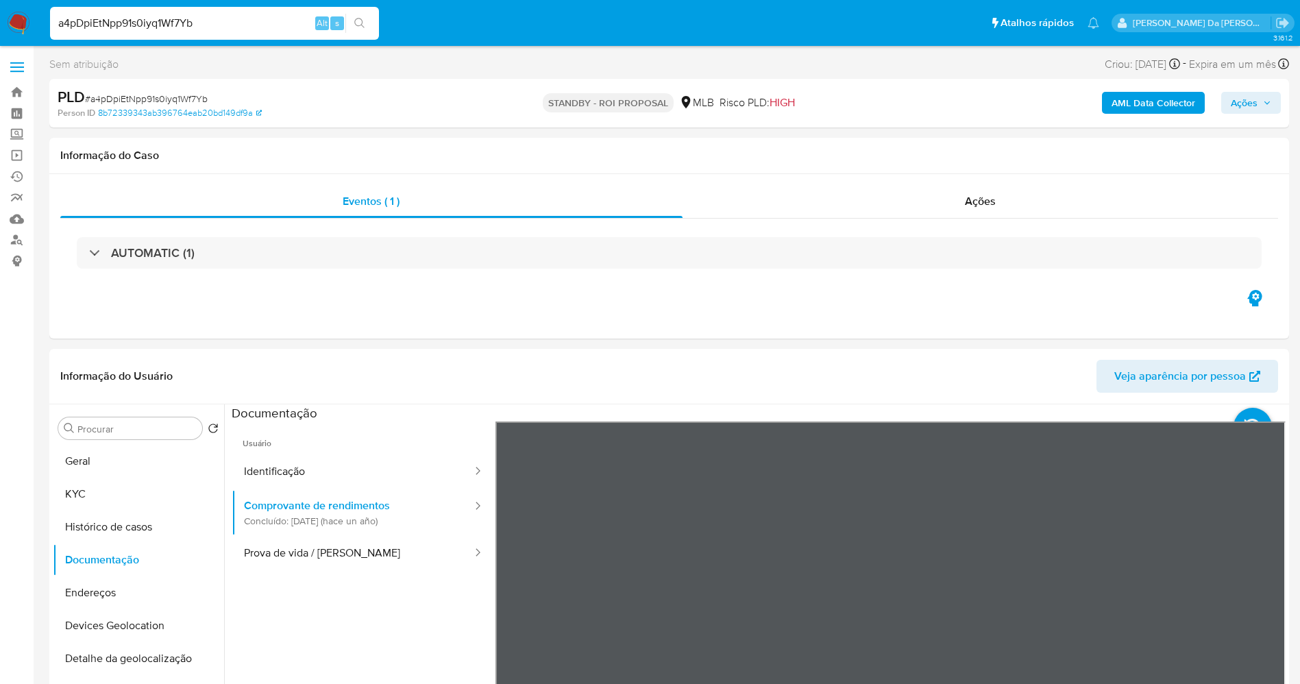
click at [974, 373] on div "Informação do Usuário Veja aparência por pessoa Procurar Retornar ao pedido pad…" at bounding box center [669, 552] width 1240 height 406
click at [886, 356] on div "Informação do Usuário Veja aparência por pessoa Procurar Retornar ao pedido pad…" at bounding box center [669, 552] width 1240 height 406
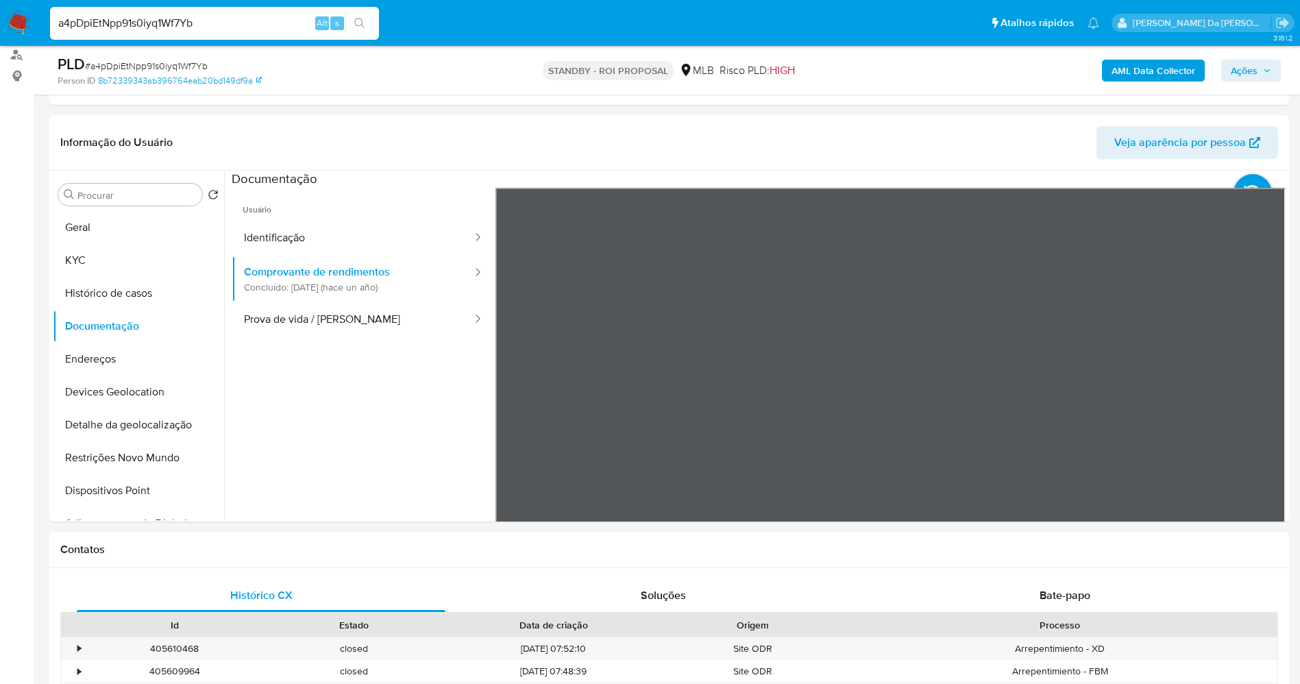
scroll to position [203, 0]
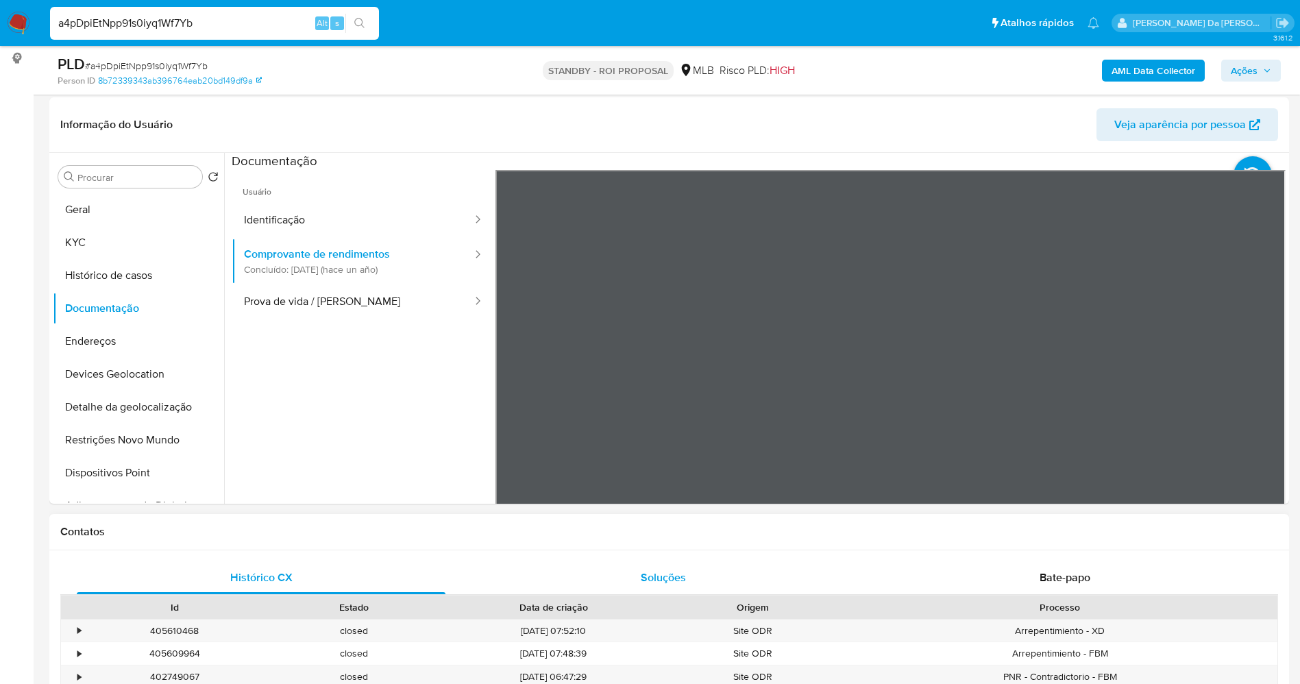
click at [979, 163] on section at bounding box center [759, 381] width 1054 height 456
click at [929, 140] on div "Informação do Usuário Veja aparência por pessoa Procurar Retornar ao pedido pad…" at bounding box center [669, 300] width 1240 height 406
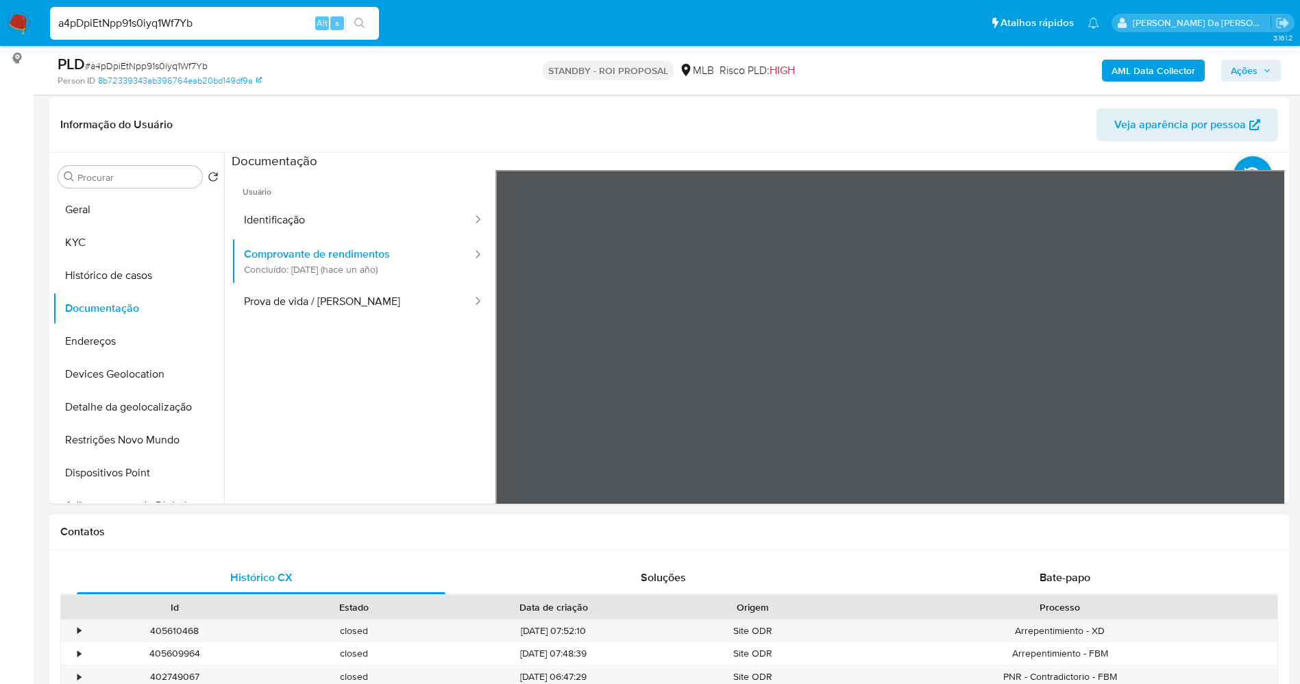
click at [832, 116] on div "Informação do Usuário Veja aparência por pessoa Procurar Retornar ao pedido pad…" at bounding box center [669, 300] width 1240 height 406
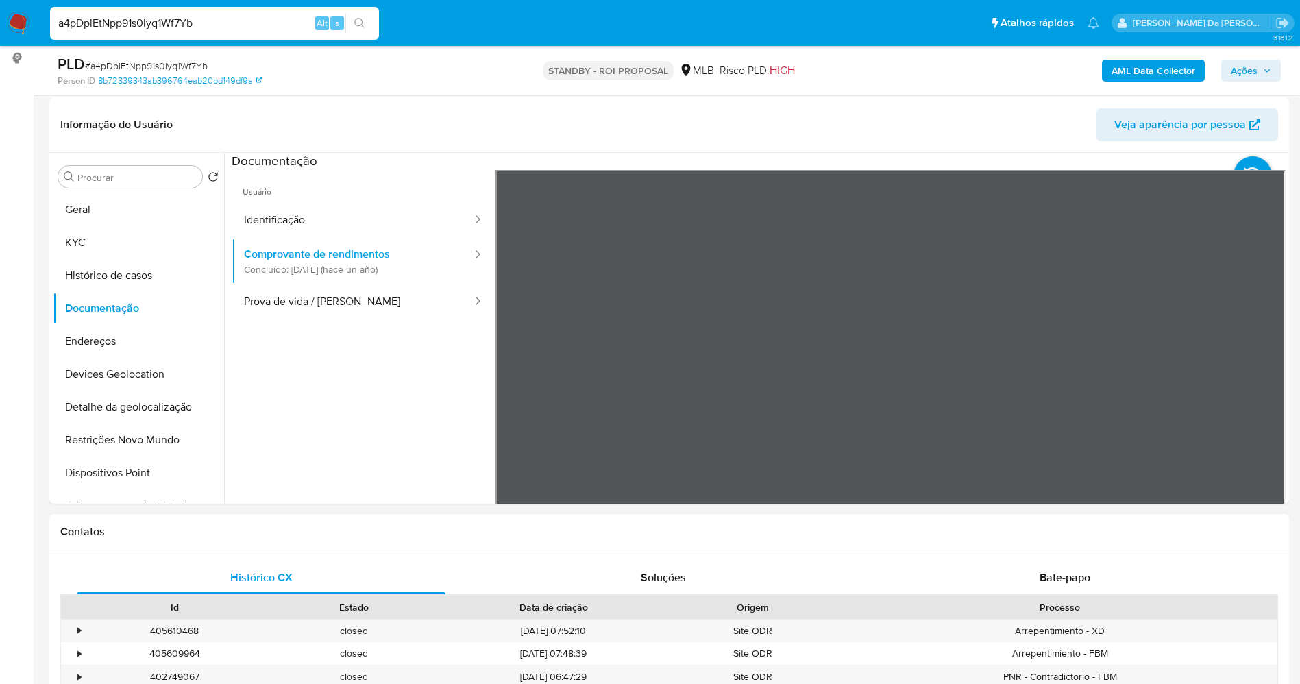
click at [702, 125] on div "Informação do Usuário Veja aparência por pessoa Procurar Retornar ao pedido pad…" at bounding box center [669, 300] width 1240 height 406
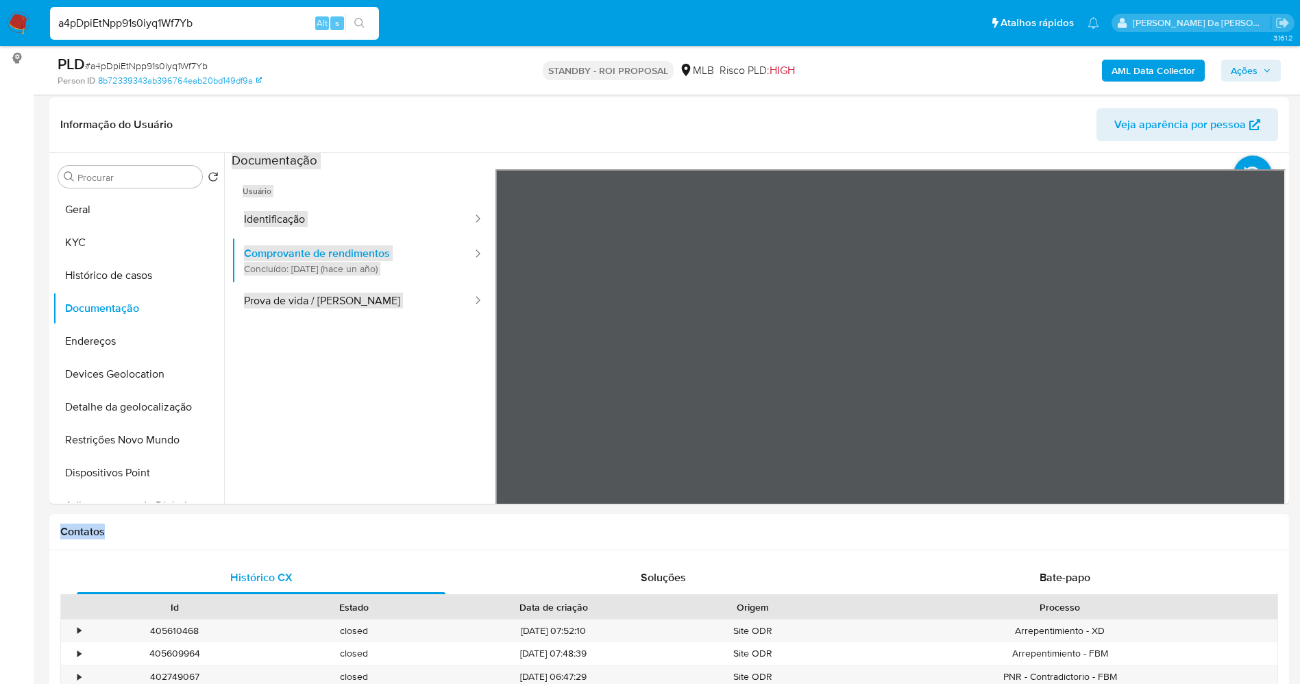
drag, startPoint x: 352, startPoint y: 303, endPoint x: 425, endPoint y: 310, distance: 73.0
click at [352, 303] on button "Prova de vida / [PERSON_NAME]" at bounding box center [353, 301] width 242 height 35
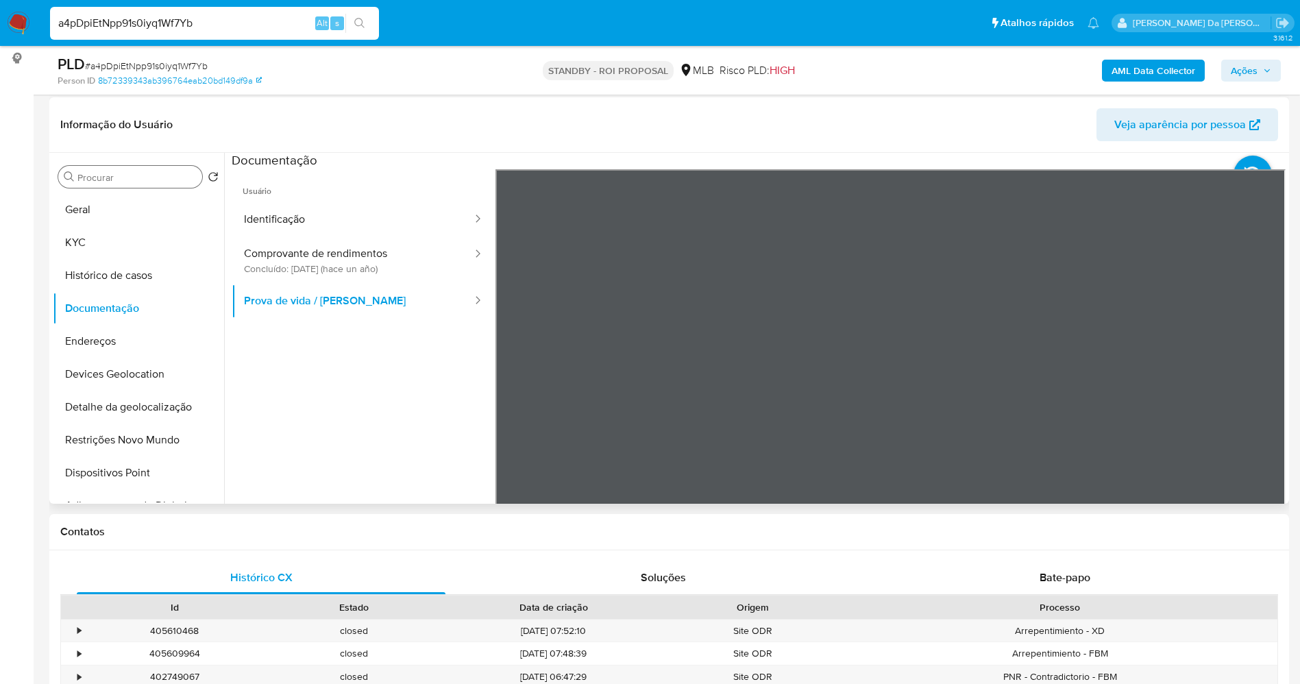
click at [114, 164] on div "Procurar Retornar ao pedido padrão [PERSON_NAME] Histórico de casos Documentaçã…" at bounding box center [138, 329] width 171 height 349
click at [110, 170] on div "Procurar" at bounding box center [130, 177] width 144 height 22
click at [110, 193] on button "Geral" at bounding box center [133, 209] width 160 height 33
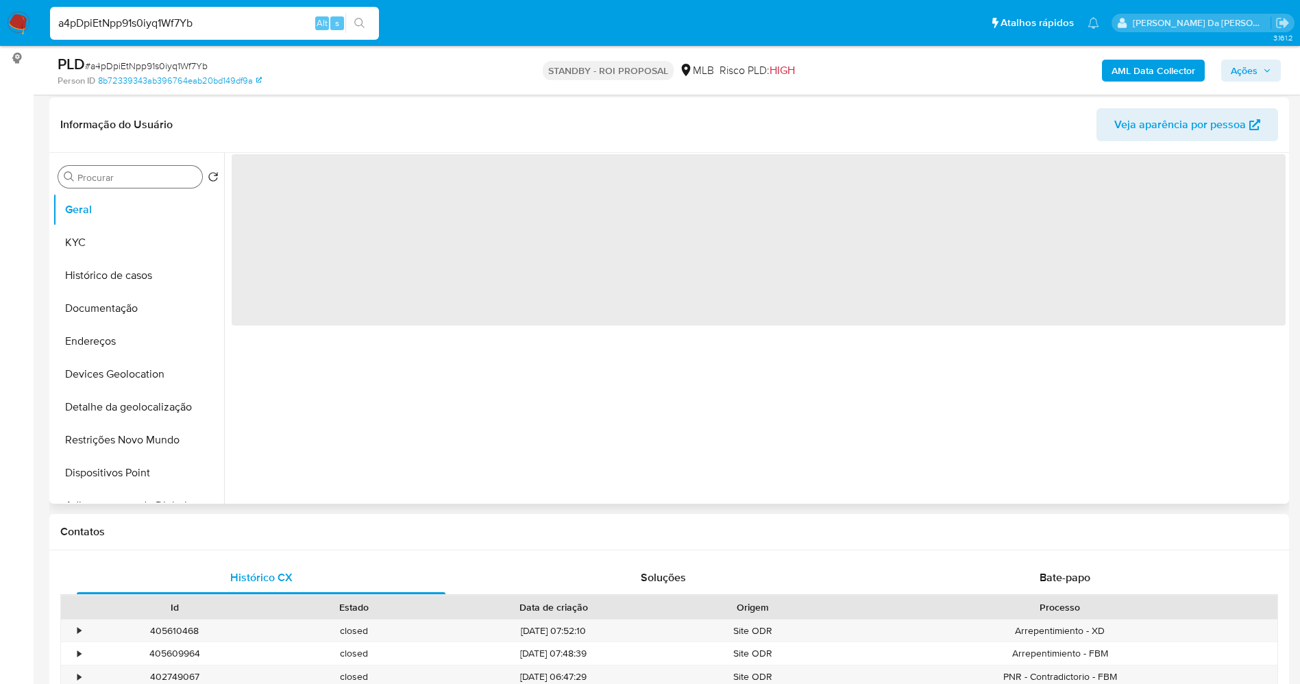
scroll to position [0, 0]
click at [113, 181] on input "Procurar" at bounding box center [136, 177] width 119 height 12
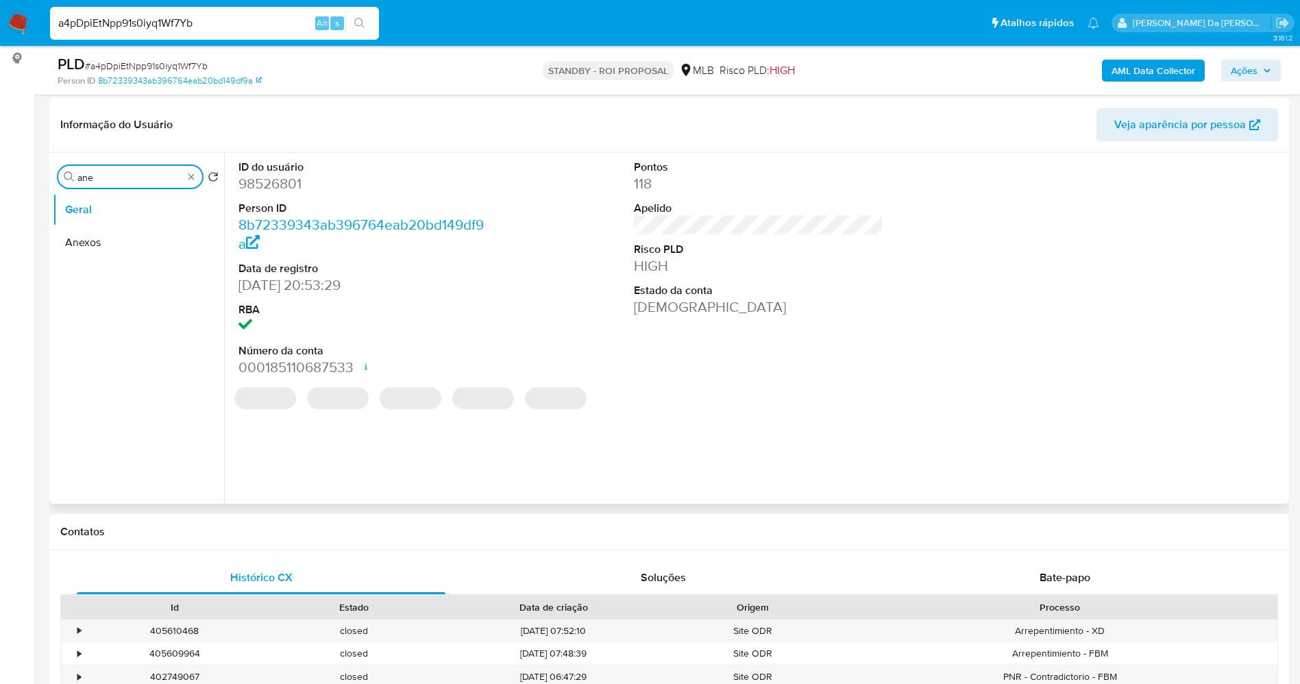
type input "ane"
click at [114, 252] on button "Anexos" at bounding box center [138, 242] width 171 height 33
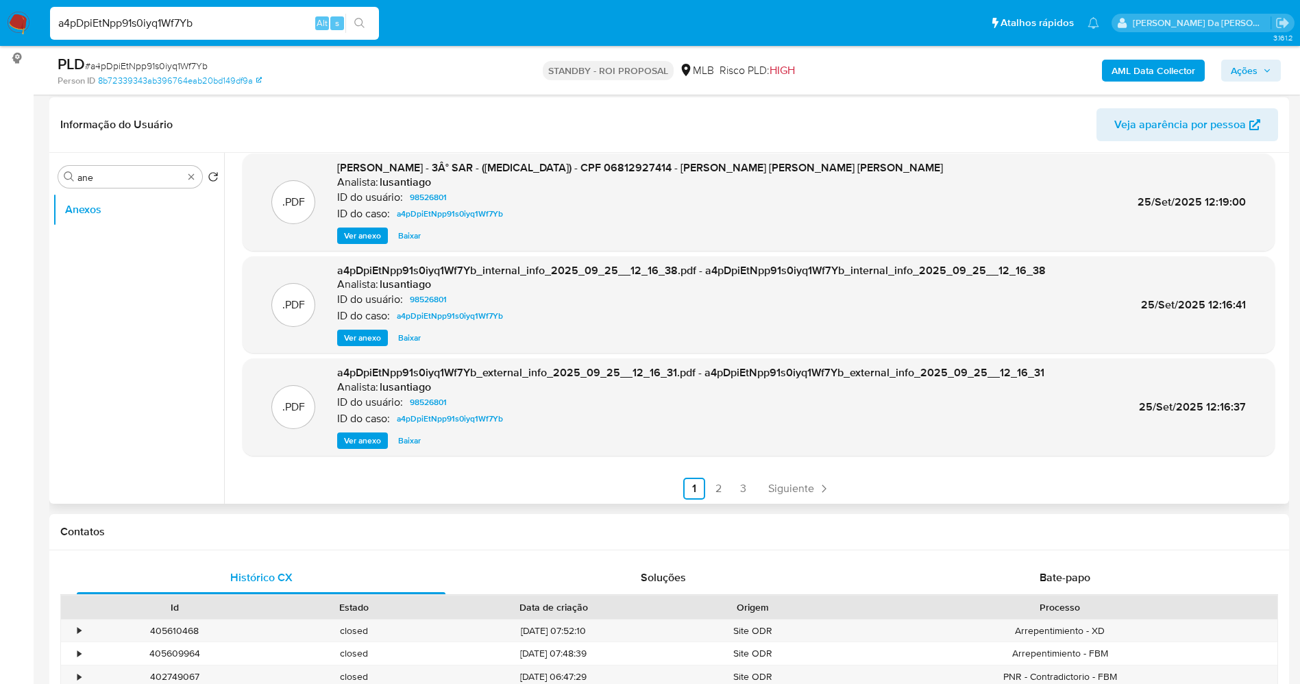
scroll to position [115, 0]
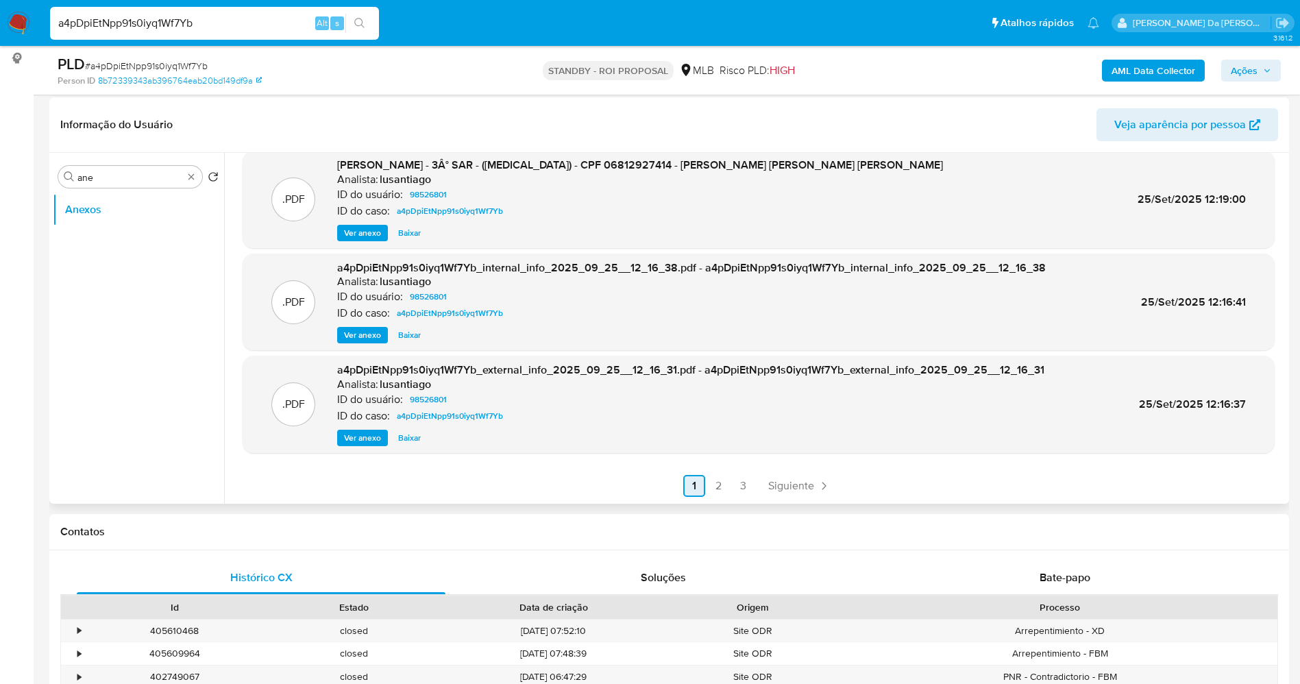
click at [718, 488] on link "2" at bounding box center [719, 486] width 22 height 22
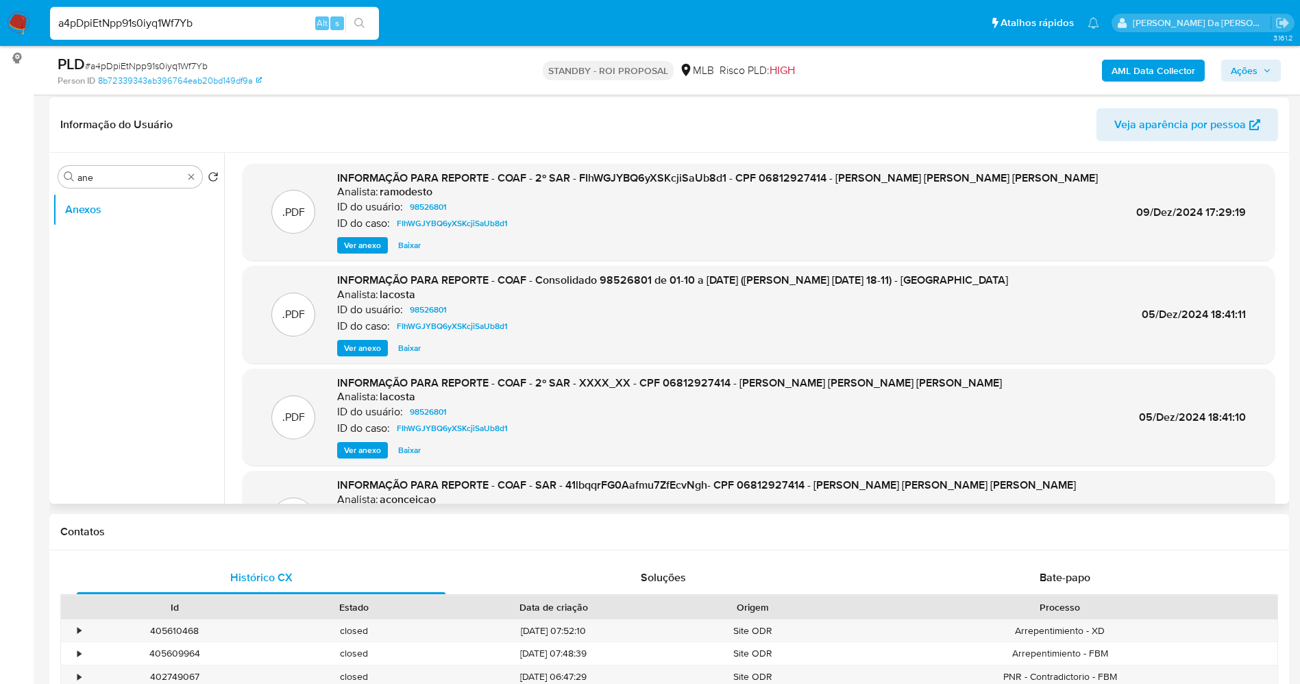
click at [365, 252] on span "Ver anexo" at bounding box center [362, 245] width 37 height 14
click at [364, 247] on div "Ver anexo Ver anexo [GEOGRAPHIC_DATA]" at bounding box center [717, 245] width 761 height 16
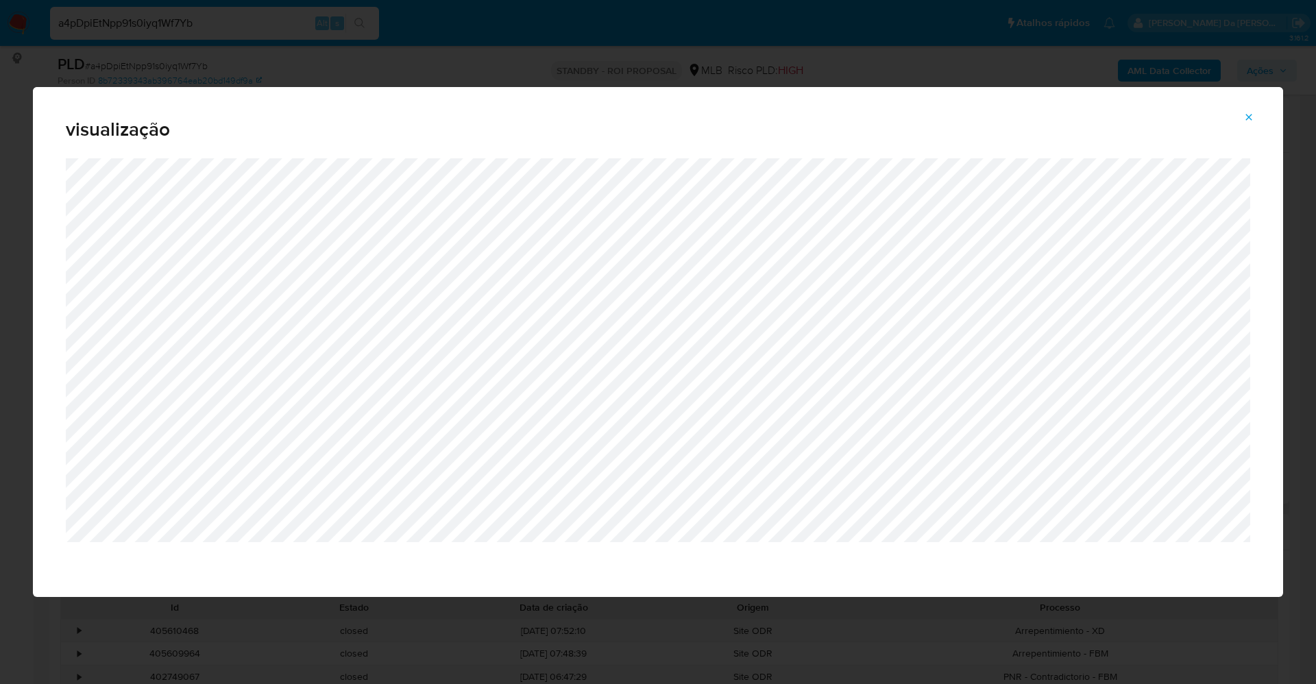
click at [1250, 112] on icon "Attachment preview" at bounding box center [1248, 117] width 11 height 11
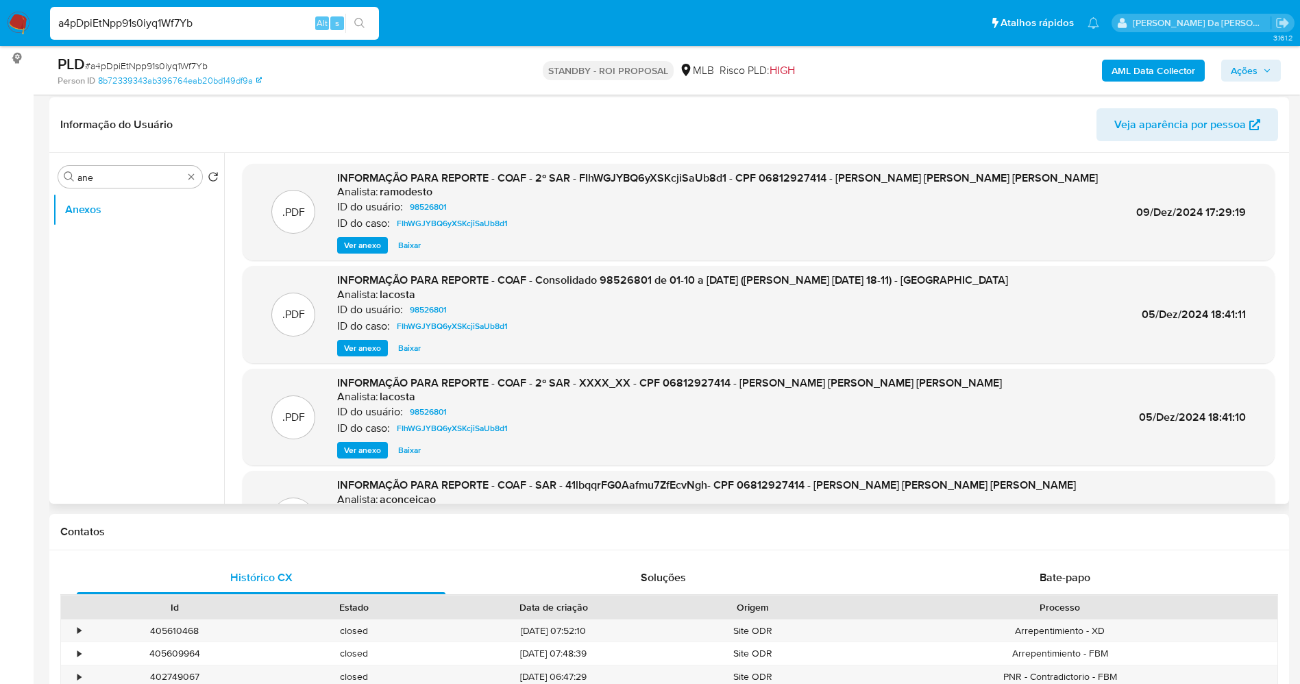
click at [277, 18] on input "a4pDpiEtNpp91s0iyq1Wf7Yb" at bounding box center [214, 23] width 329 height 18
paste input "t3C8WzQMtl1WEAD7uy5ZU6Oq"
type input "t3C8WzQMtl1WEAD7uy5ZU6Oq"
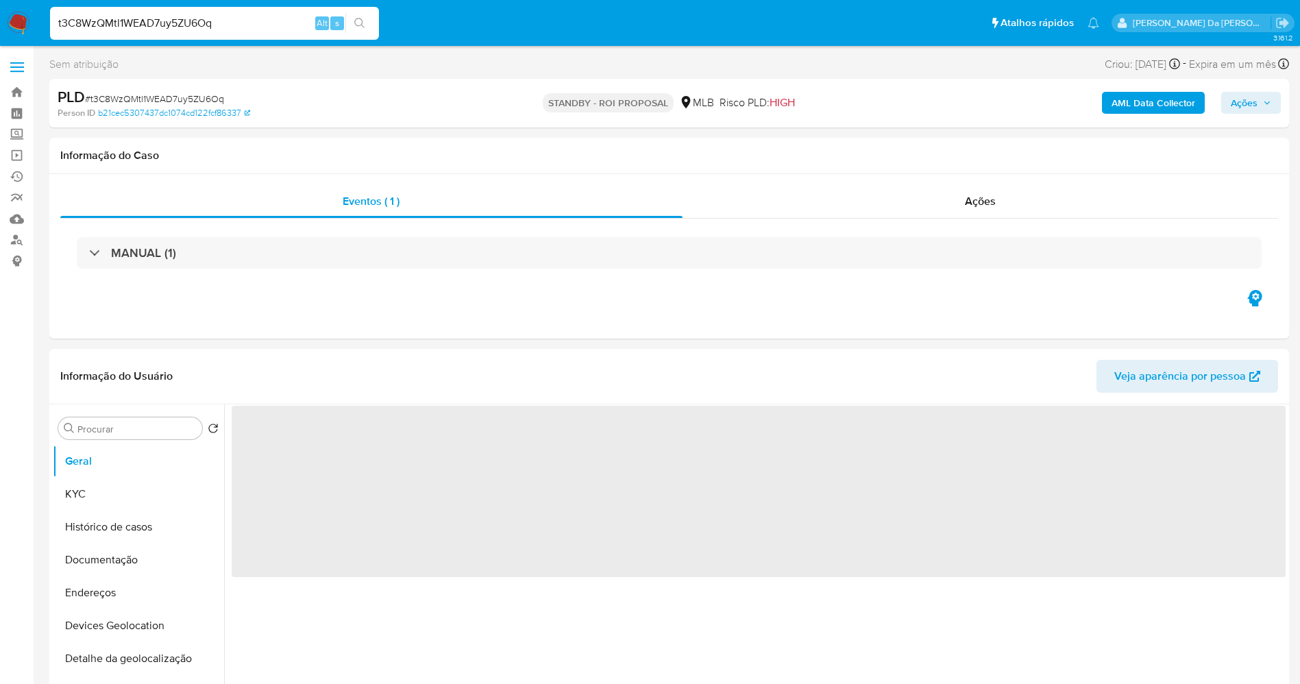
select select "10"
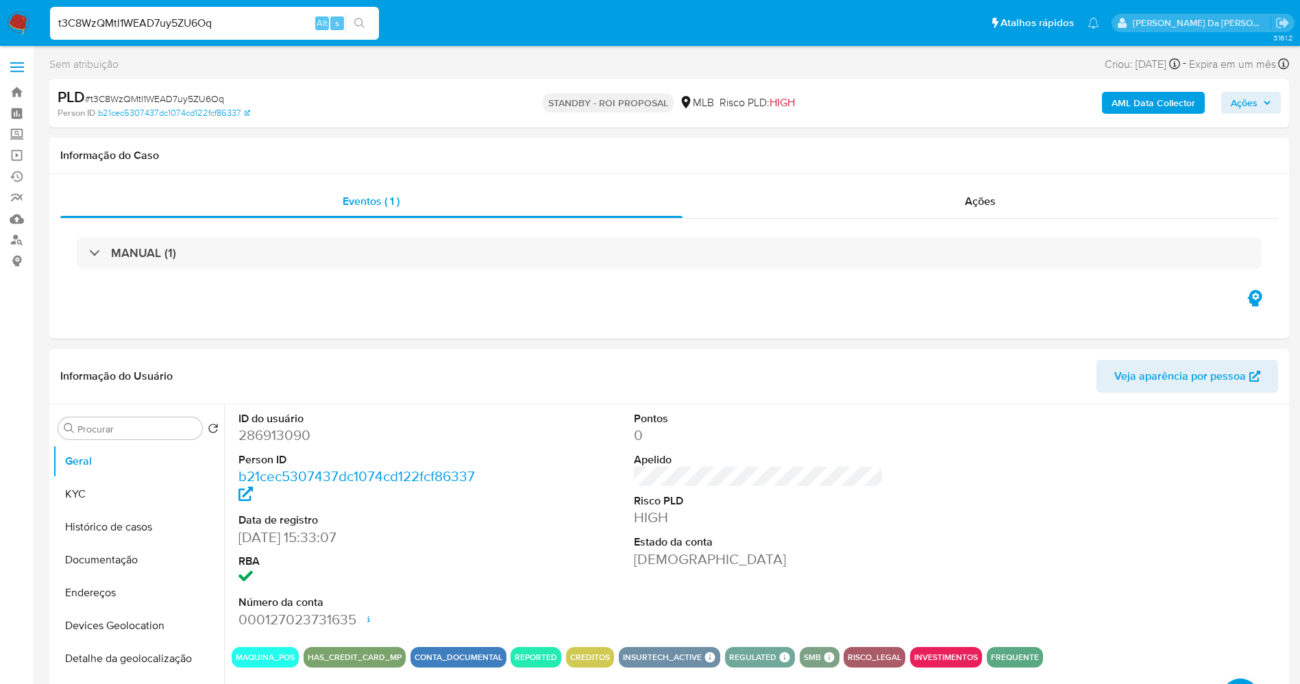
click at [211, 27] on input "t3C8WzQMtl1WEAD7uy5ZU6Oq" at bounding box center [214, 23] width 329 height 18
paste input "0erfPntCOEp5vQMmByOUwmxa"
type input "0erfPntCOEp5vQMmByOUwmxa"
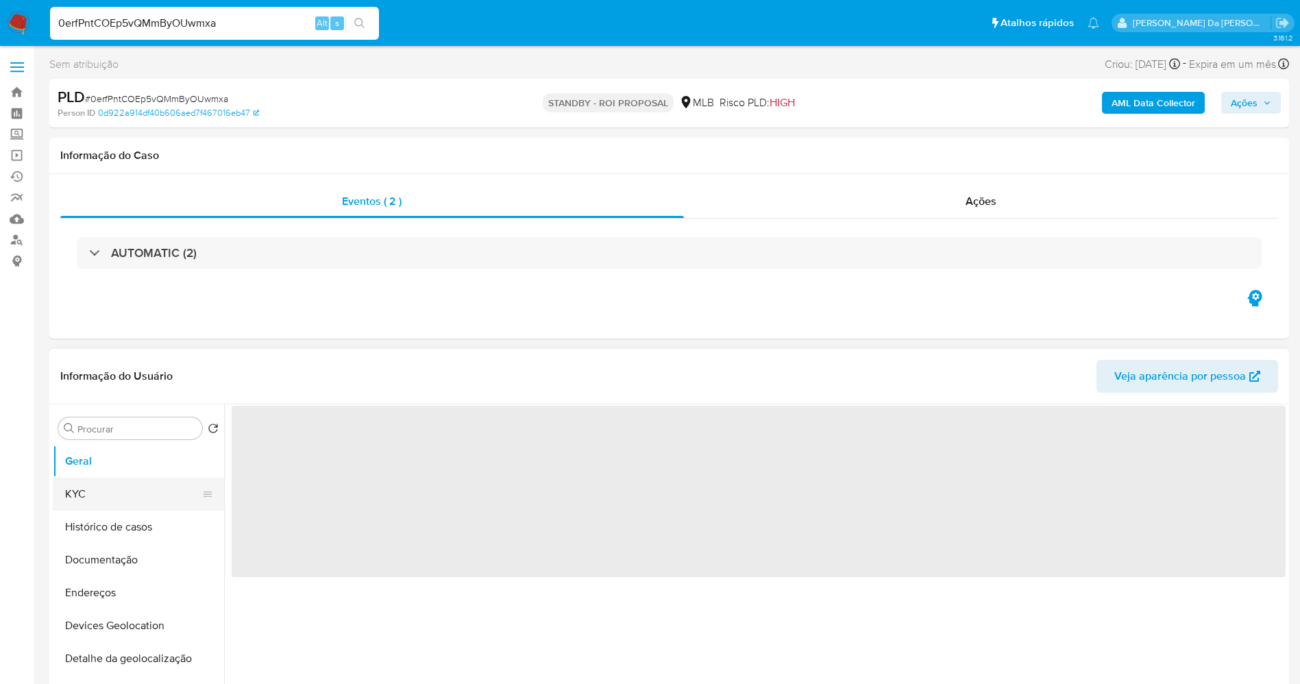
drag, startPoint x: 165, startPoint y: 490, endPoint x: 197, endPoint y: 489, distance: 31.5
click at [165, 490] on button "KYC" at bounding box center [133, 494] width 160 height 33
select select "10"
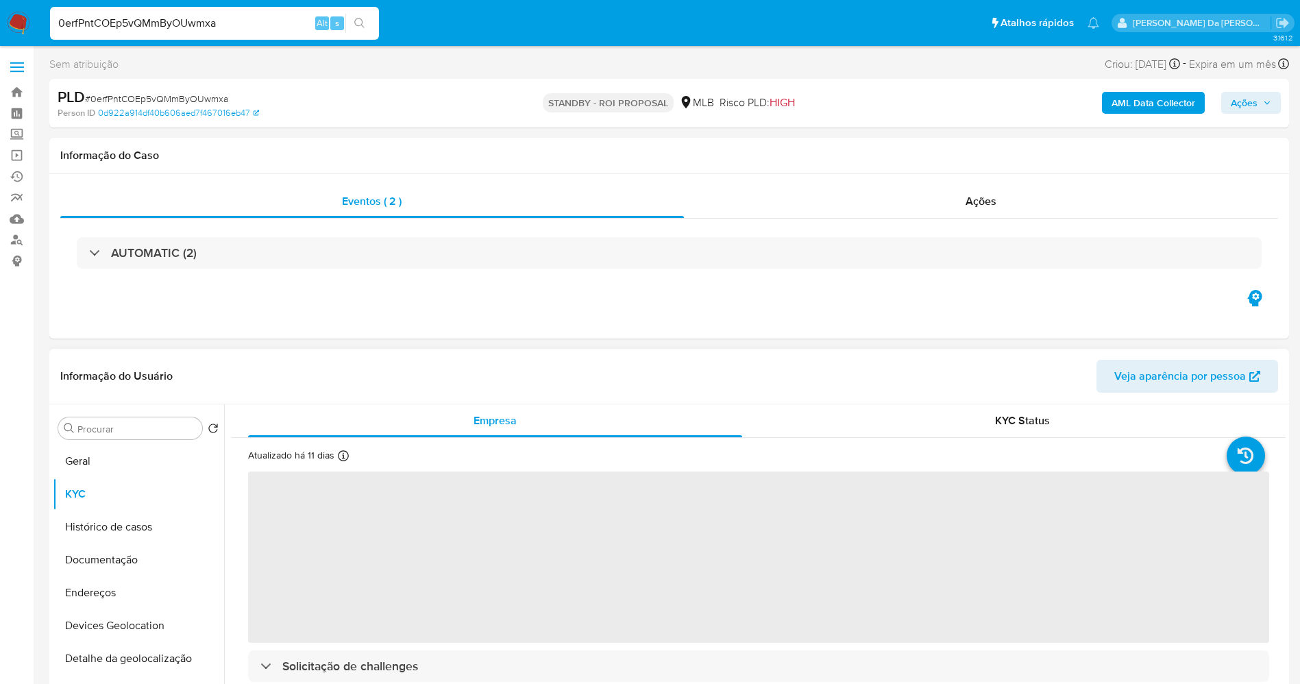
click at [341, 449] on div "Atualizado há 11 [PERSON_NAME] [PERSON_NAME]: [DATE] 06:16:45 Atualizado: [DATE…" at bounding box center [319, 458] width 142 height 18
click at [341, 452] on icon at bounding box center [343, 455] width 11 height 11
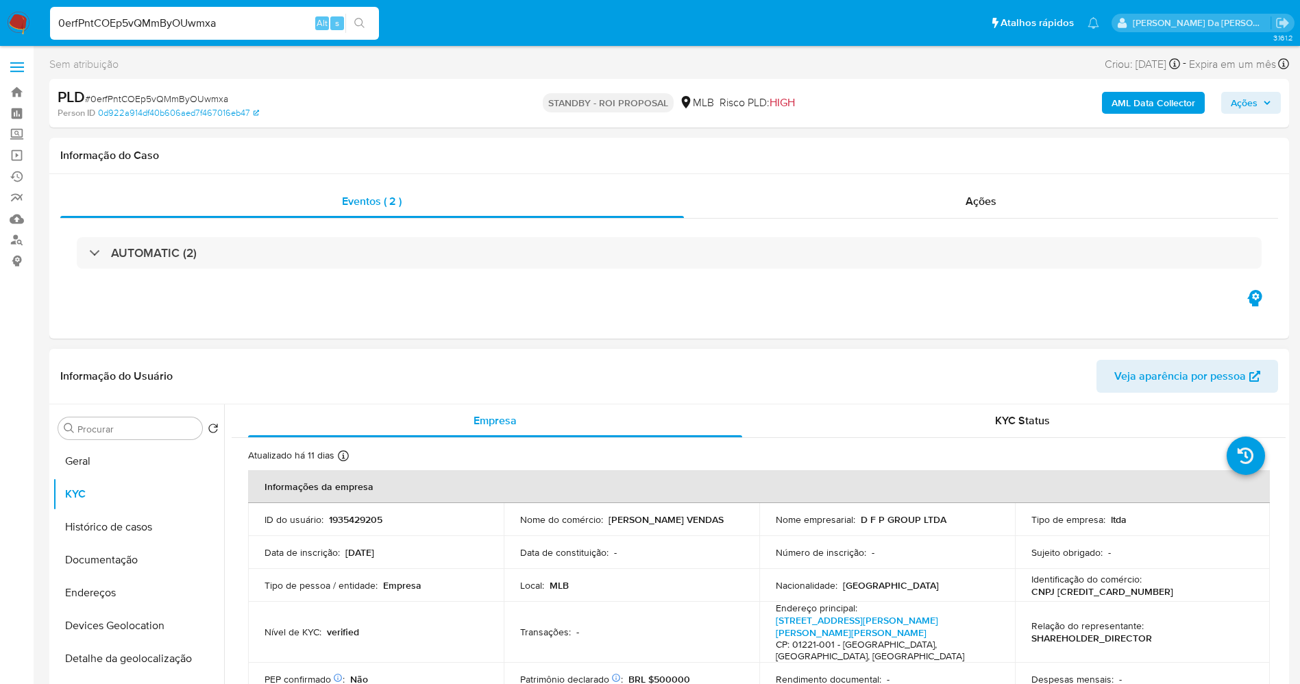
drag, startPoint x: 136, startPoint y: 556, endPoint x: 273, endPoint y: 421, distance: 192.4
click at [136, 558] on button "Documentação" at bounding box center [138, 559] width 171 height 33
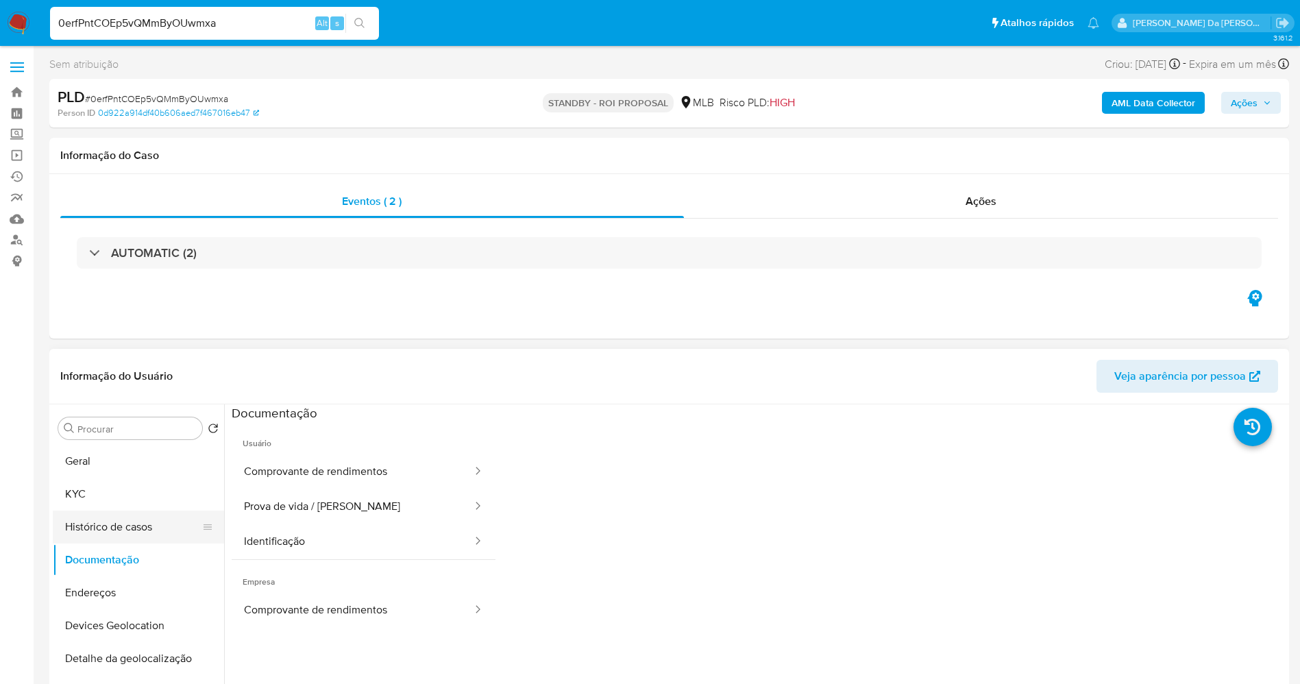
click at [144, 526] on button "Histórico de casos" at bounding box center [133, 527] width 160 height 33
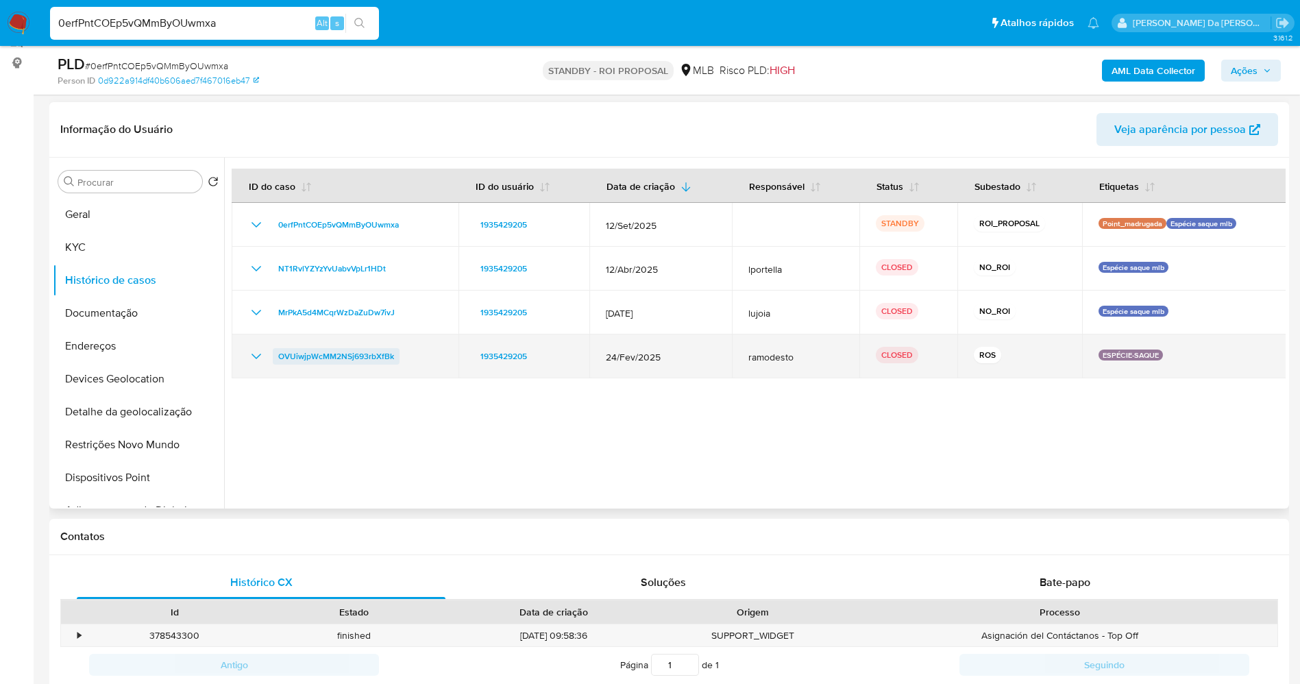
scroll to position [206, 0]
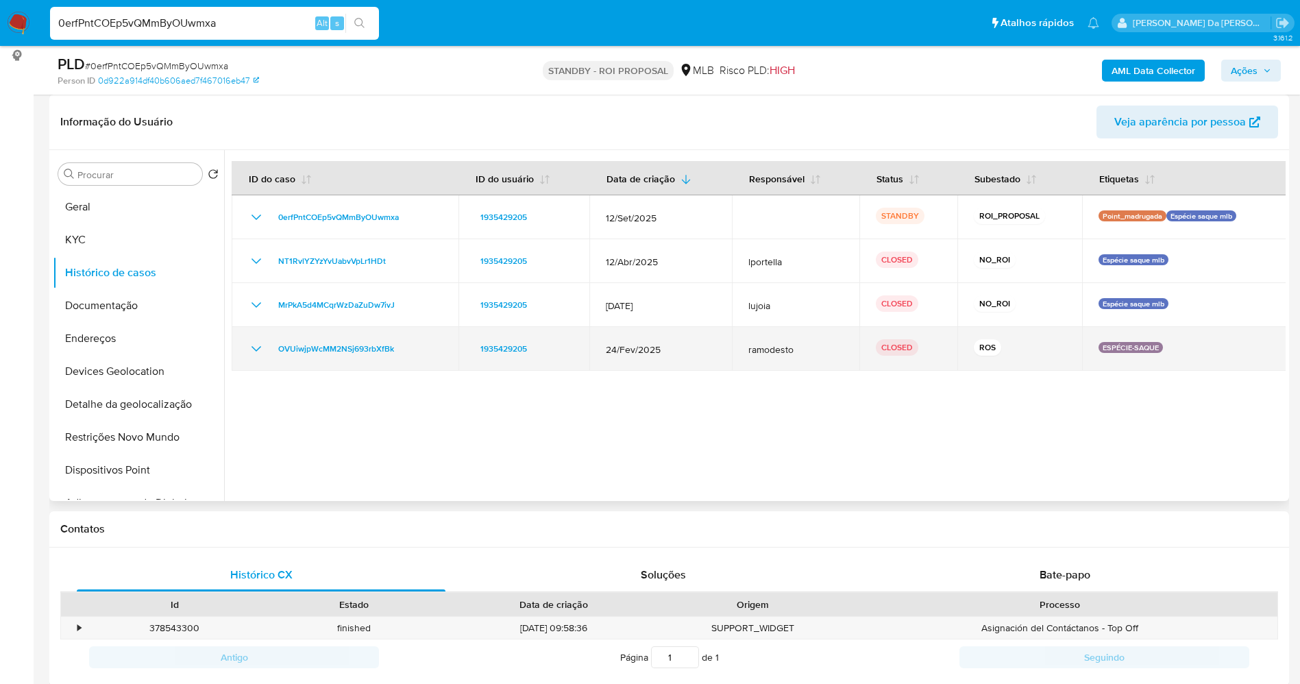
click at [265, 353] on div "OVUiwjpWcMM2NSj693rbXfBk" at bounding box center [345, 349] width 194 height 16
click at [262, 350] on icon "Mostrar/Ocultar" at bounding box center [256, 349] width 16 height 16
